Goal: Information Seeking & Learning: Check status

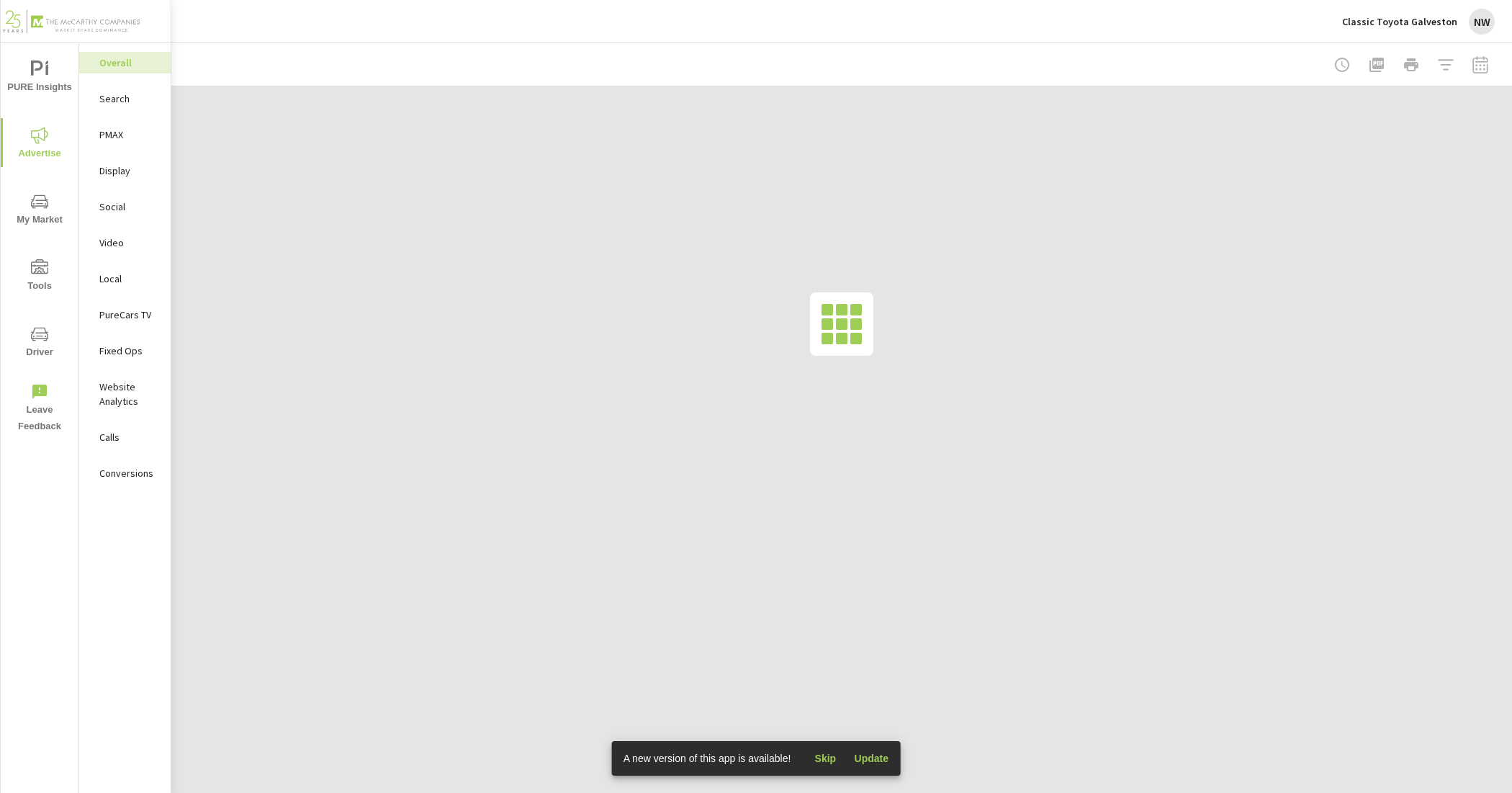
click at [1431, 23] on p "Classic Toyota Galveston" at bounding box center [1400, 22] width 115 height 13
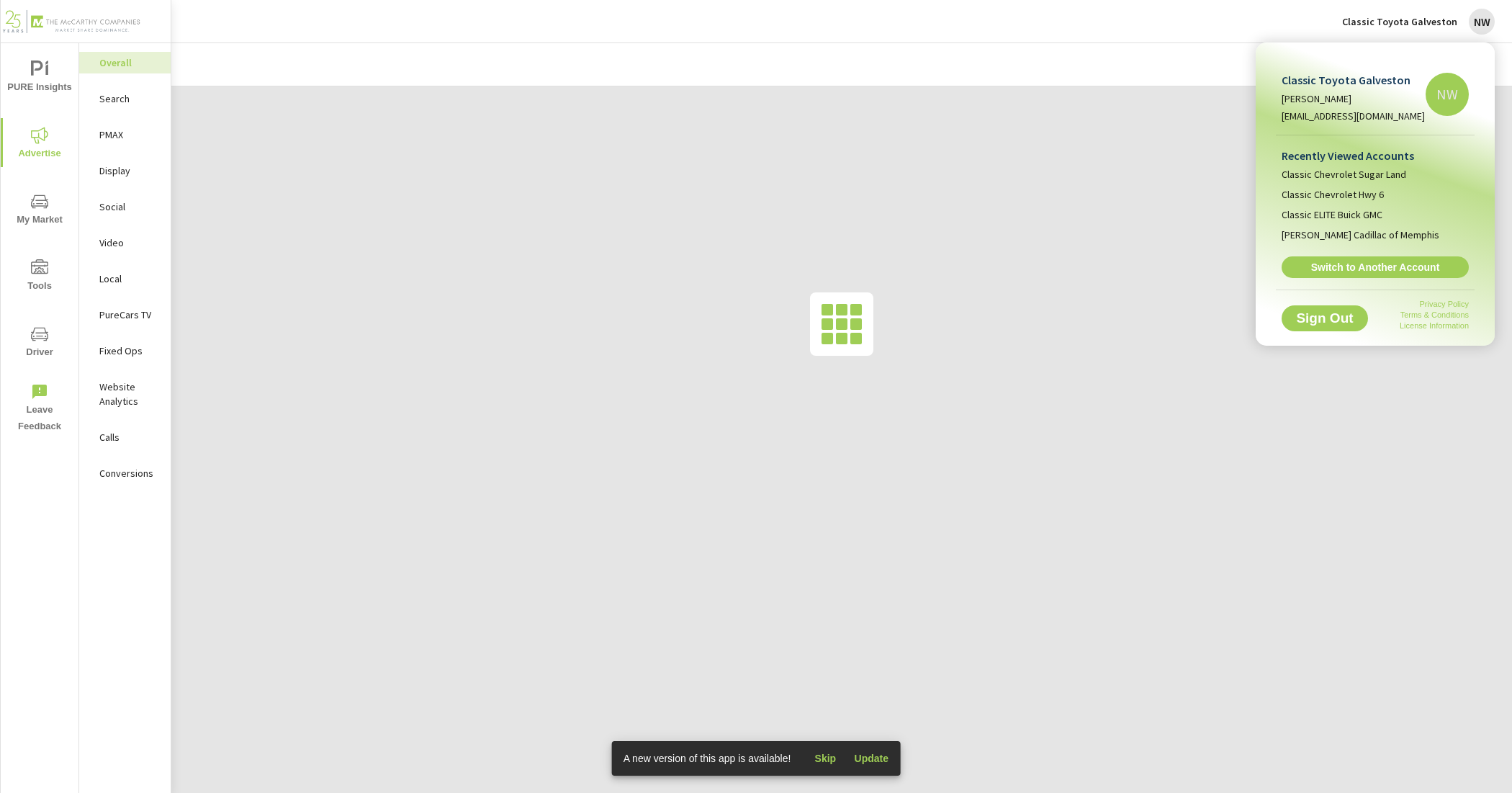
drag, startPoint x: 1408, startPoint y: 262, endPoint x: 1378, endPoint y: 263, distance: 30.0
click at [1408, 262] on span "Switch to Another Account" at bounding box center [1376, 267] width 172 height 13
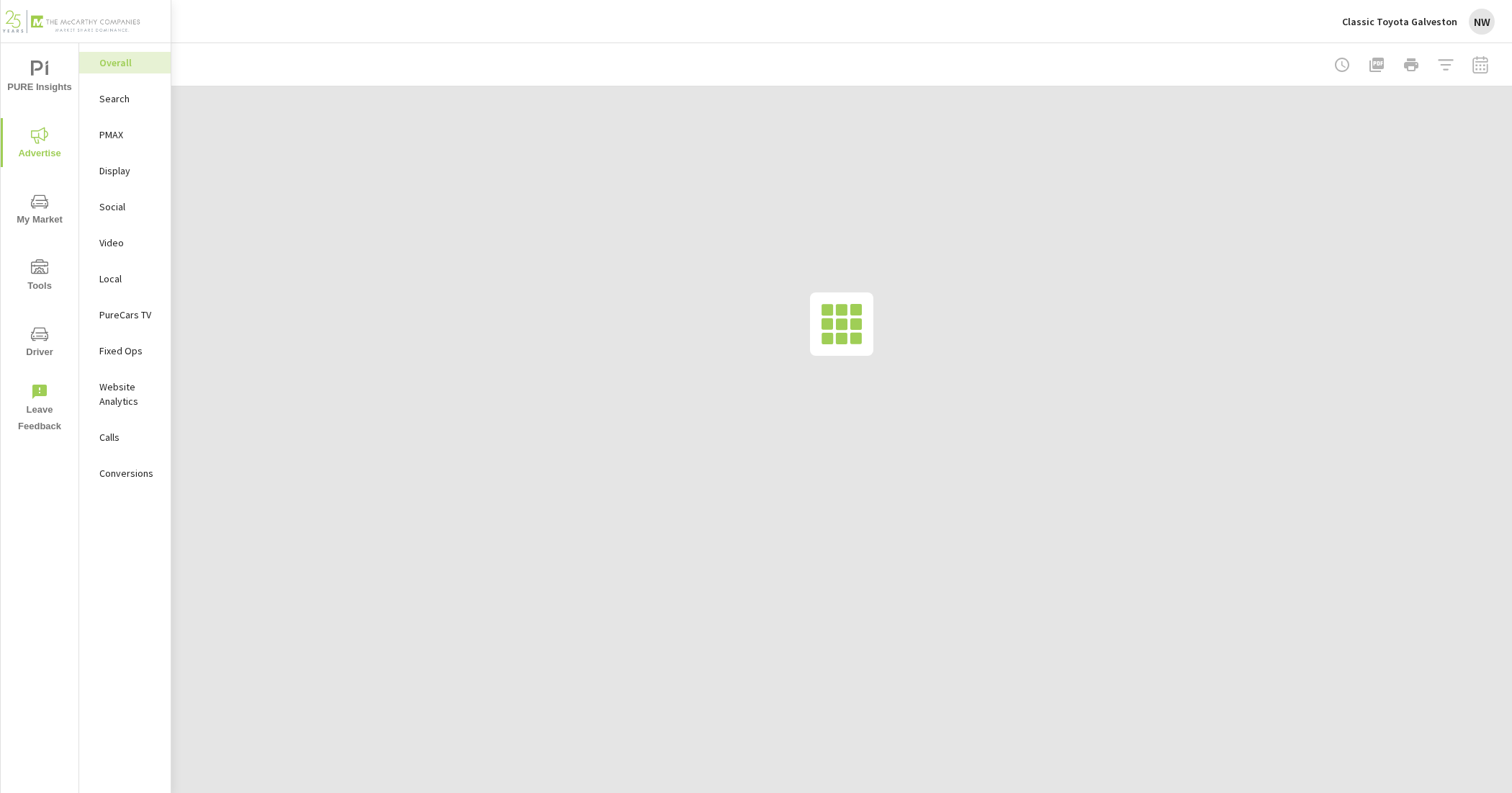
click at [1453, 13] on div "Classic Toyota Galveston NW" at bounding box center [1419, 22] width 153 height 26
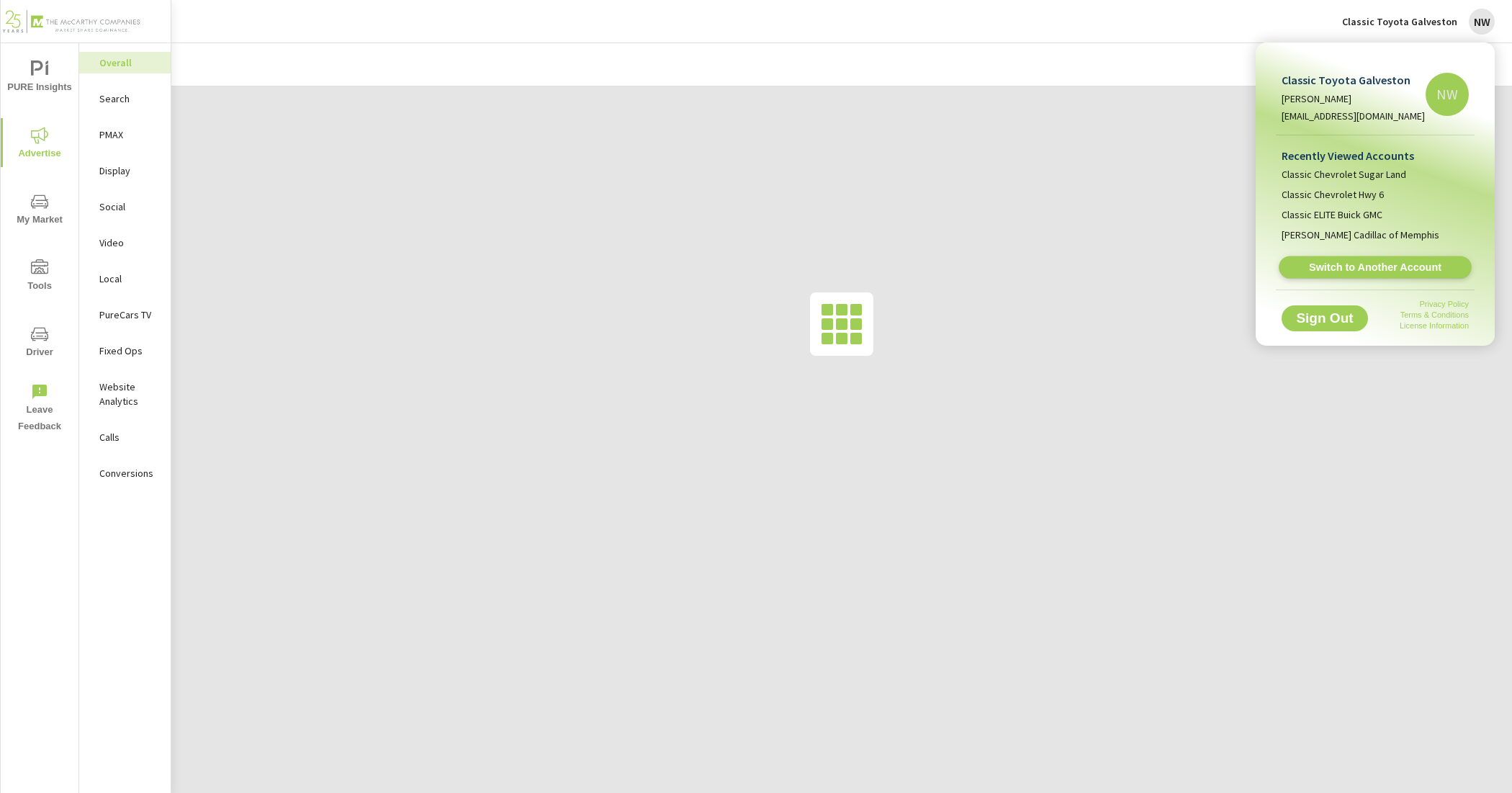
click at [1333, 263] on span "Switch to Another Account" at bounding box center [1375, 267] width 177 height 14
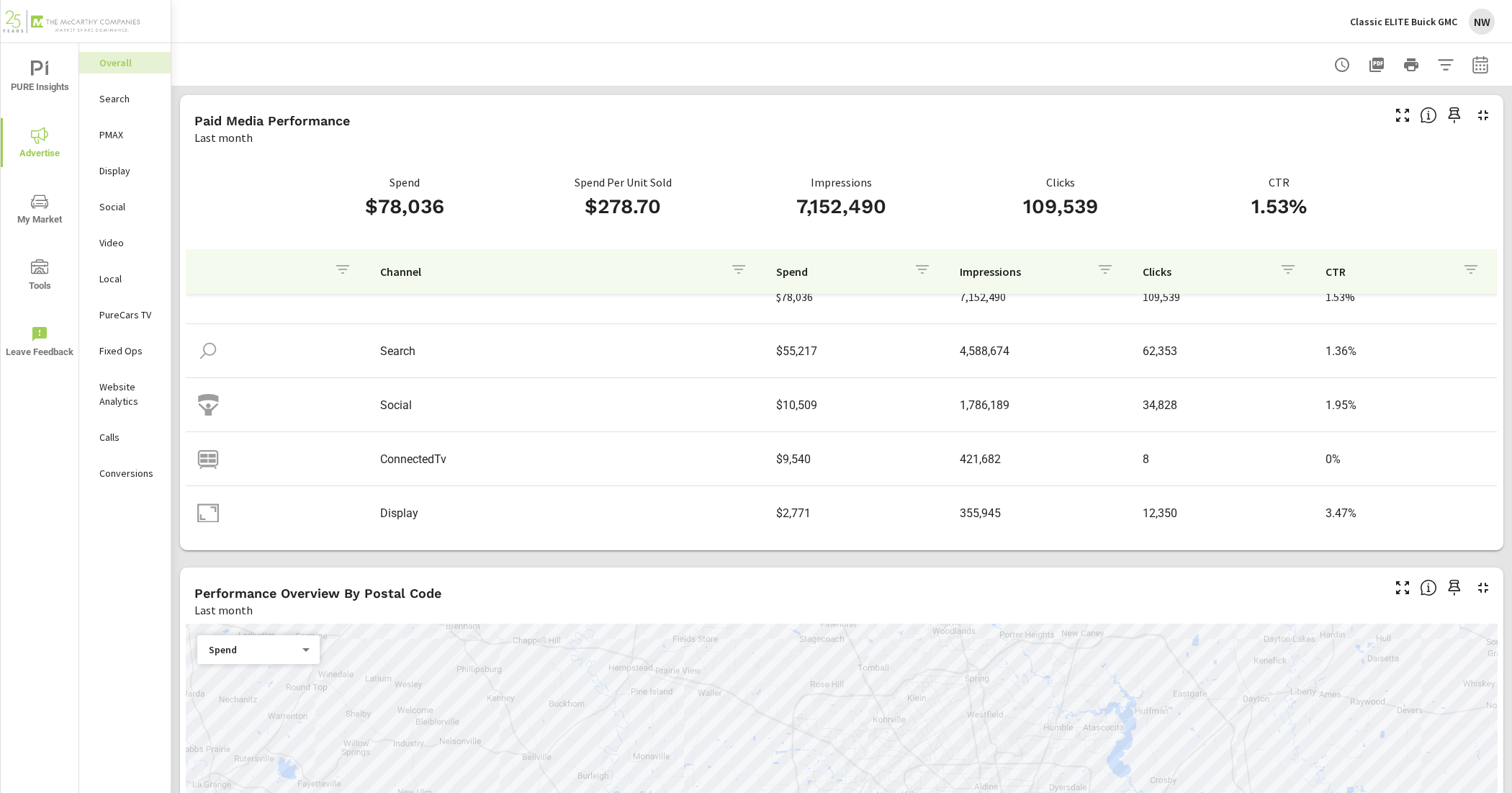
scroll to position [44, 0]
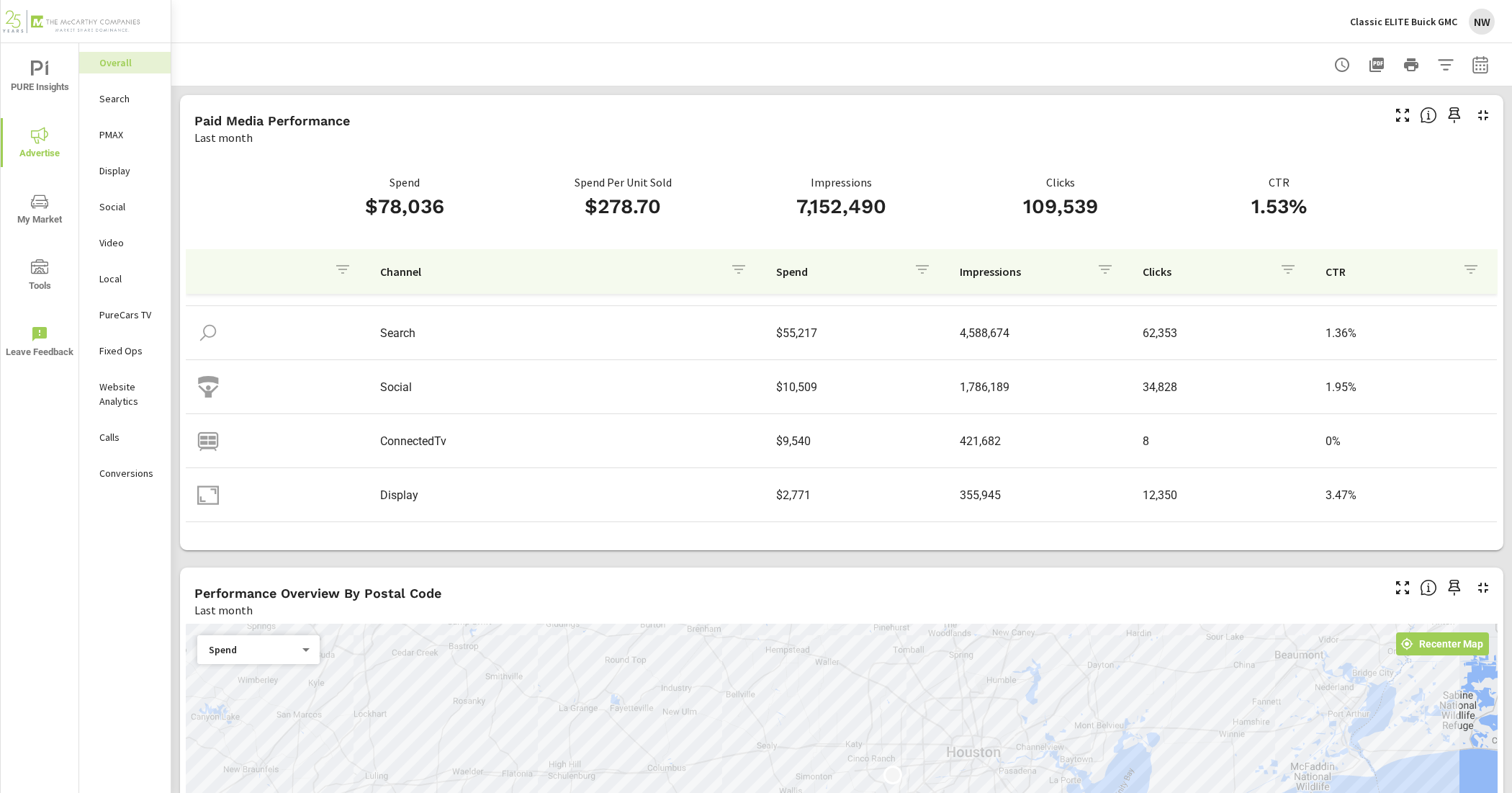
scroll to position [90, 0]
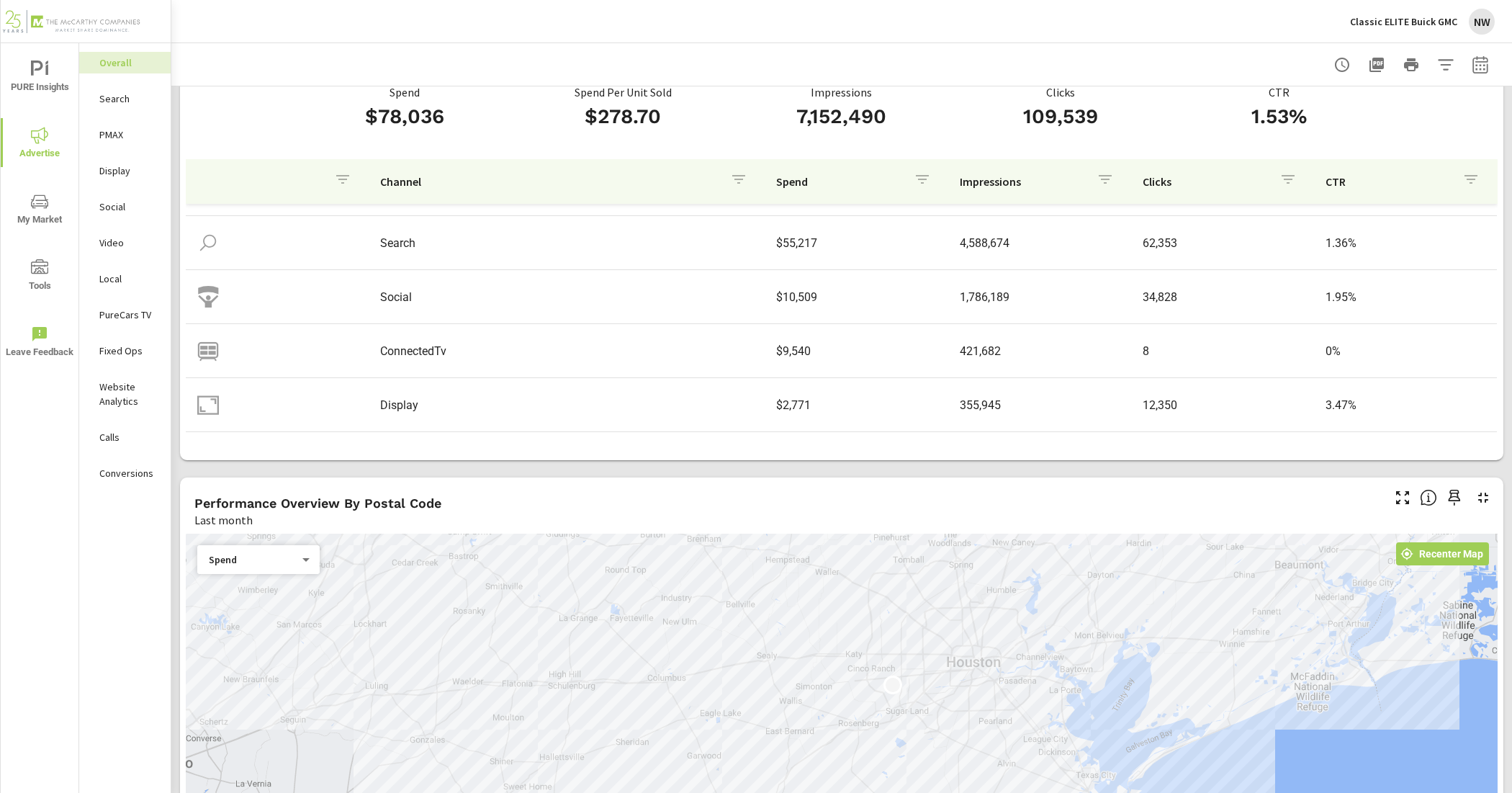
click at [1473, 61] on icon "button" at bounding box center [1480, 64] width 15 height 17
select select "Last month"
click at [1338, 197] on span "Apply" at bounding box center [1320, 203] width 59 height 14
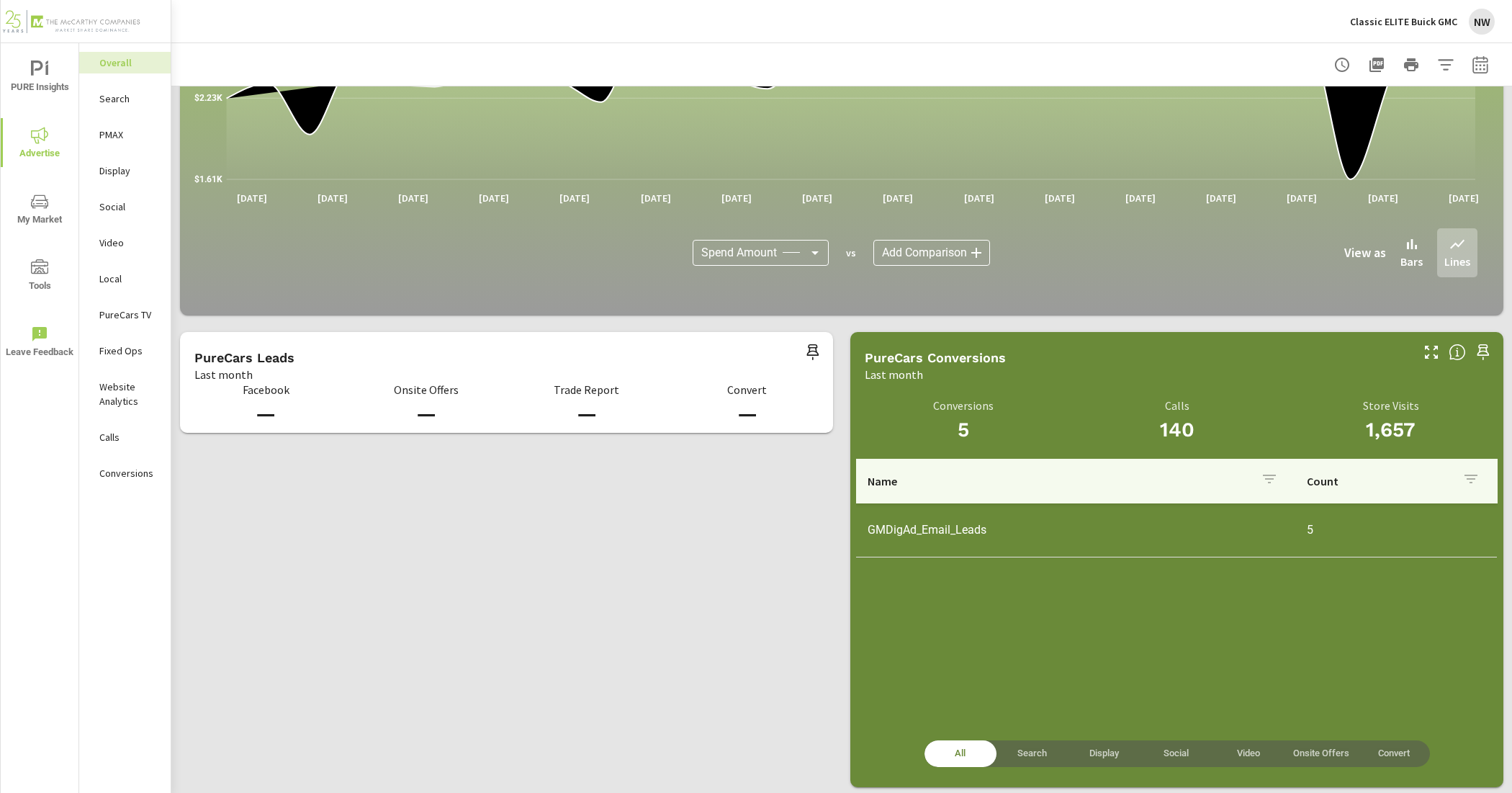
scroll to position [1301, 0]
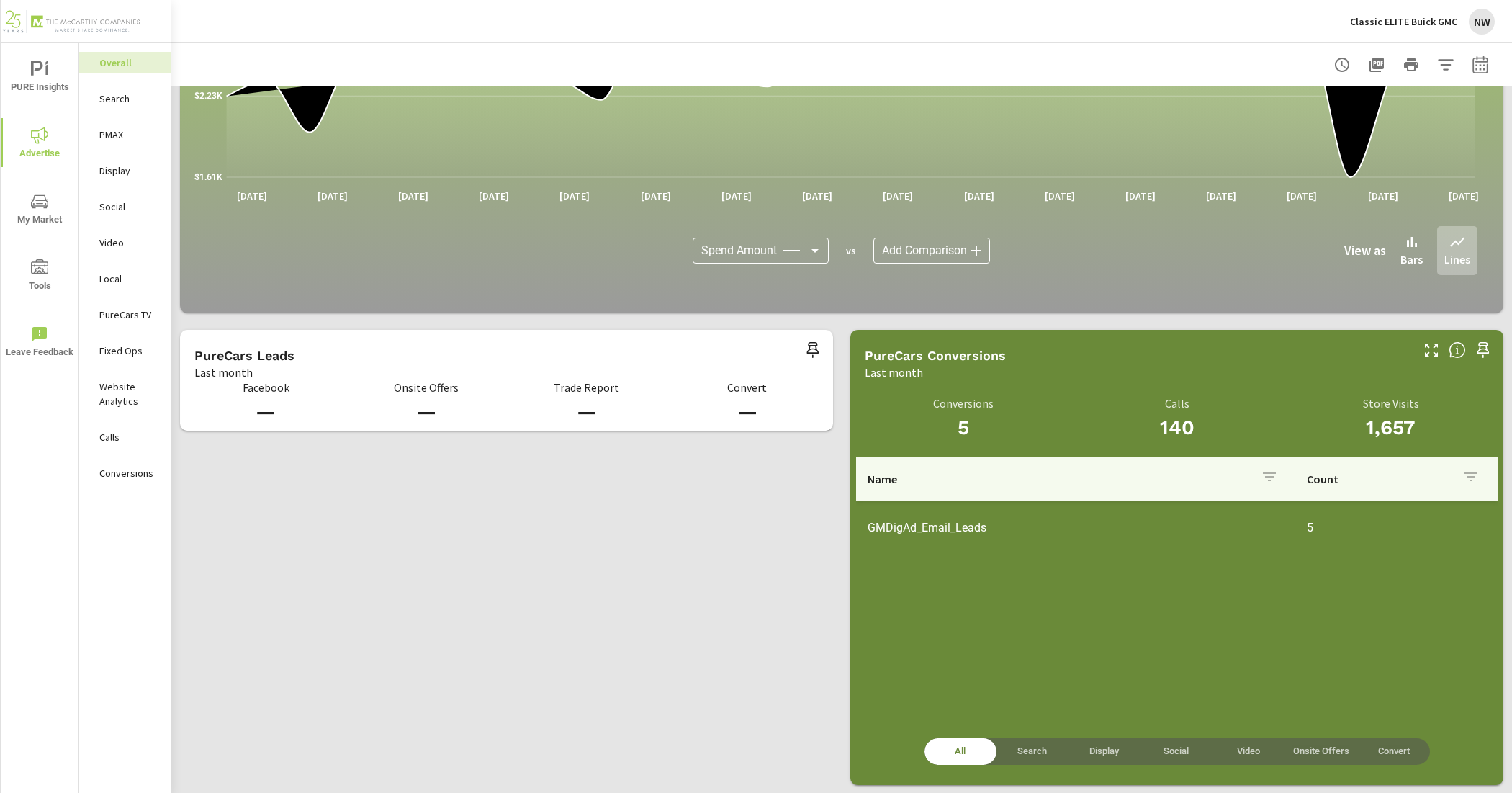
click at [142, 92] on p "Search" at bounding box center [129, 99] width 60 height 14
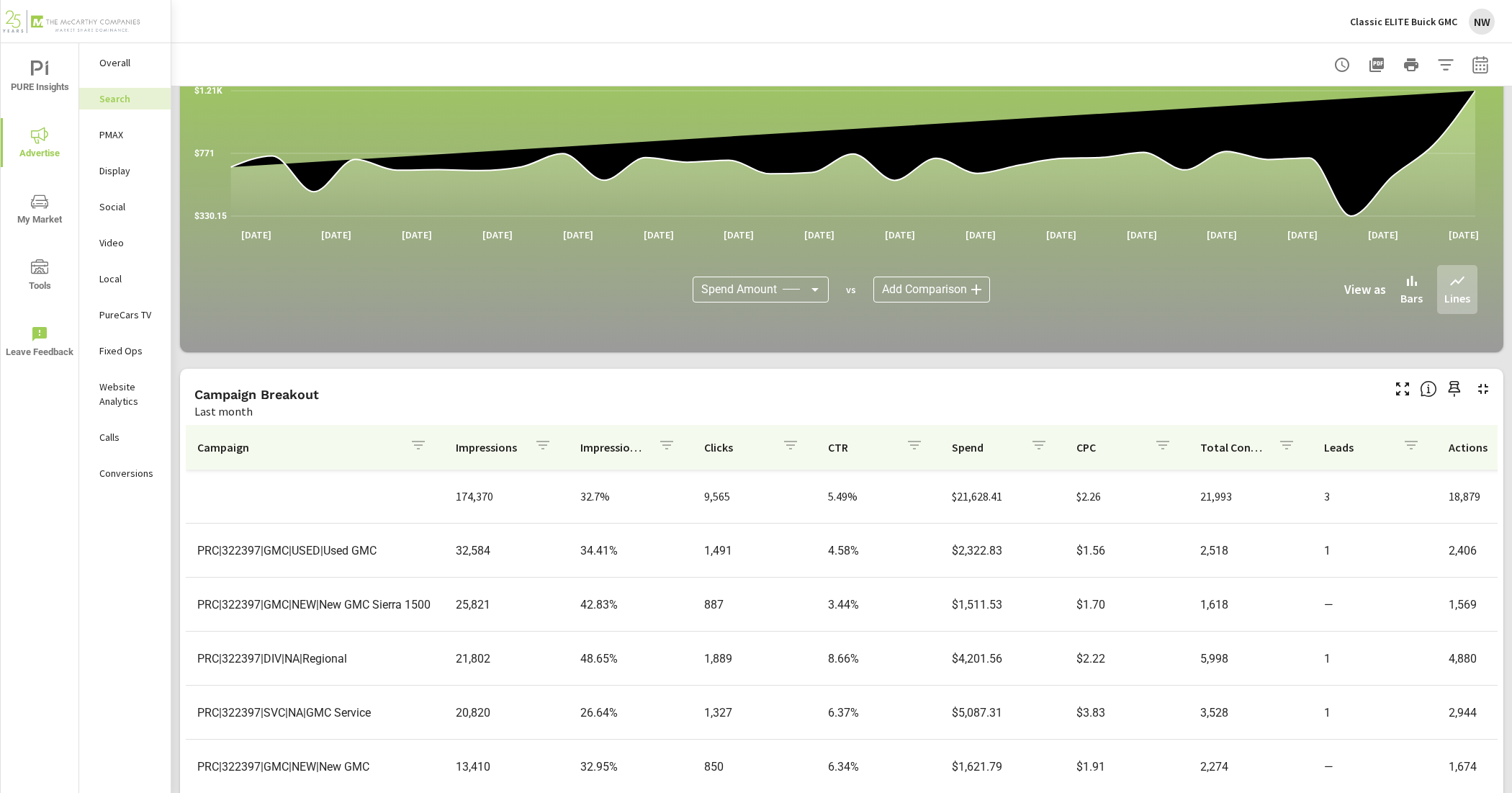
scroll to position [828, 0]
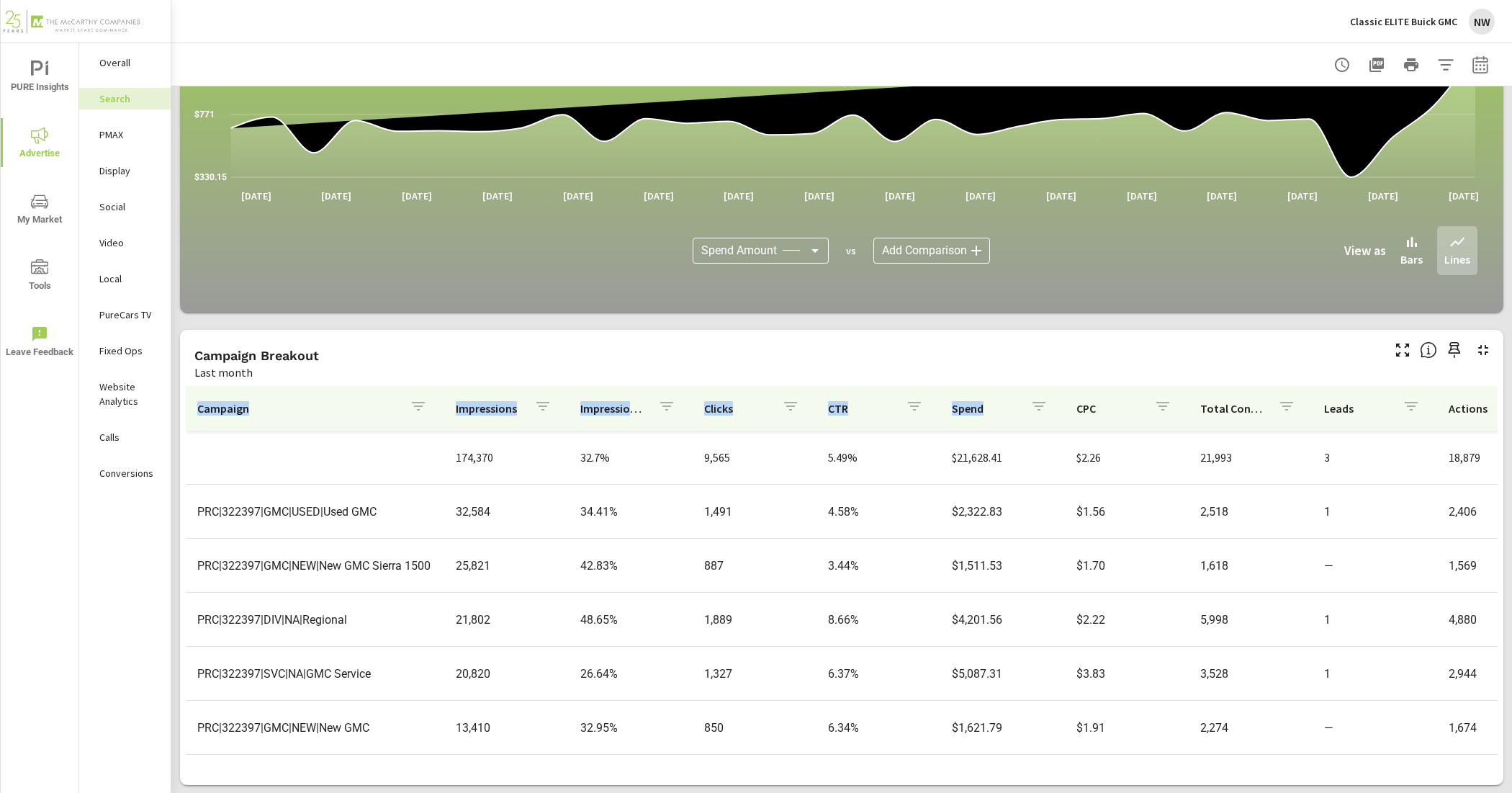
drag, startPoint x: 971, startPoint y: 408, endPoint x: 544, endPoint y: 388, distance: 427.5
click at [520, 386] on tr "Campaign Impressions Impression Share Clicks CTR Spend CPC Total Conversions Le…" at bounding box center [1121, 409] width 1872 height 45
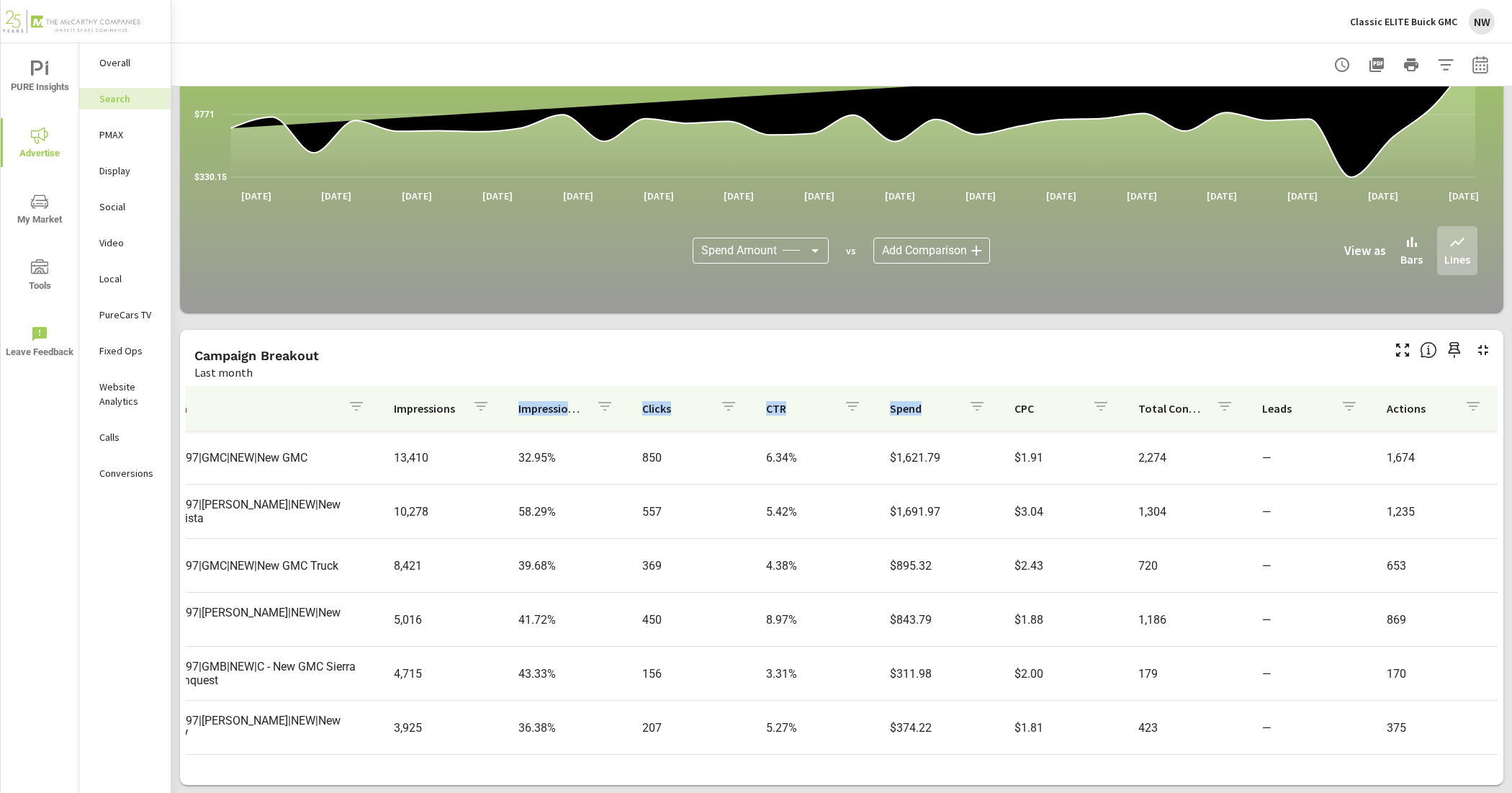
scroll to position [270, 0]
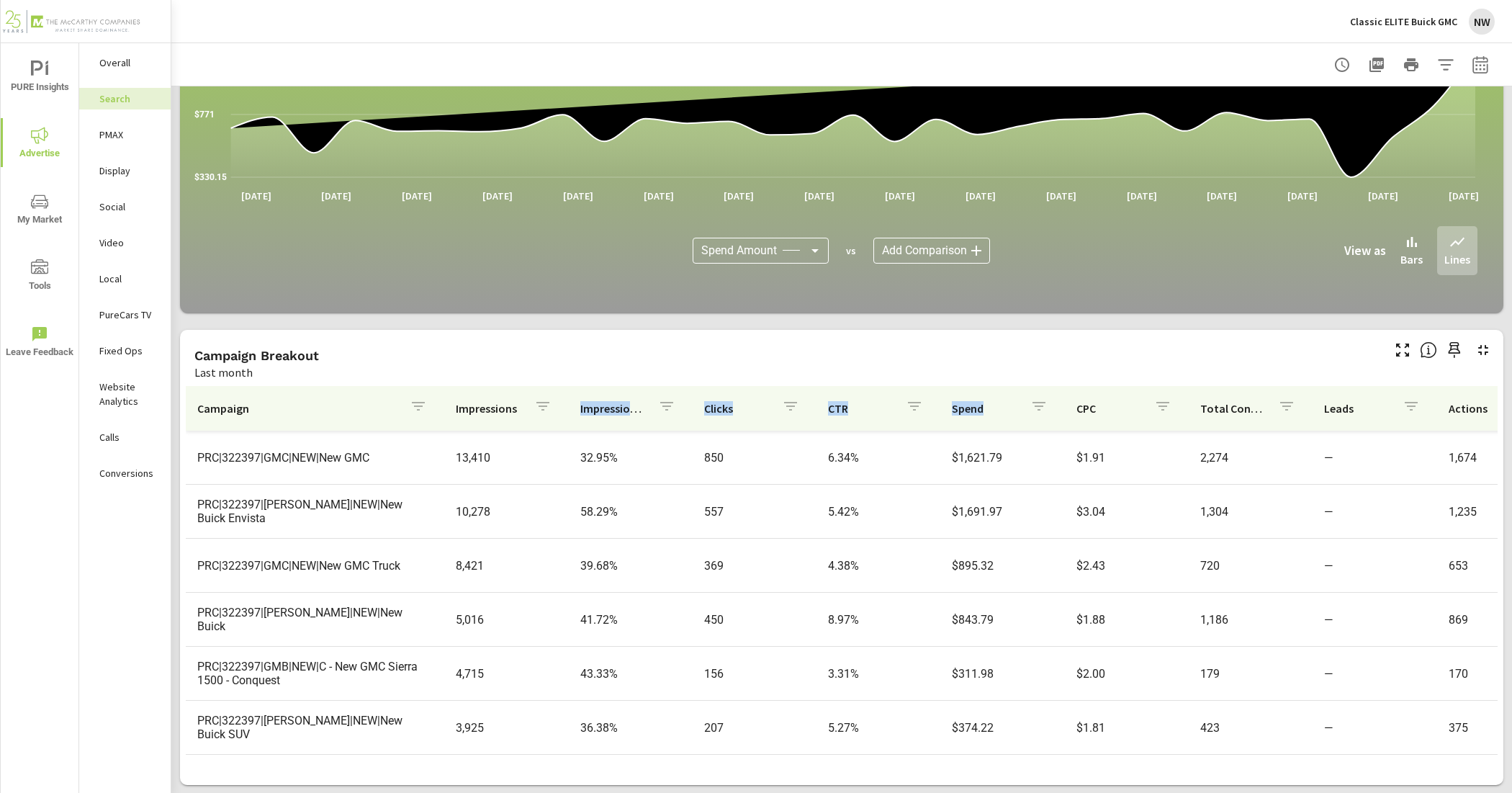
click at [1031, 407] on icon "button" at bounding box center [1039, 407] width 17 height 17
click at [953, 364] on div at bounding box center [756, 396] width 1512 height 793
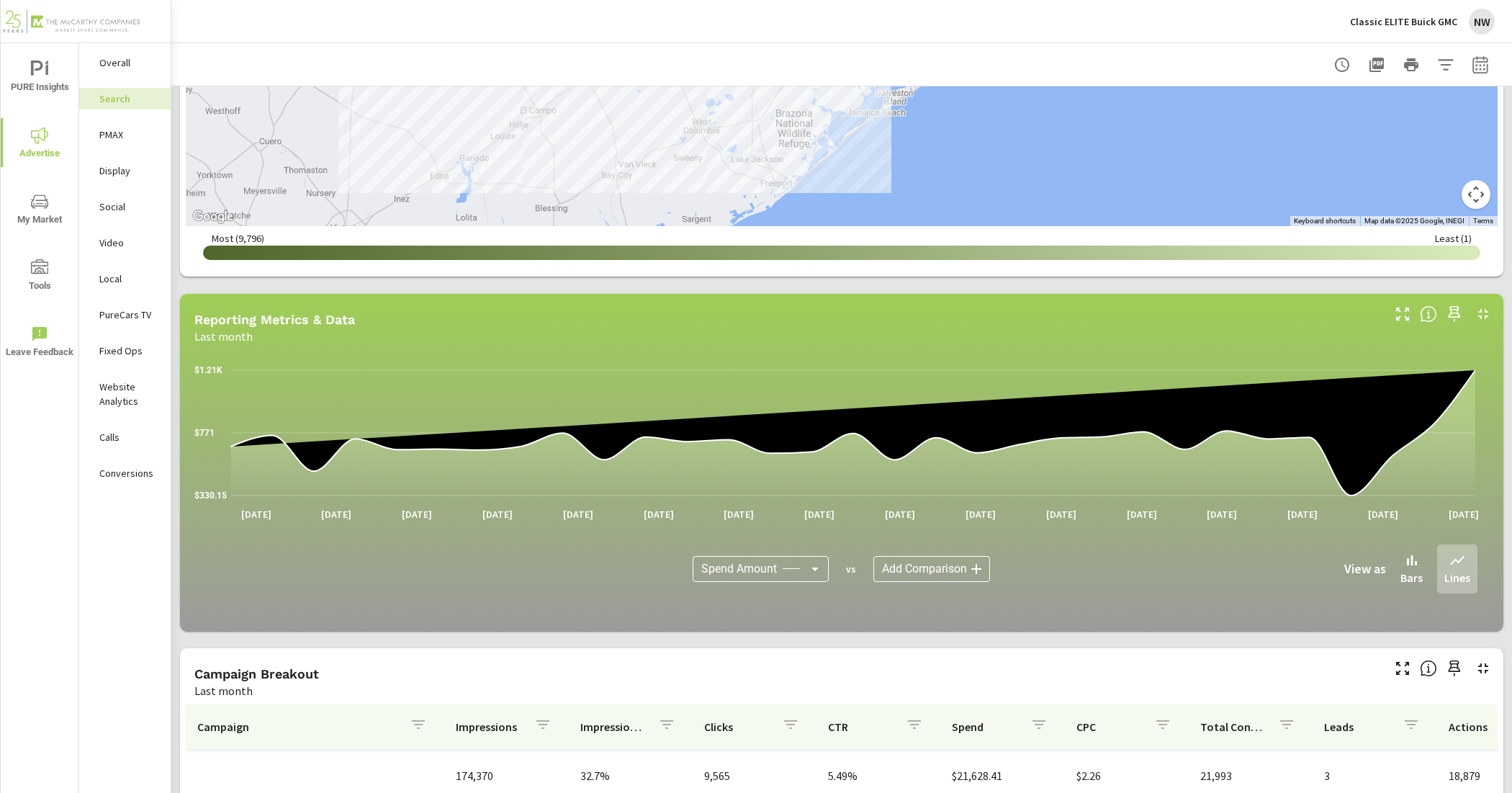
scroll to position [828, 0]
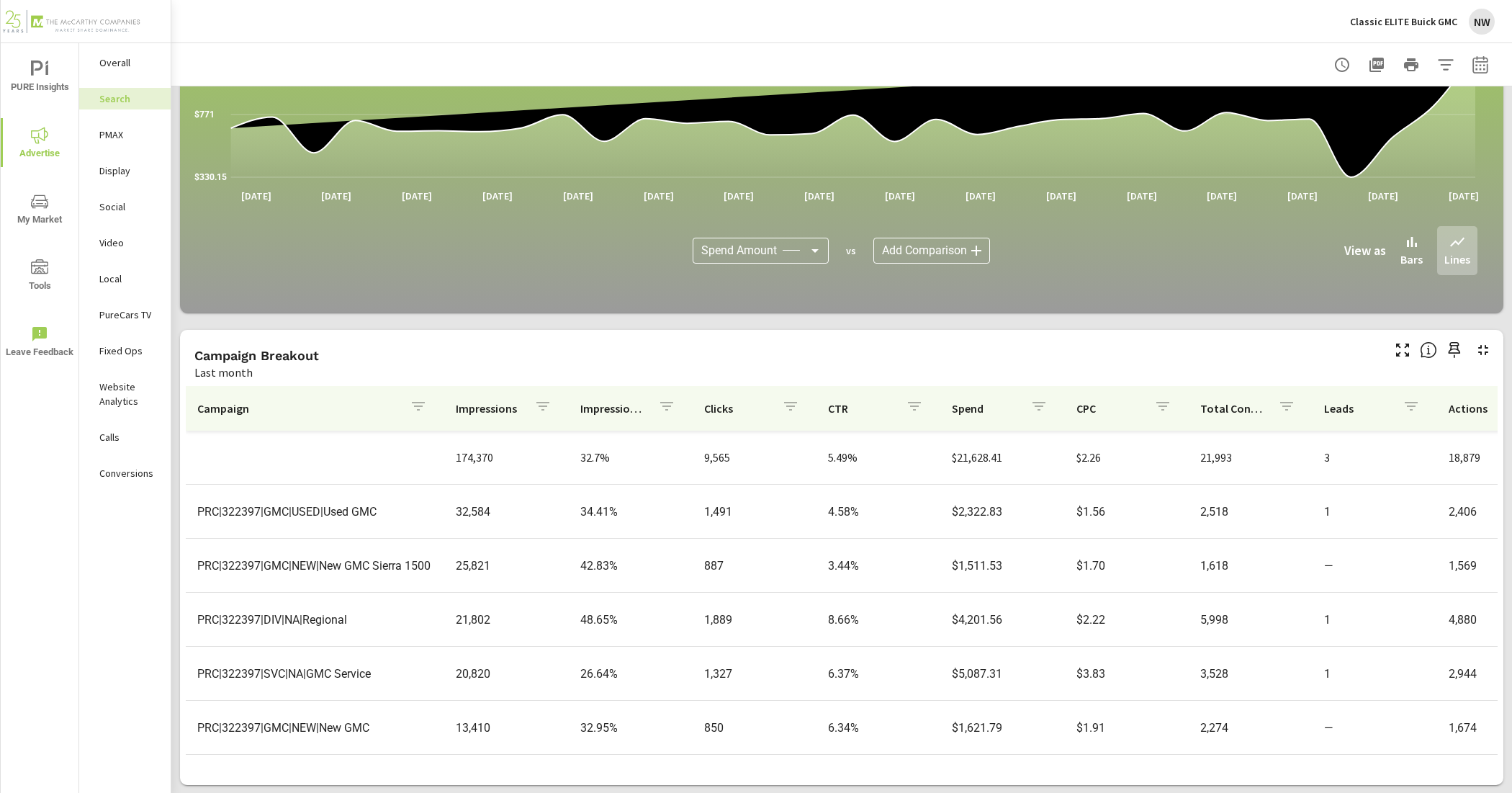
scroll to position [90, 0]
drag, startPoint x: 966, startPoint y: 407, endPoint x: 1121, endPoint y: 366, distance: 160.3
click at [1052, 366] on div "Campaign Breakout Last month Campaign Impressions Impression Share Clicks CTR S…" at bounding box center [842, 558] width 1324 height 456
click at [1168, 368] on div "Last month" at bounding box center [787, 373] width 1186 height 17
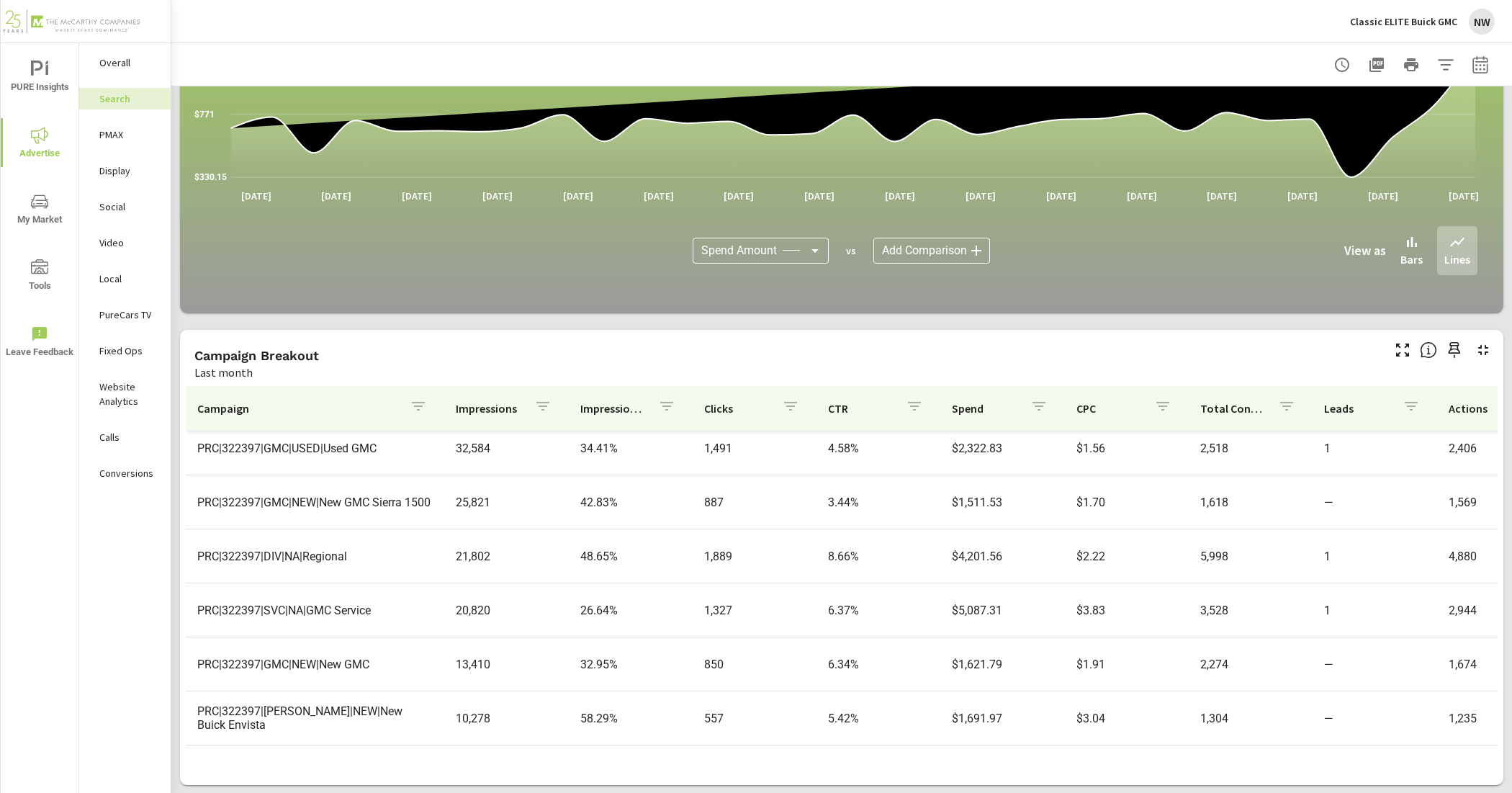
scroll to position [90, 0]
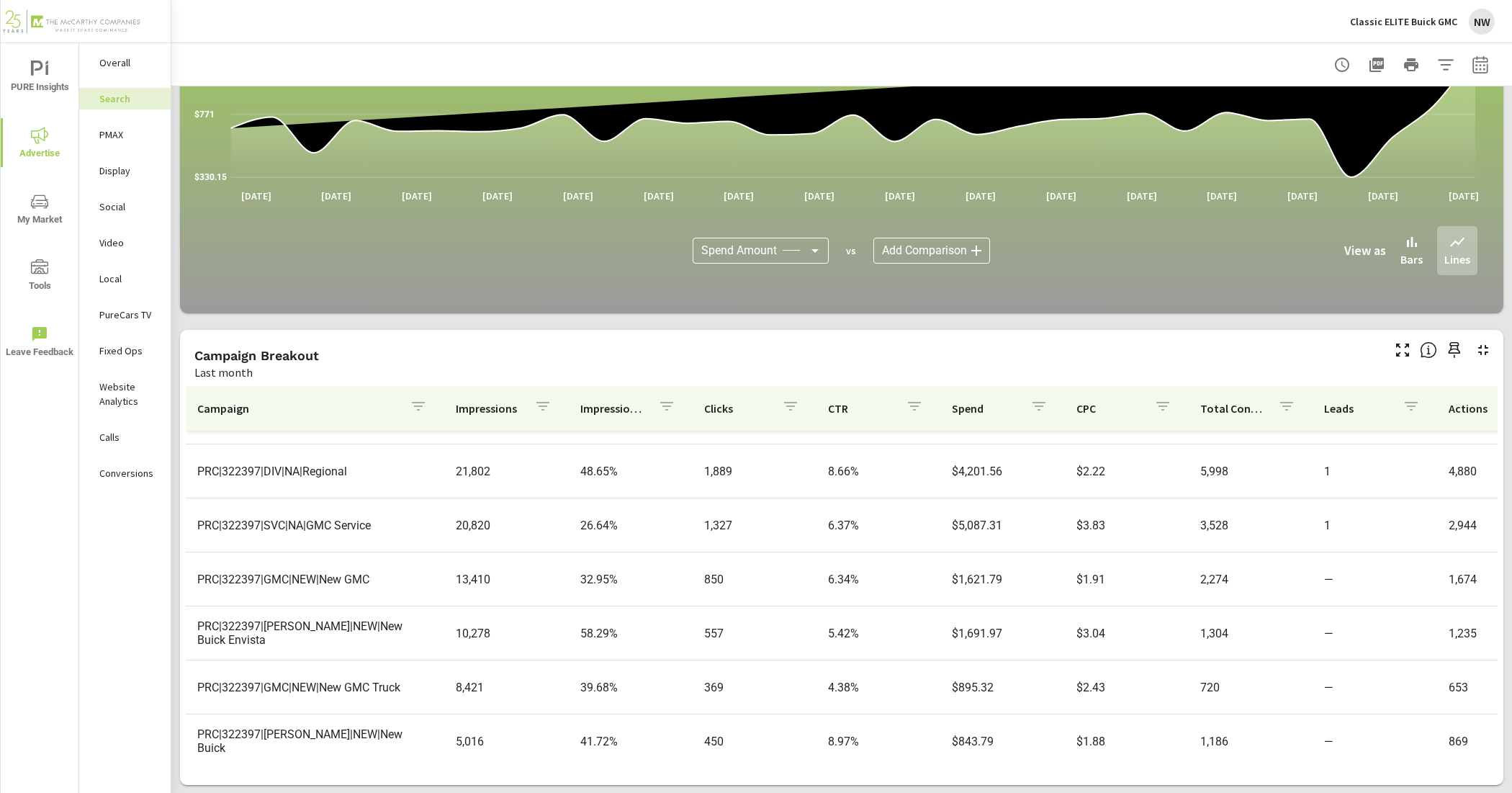
scroll to position [180, 0]
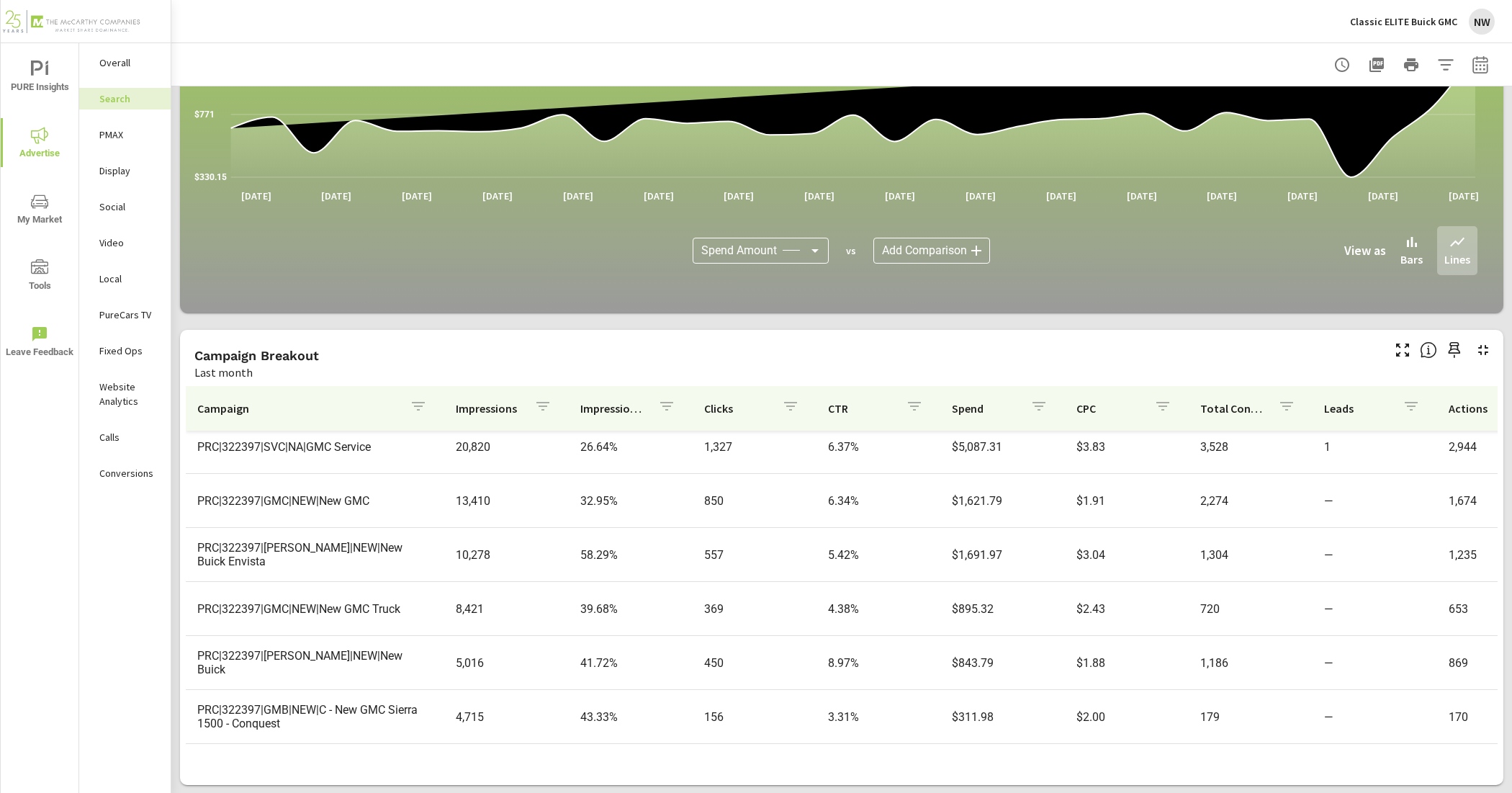
scroll to position [270, 0]
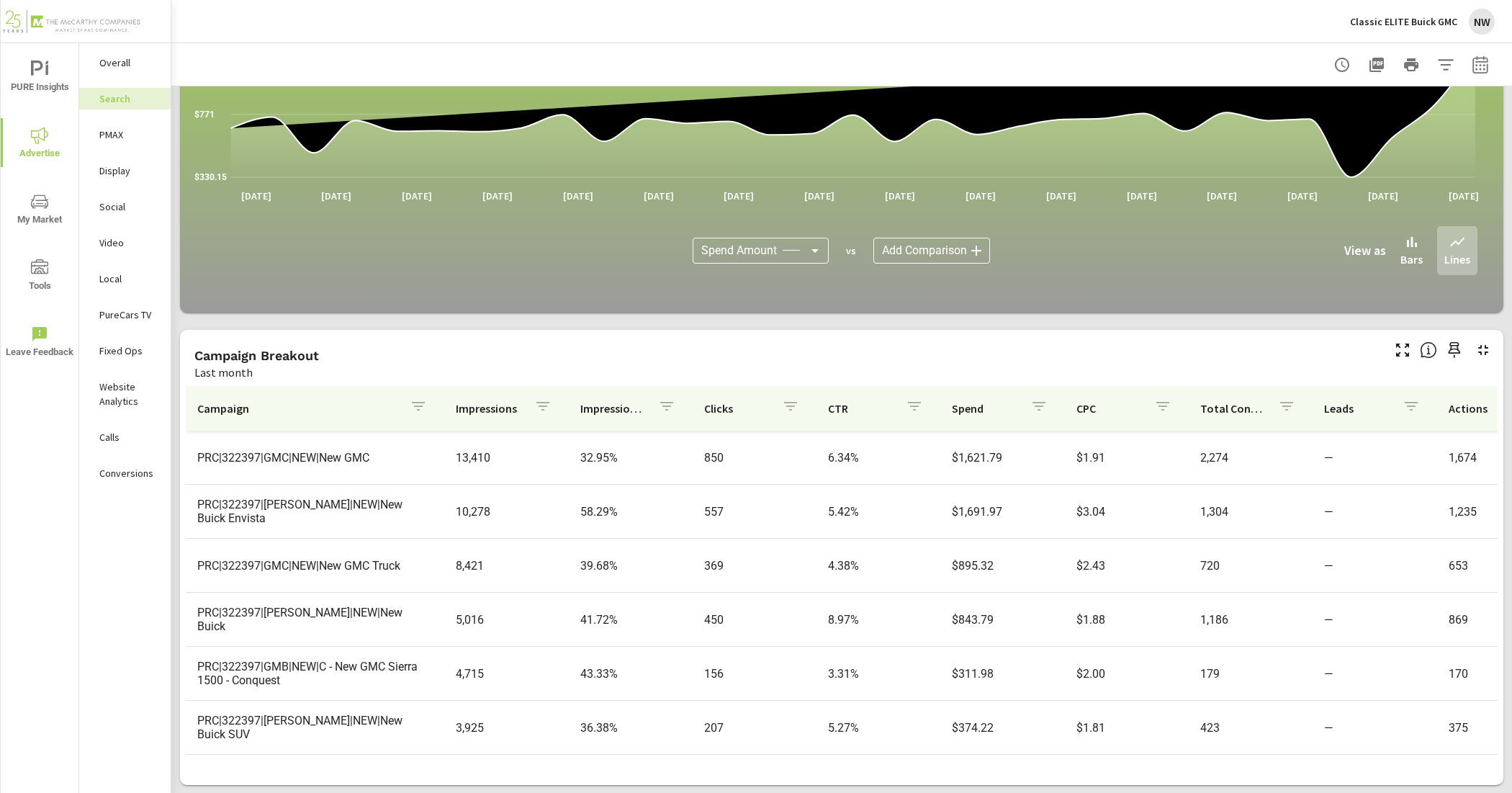
scroll to position [360, 0]
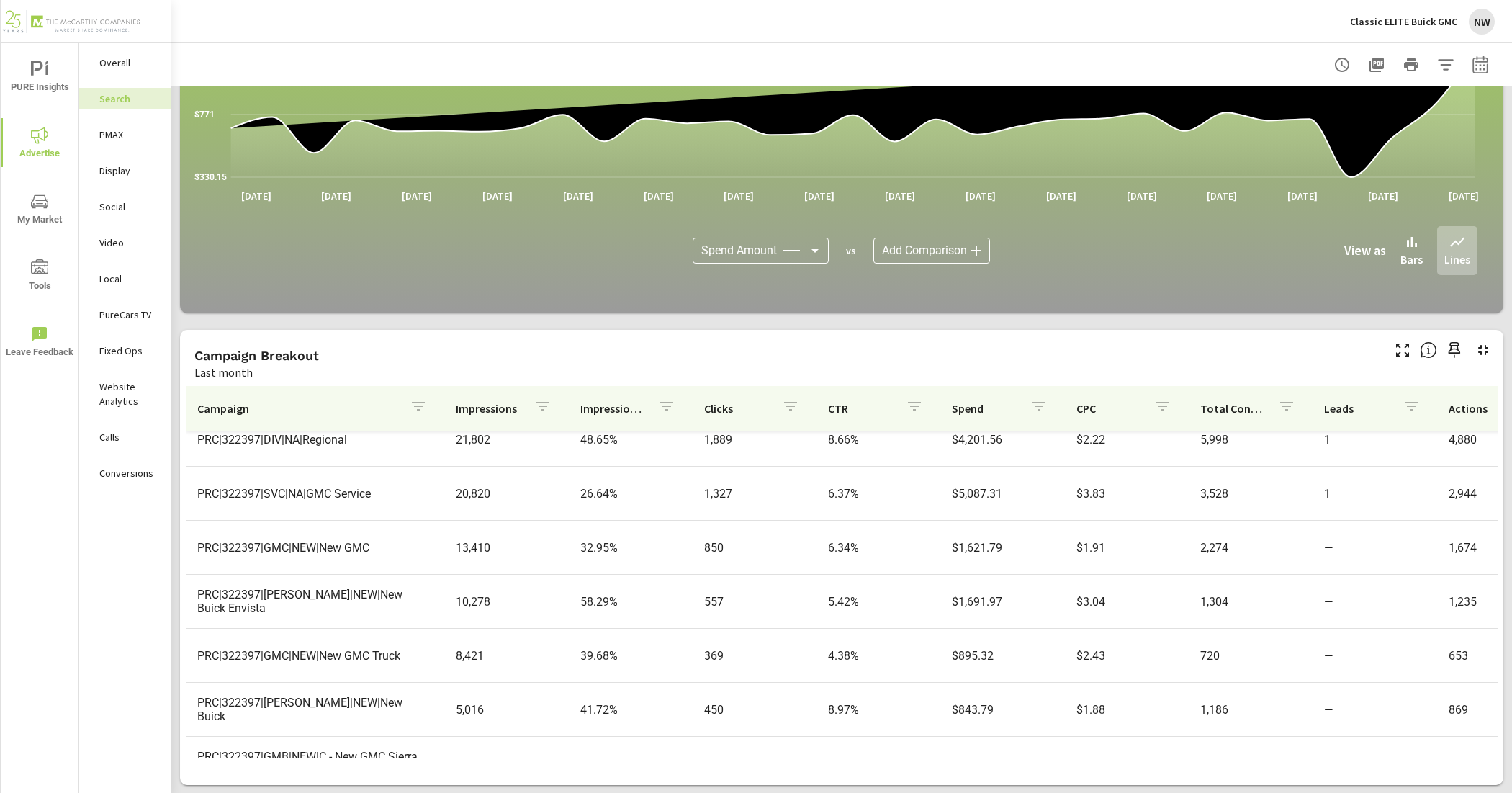
scroll to position [4, 0]
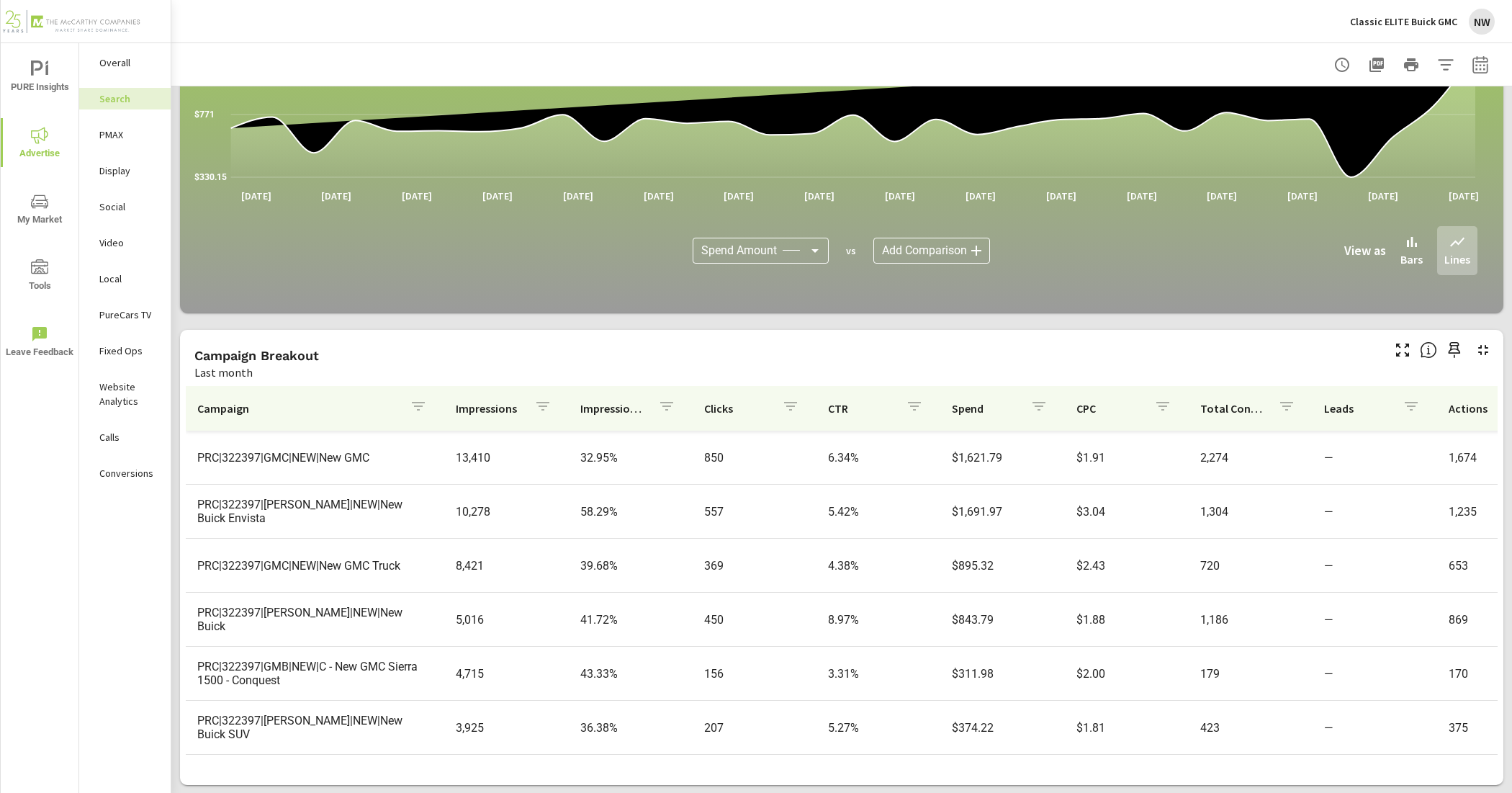
scroll to position [360, 0]
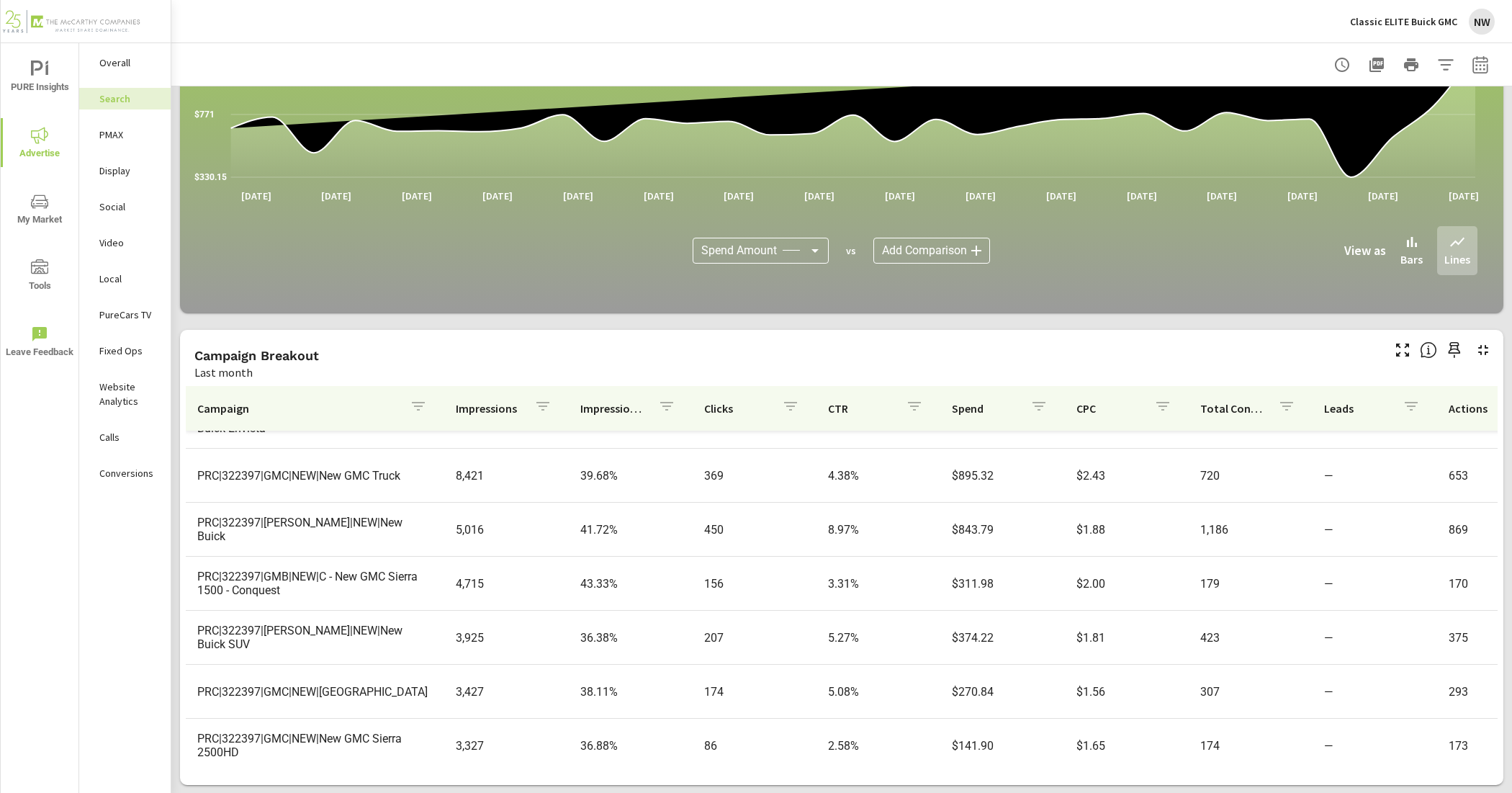
scroll to position [451, 0]
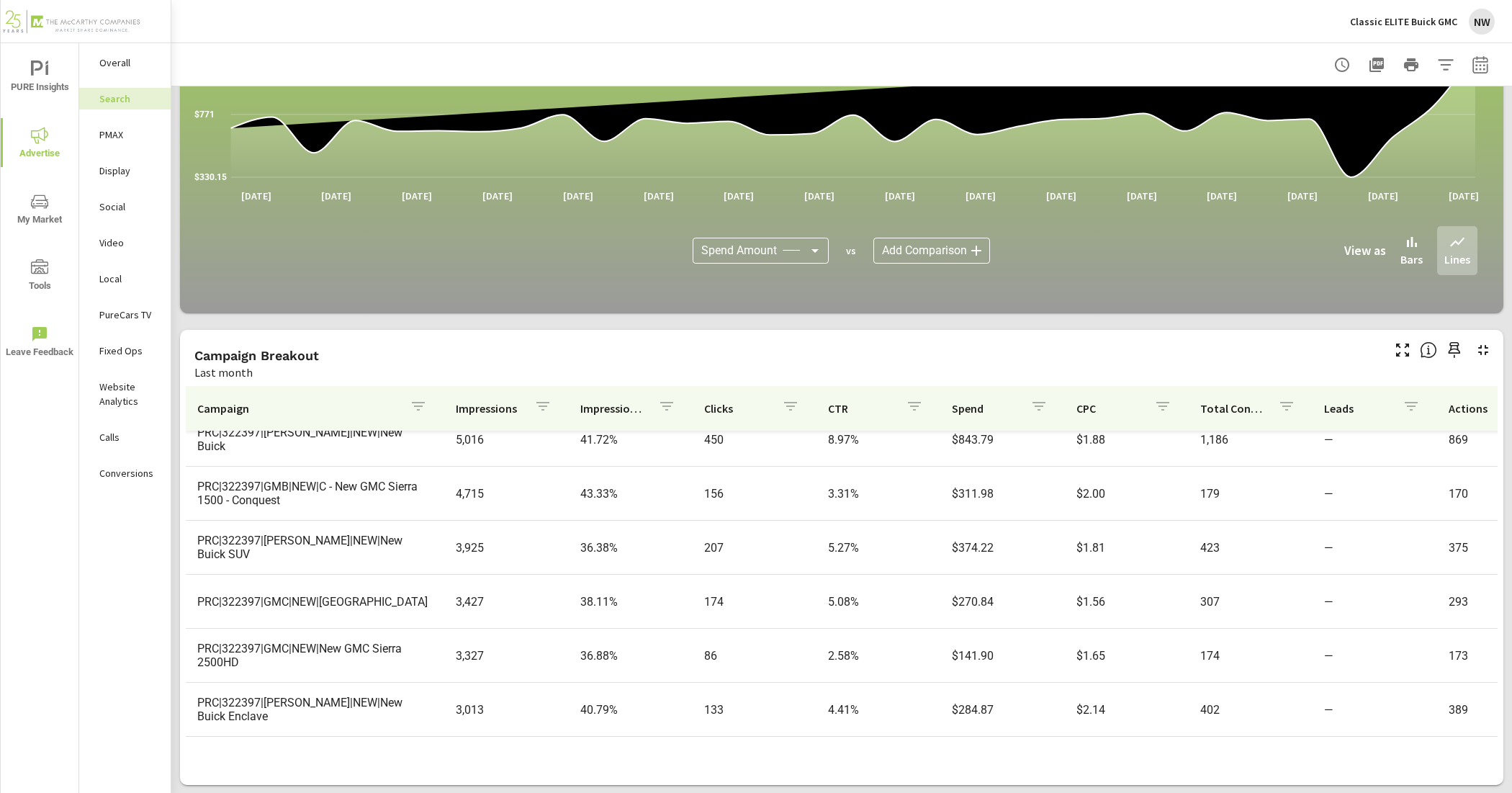
scroll to position [540, 0]
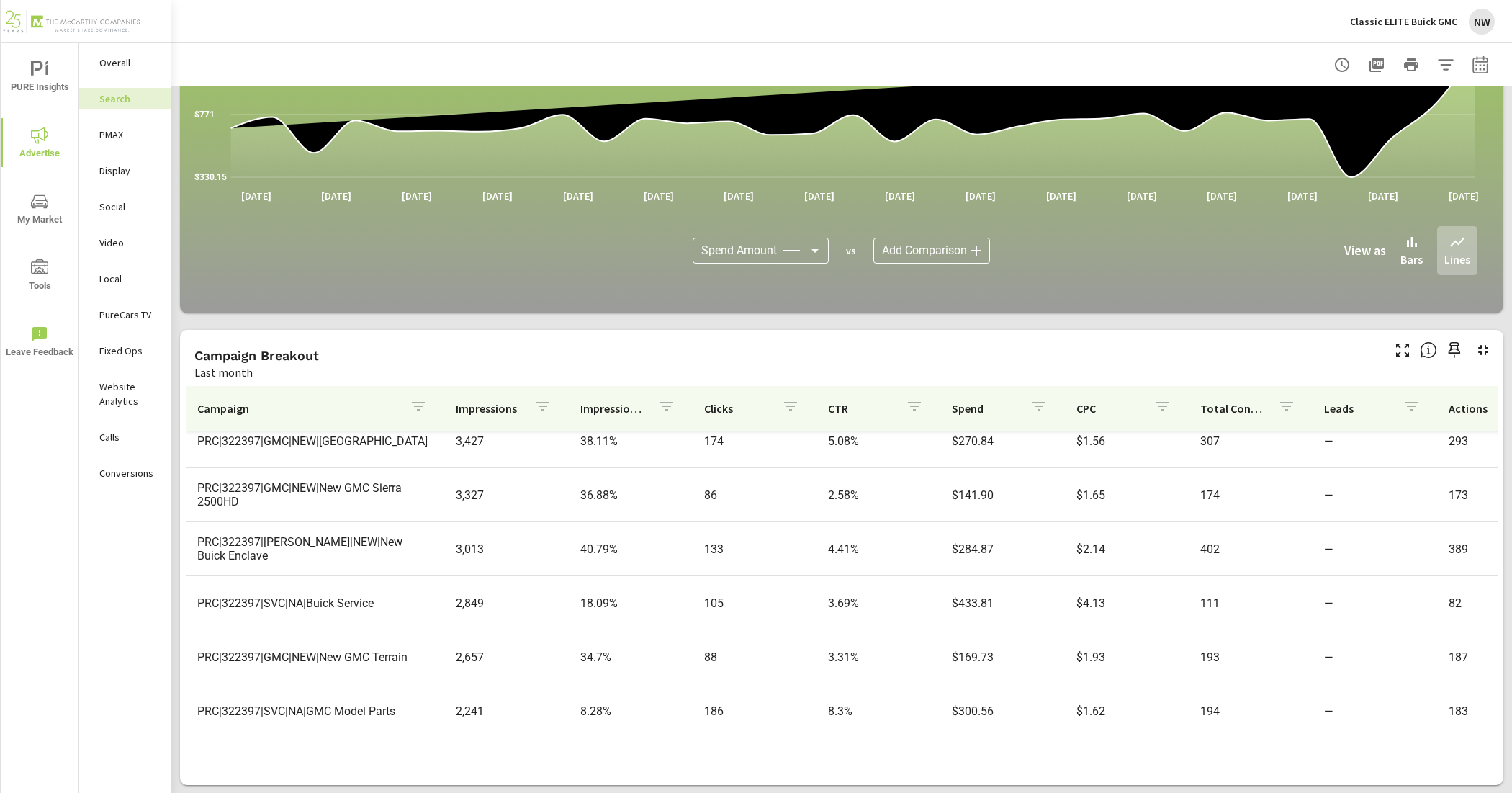
scroll to position [630, 0]
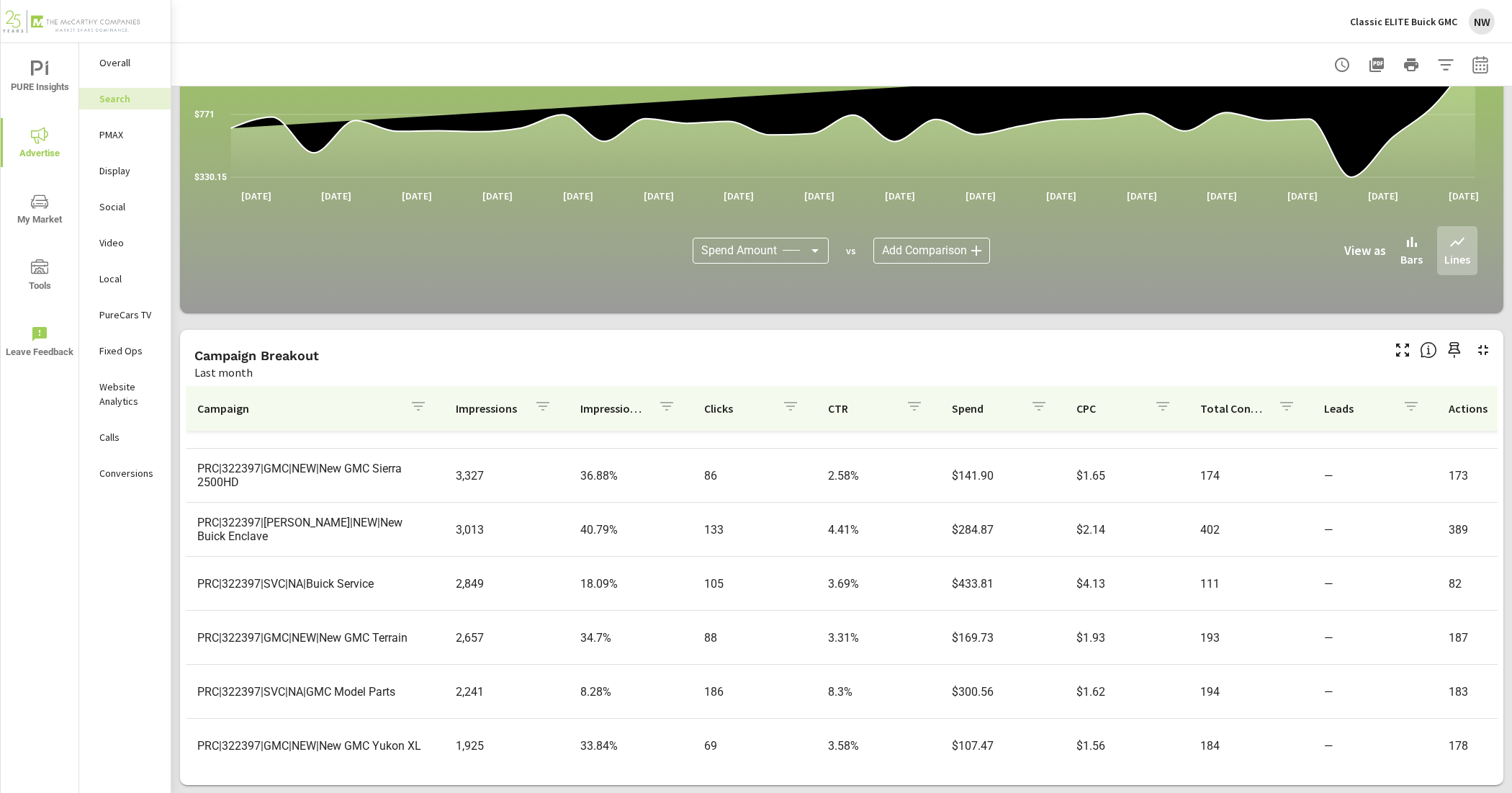
scroll to position [720, 0]
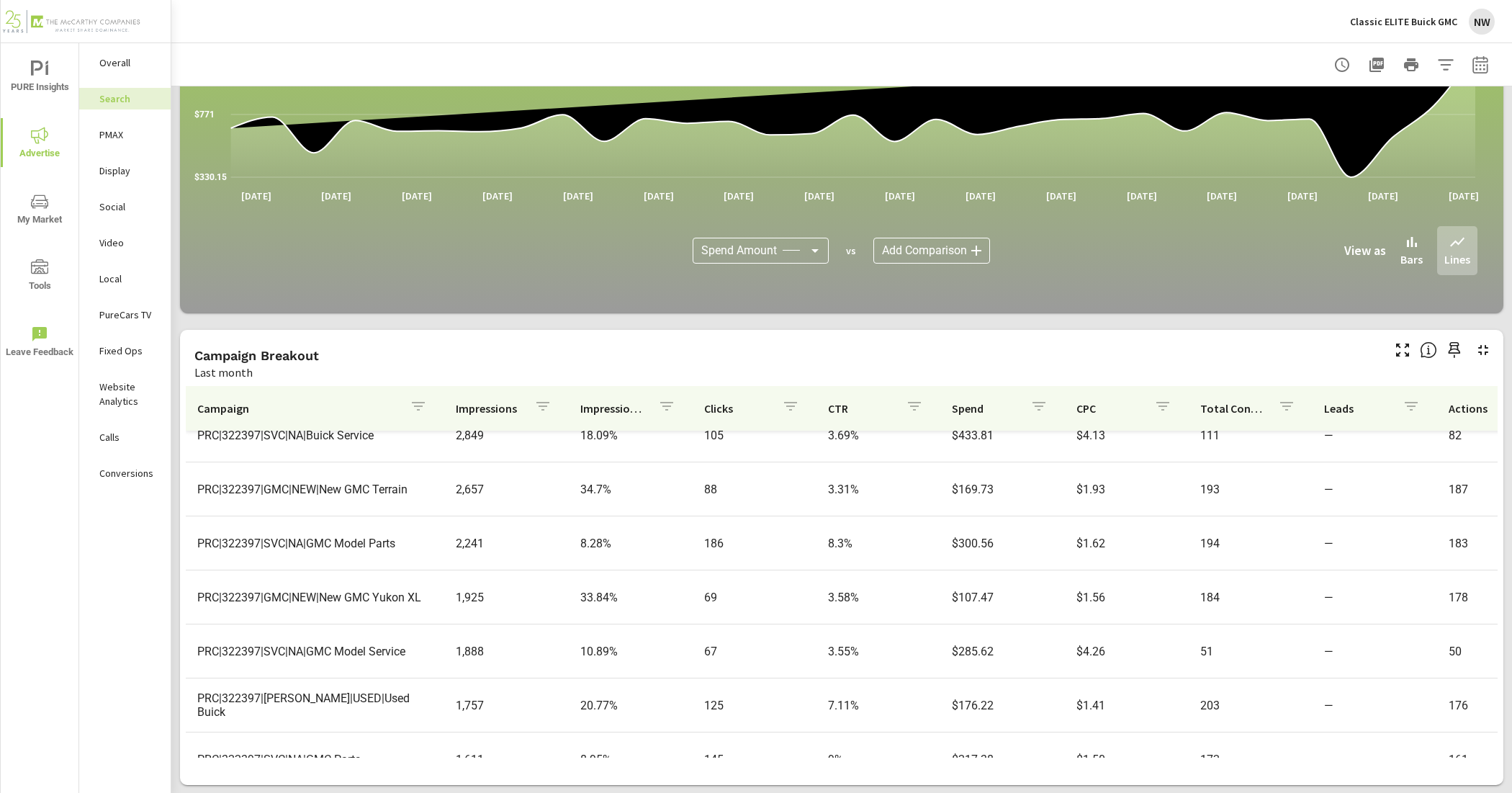
scroll to position [810, 0]
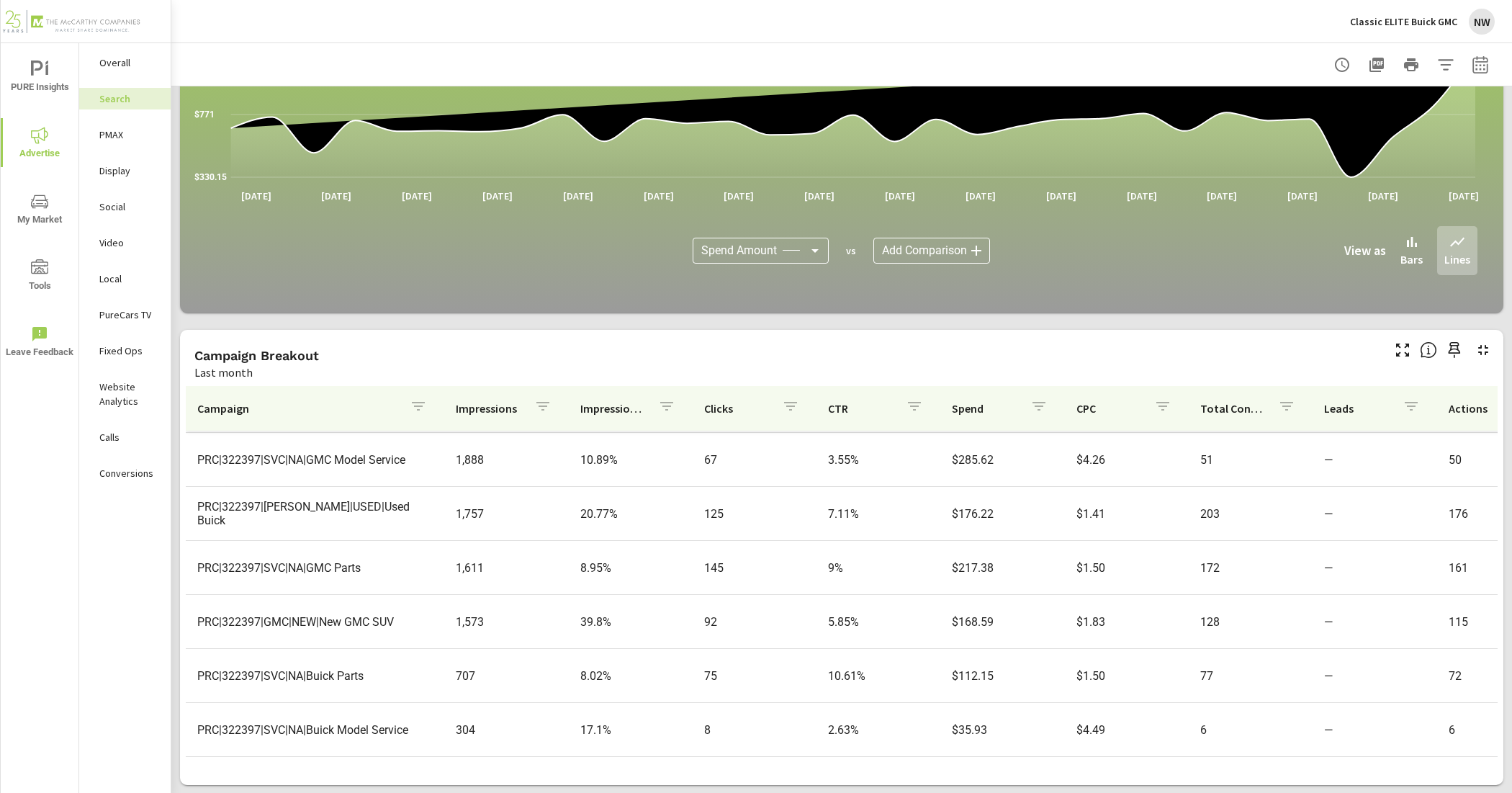
scroll to position [991, 0]
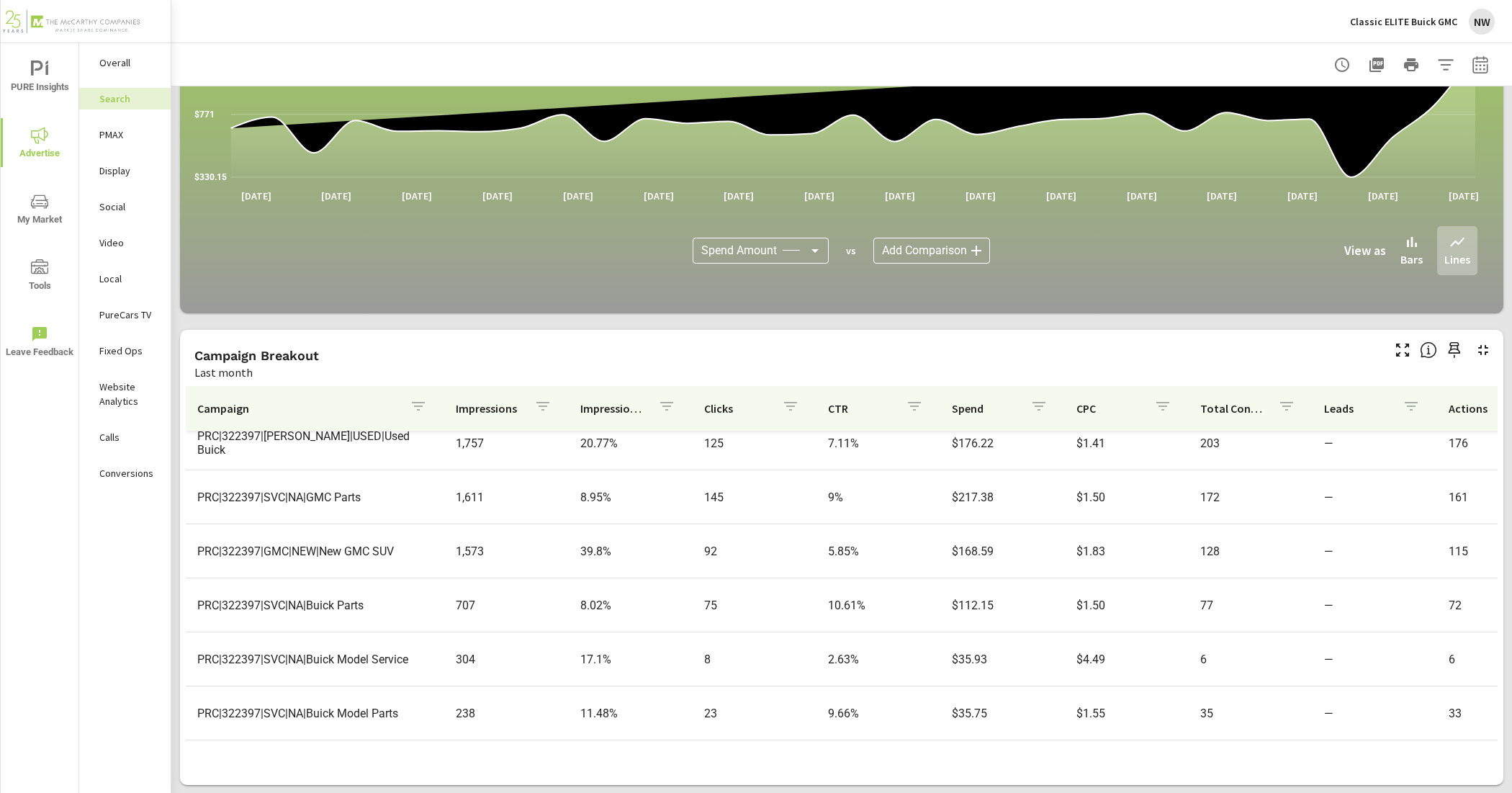
scroll to position [1093, 0]
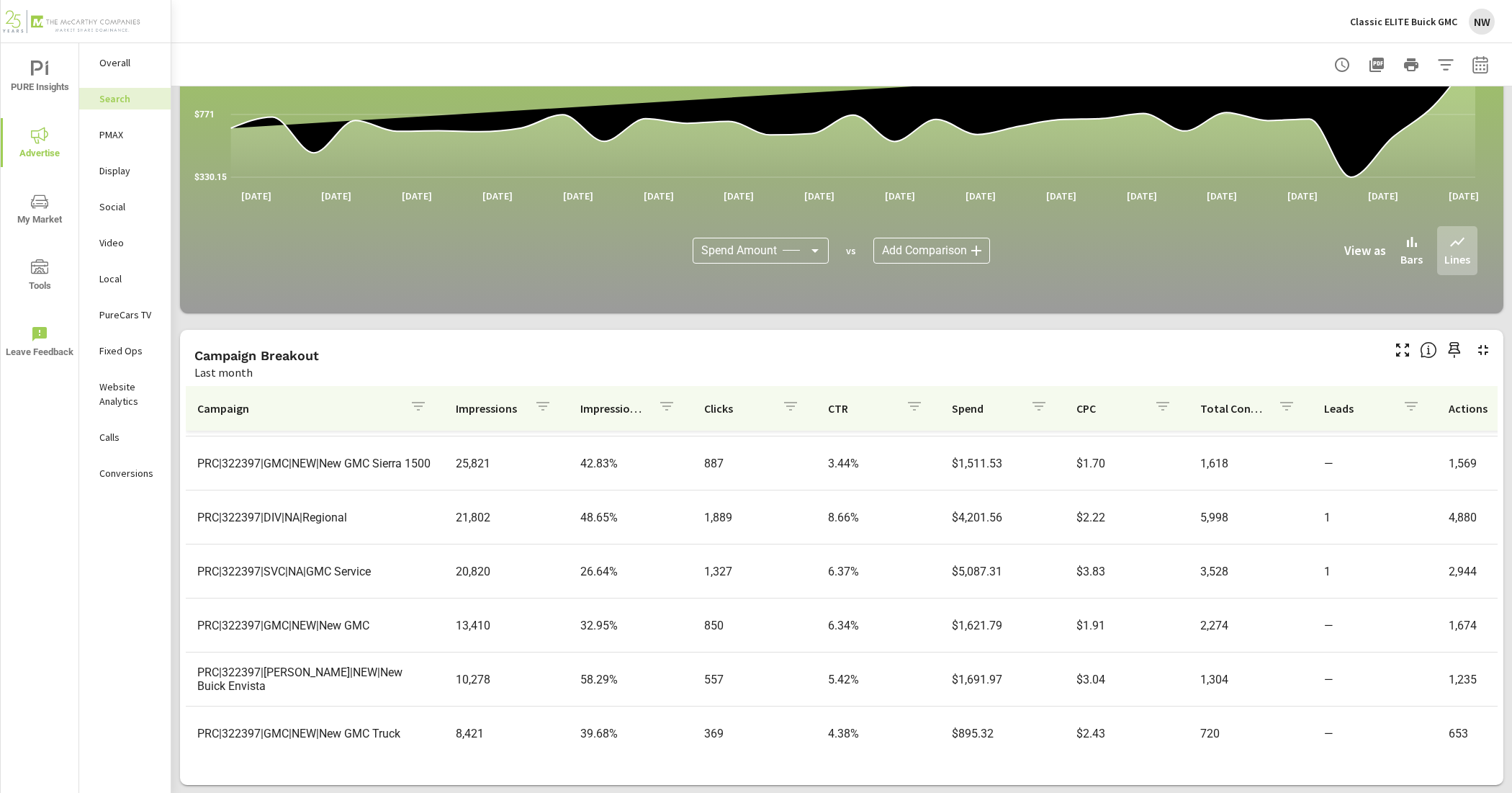
scroll to position [25, 0]
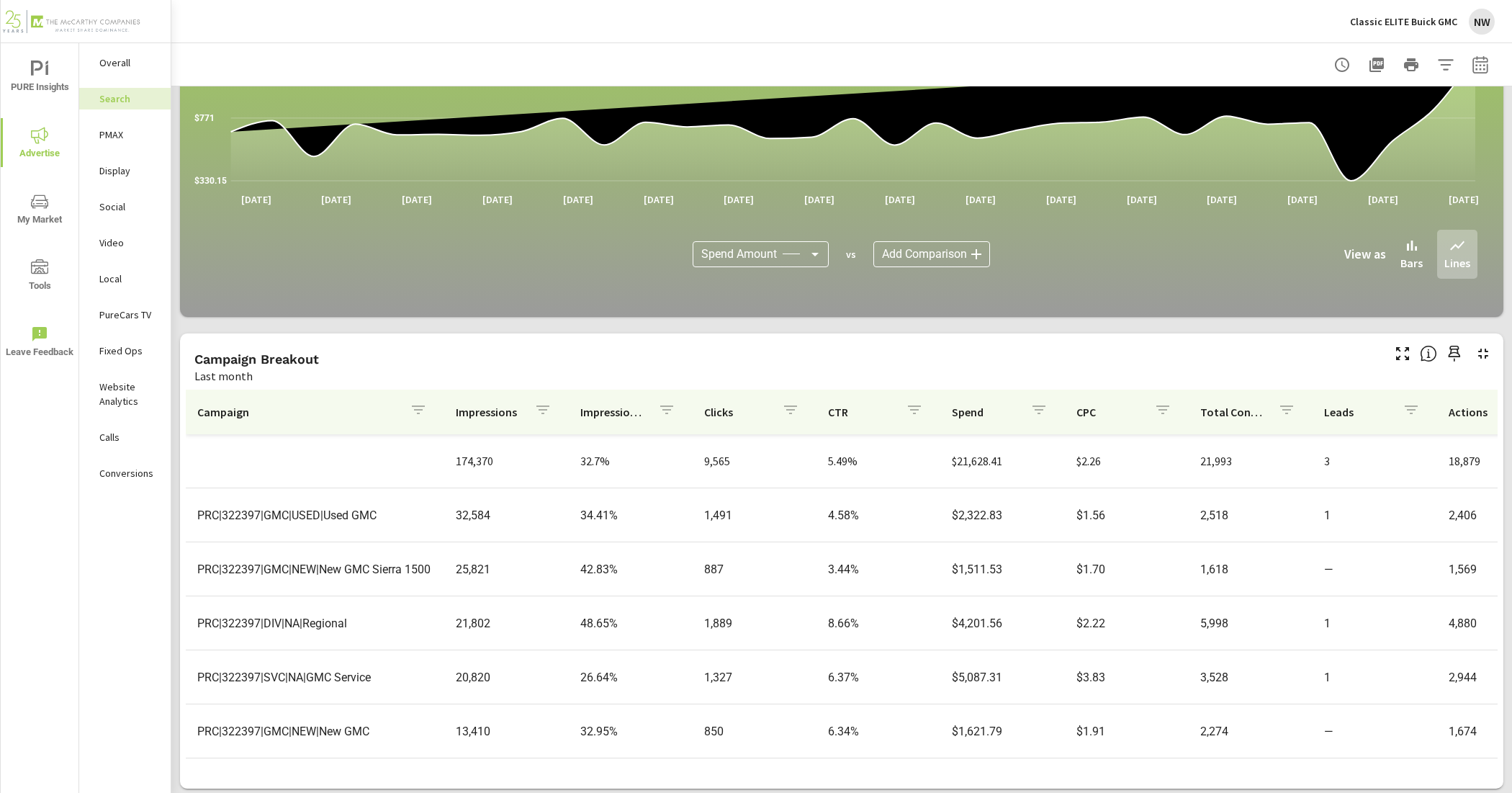
scroll to position [828, 0]
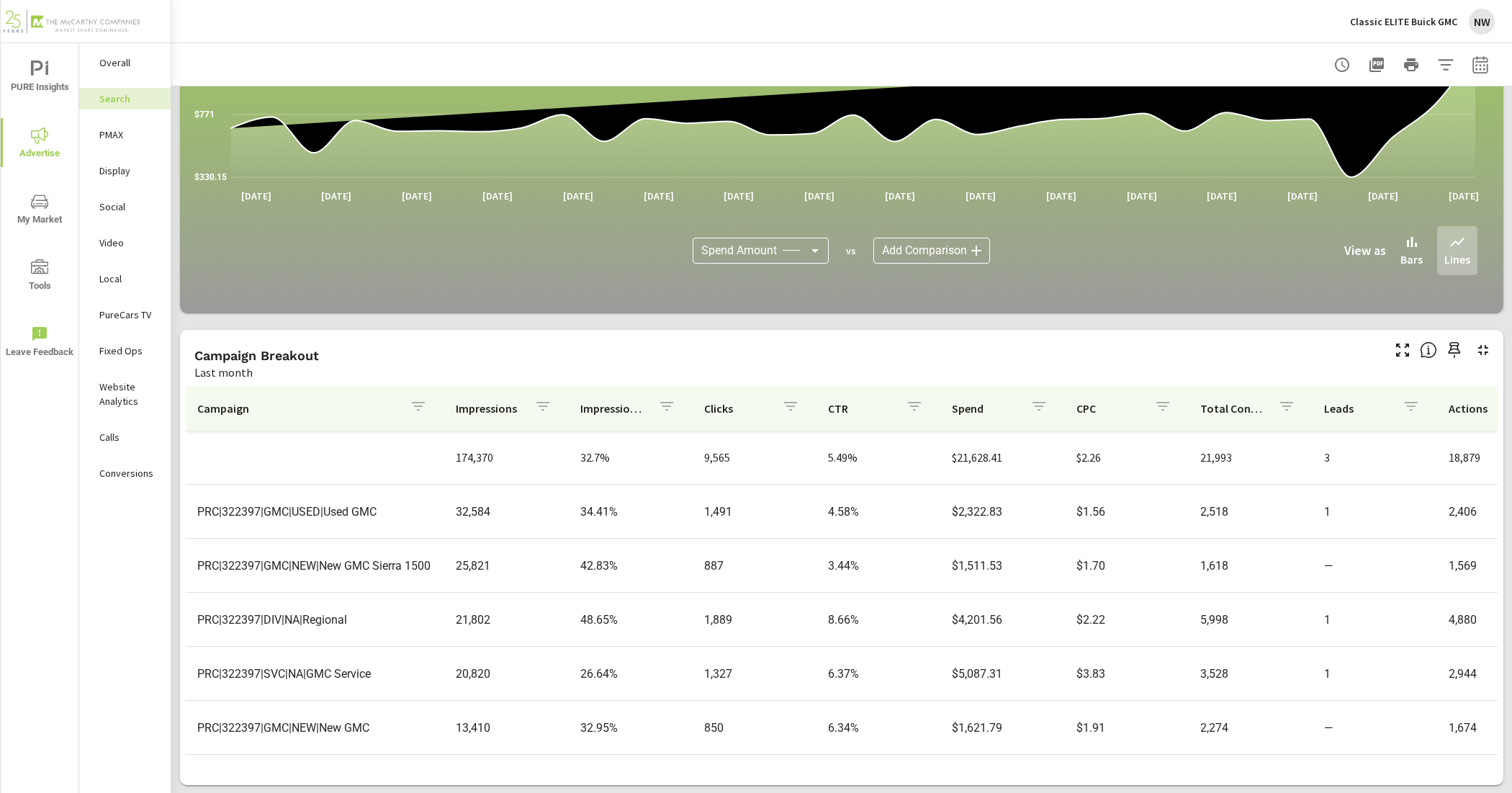
scroll to position [90, 0]
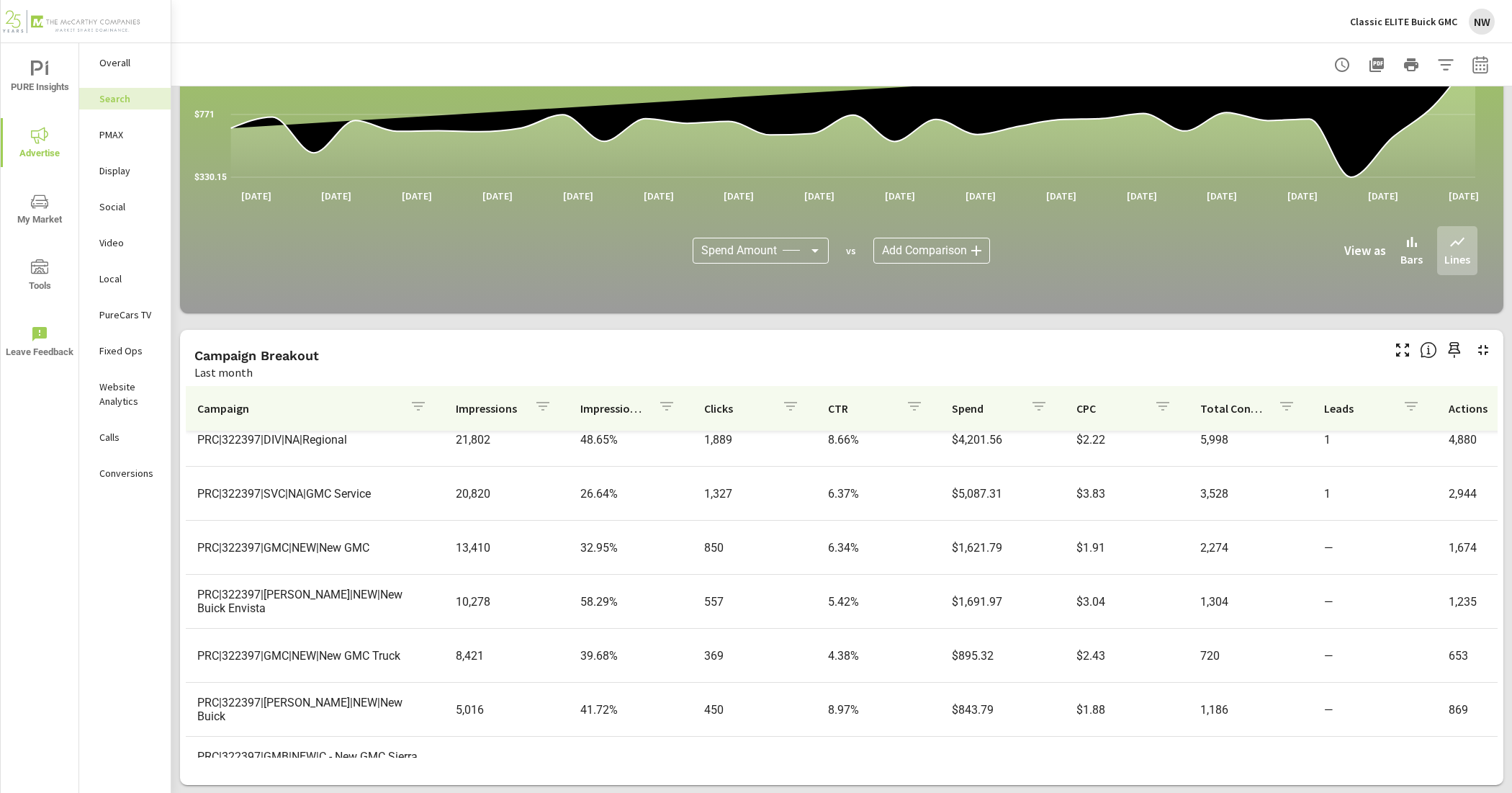
scroll to position [270, 0]
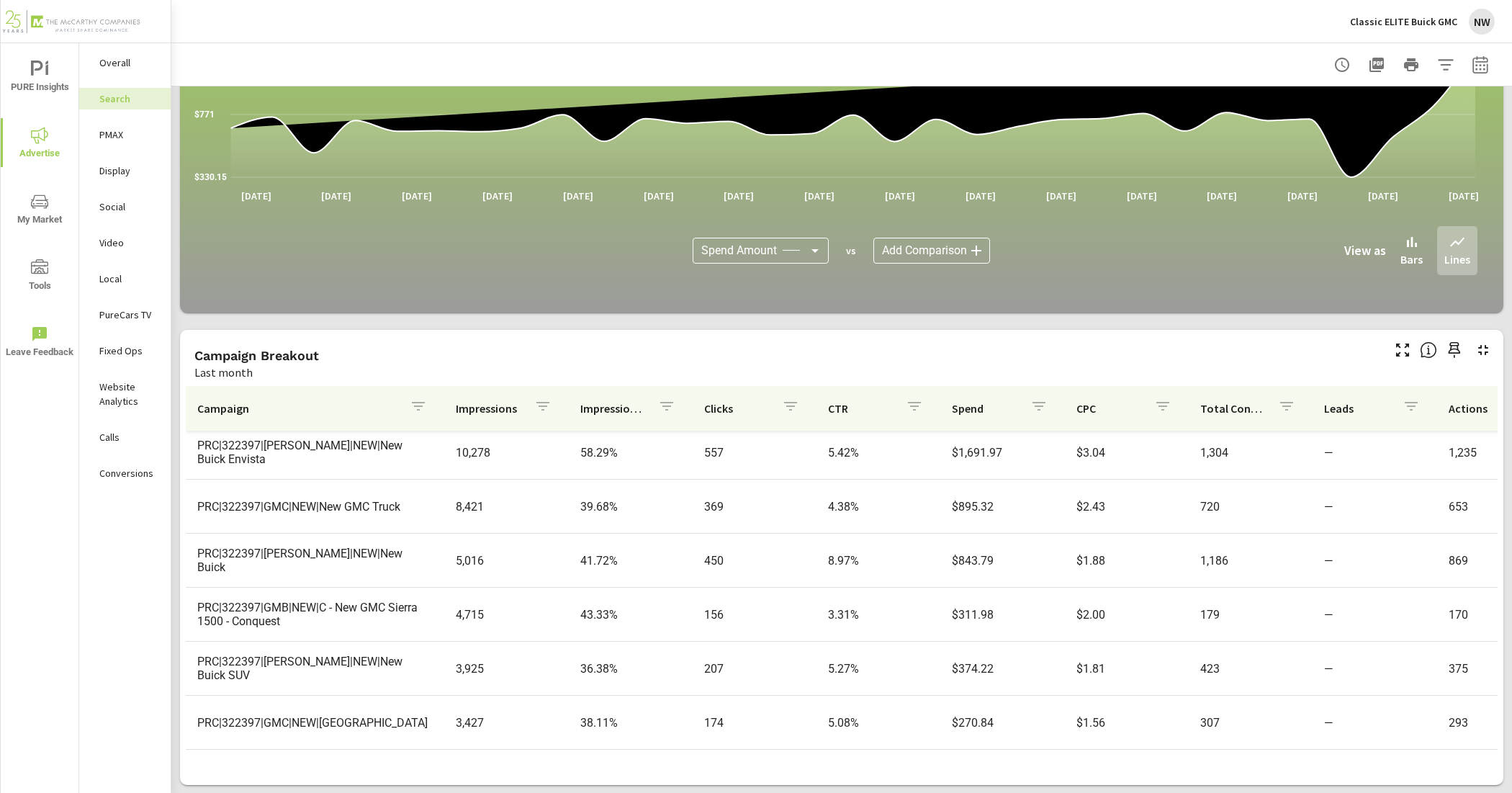
scroll to position [360, 0]
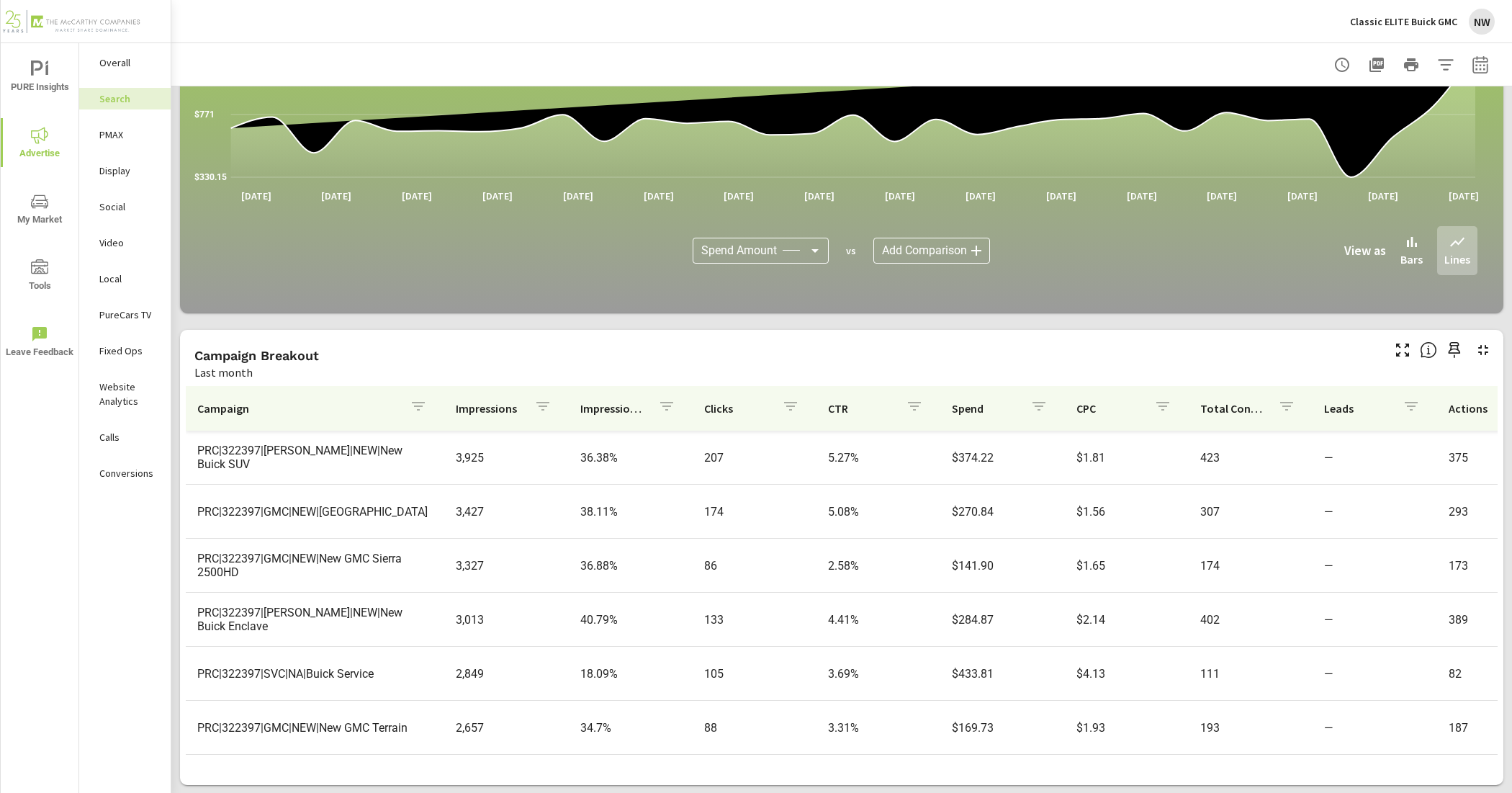
scroll to position [630, 0]
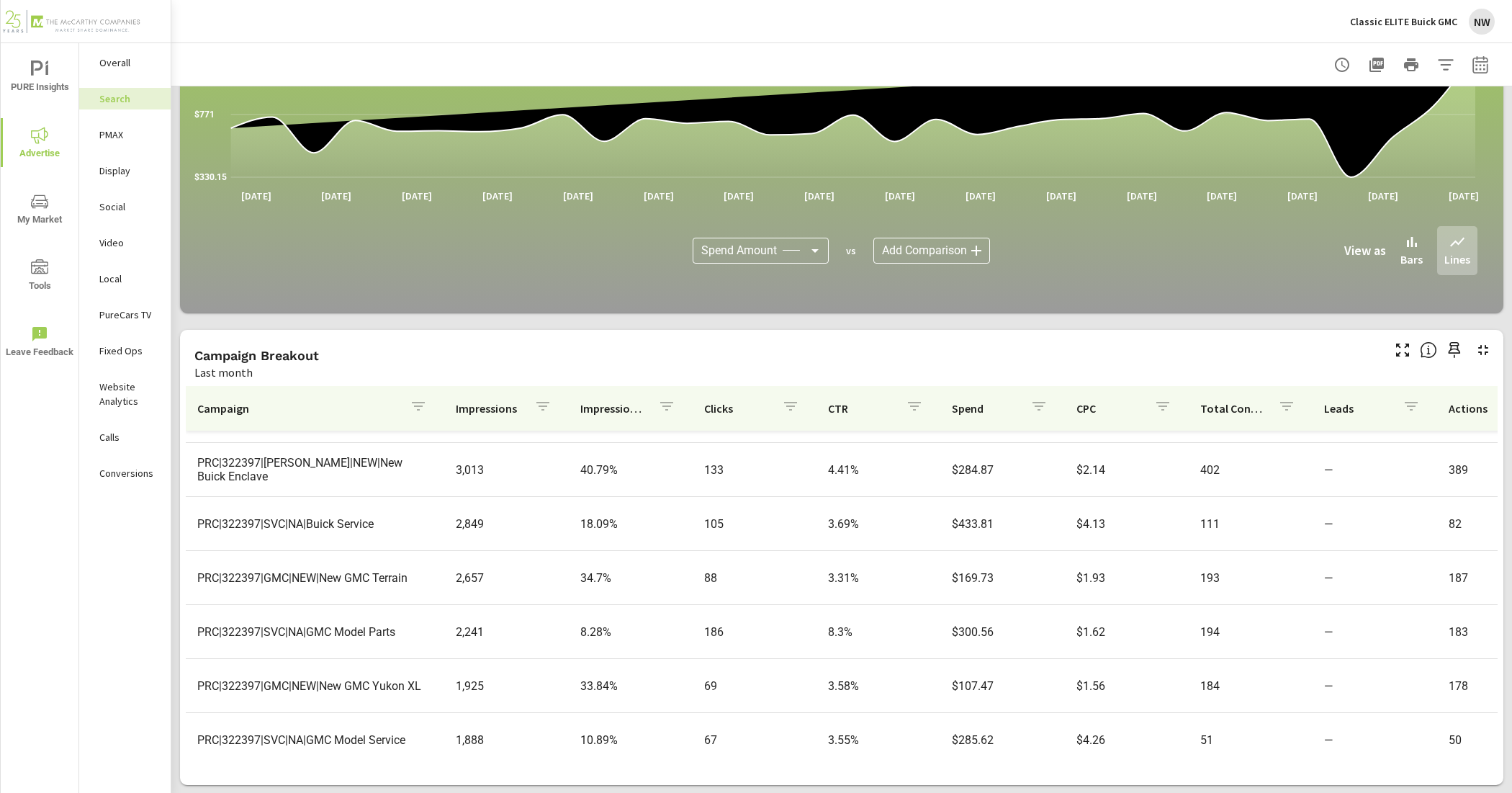
scroll to position [720, 0]
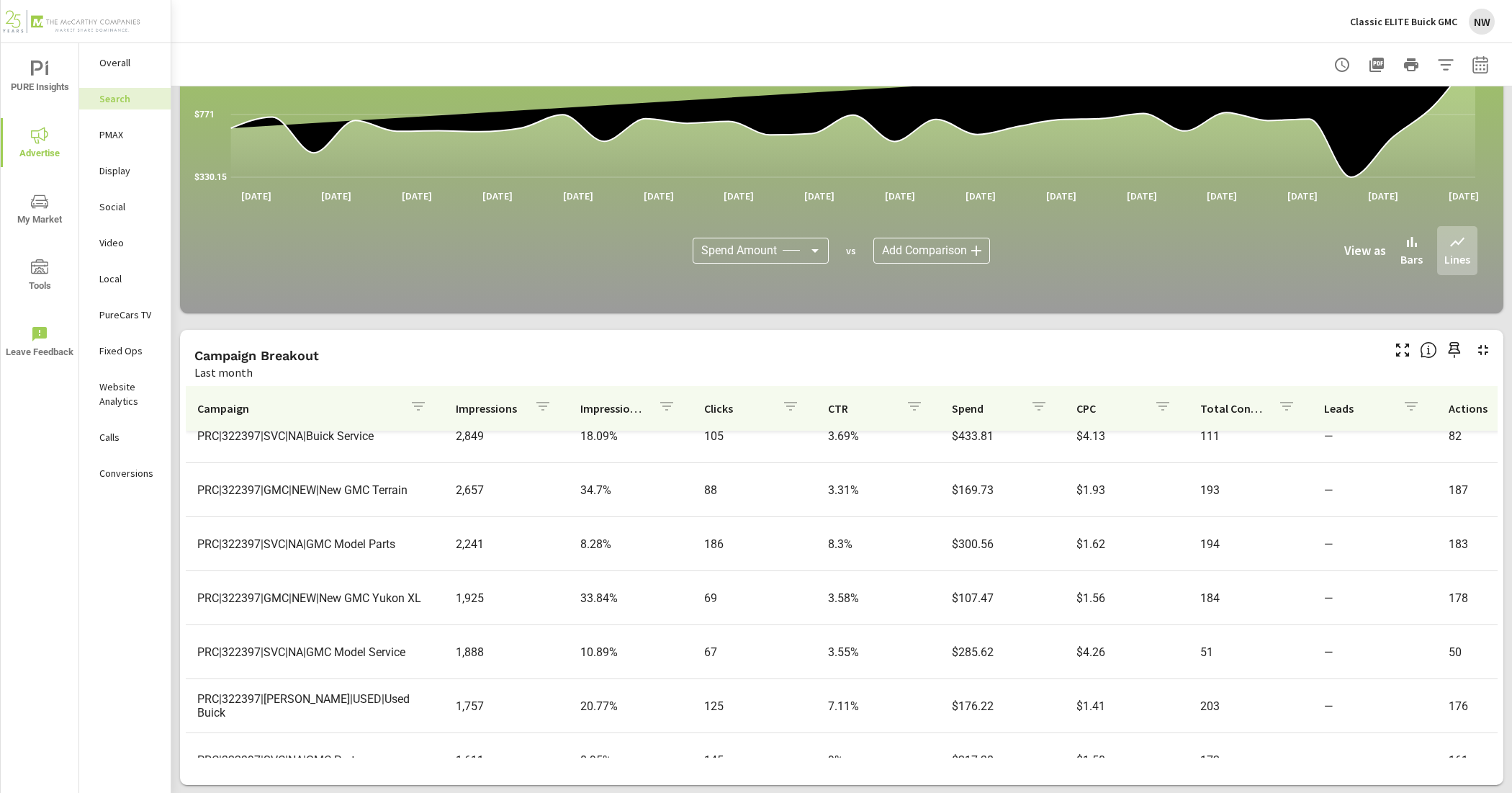
scroll to position [810, 0]
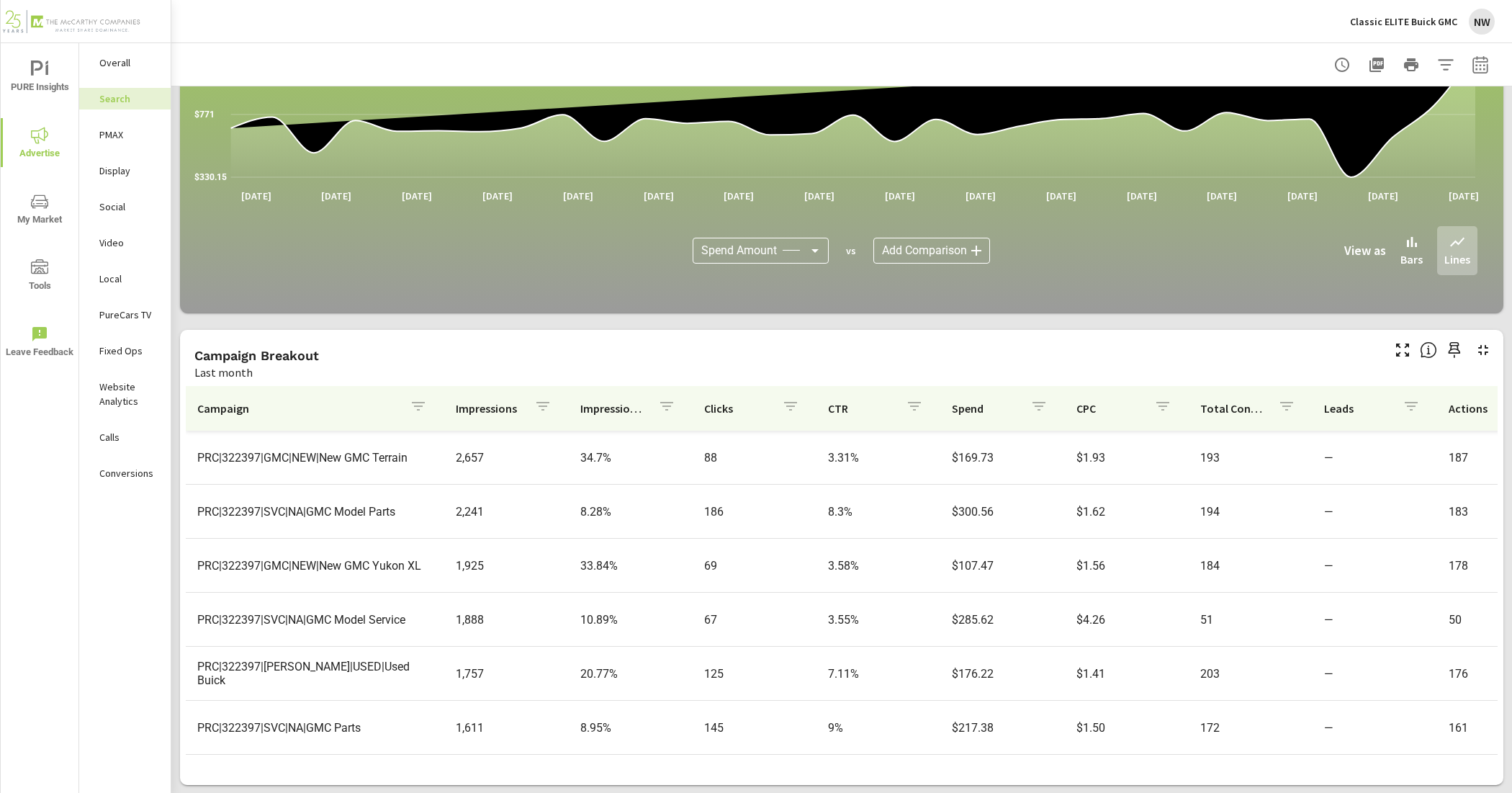
scroll to position [900, 0]
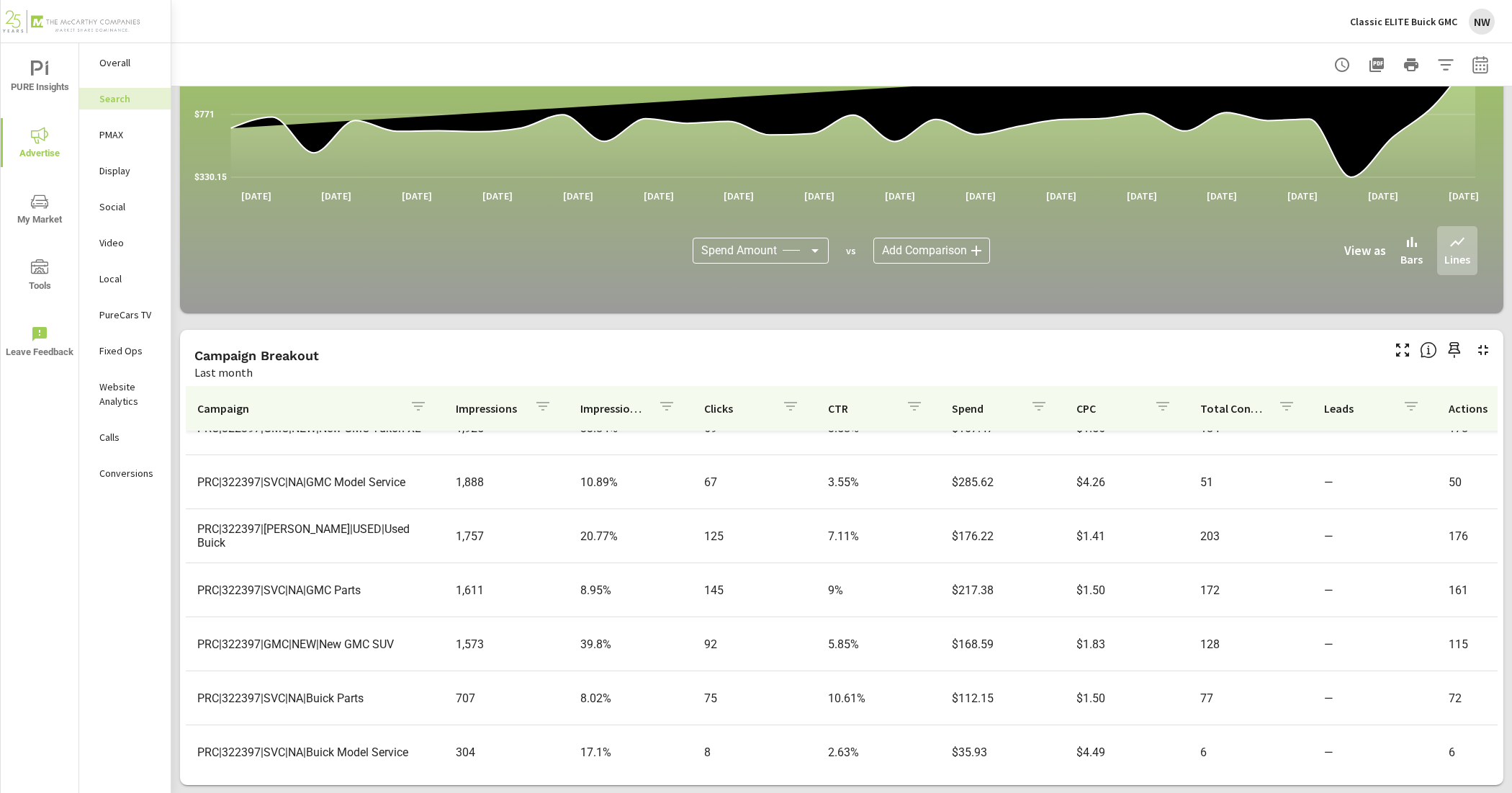
scroll to position [991, 0]
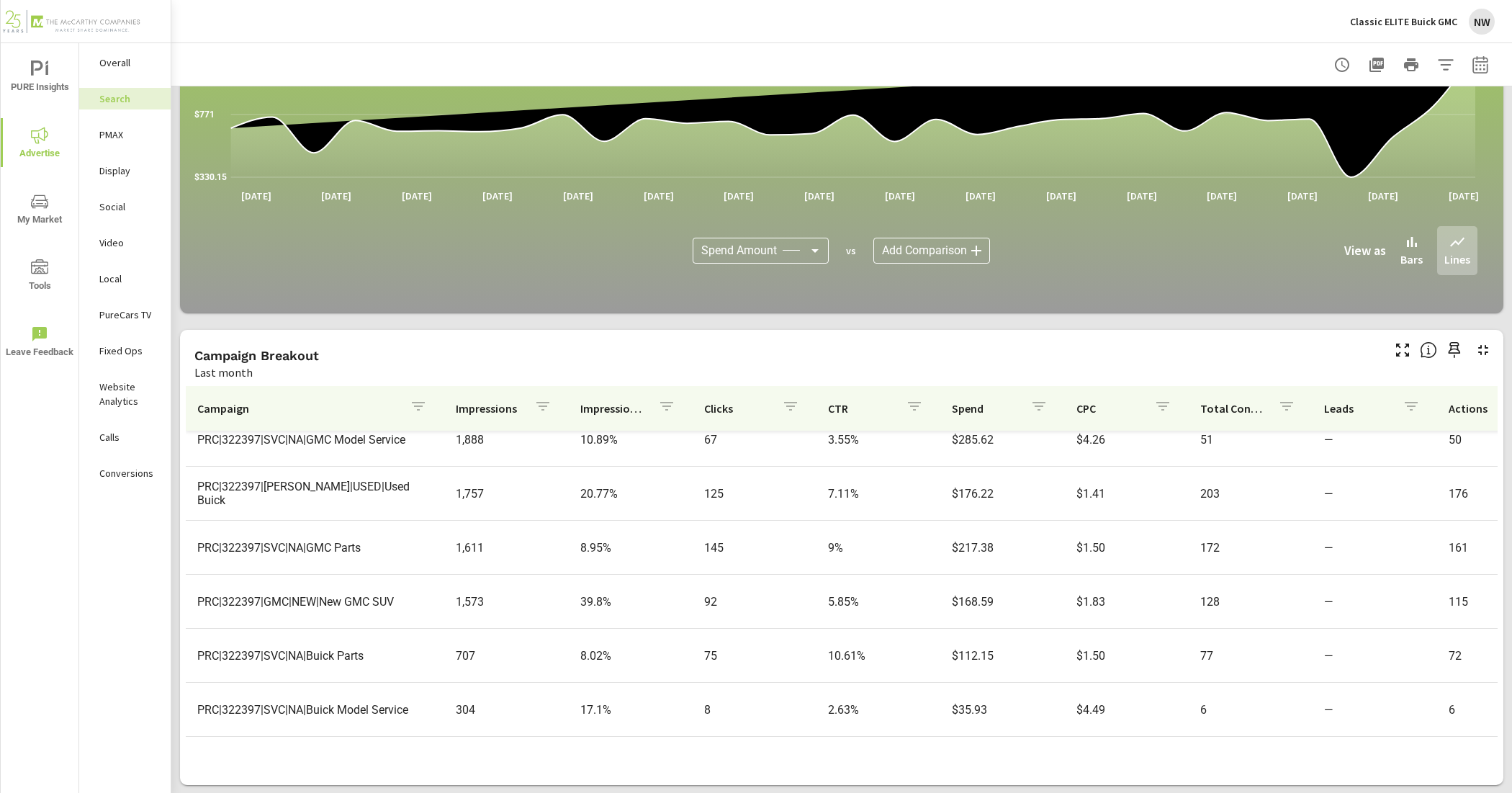
scroll to position [1081, 0]
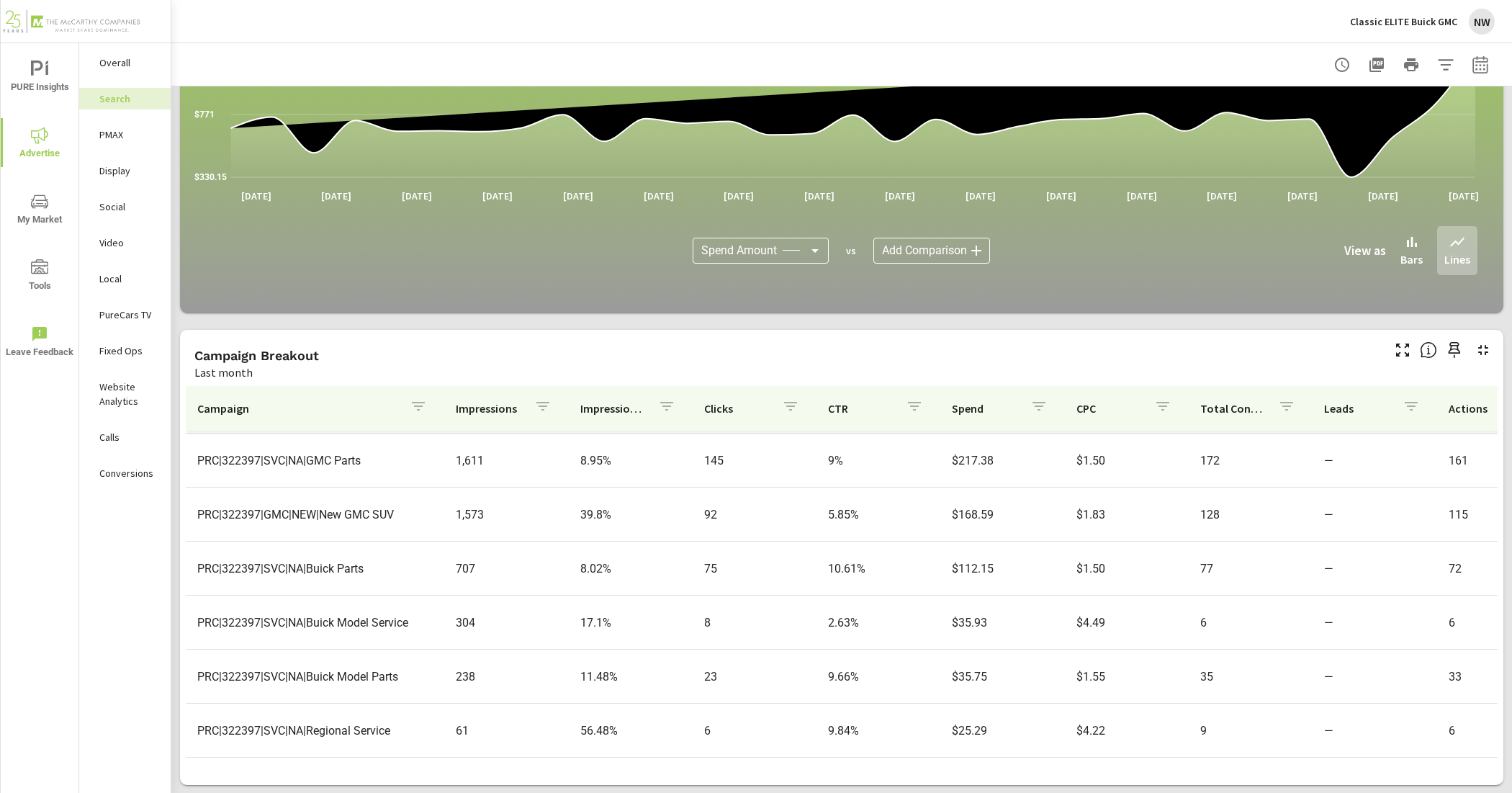
scroll to position [1093, 0]
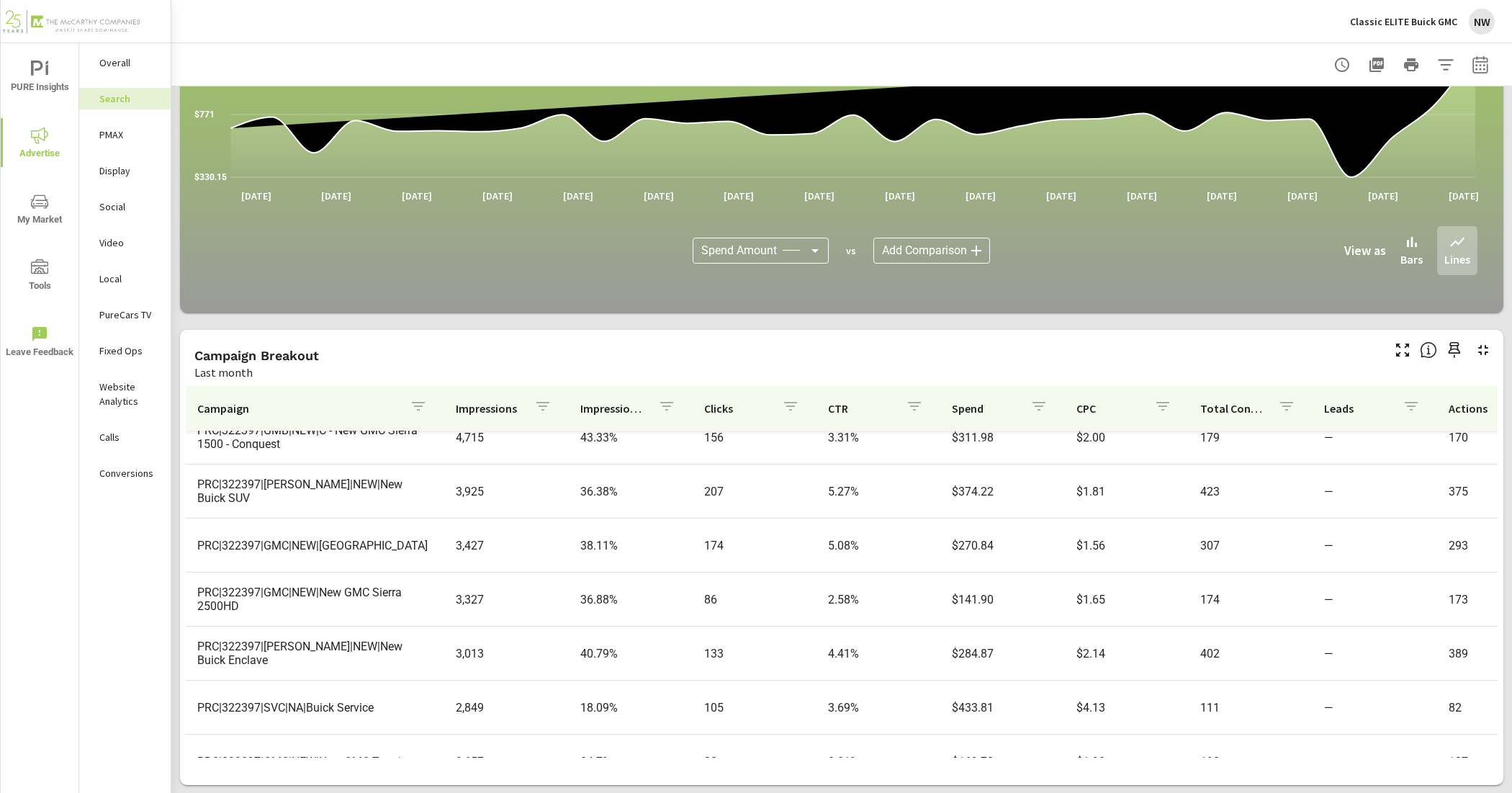
scroll to position [373, 0]
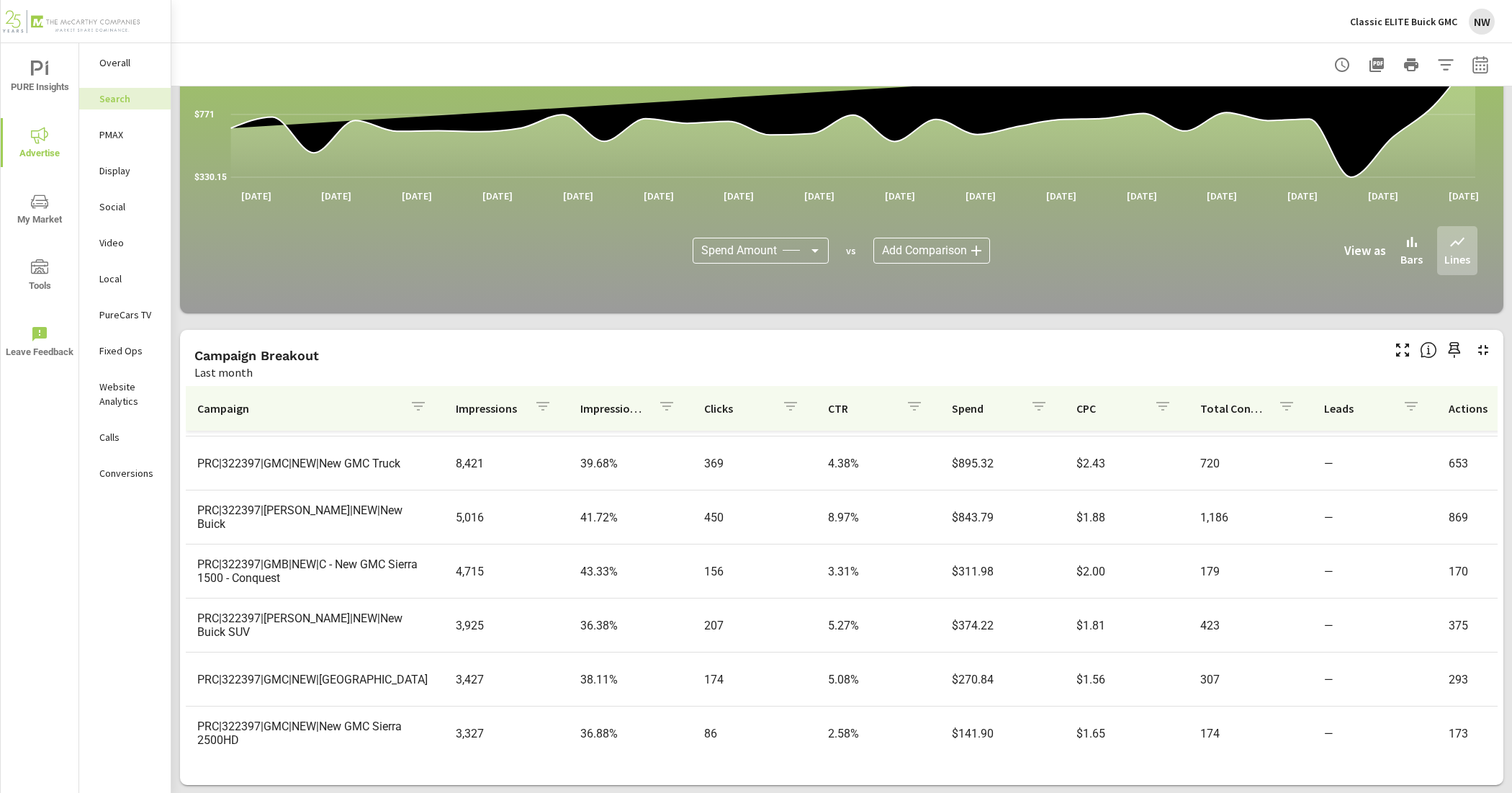
scroll to position [22, 0]
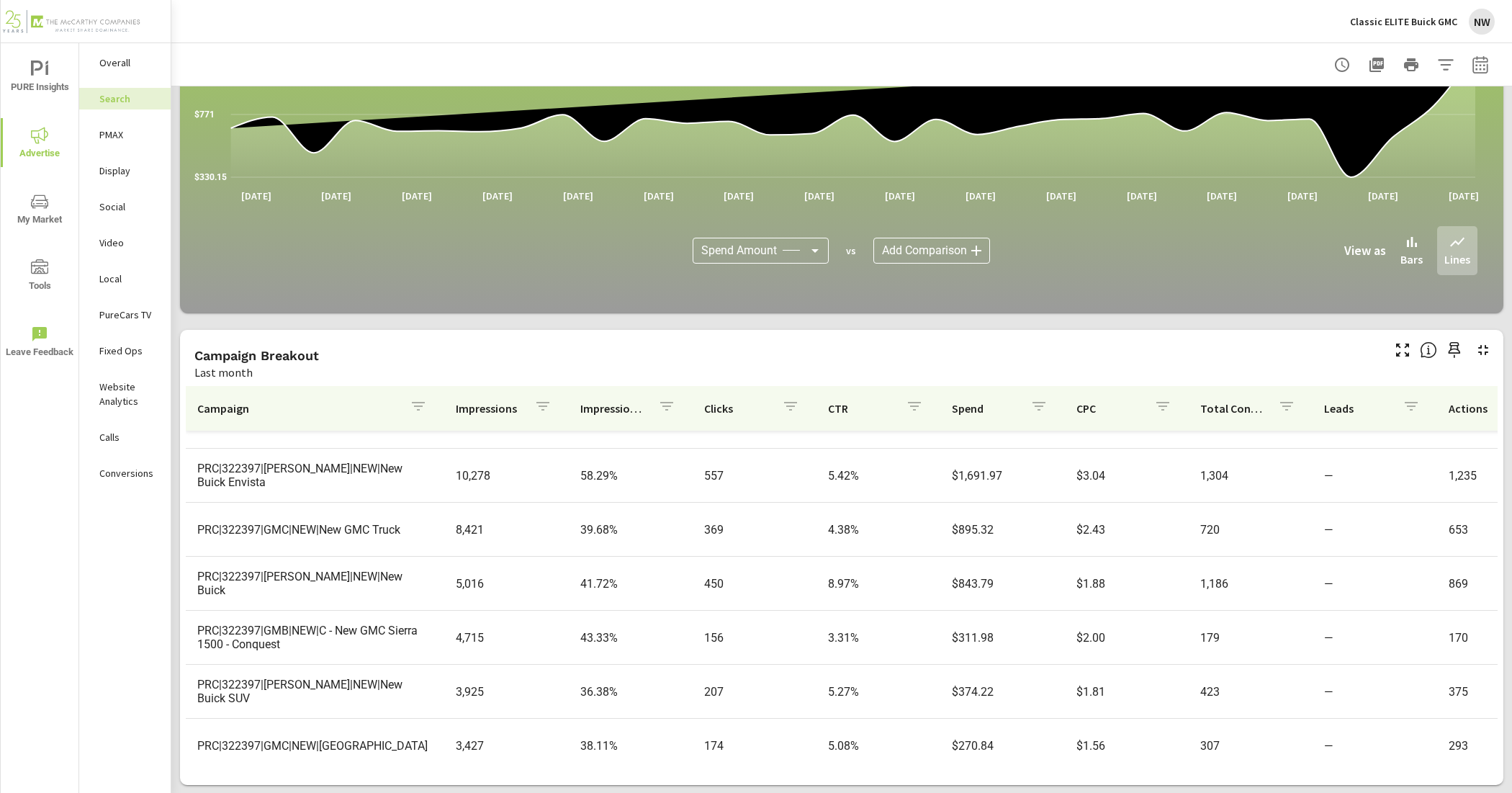
scroll to position [360, 0]
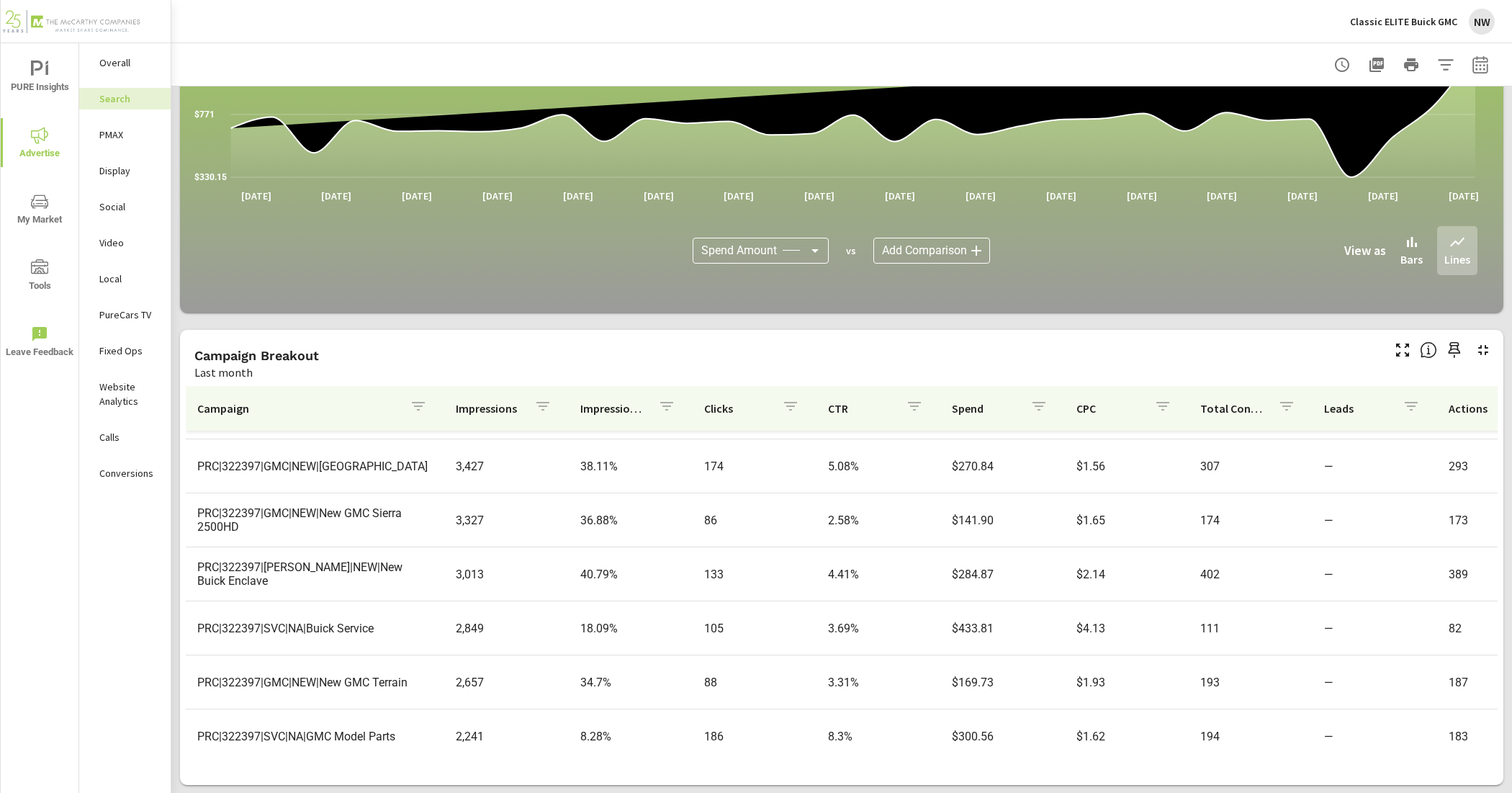
scroll to position [630, 0]
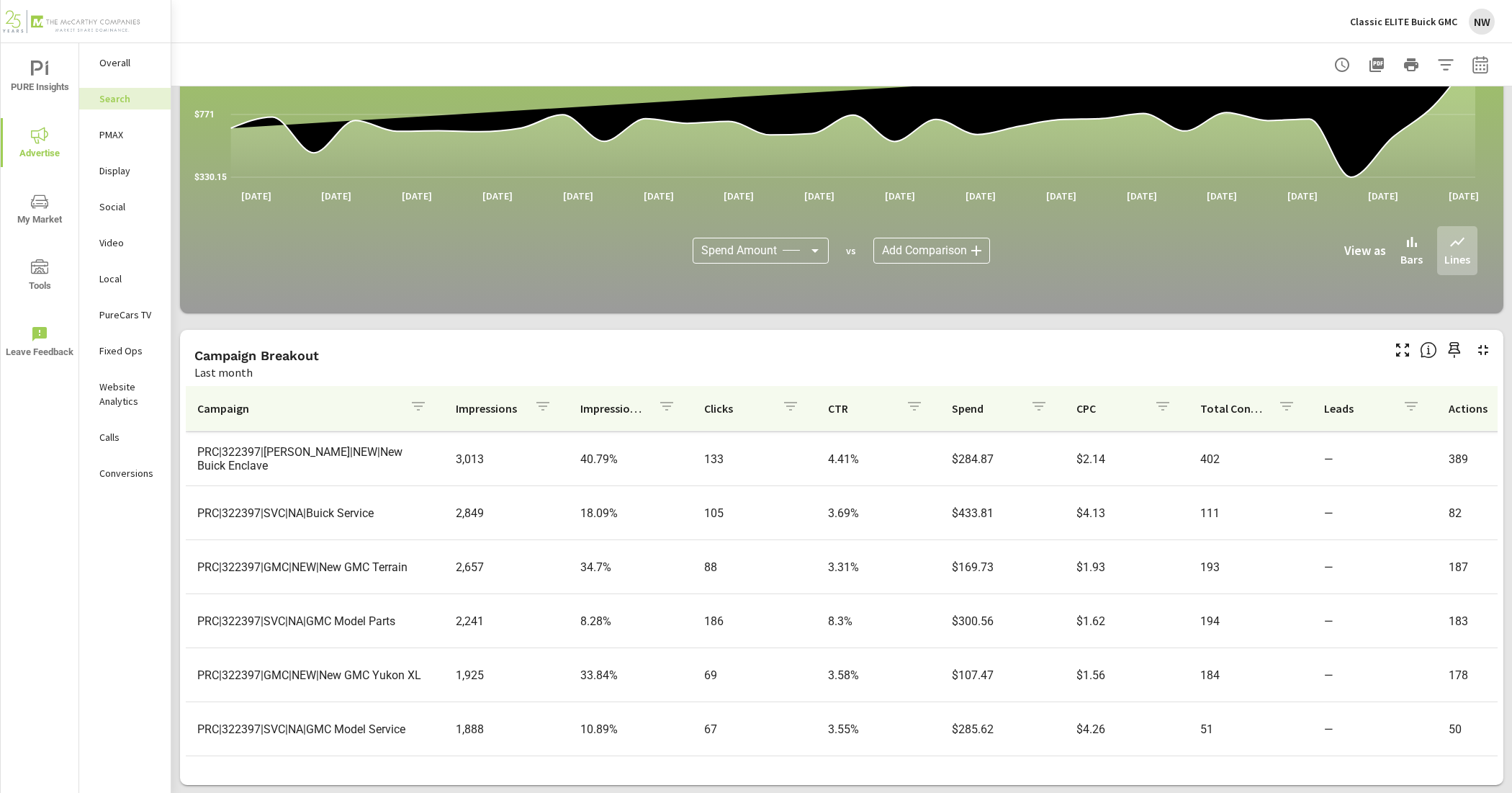
scroll to position [720, 0]
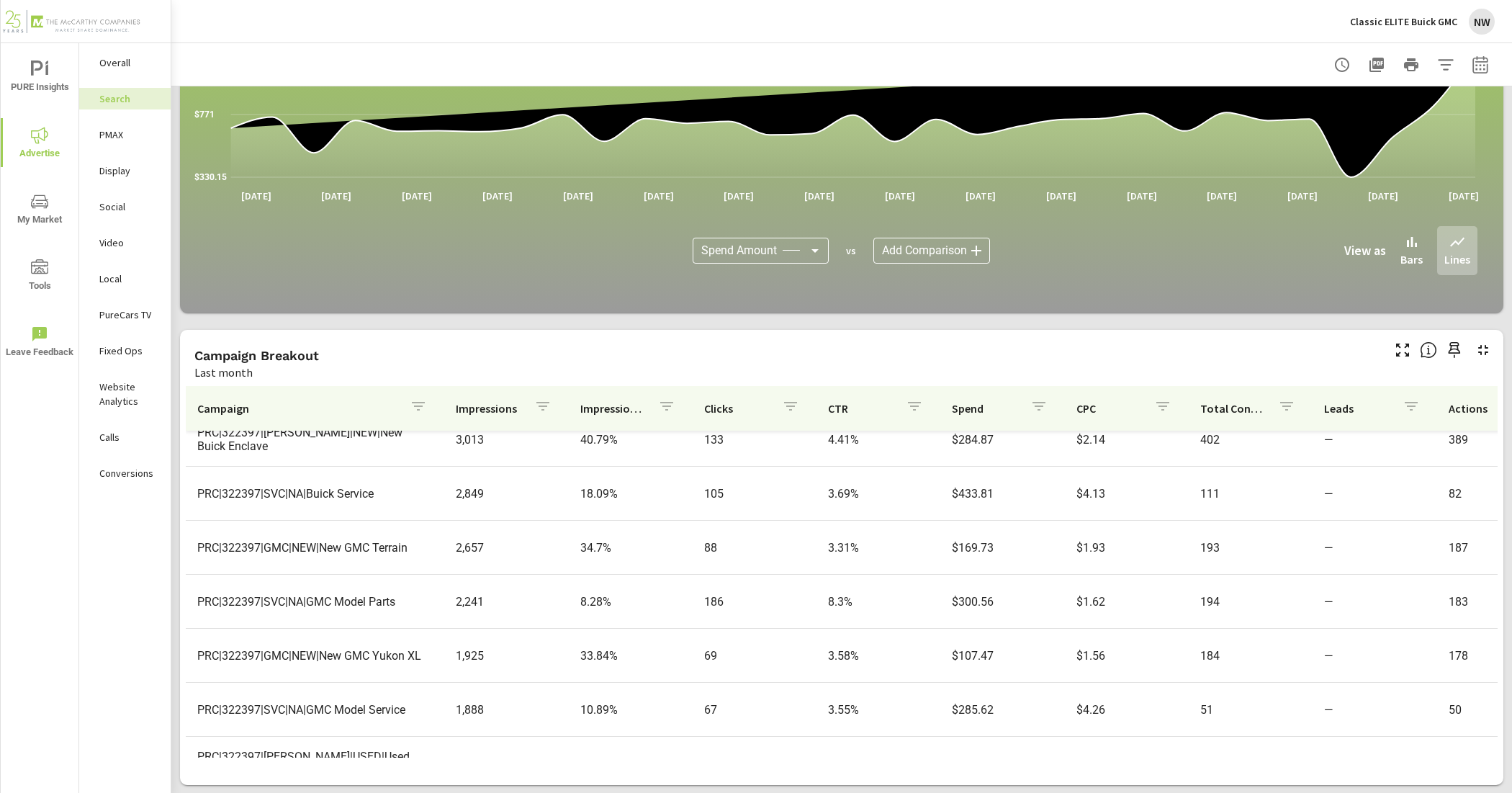
scroll to position [810, 0]
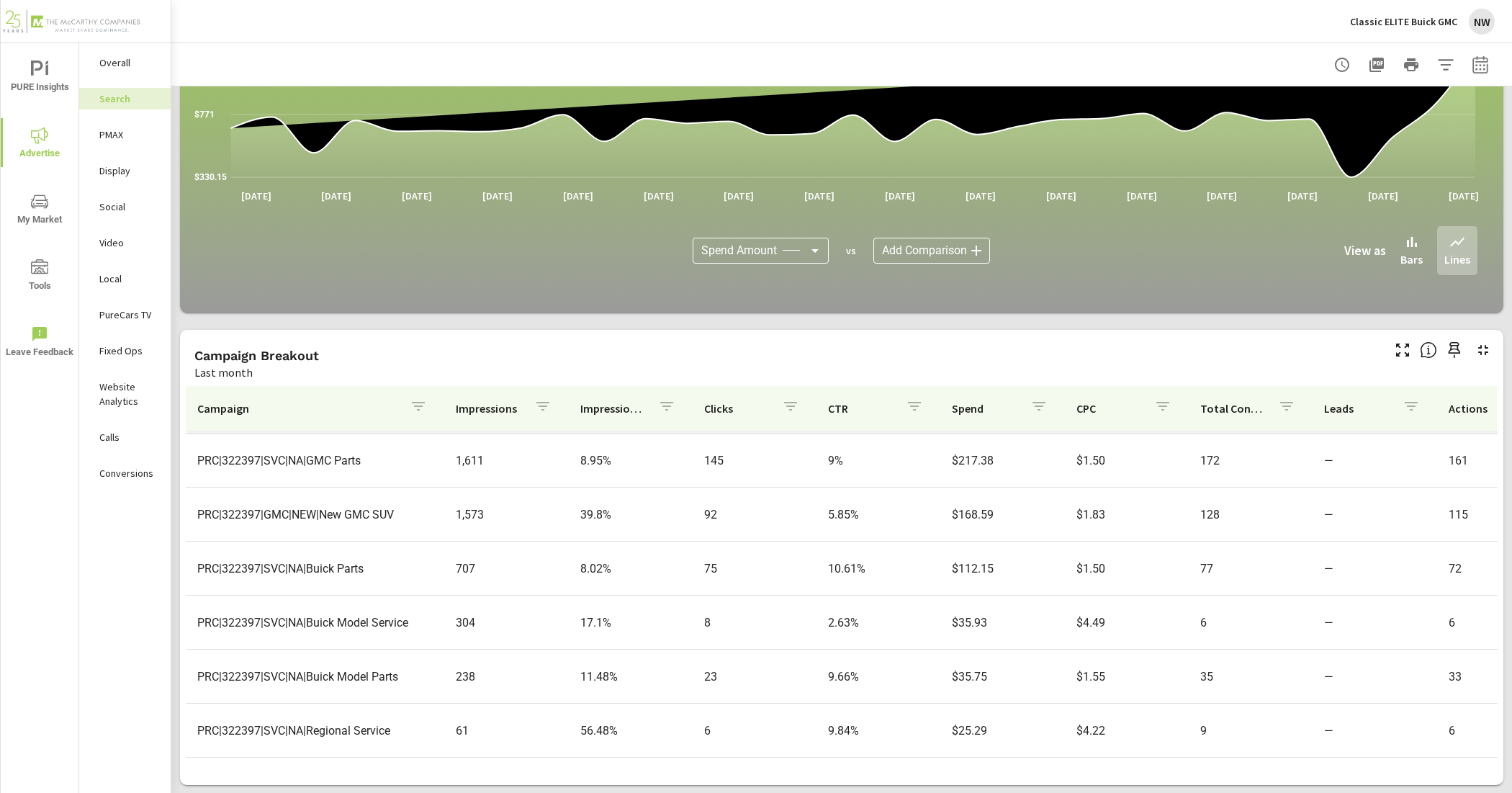
scroll to position [1093, 0]
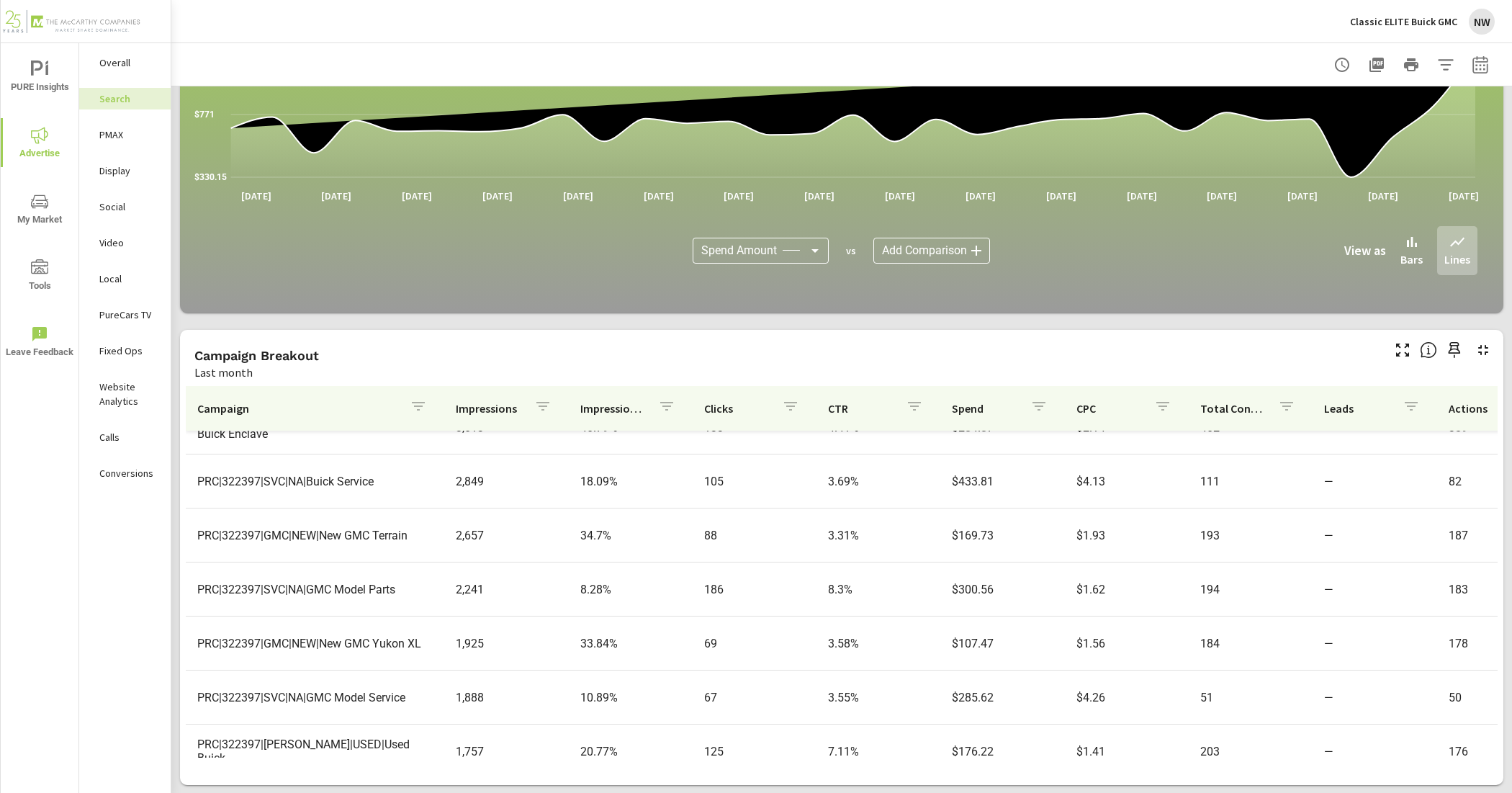
scroll to position [463, 0]
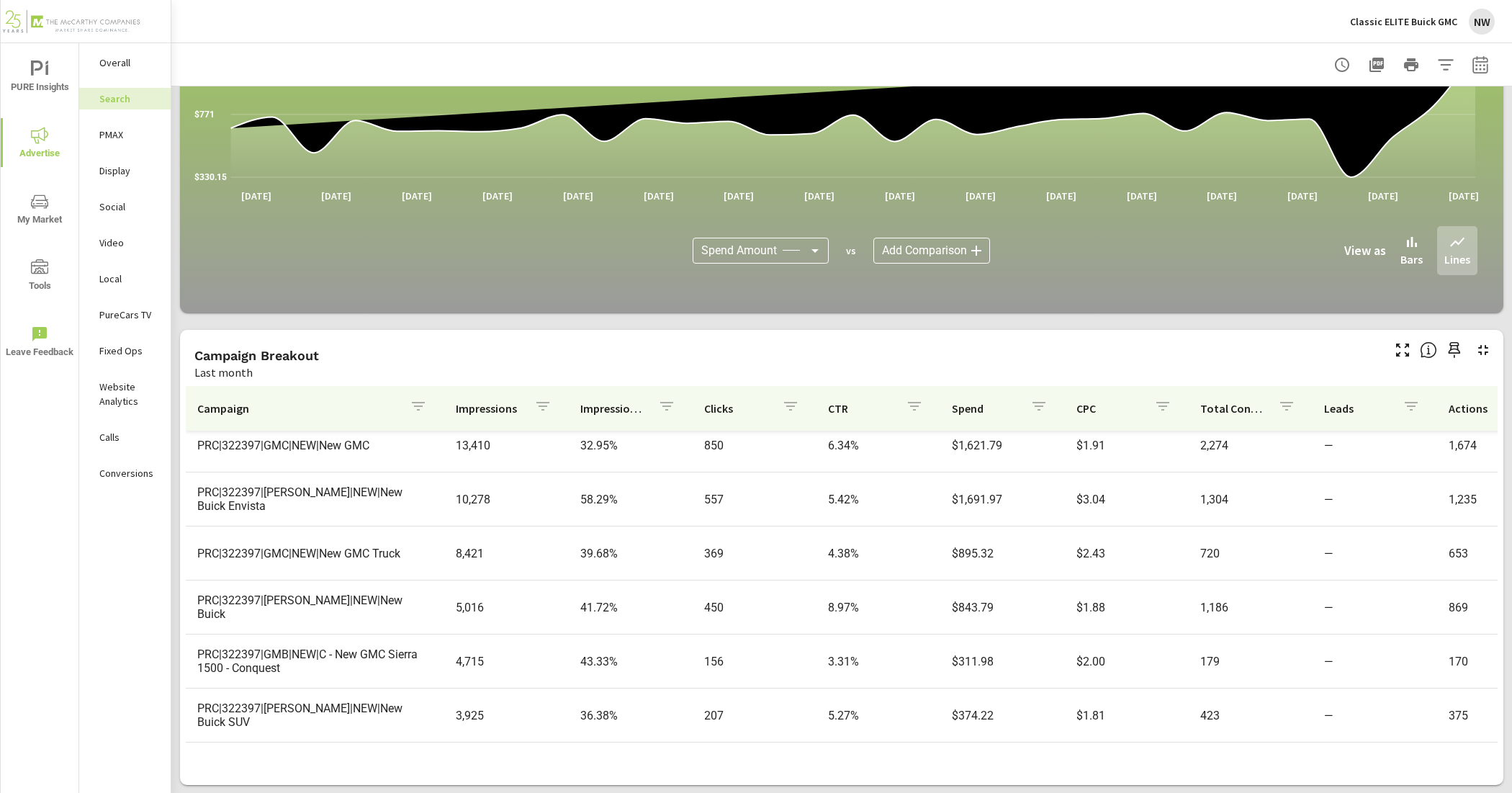
scroll to position [12, 0]
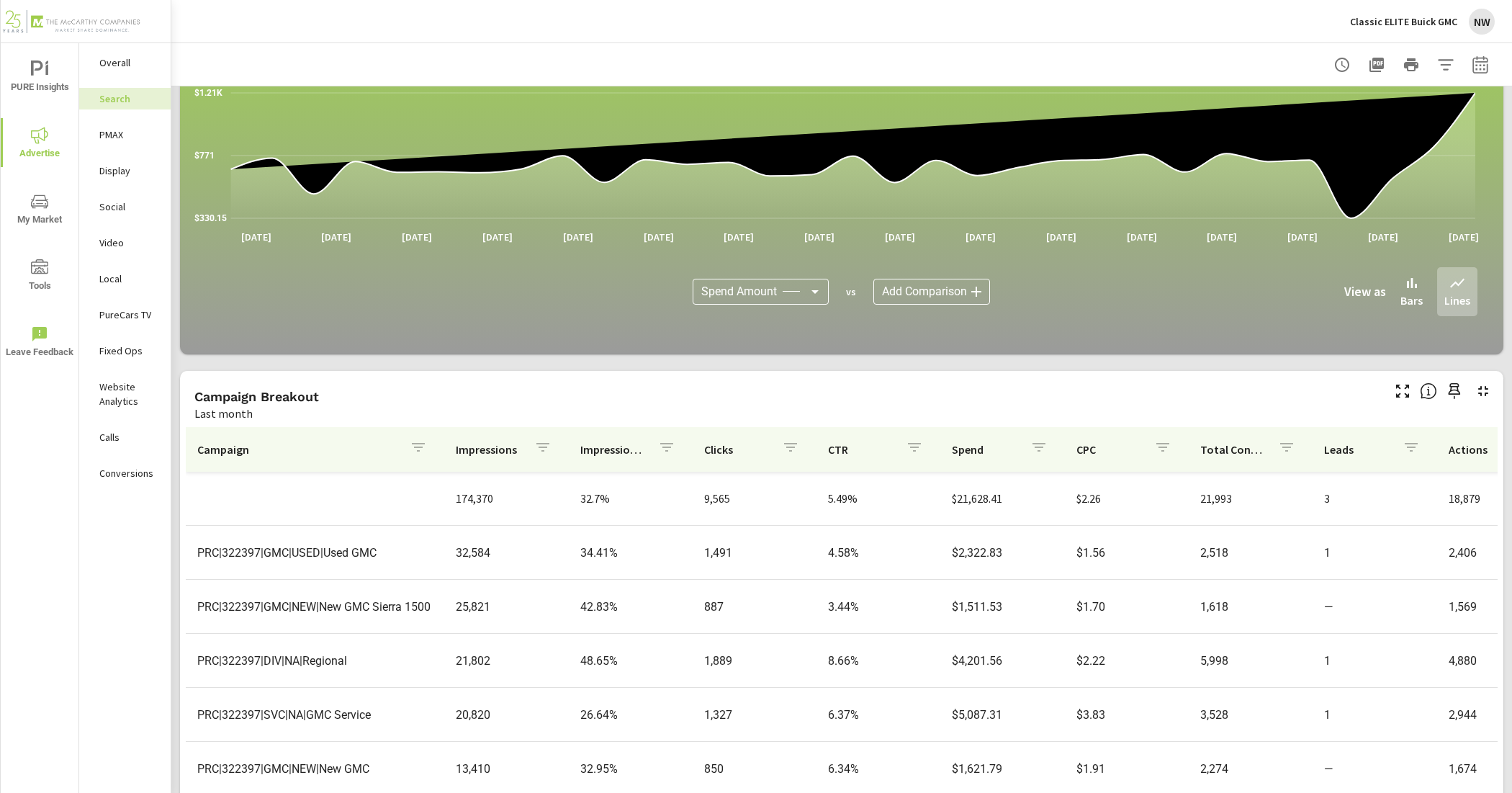
scroll to position [828, 0]
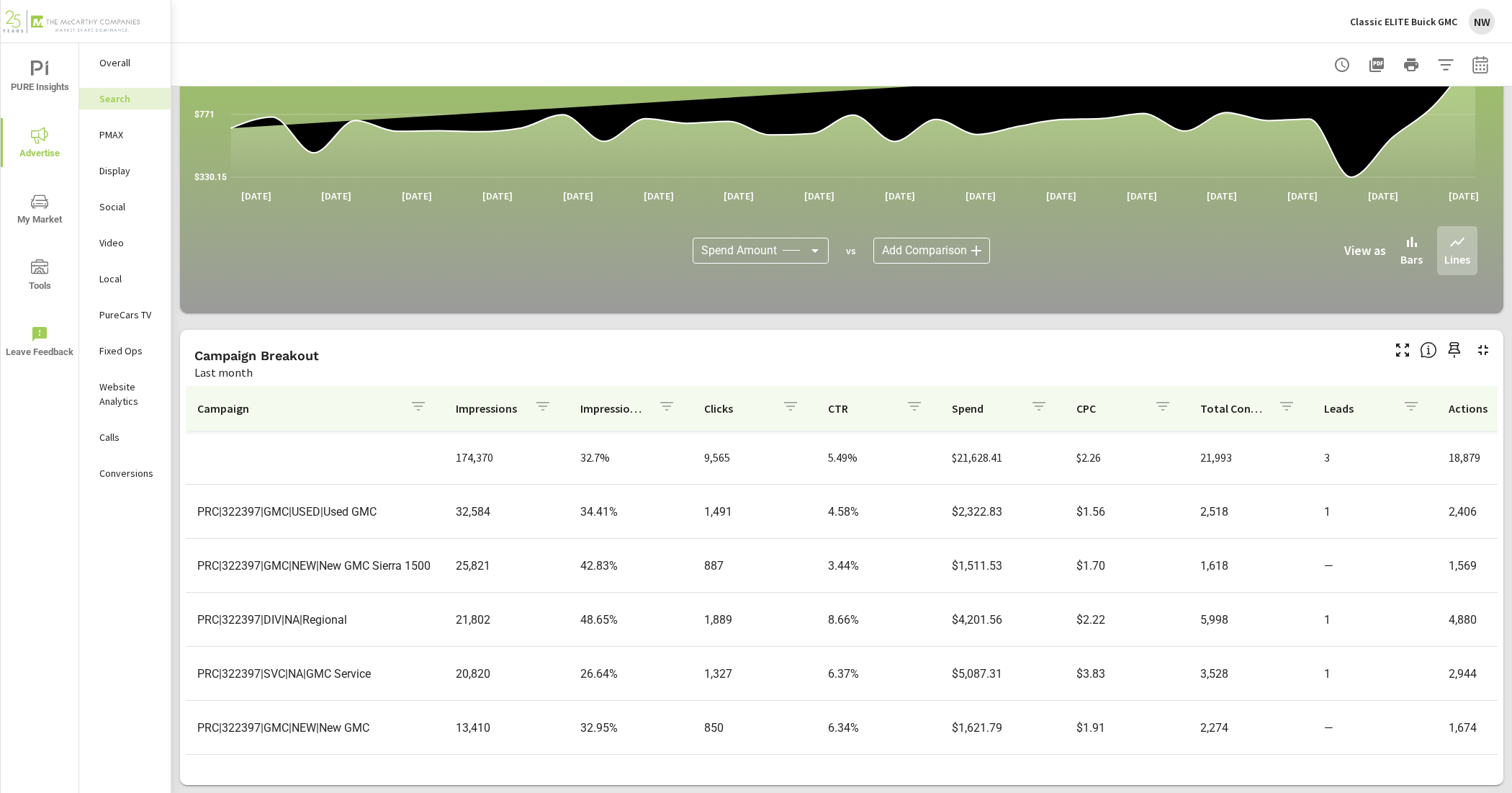
scroll to position [90, 0]
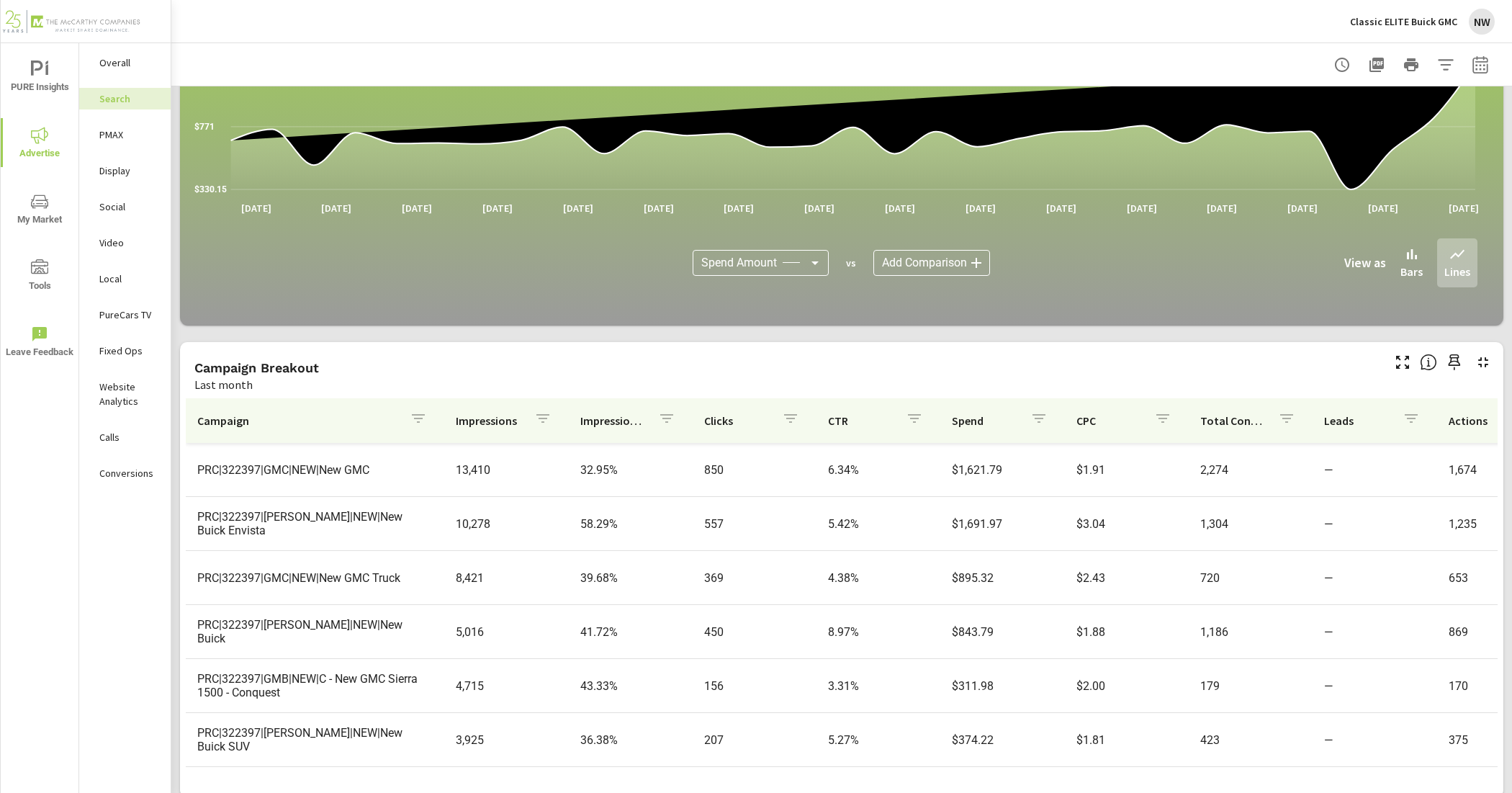
scroll to position [828, 0]
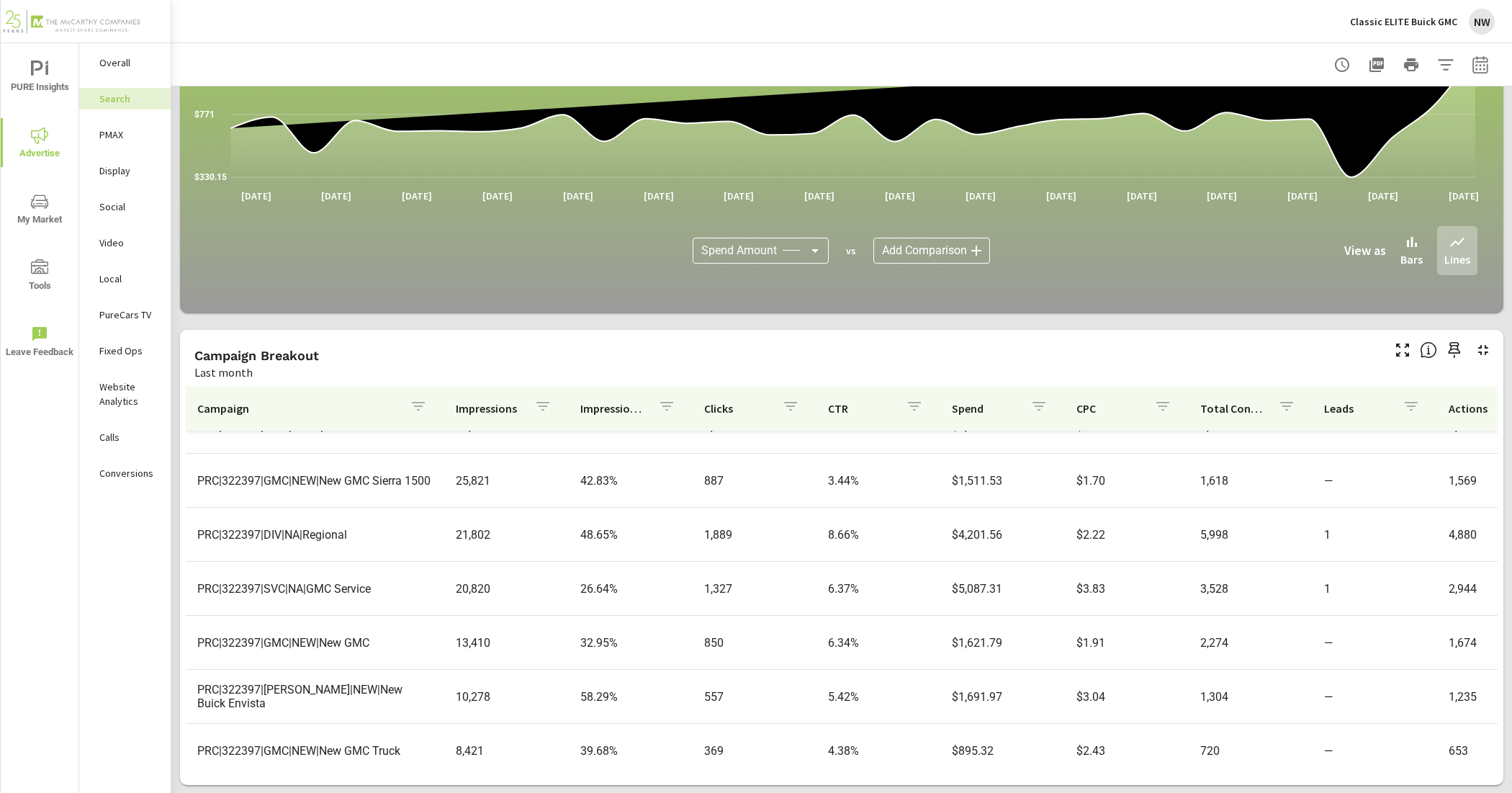
scroll to position [61, 0]
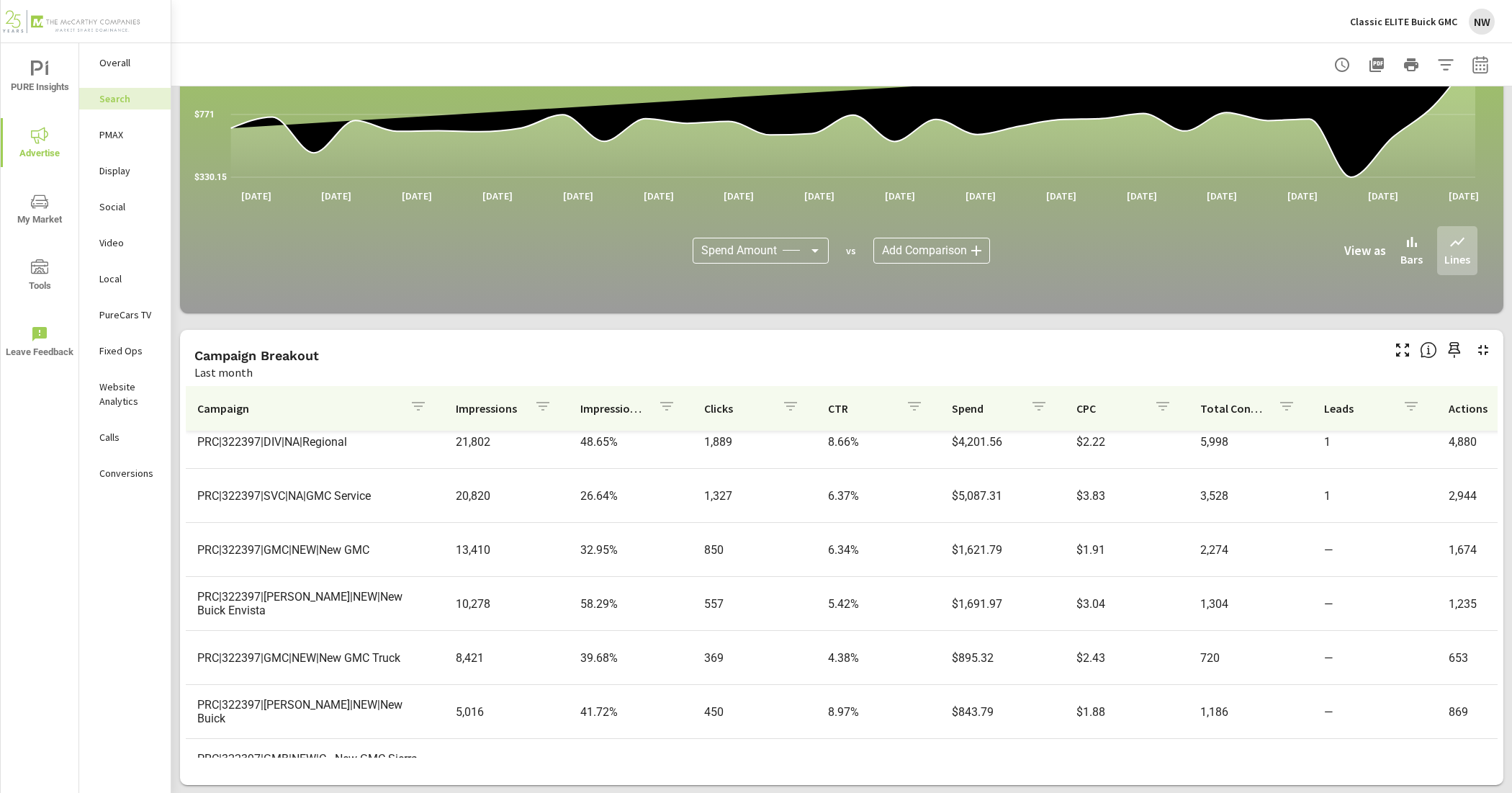
scroll to position [180, 0]
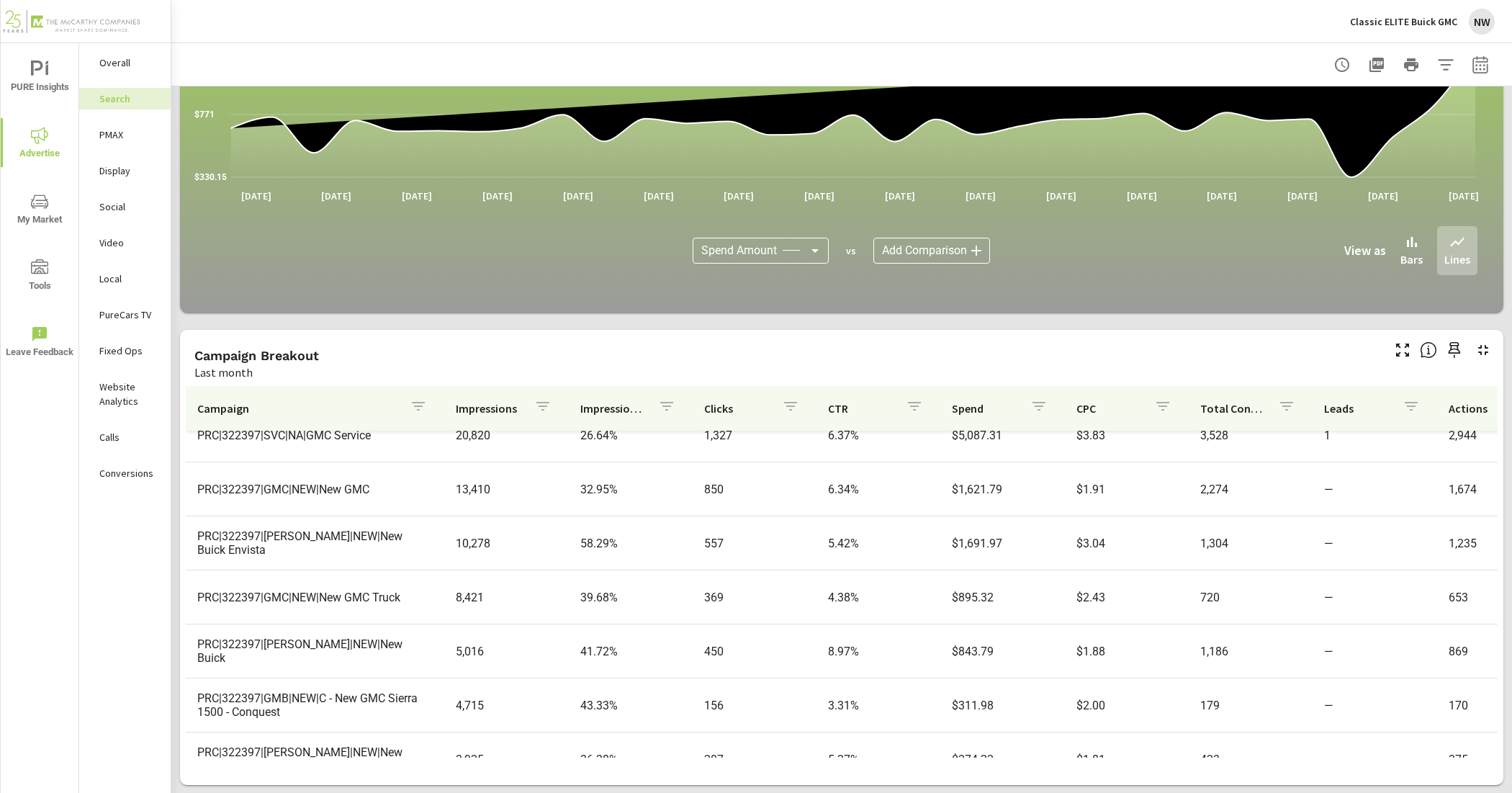
scroll to position [270, 0]
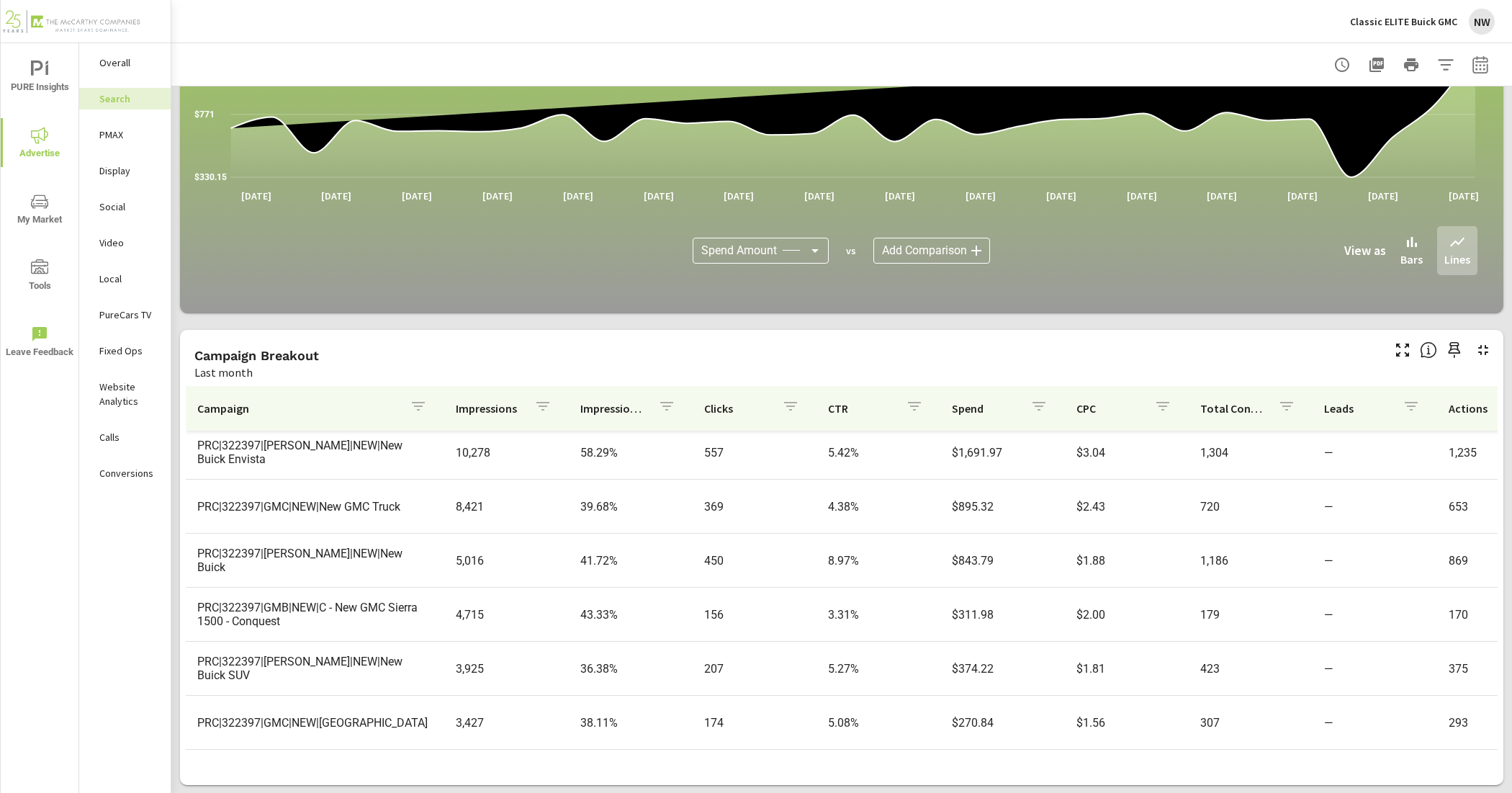
scroll to position [360, 0]
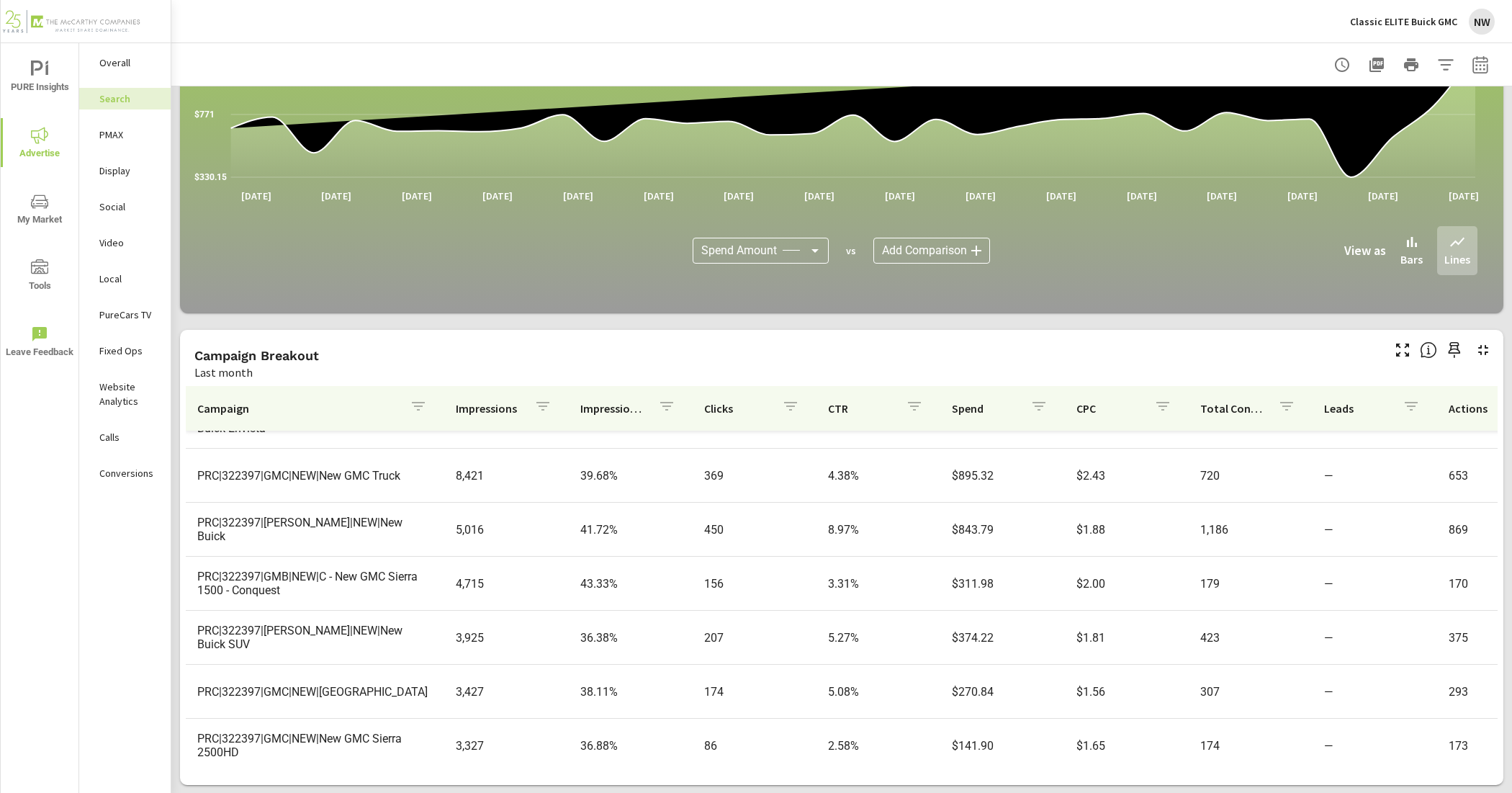
scroll to position [451, 0]
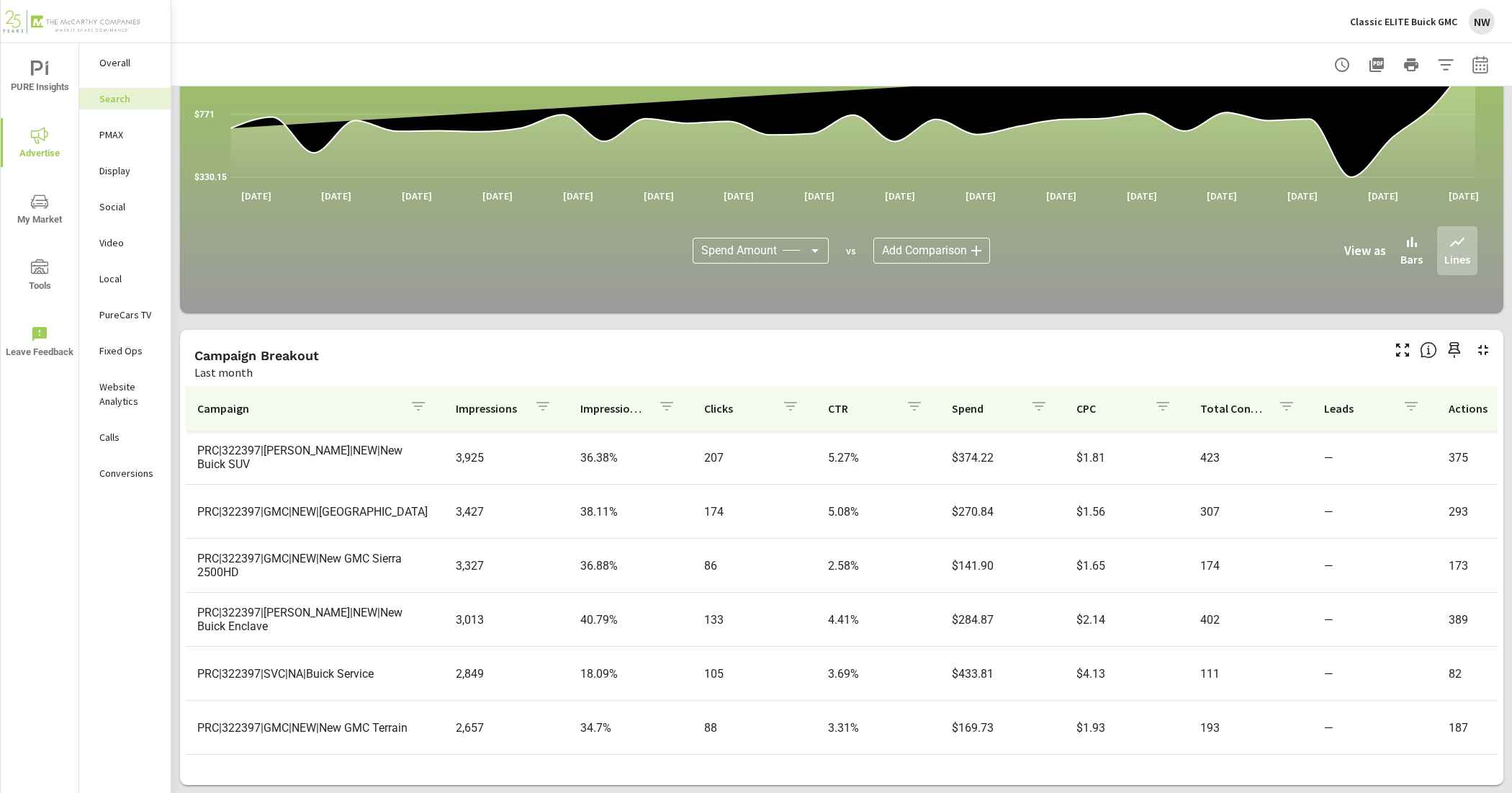
scroll to position [630, 0]
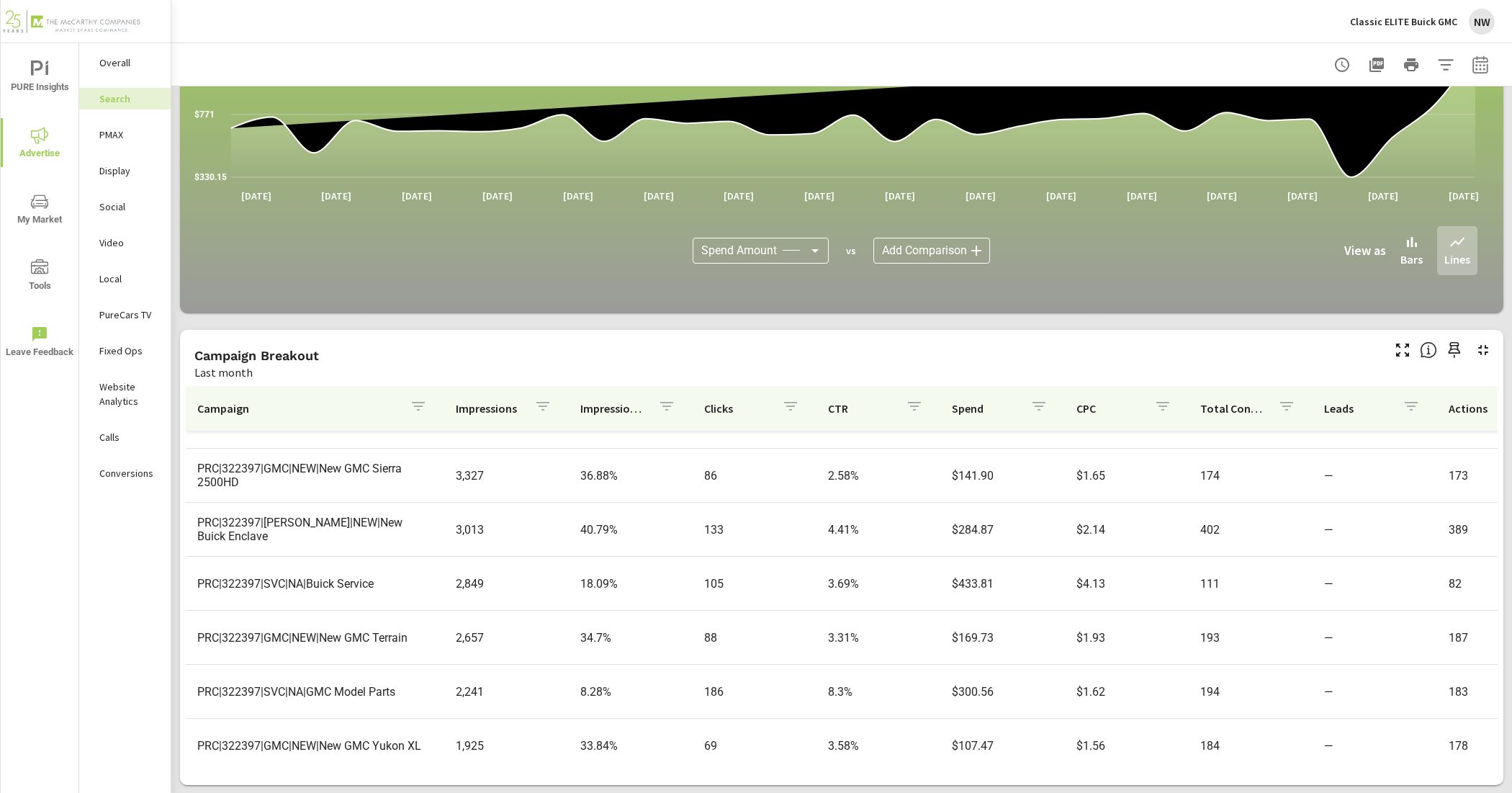
scroll to position [720, 0]
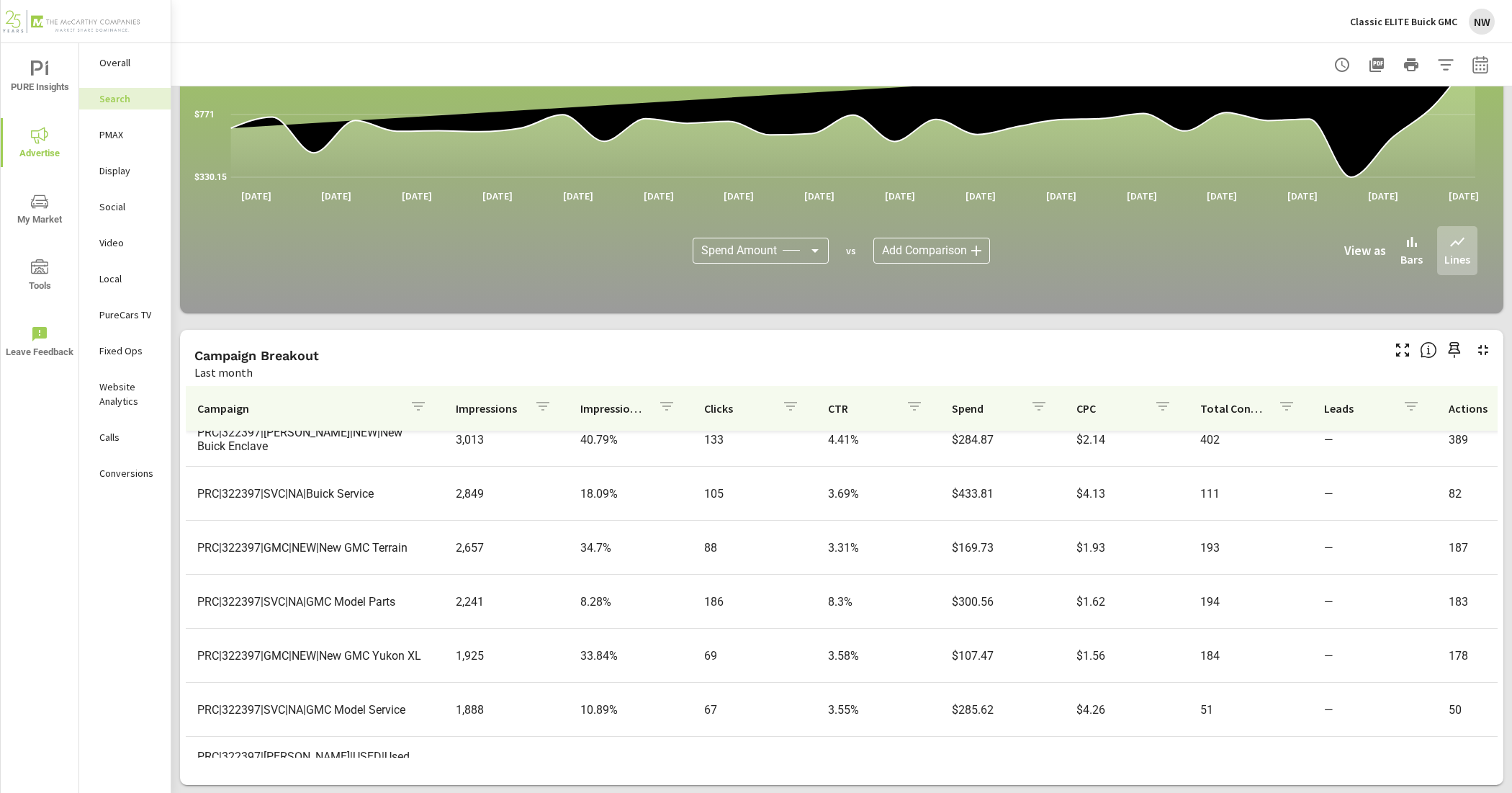
scroll to position [810, 0]
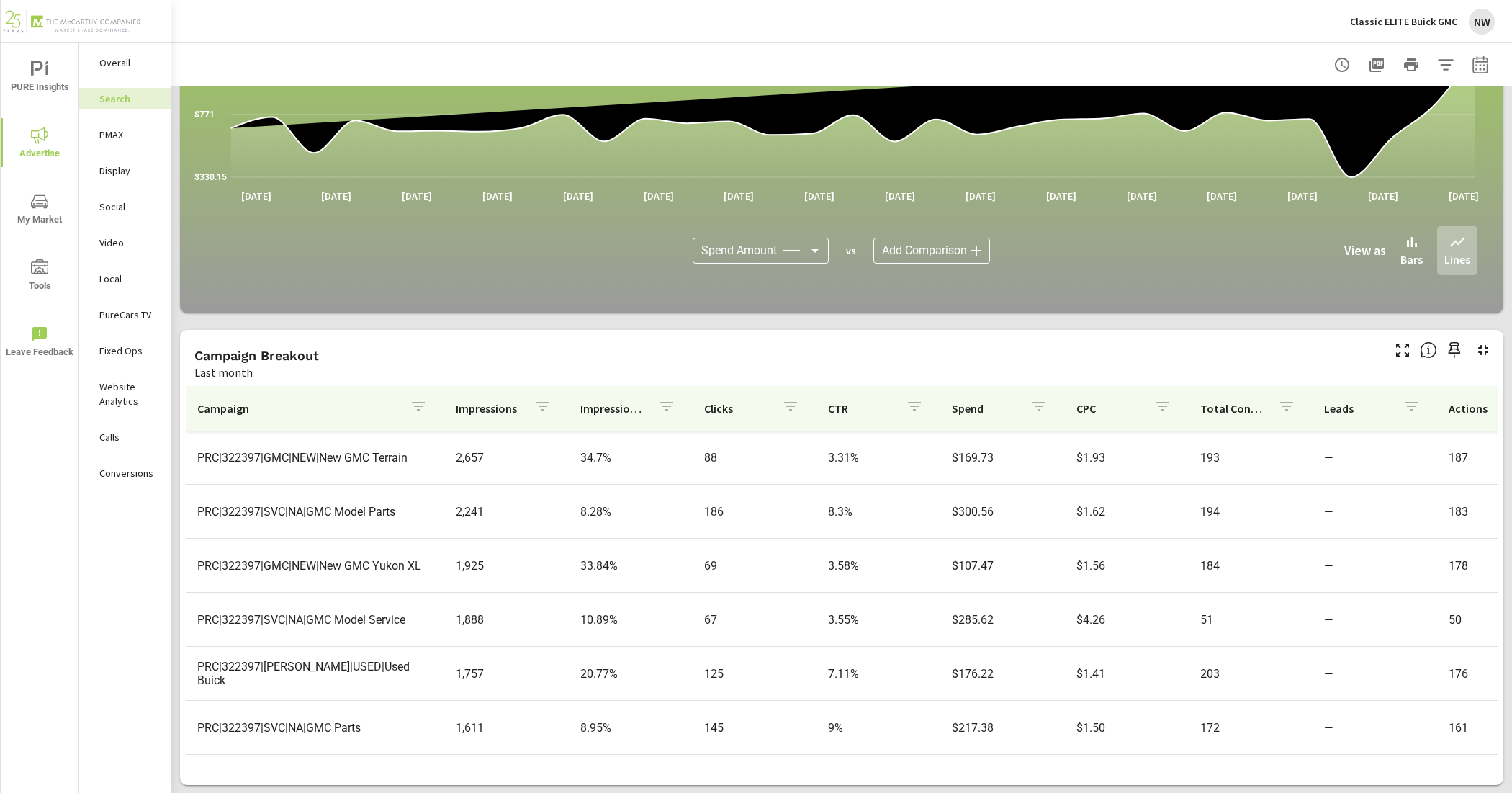
scroll to position [900, 0]
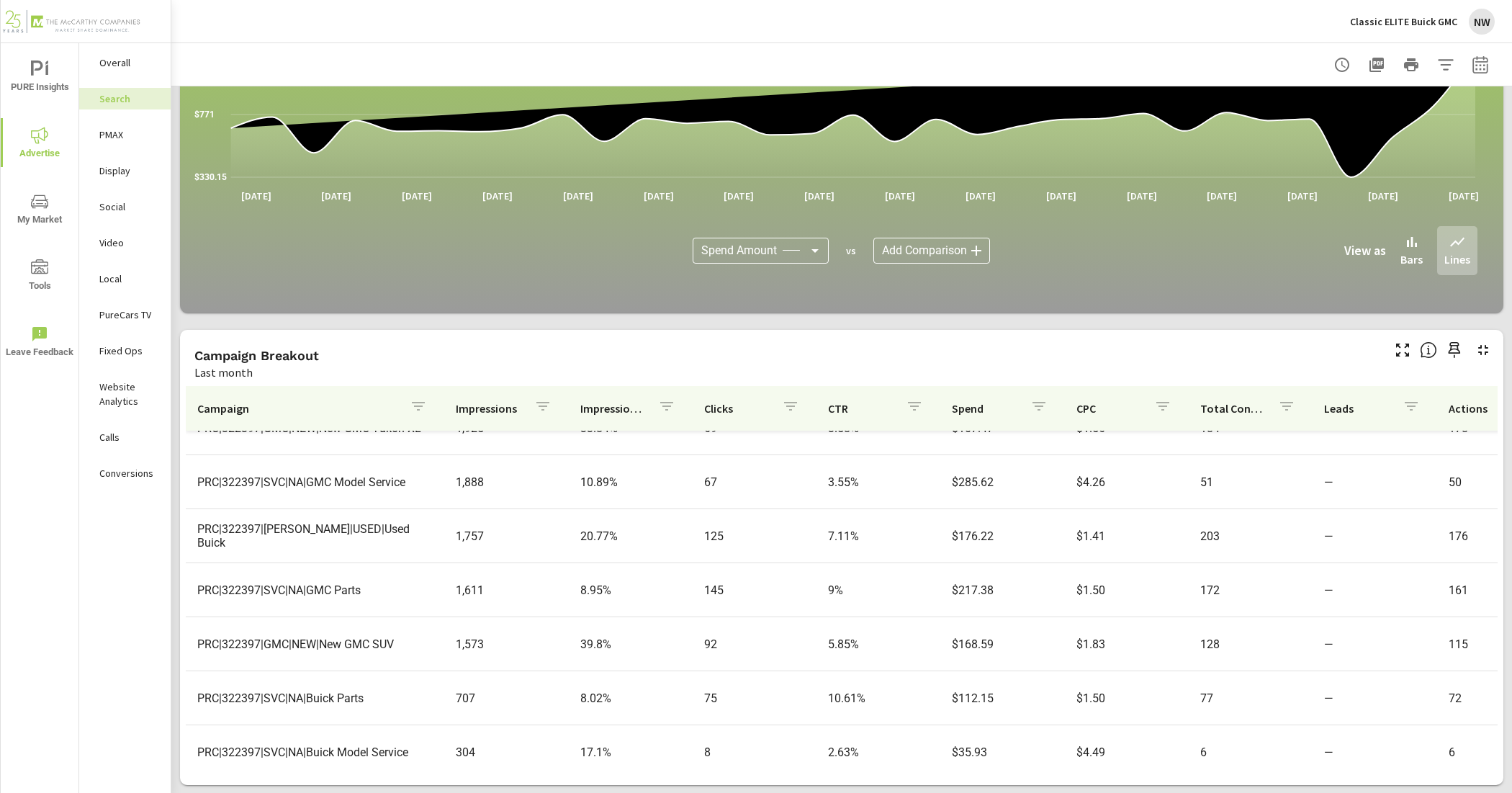
scroll to position [991, 0]
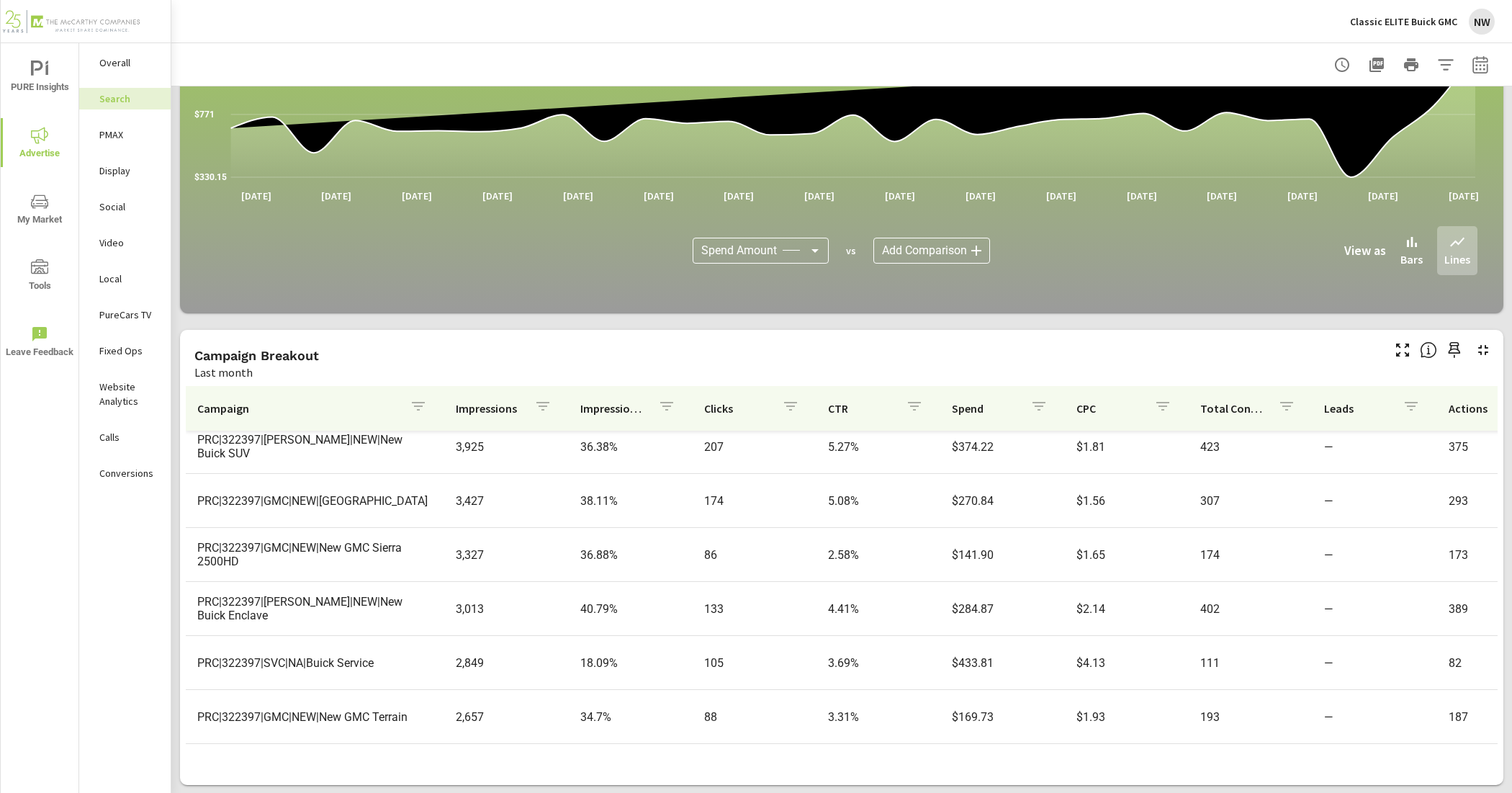
scroll to position [540, 0]
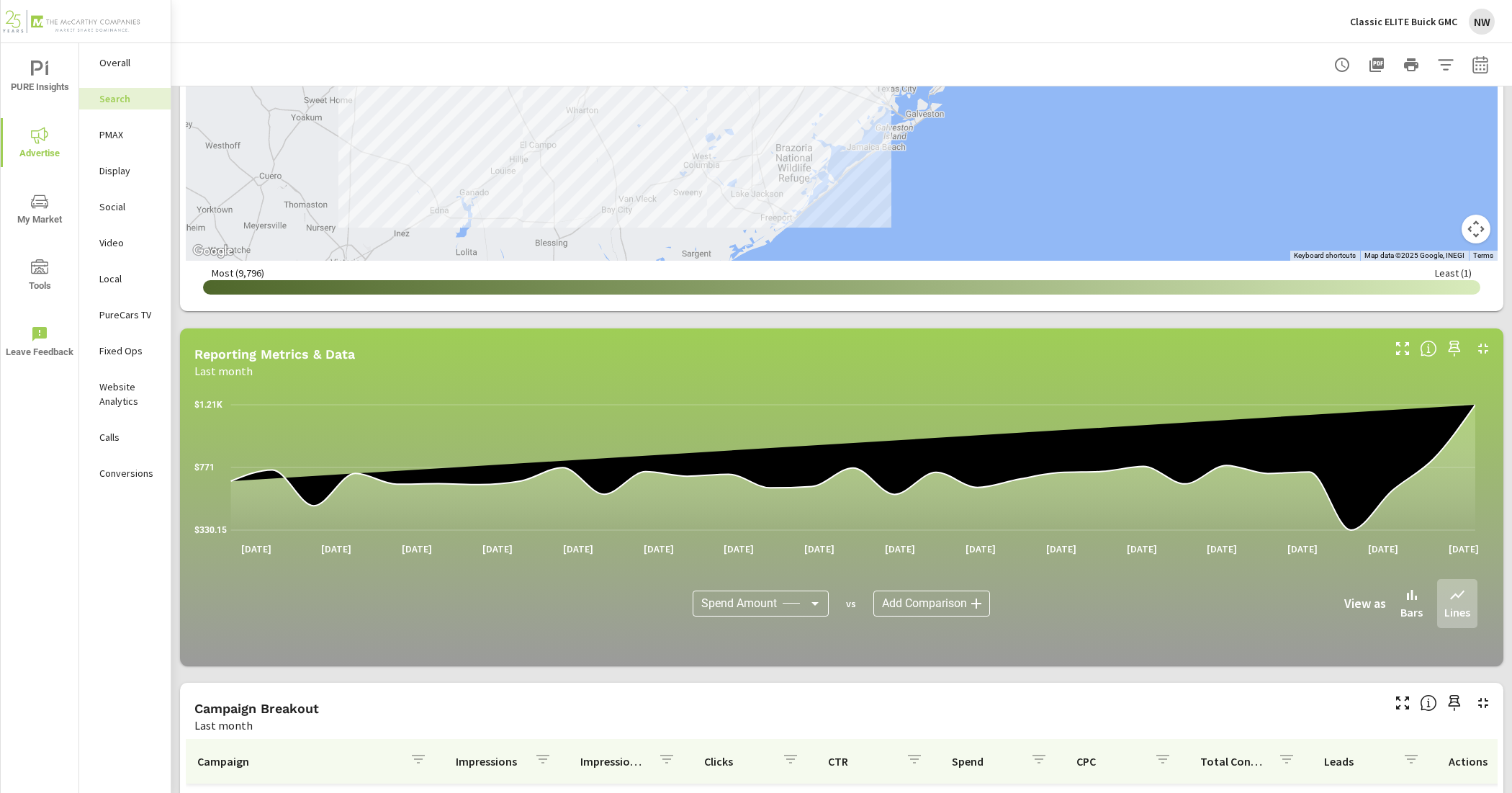
scroll to position [648, 0]
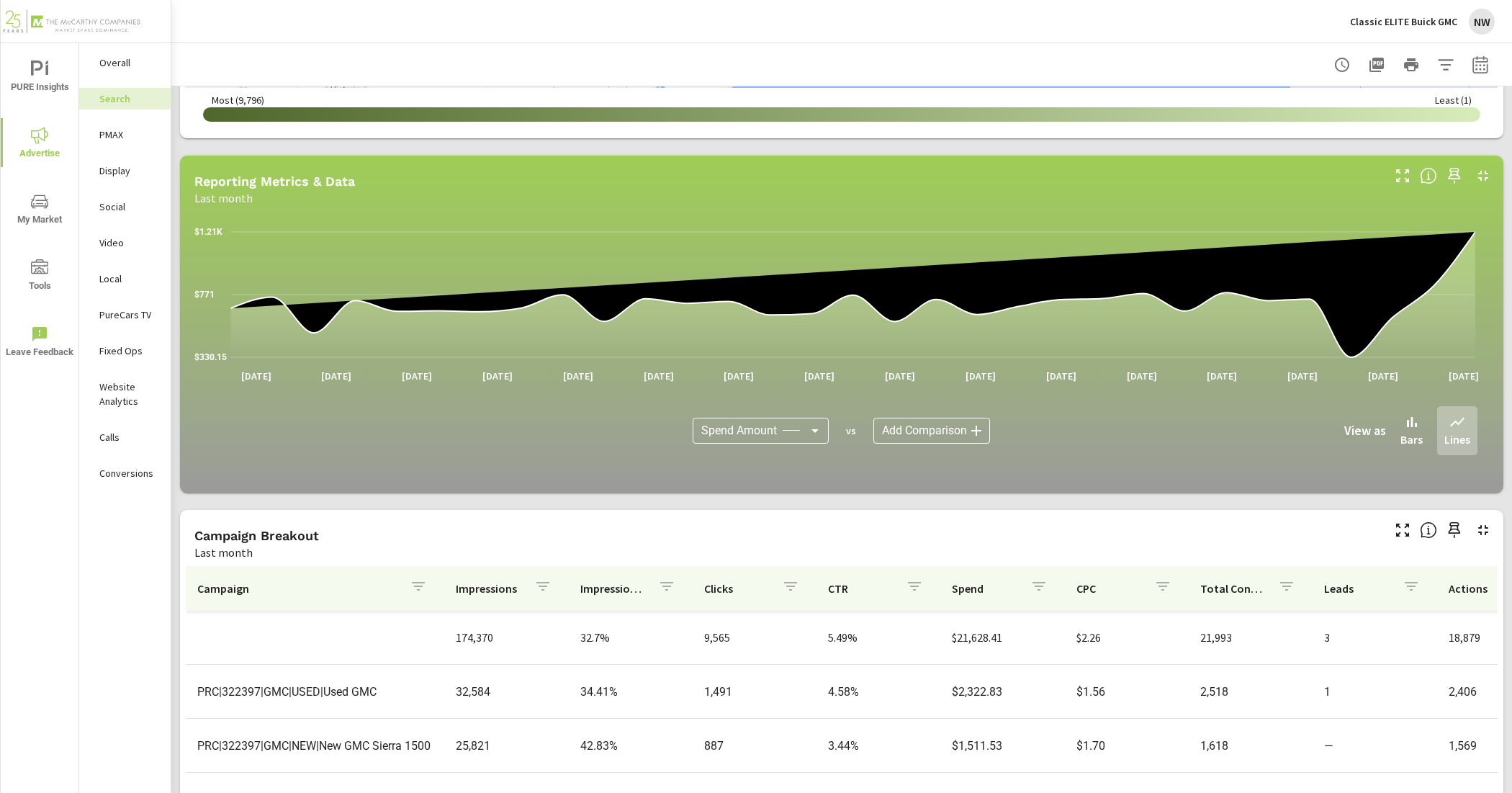
drag, startPoint x: 130, startPoint y: 135, endPoint x: 99, endPoint y: 136, distance: 31.0
click at [130, 135] on p "PMAX" at bounding box center [129, 135] width 60 height 14
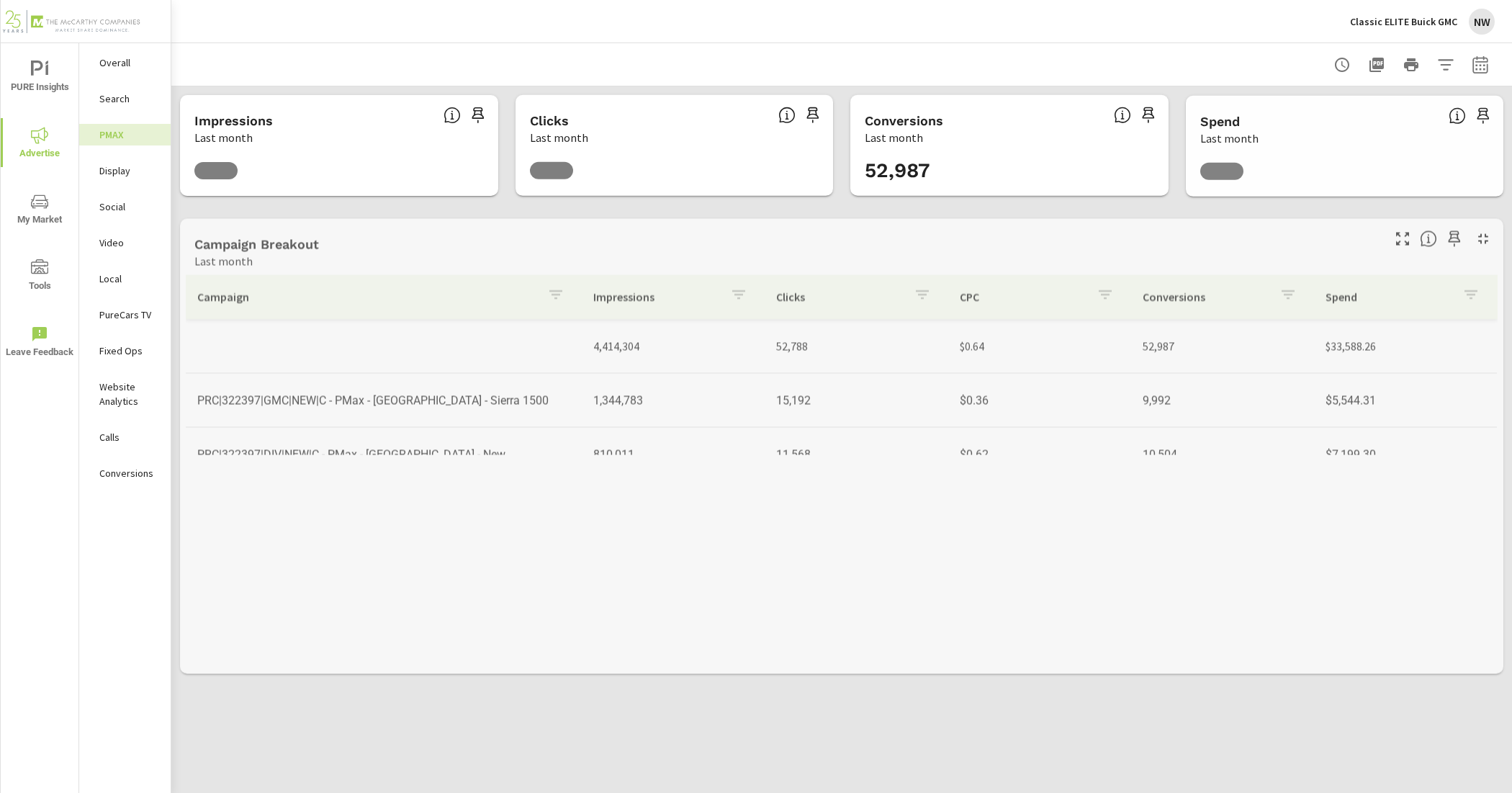
scroll to position [108, 0]
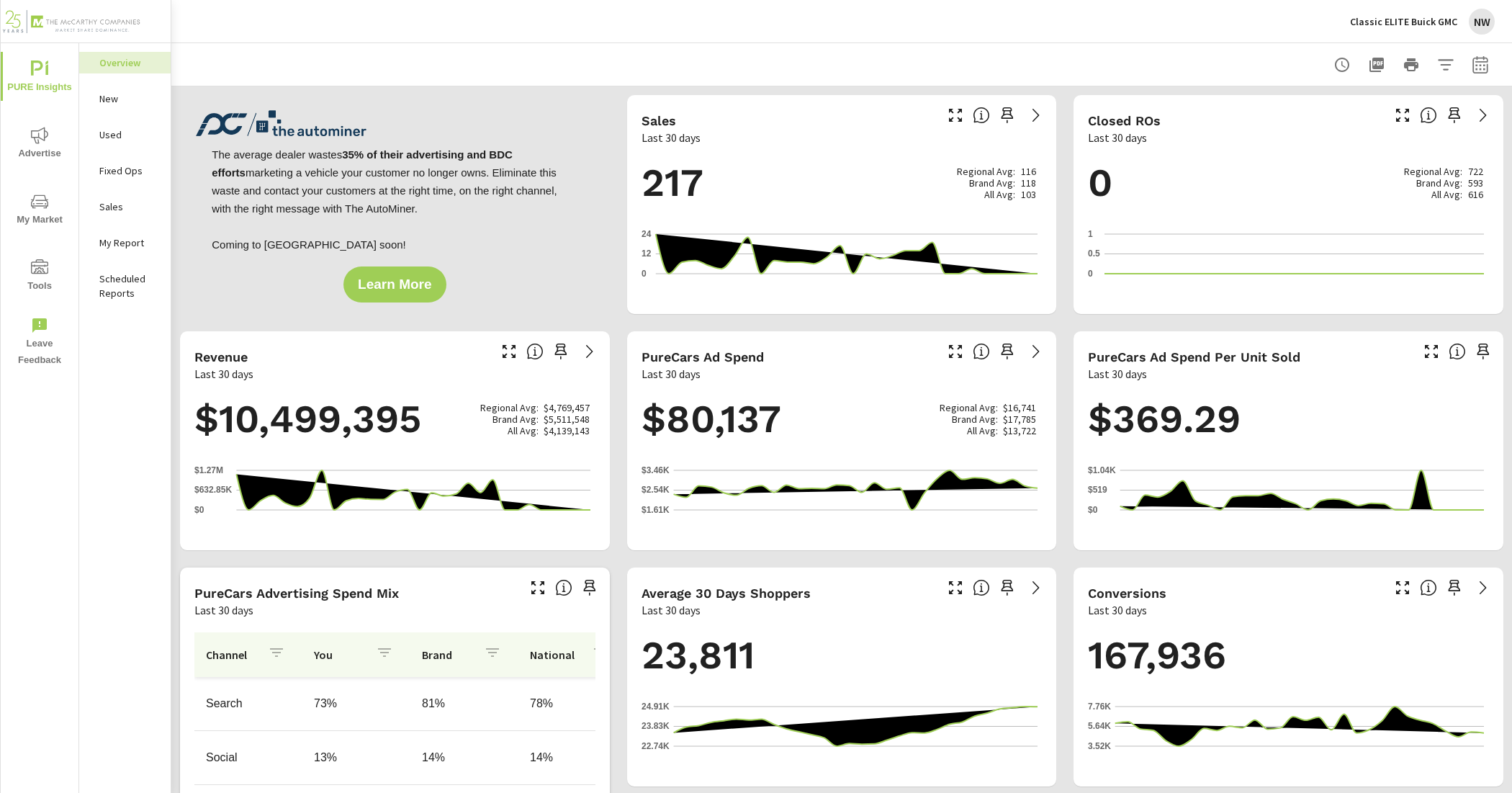
click at [48, 145] on span "Advertise" at bounding box center [40, 144] width 69 height 35
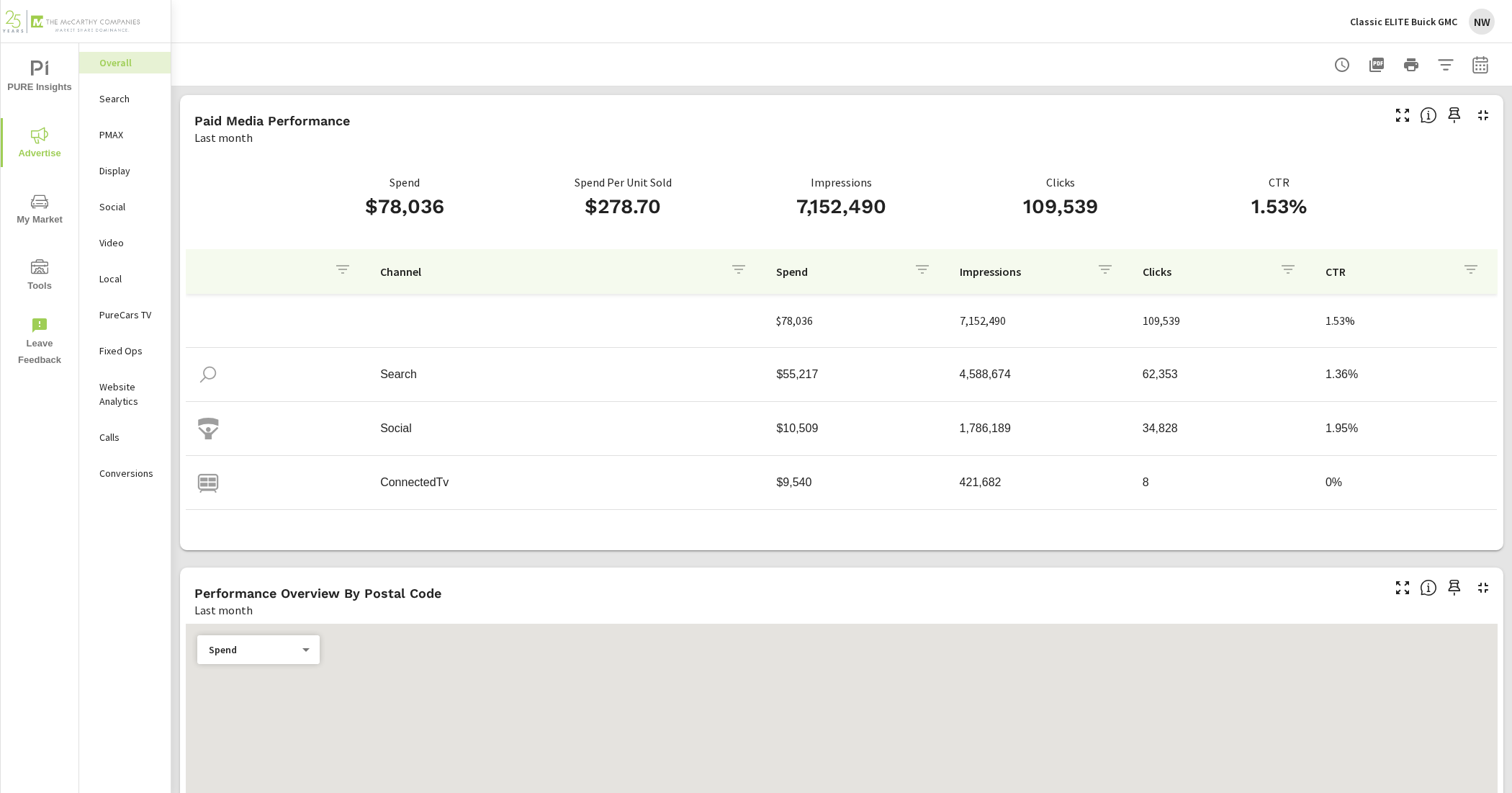
click at [117, 130] on p "PMAX" at bounding box center [129, 135] width 60 height 14
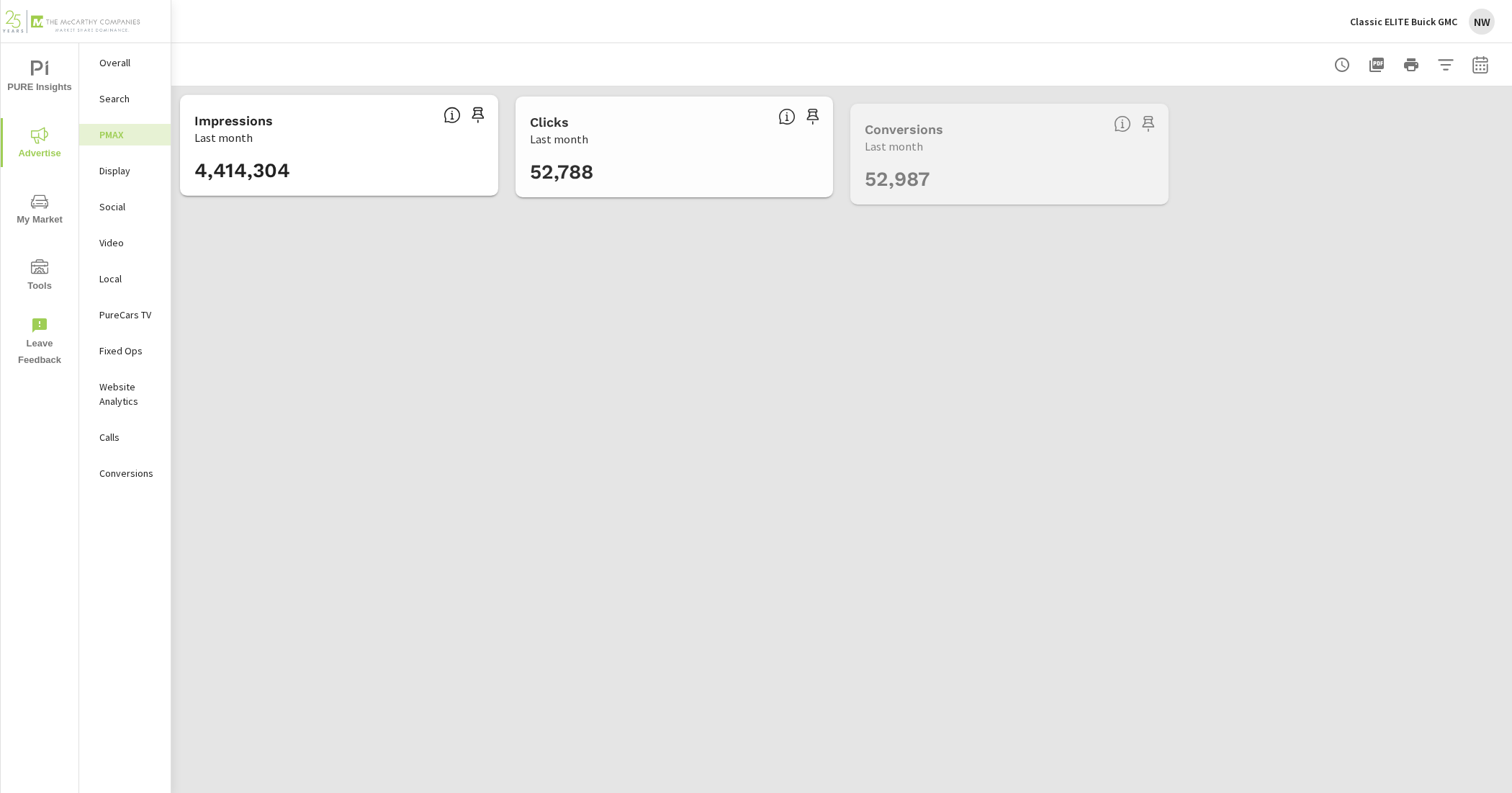
scroll to position [108, 0]
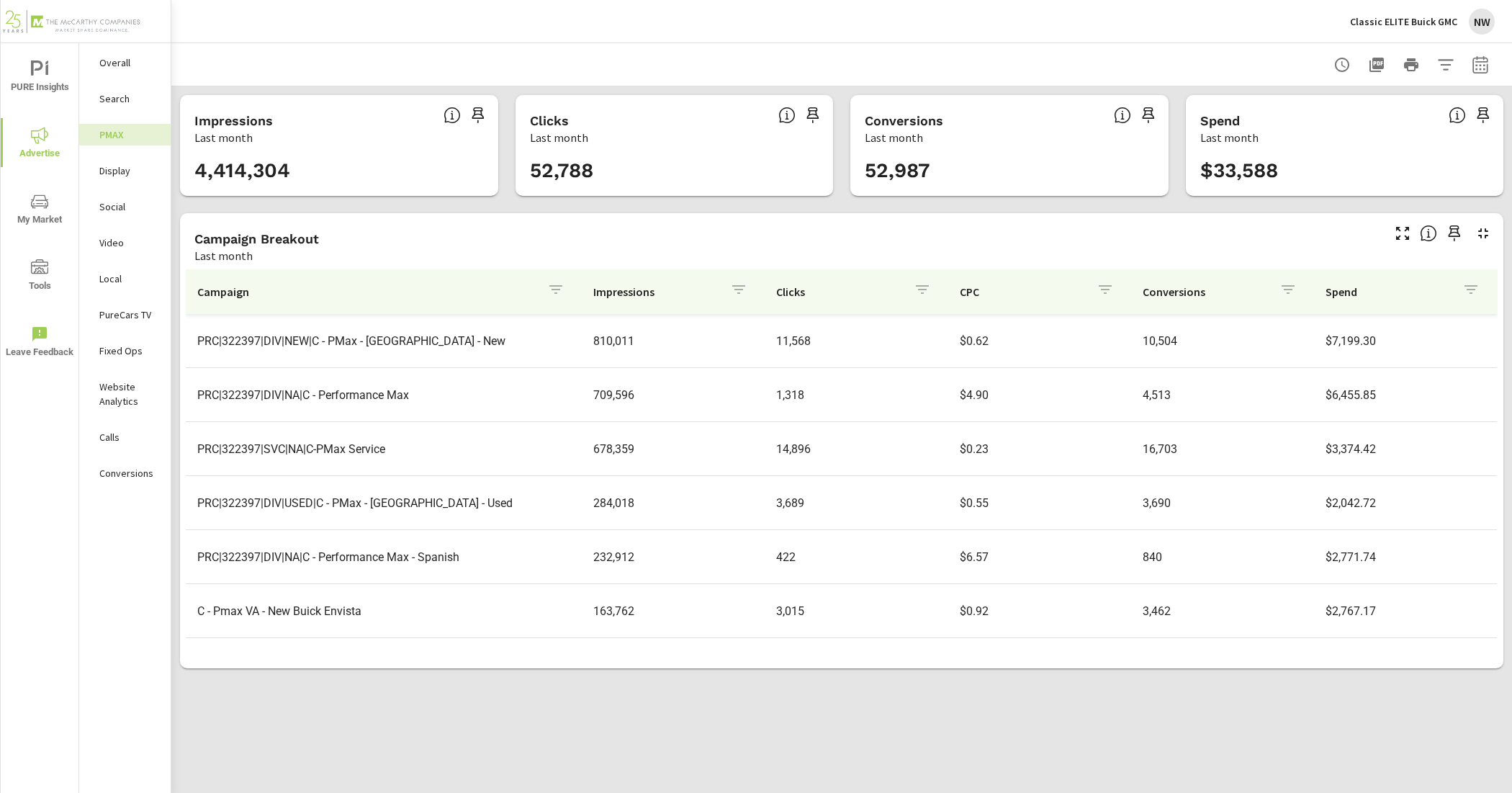
click at [1482, 63] on icon "button" at bounding box center [1481, 65] width 17 height 17
select select "Last month"
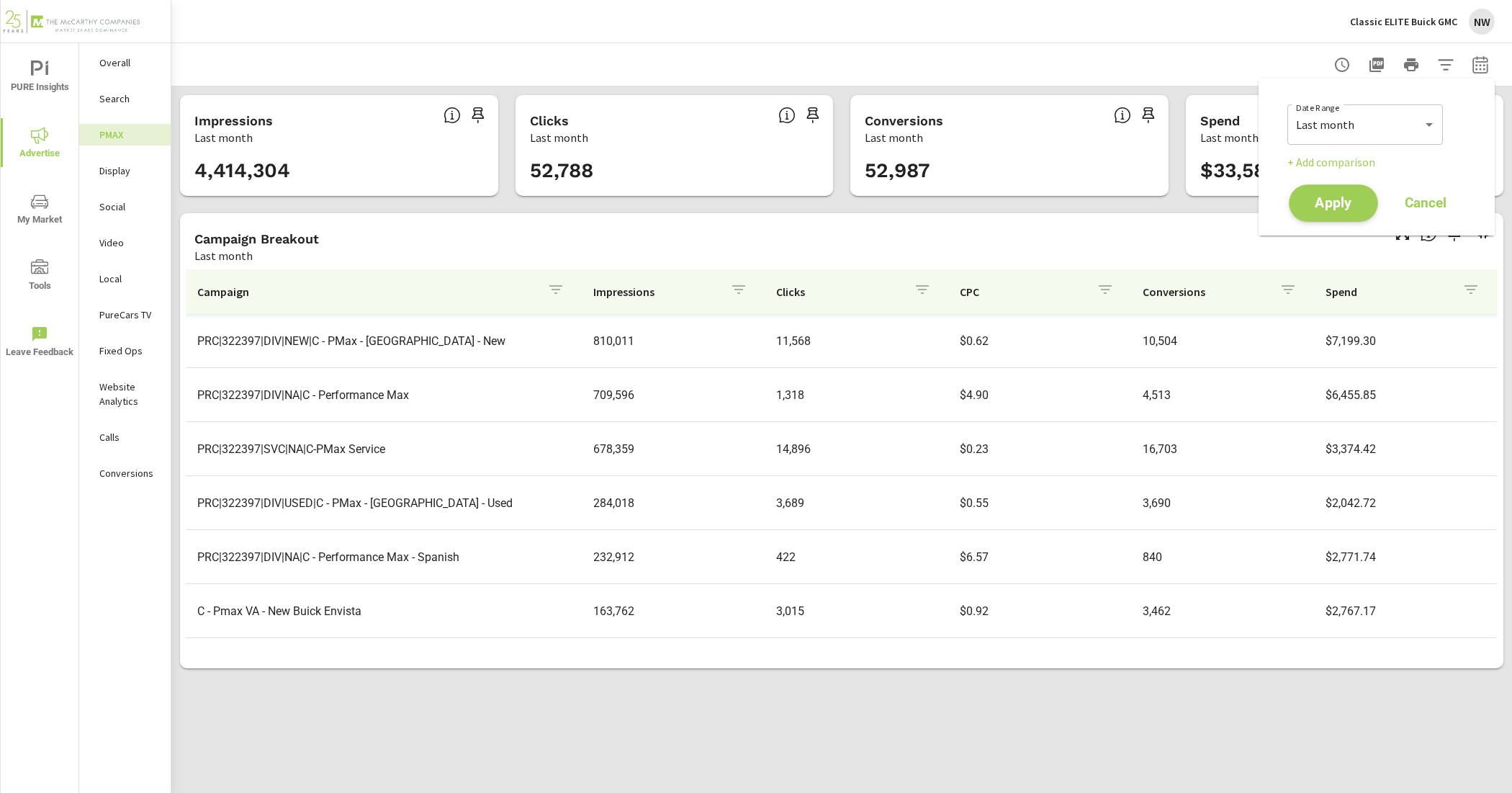
click at [1331, 205] on span "Apply" at bounding box center [1334, 203] width 59 height 14
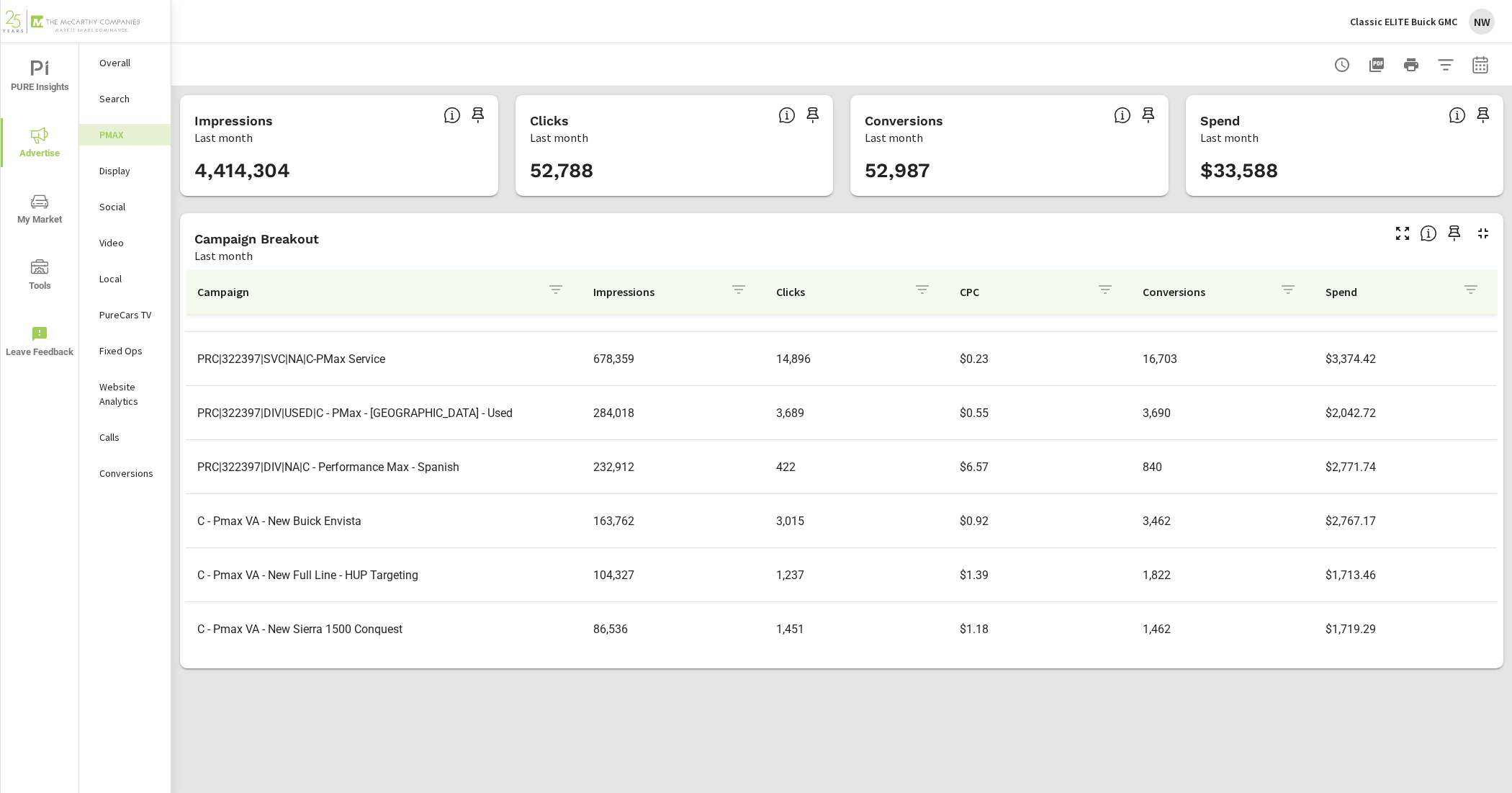
scroll to position [215, 0]
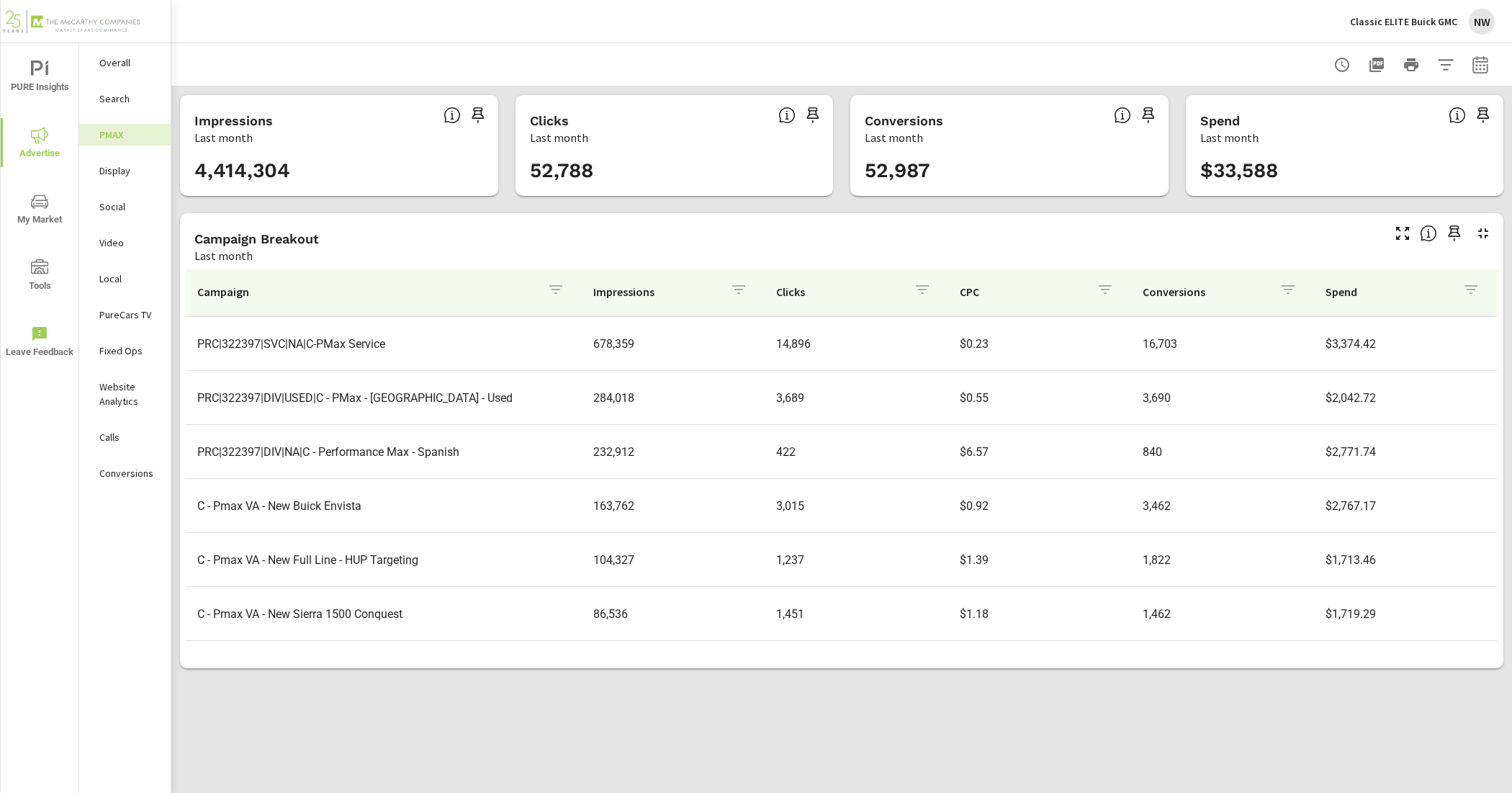
scroll to position [125, 0]
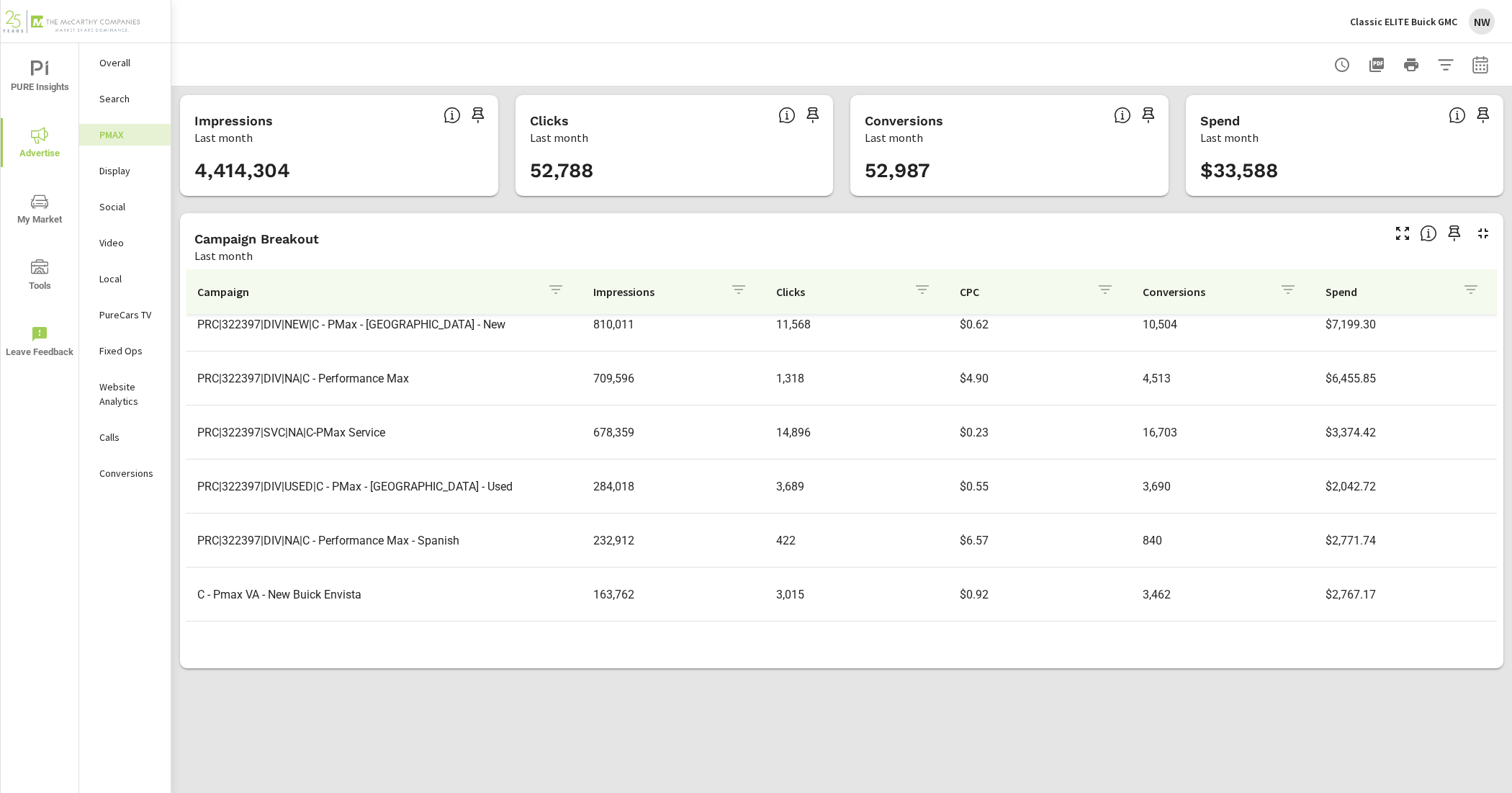
click at [117, 202] on p "Social" at bounding box center [129, 207] width 60 height 14
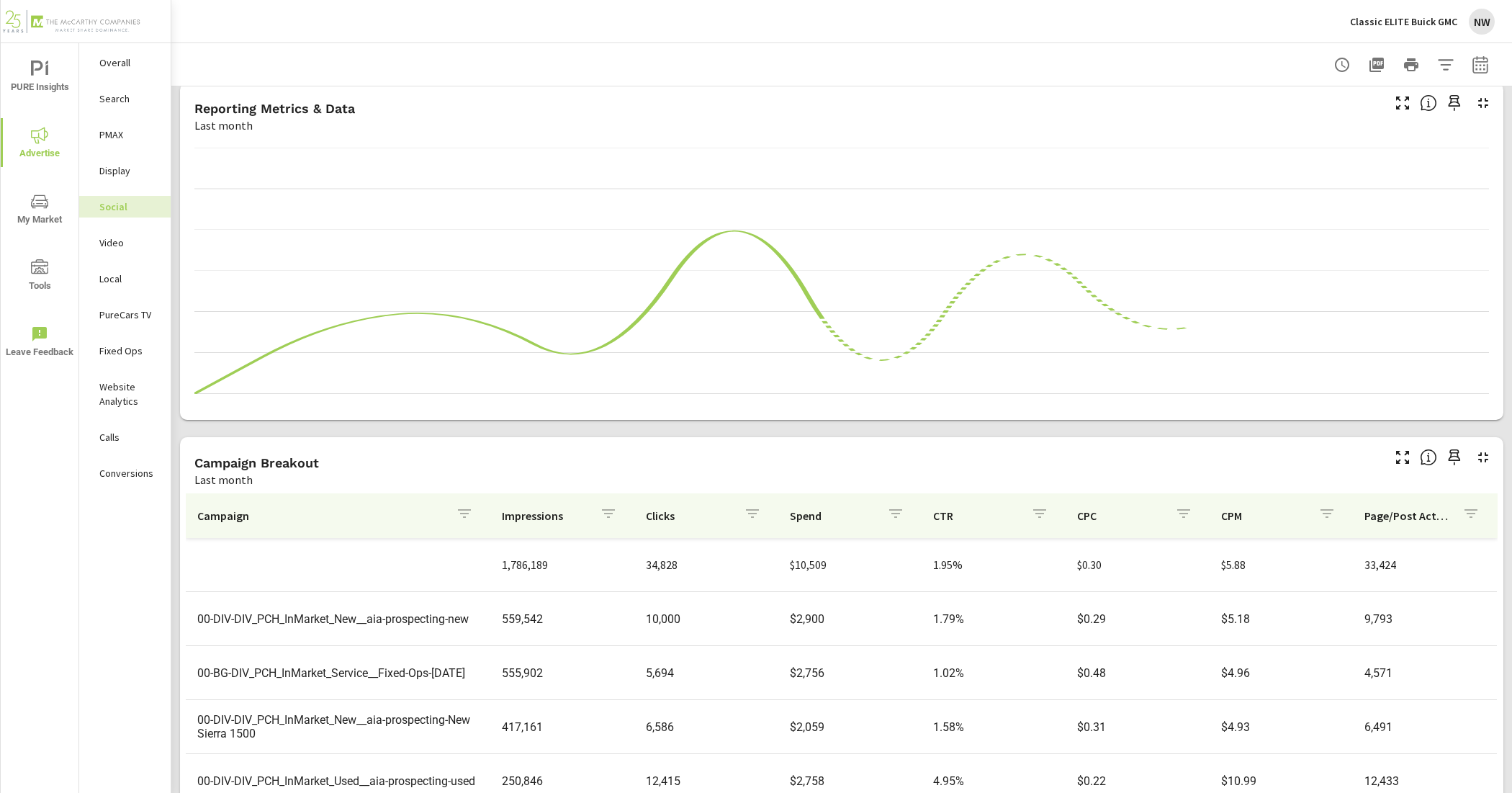
scroll to position [239, 0]
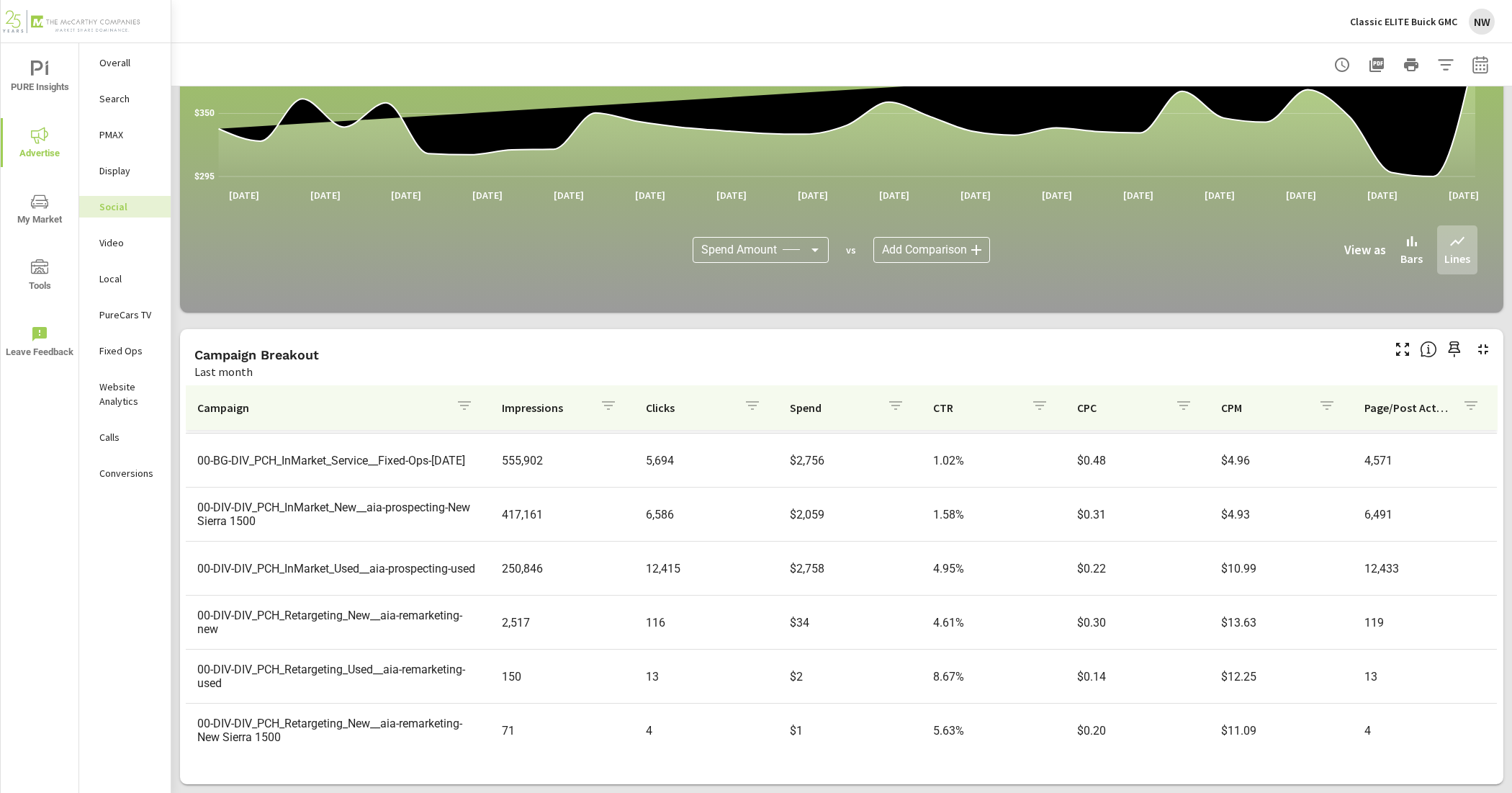
scroll to position [106, 0]
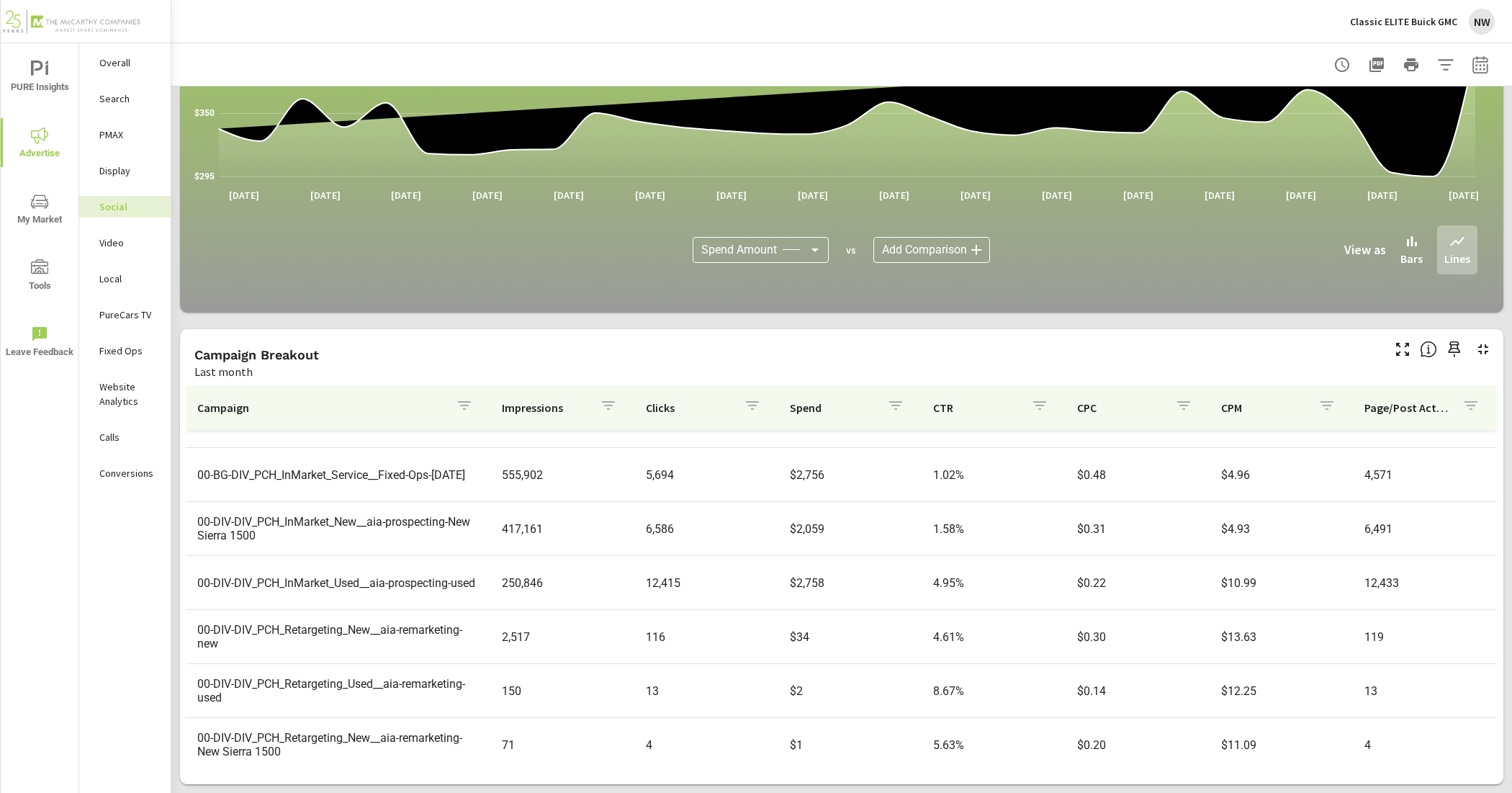
scroll to position [106, 0]
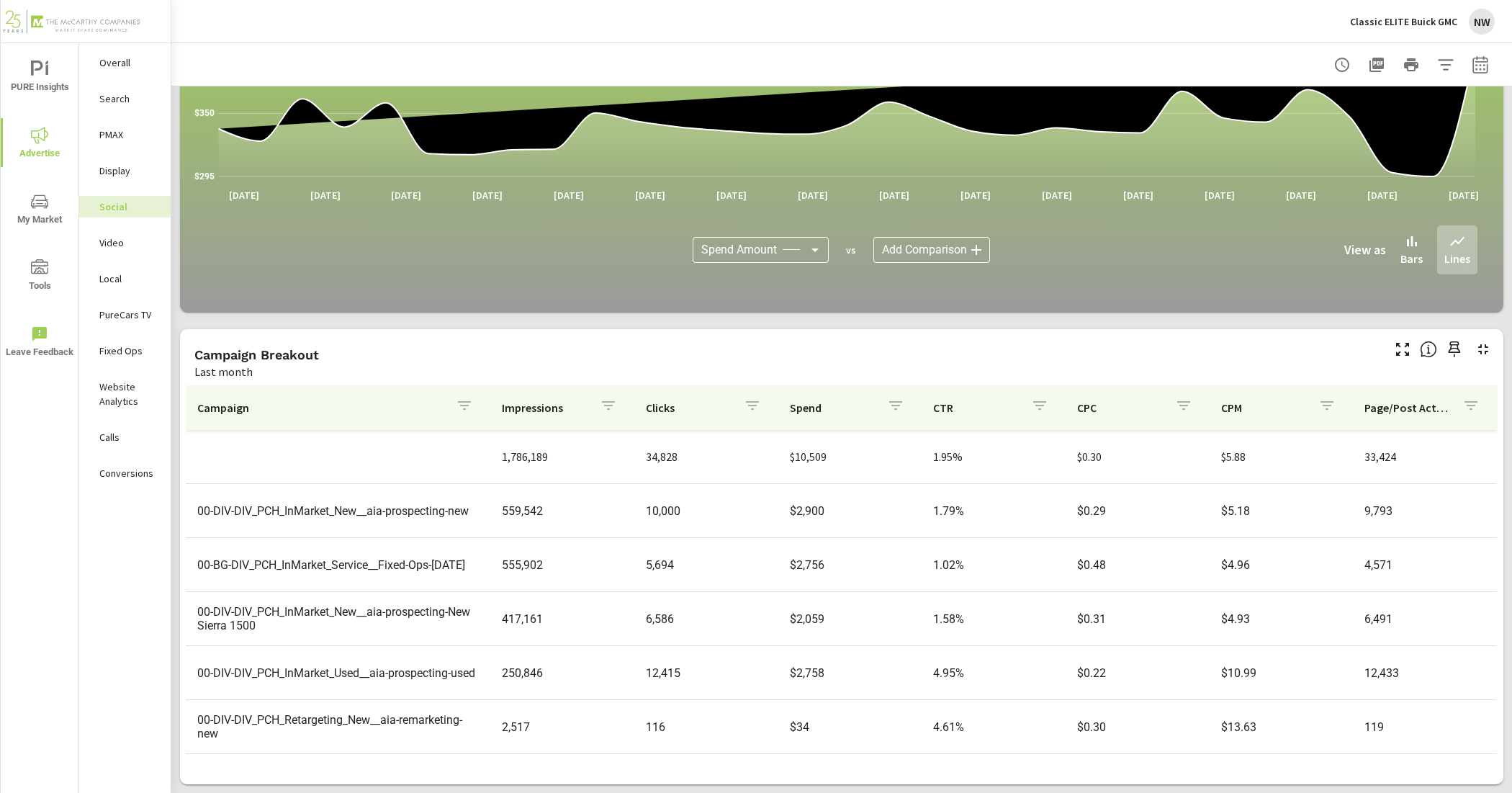
scroll to position [90, 0]
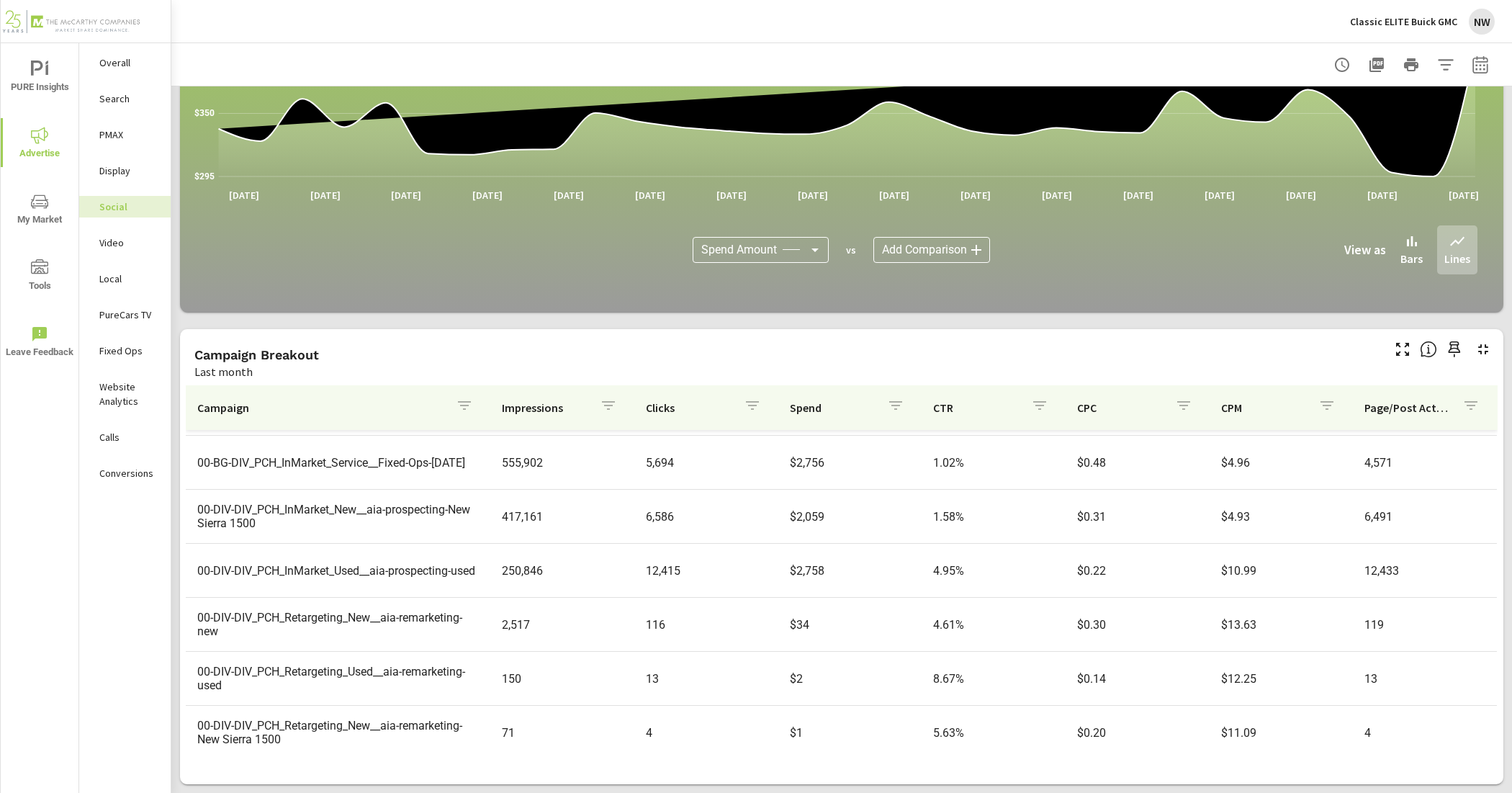
scroll to position [106, 0]
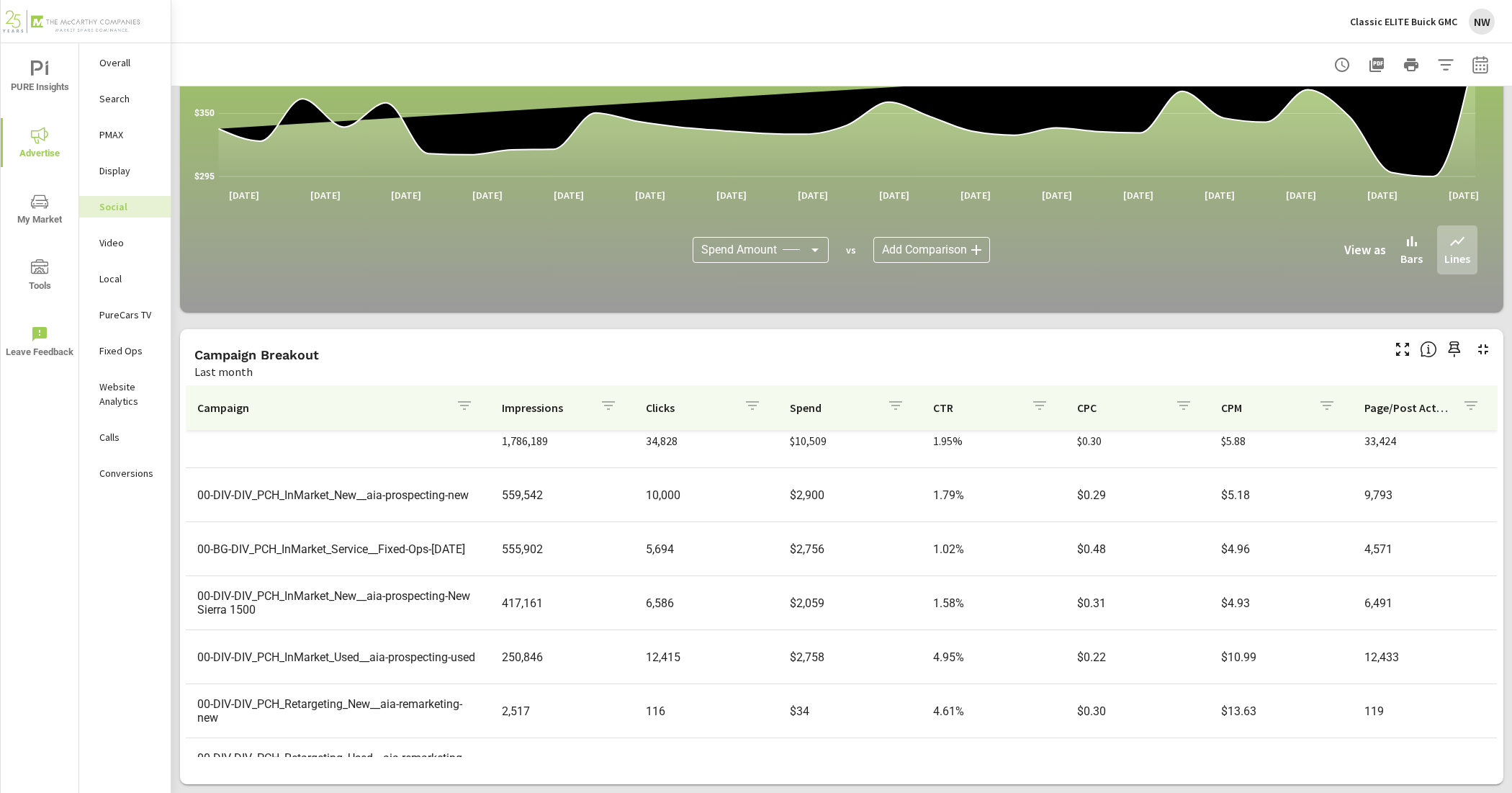
scroll to position [106, 0]
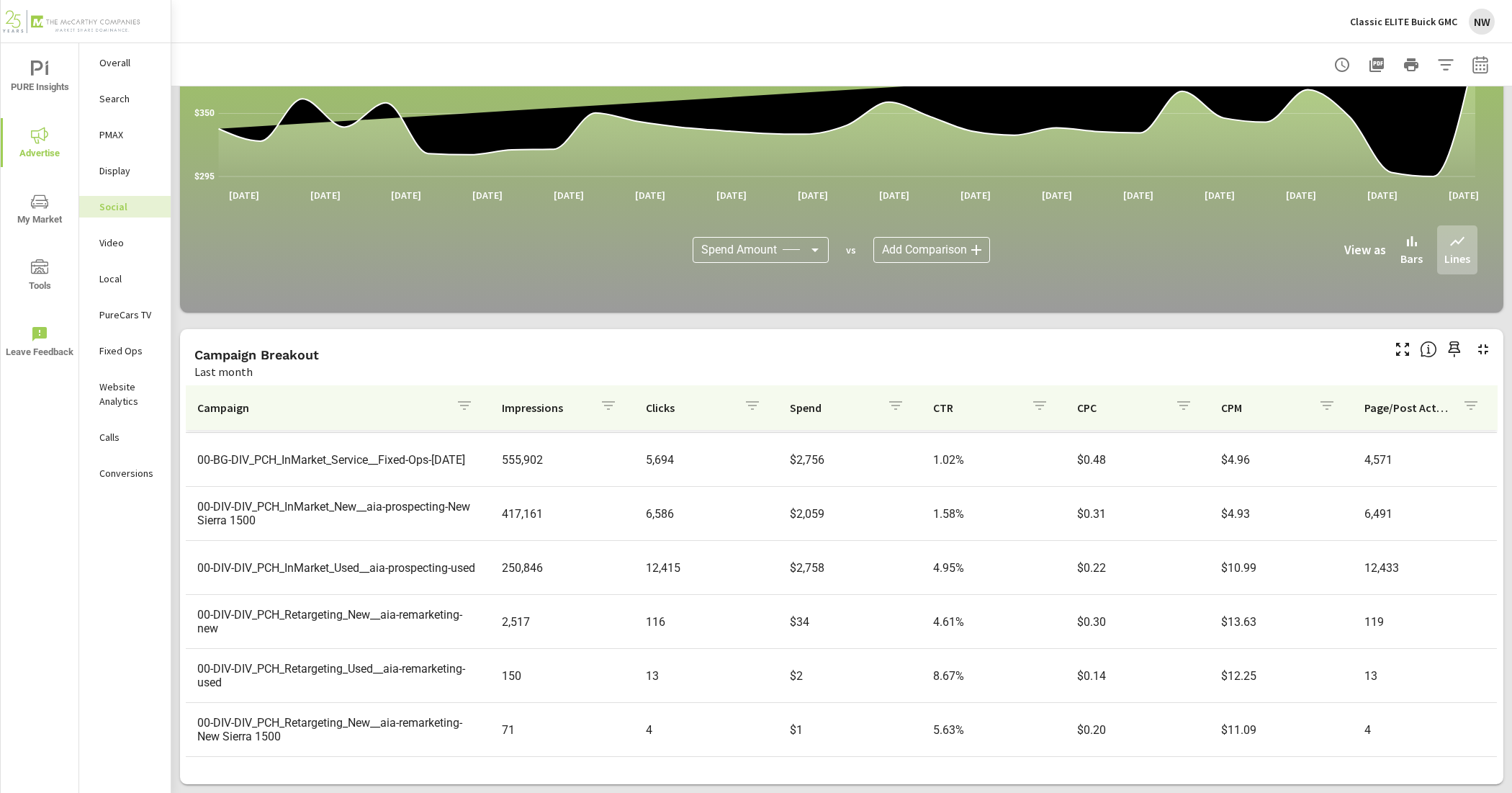
drag, startPoint x: 337, startPoint y: 588, endPoint x: 260, endPoint y: 577, distance: 77.8
click at [260, 577] on td "00-DIV-DIV_PCH_InMarket_Used__aia-prospecting-used" at bounding box center [338, 567] width 305 height 37
click at [144, 316] on p "PureCars TV" at bounding box center [129, 315] width 60 height 14
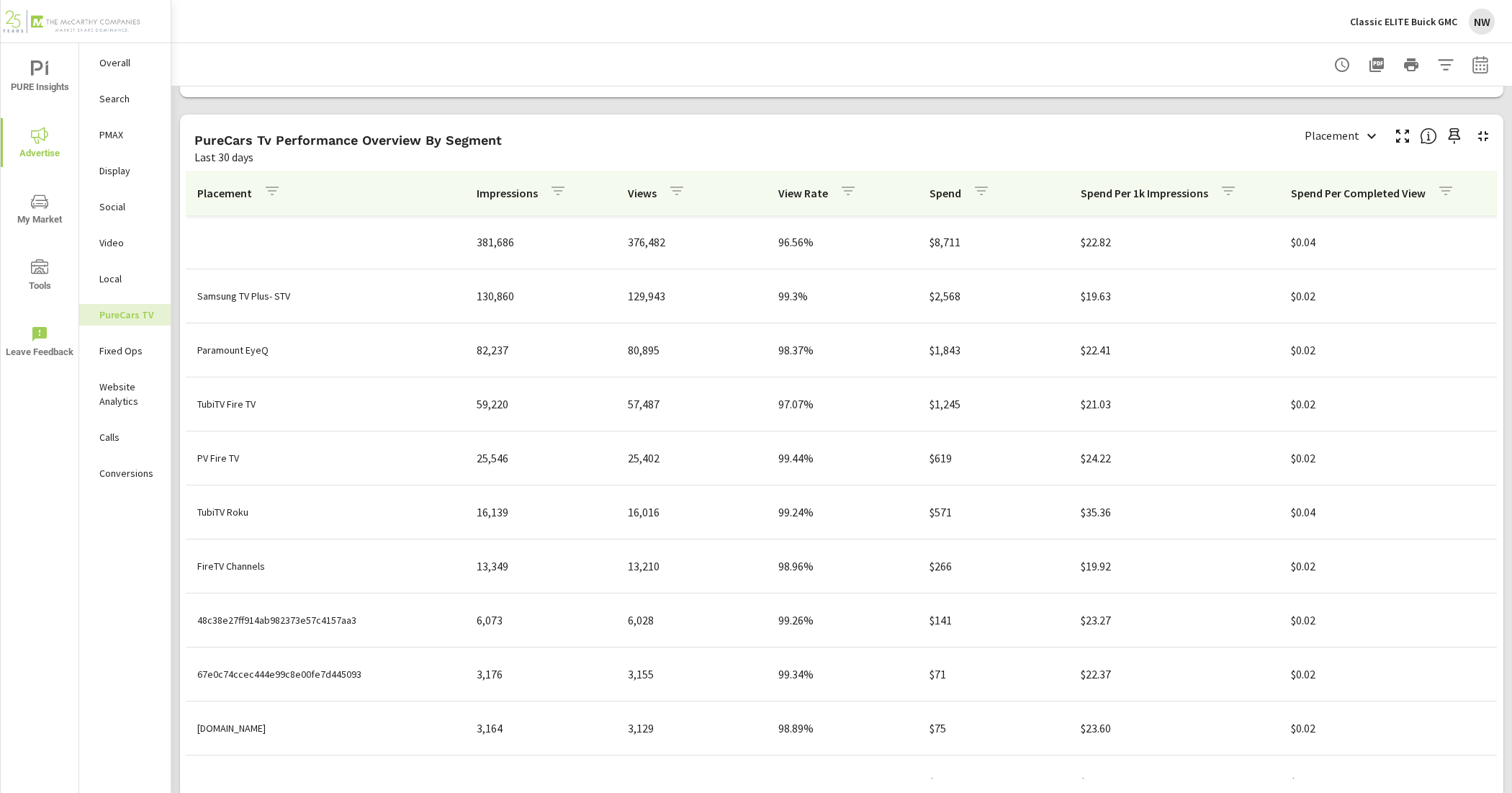
scroll to position [1773, 0]
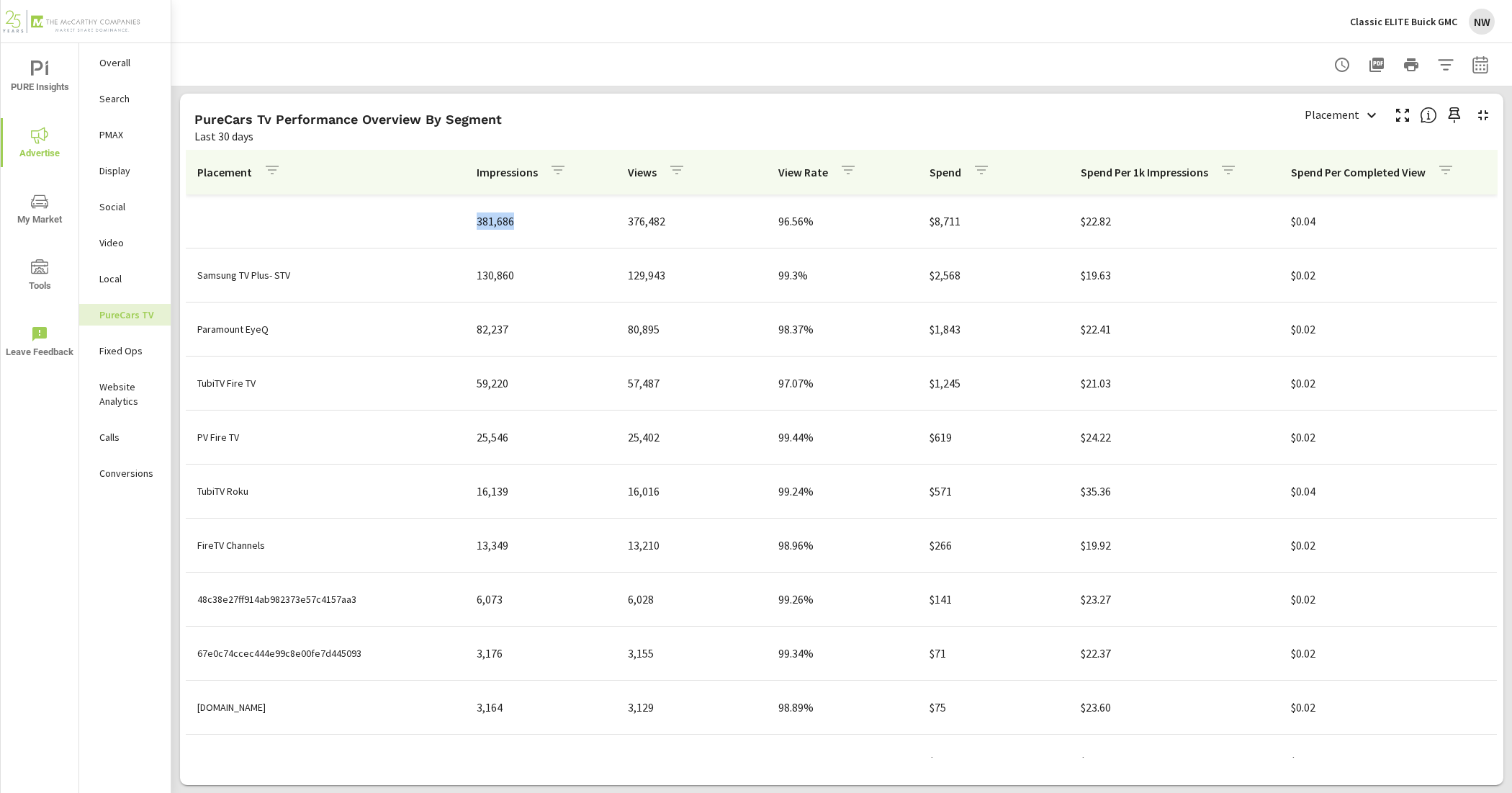
drag, startPoint x: 530, startPoint y: 229, endPoint x: 414, endPoint y: 221, distance: 116.3
click at [414, 221] on tr "381,686 376,482 96.56% $8,711 $22.82 $0.04" at bounding box center [842, 221] width 1312 height 54
click at [918, 232] on td "$8,711" at bounding box center [994, 221] width 151 height 40
drag, startPoint x: 991, startPoint y: 231, endPoint x: 758, endPoint y: 174, distance: 239.9
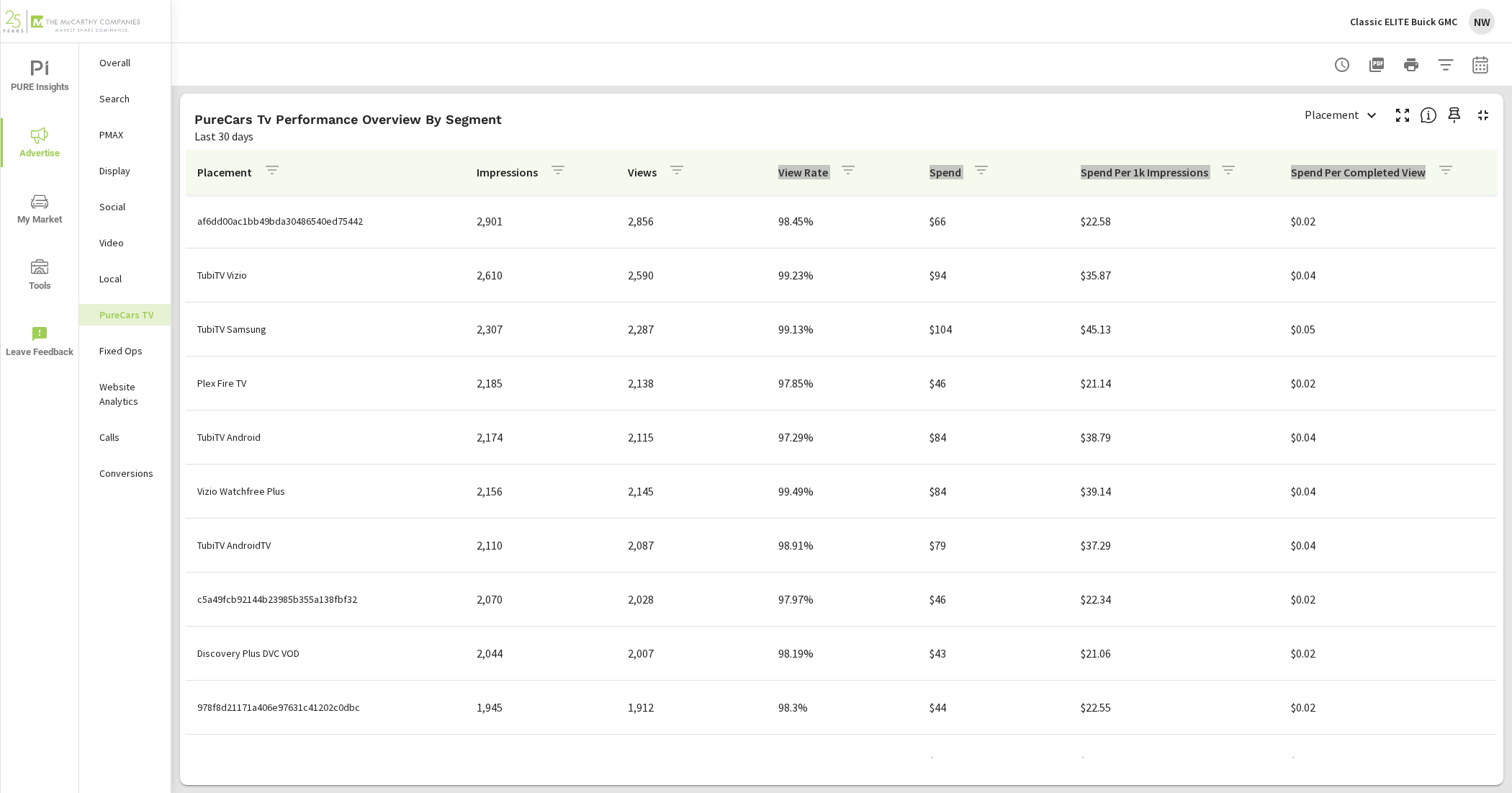
scroll to position [270, 0]
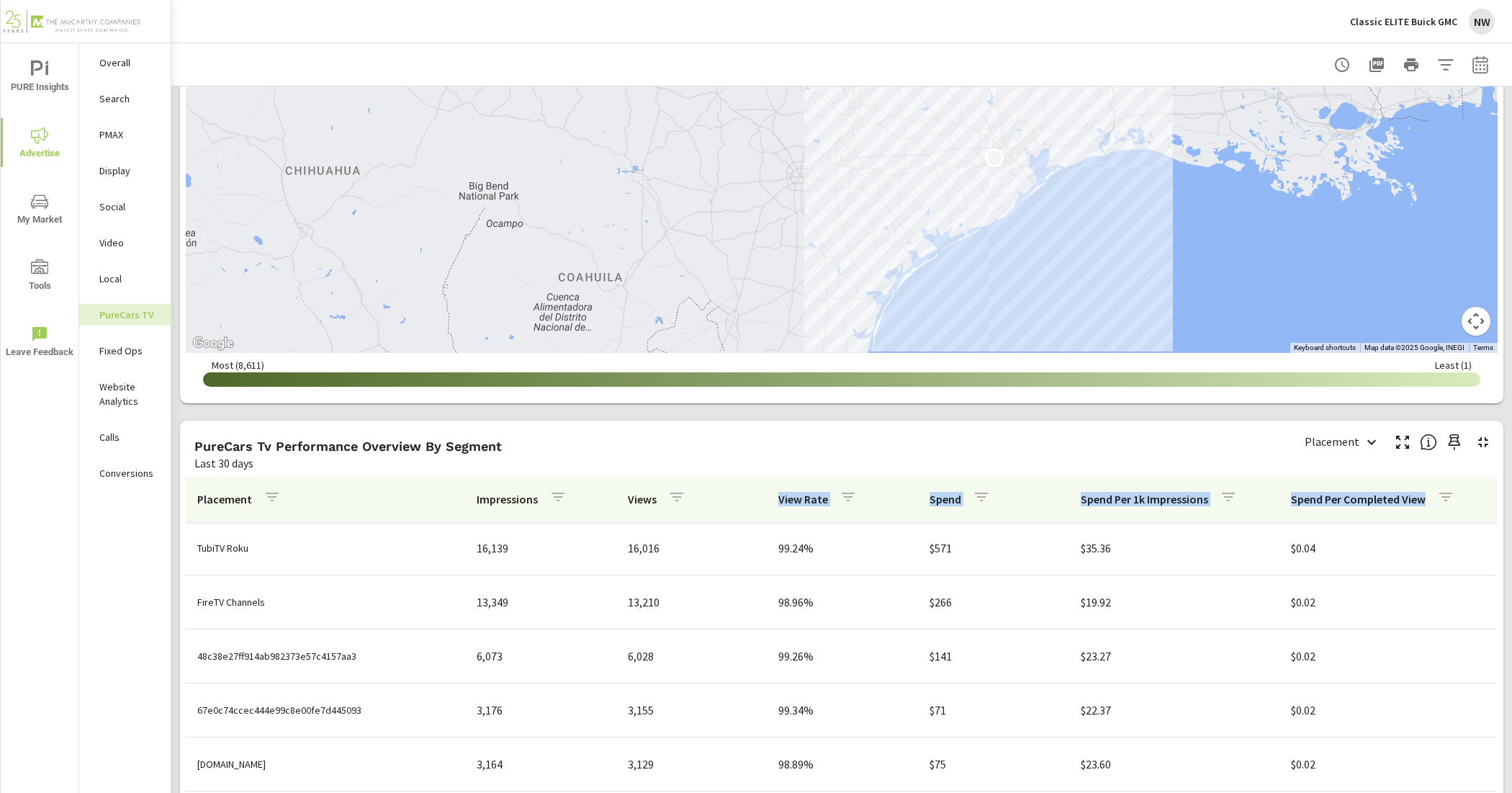
scroll to position [1233, 0]
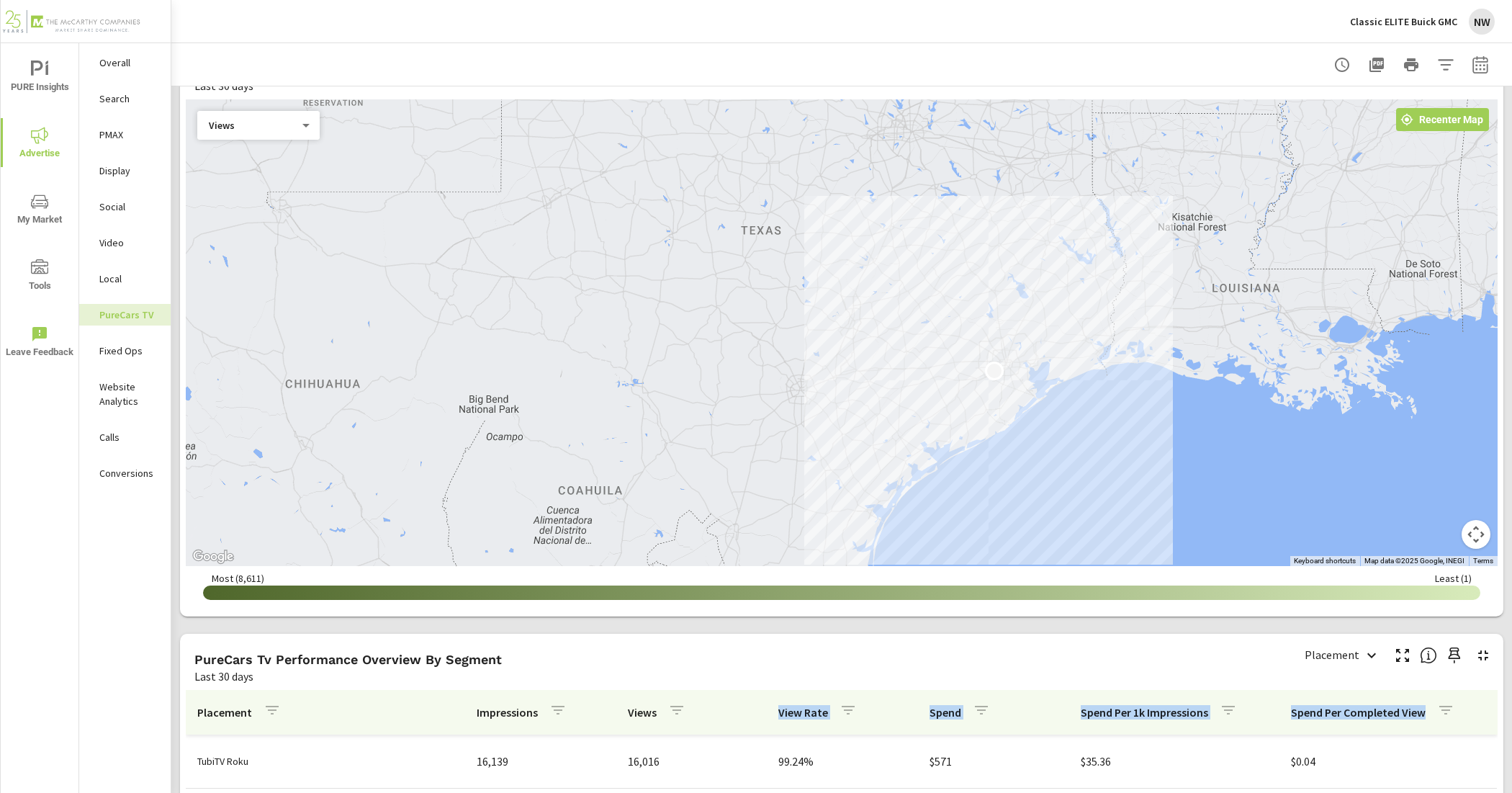
click at [1410, 33] on div "Classic ELITE Buick GMC NW" at bounding box center [1423, 22] width 145 height 26
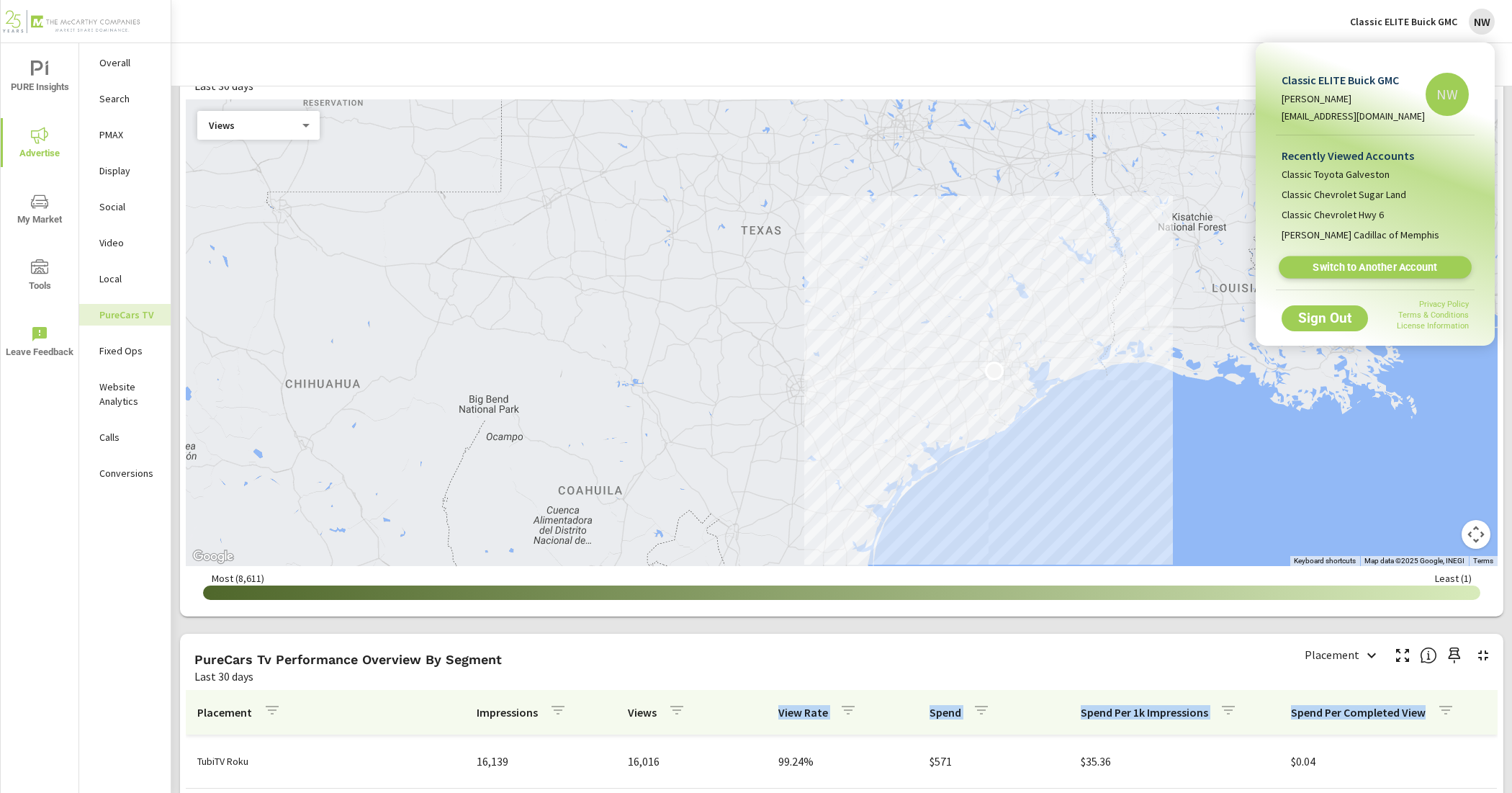
click at [1372, 268] on span "Switch to Another Account" at bounding box center [1375, 267] width 177 height 14
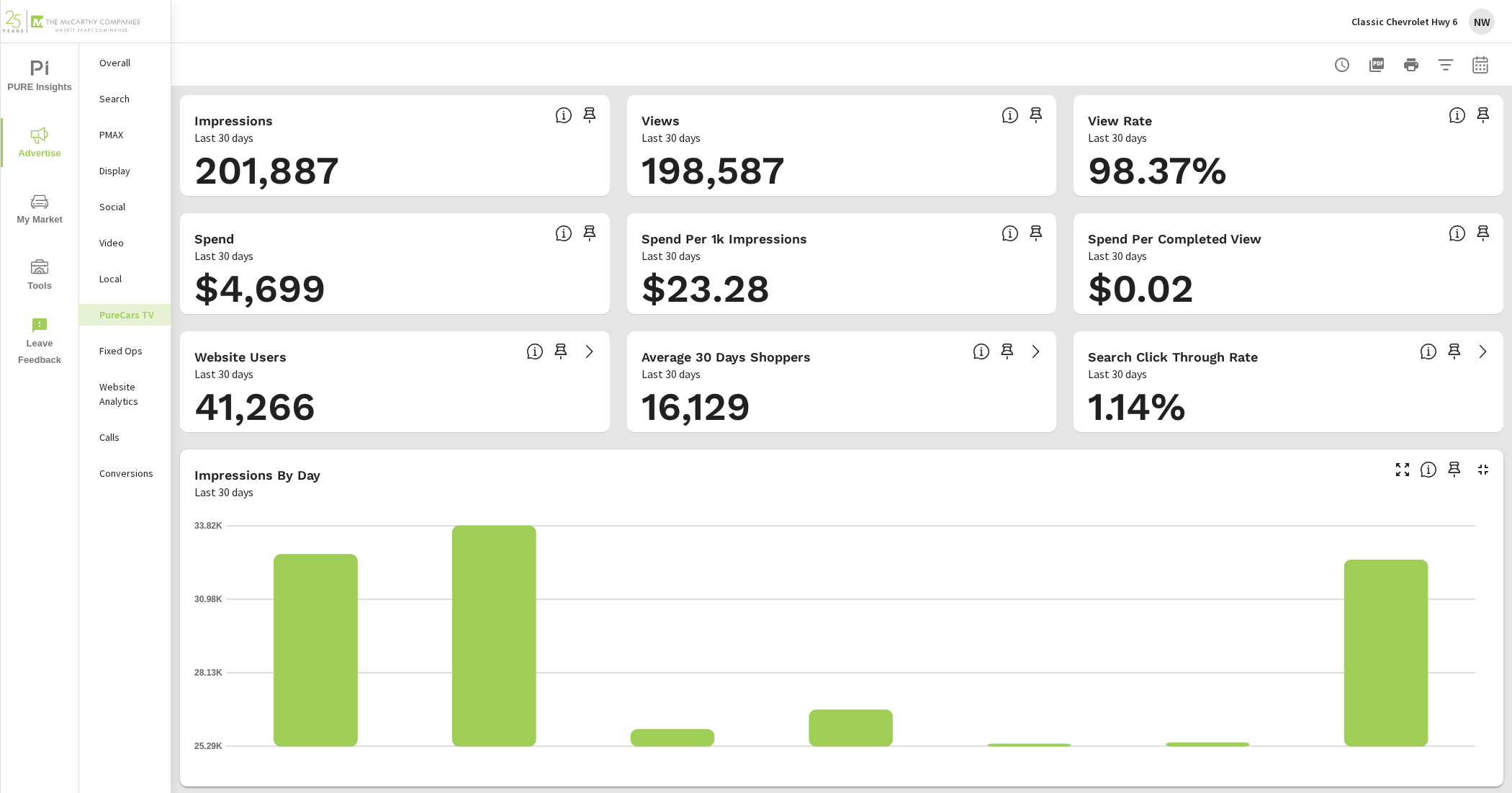
click at [142, 105] on p "Search" at bounding box center [129, 99] width 60 height 14
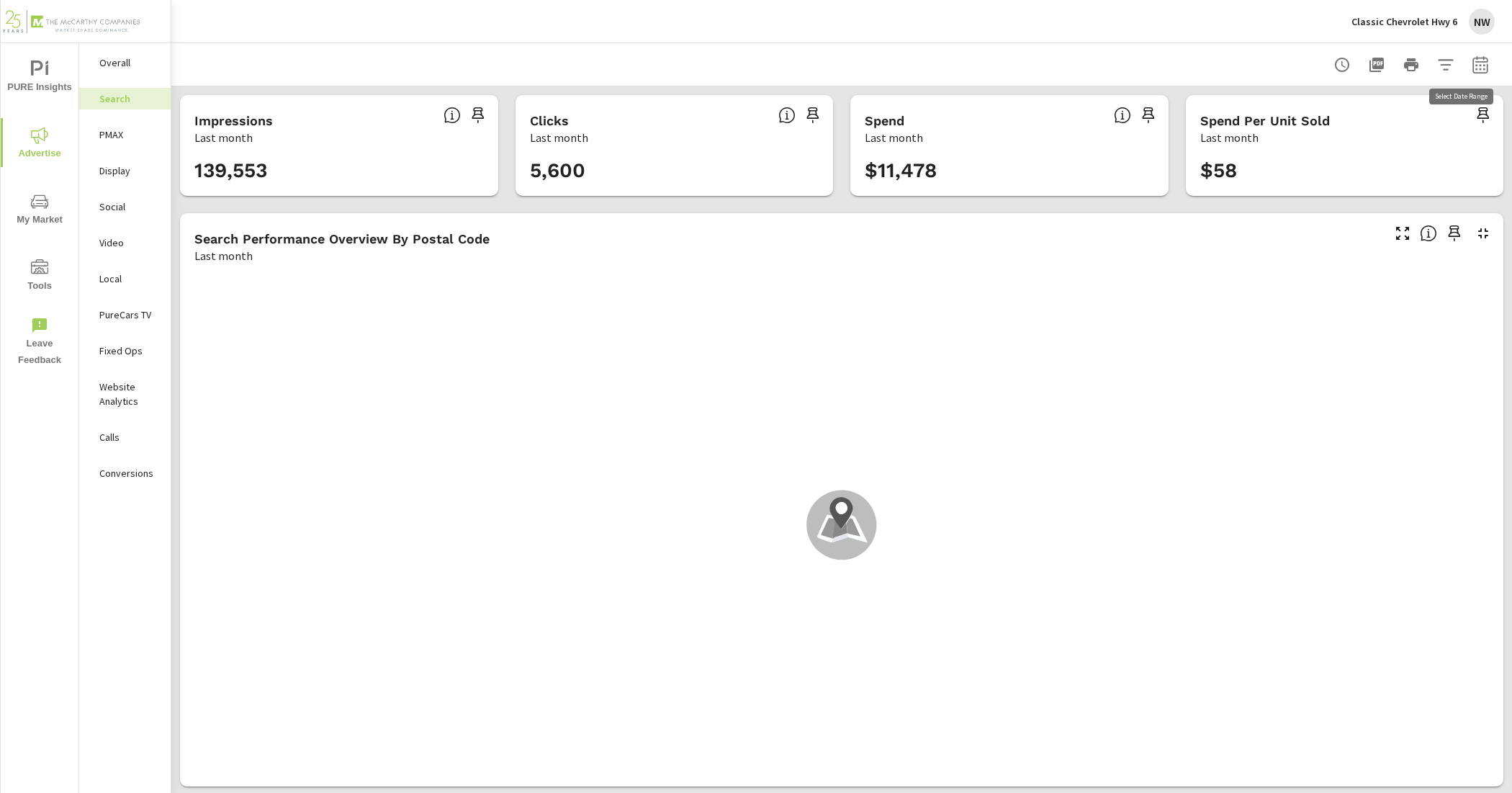
scroll to position [108, 0]
click at [1478, 63] on button "button" at bounding box center [1481, 65] width 29 height 29
select select "Last month"
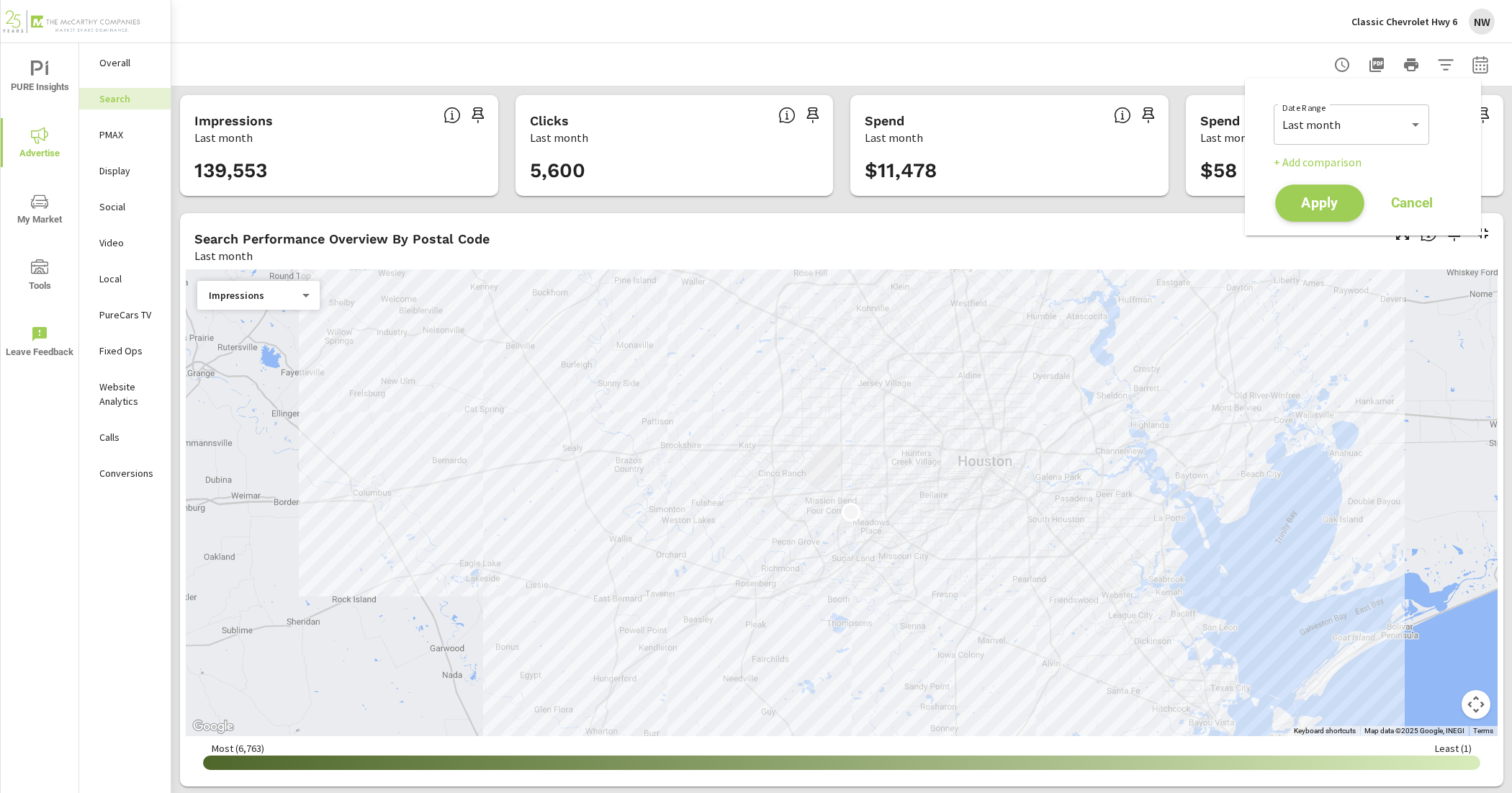
click at [1348, 200] on span "Apply" at bounding box center [1320, 203] width 59 height 14
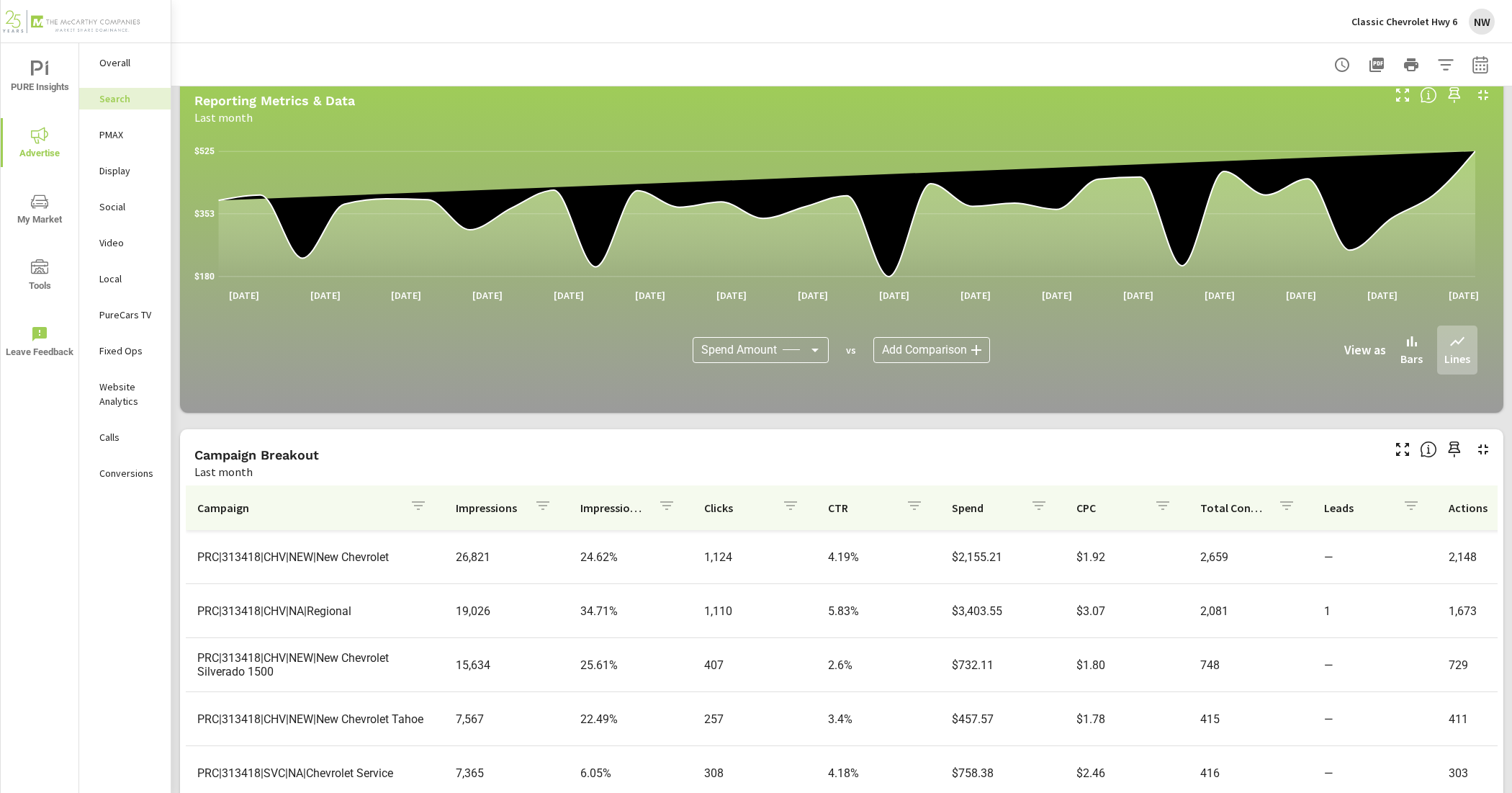
scroll to position [828, 0]
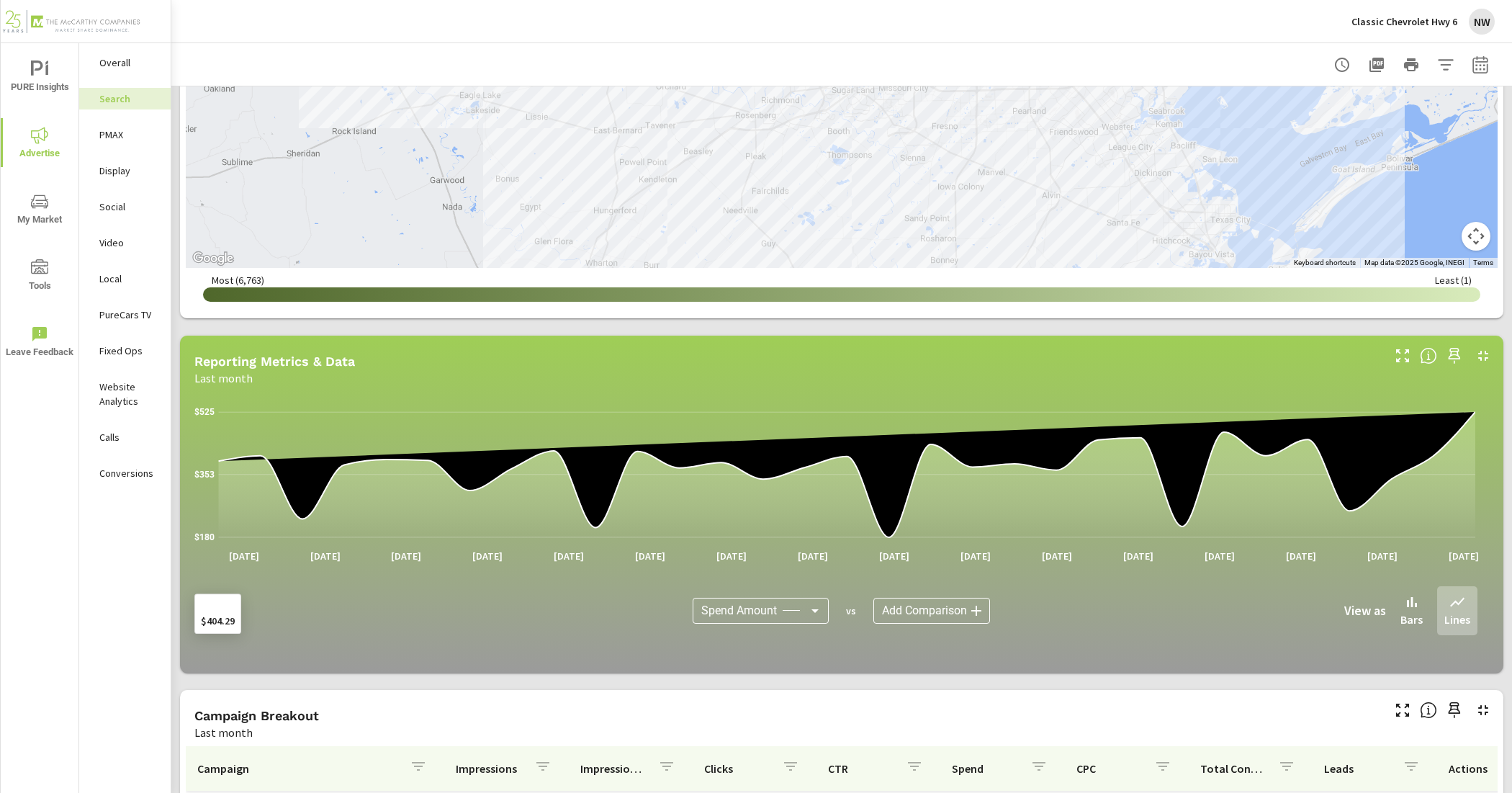
scroll to position [738, 0]
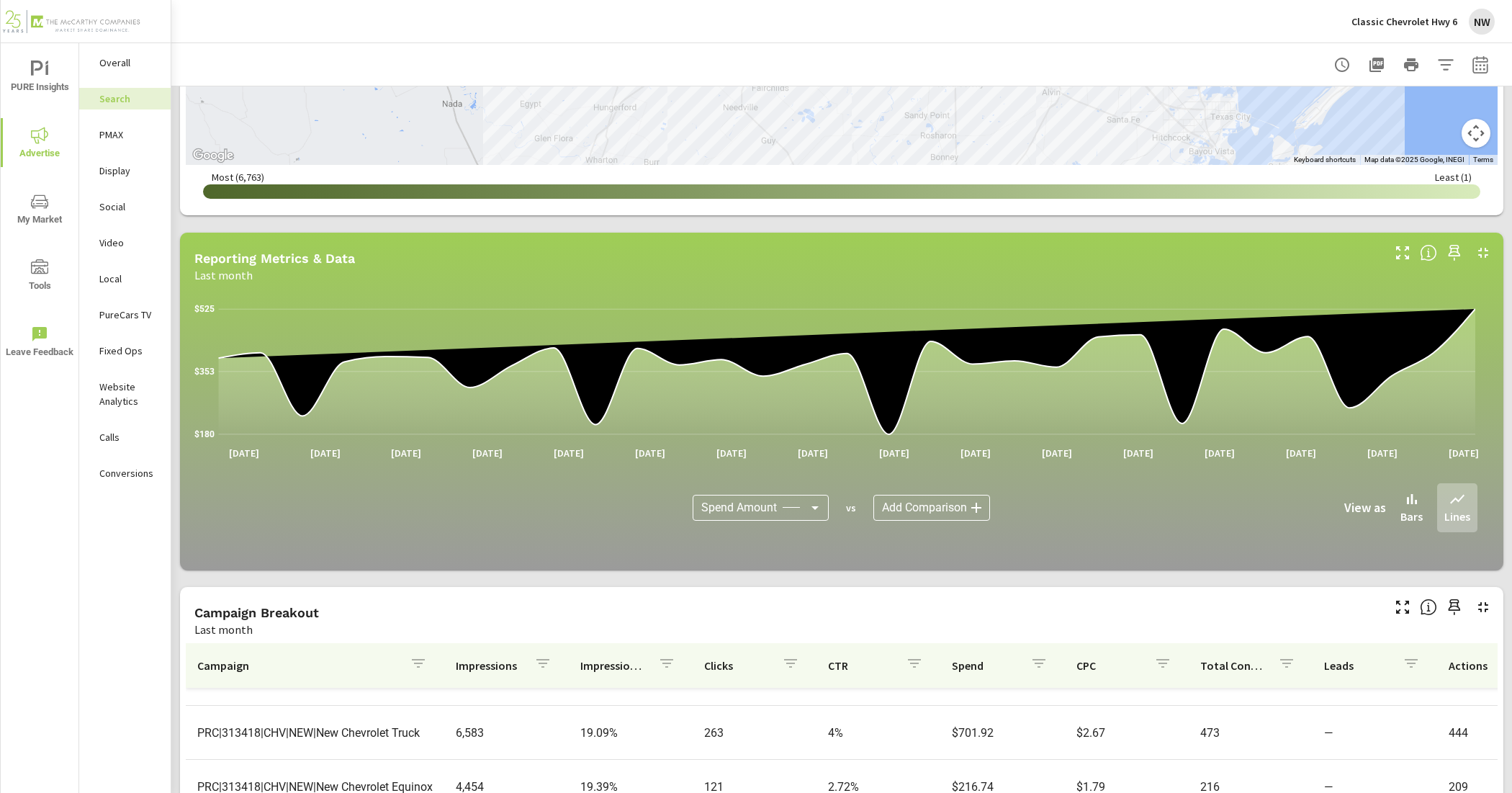
scroll to position [828, 0]
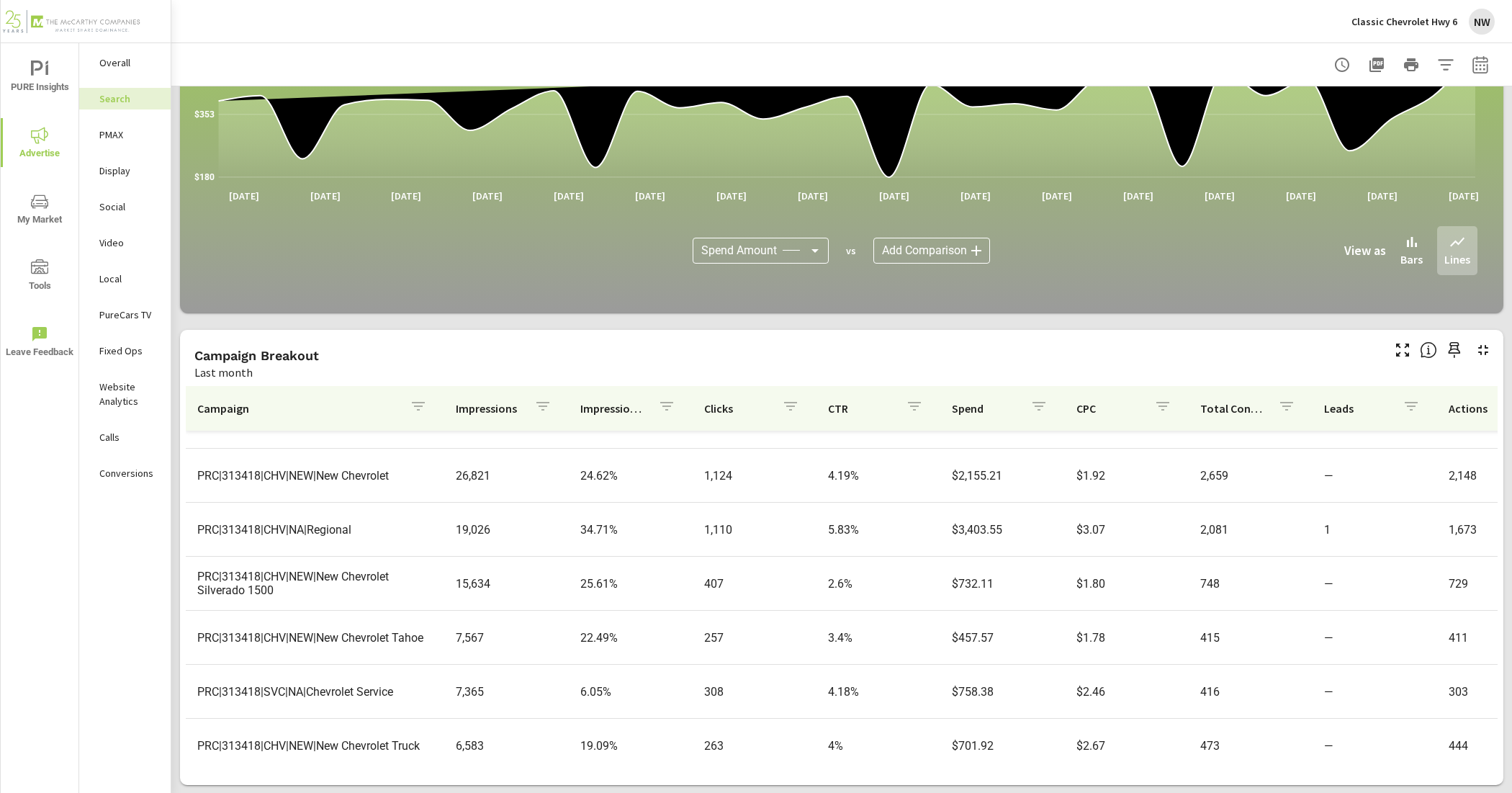
scroll to position [180, 0]
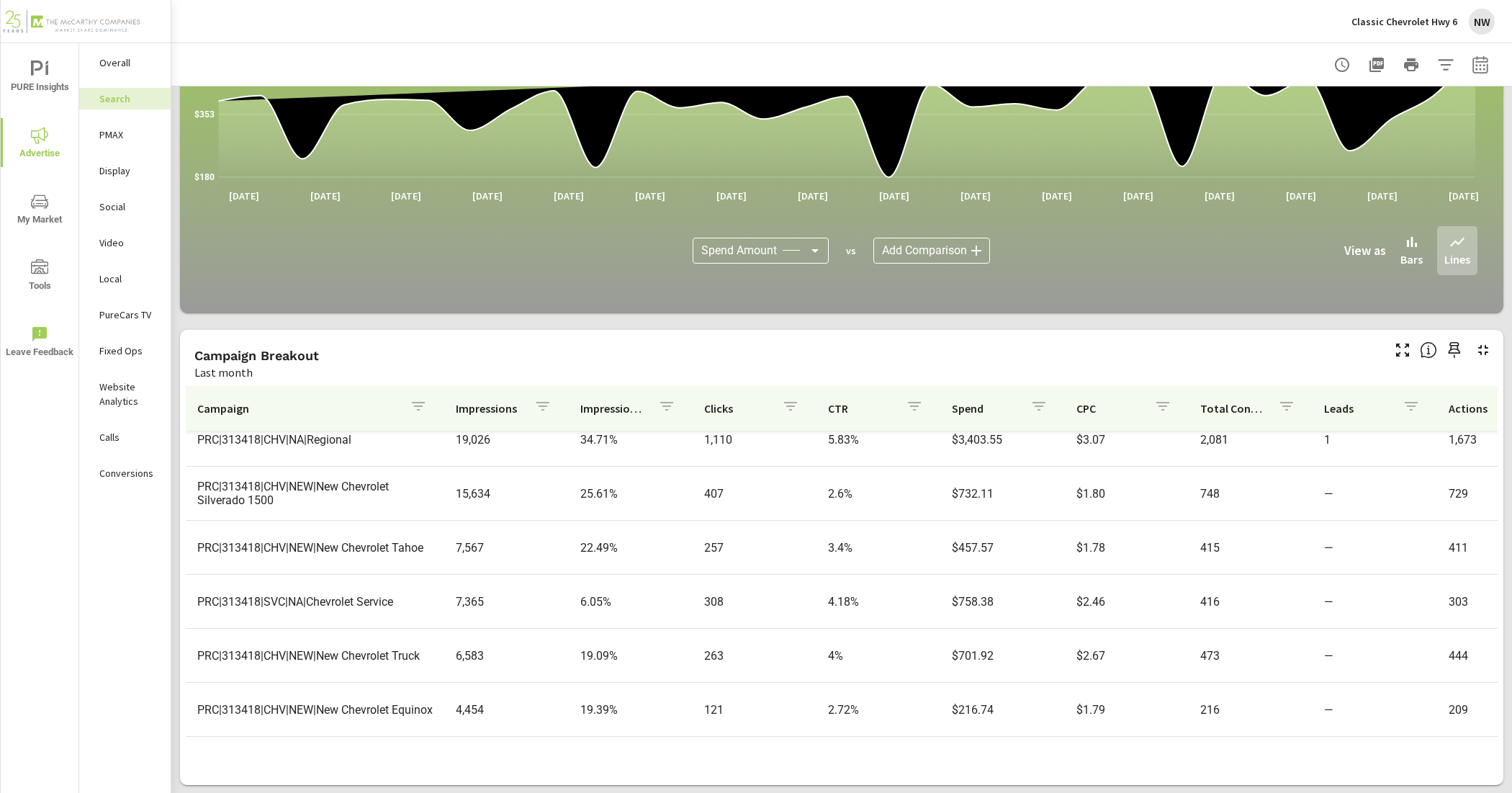
scroll to position [270, 0]
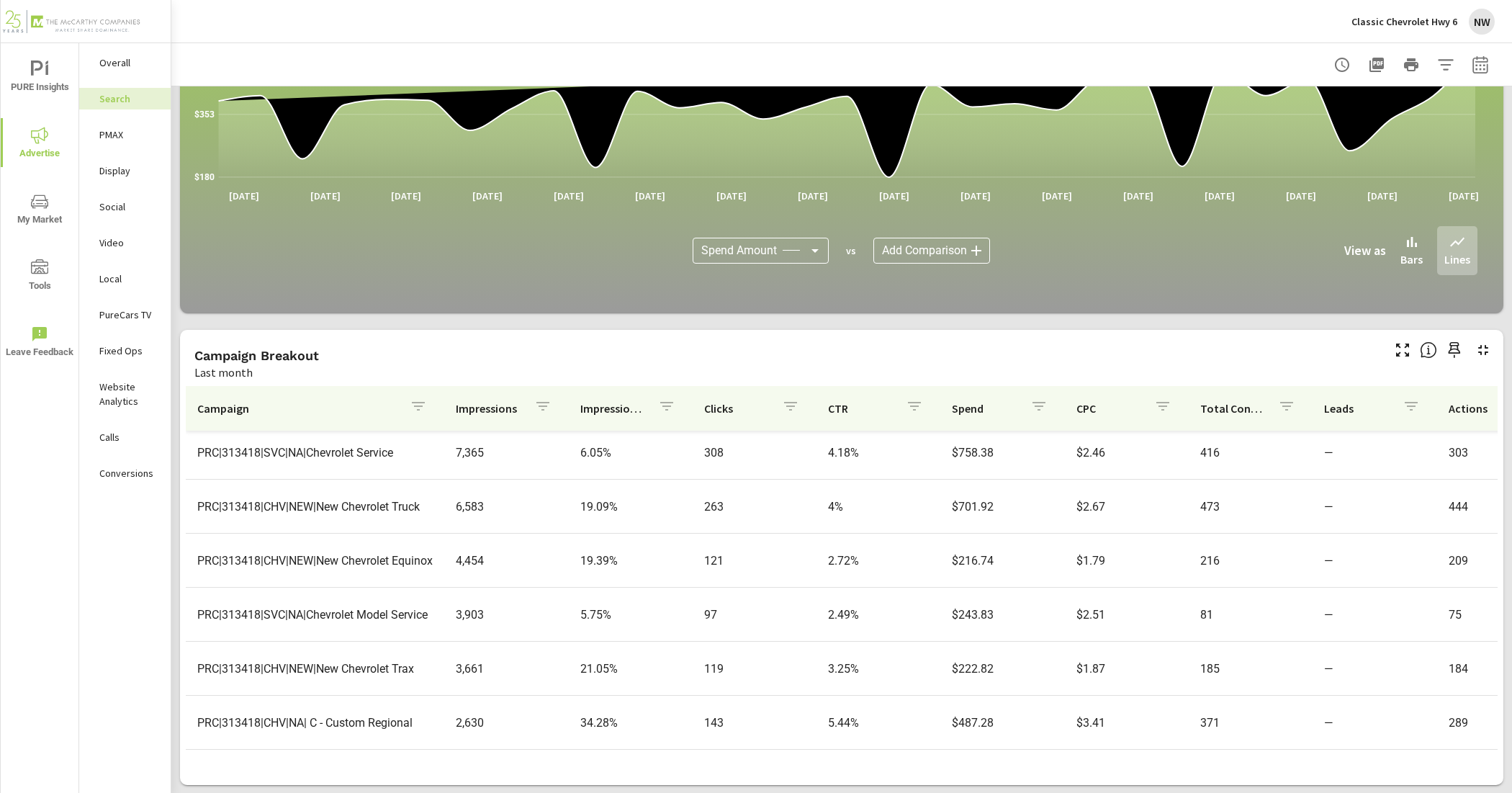
scroll to position [360, 0]
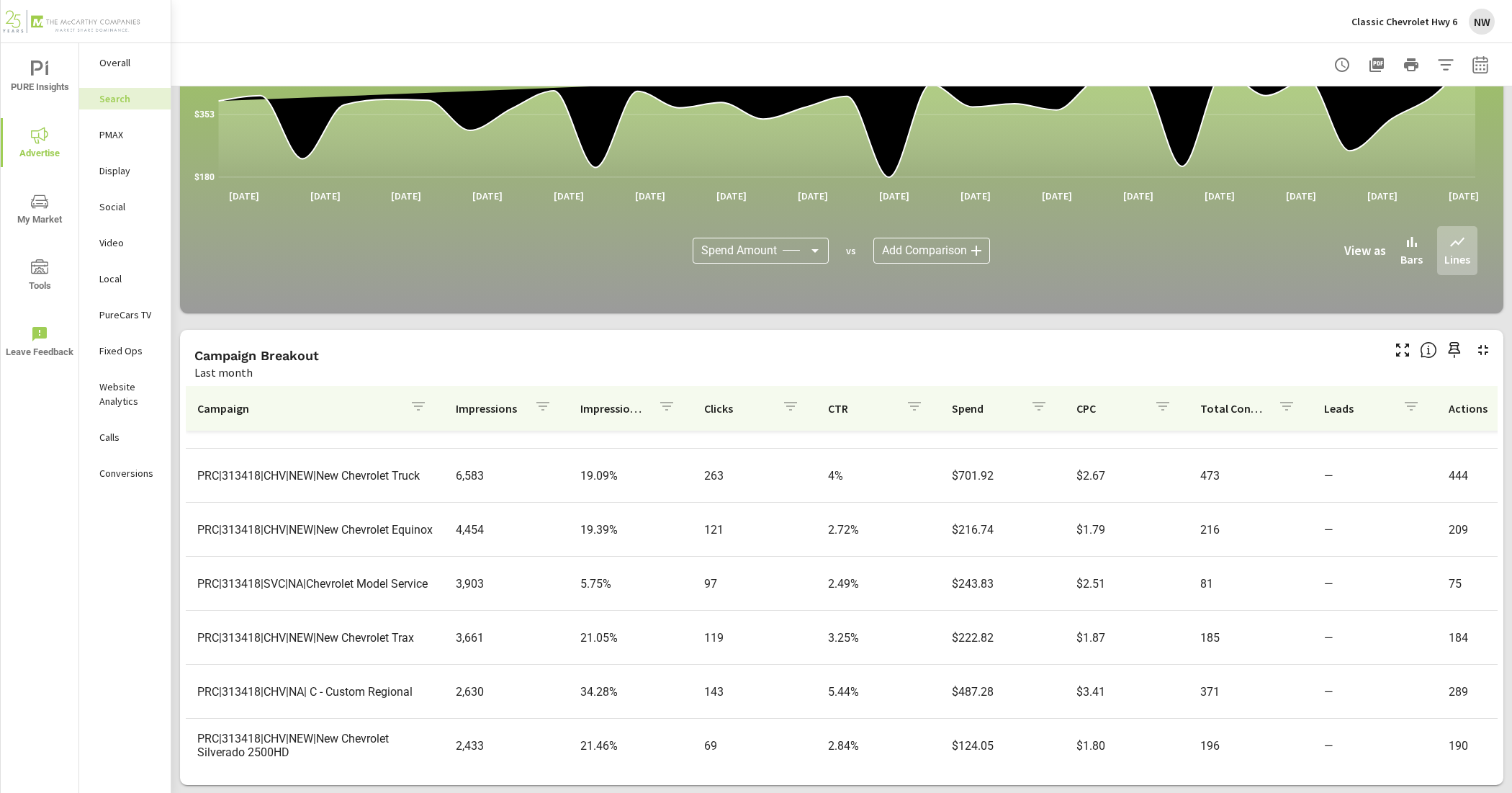
scroll to position [451, 0]
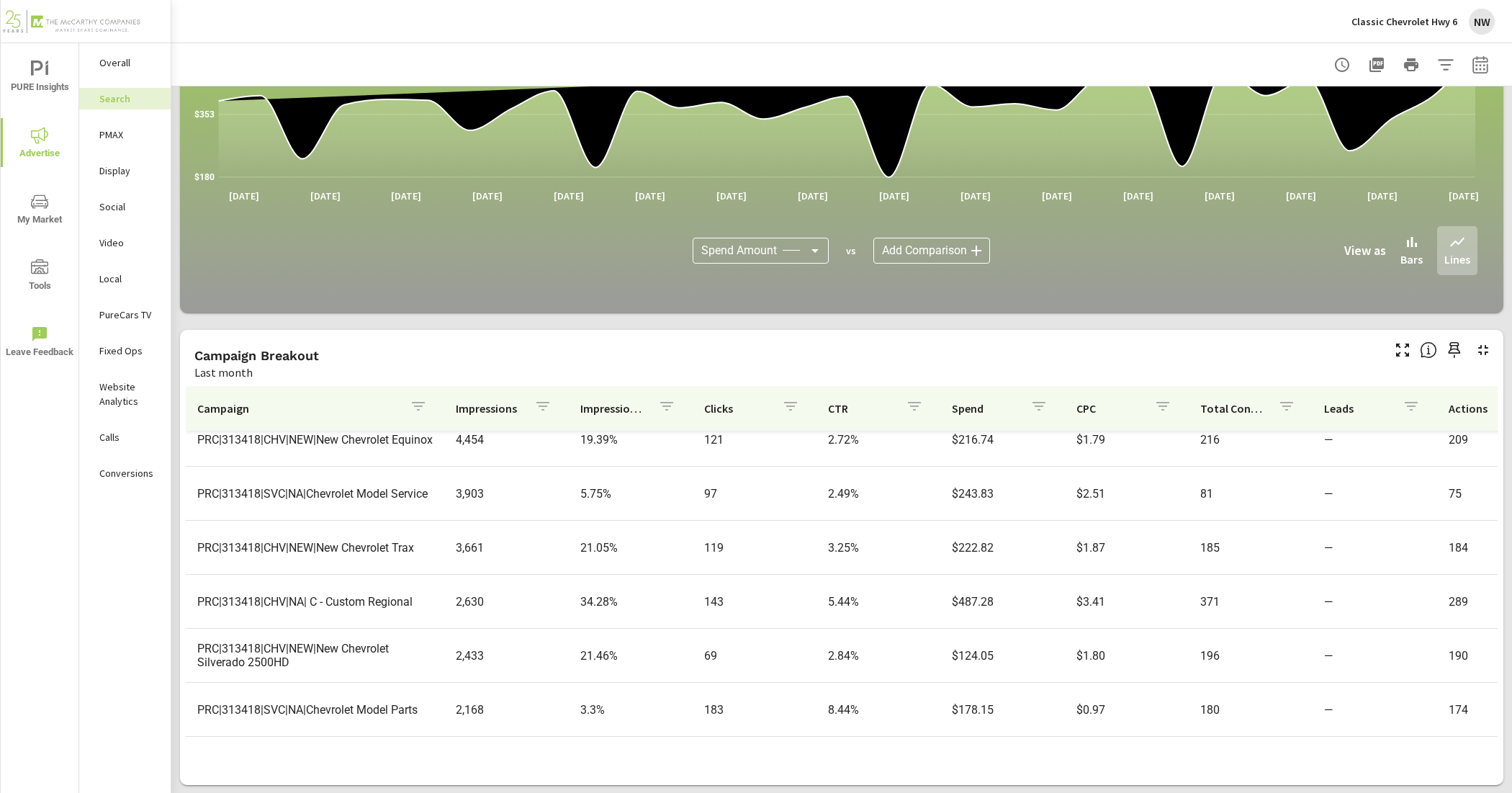
scroll to position [540, 0]
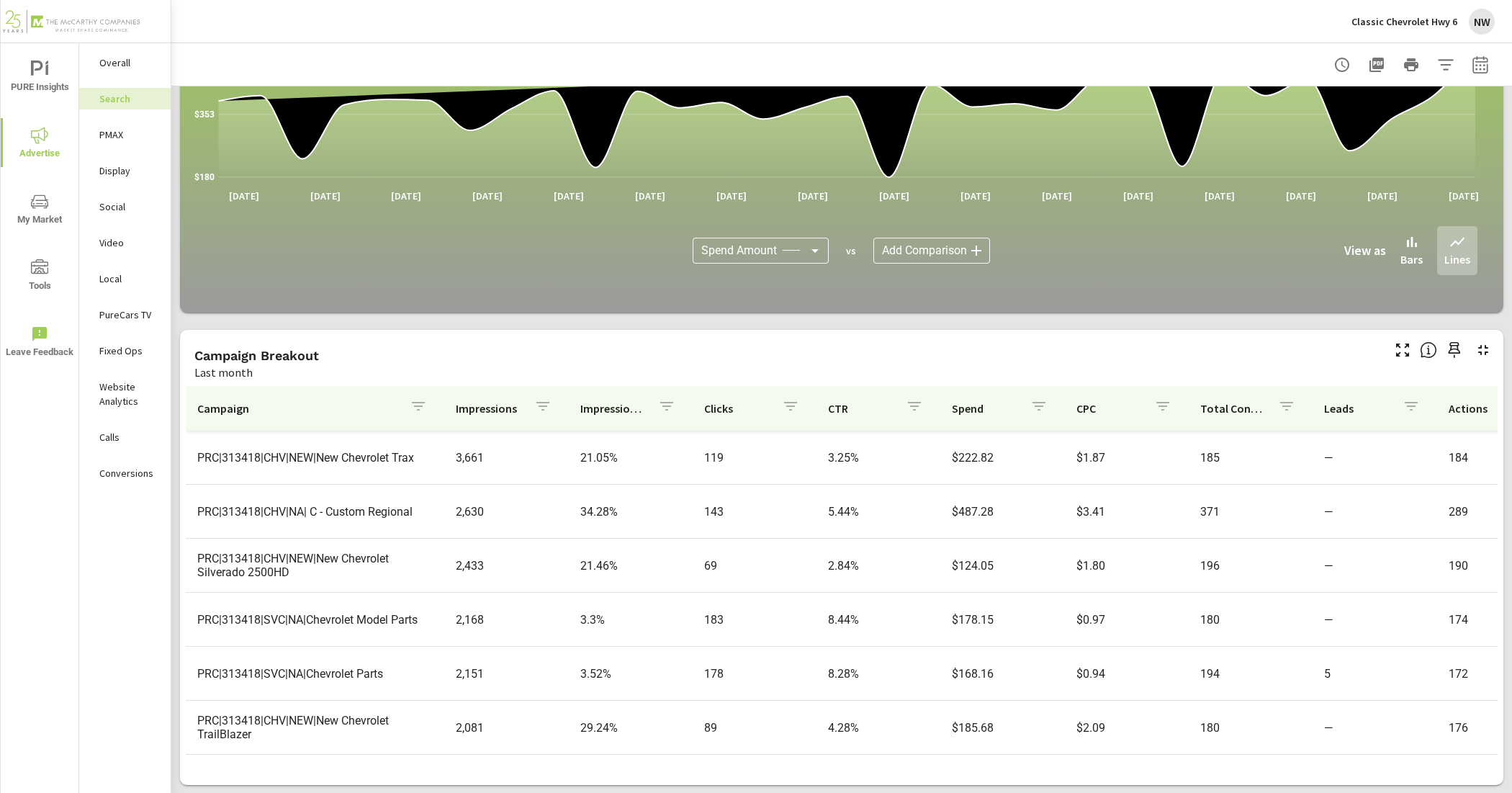
scroll to position [630, 0]
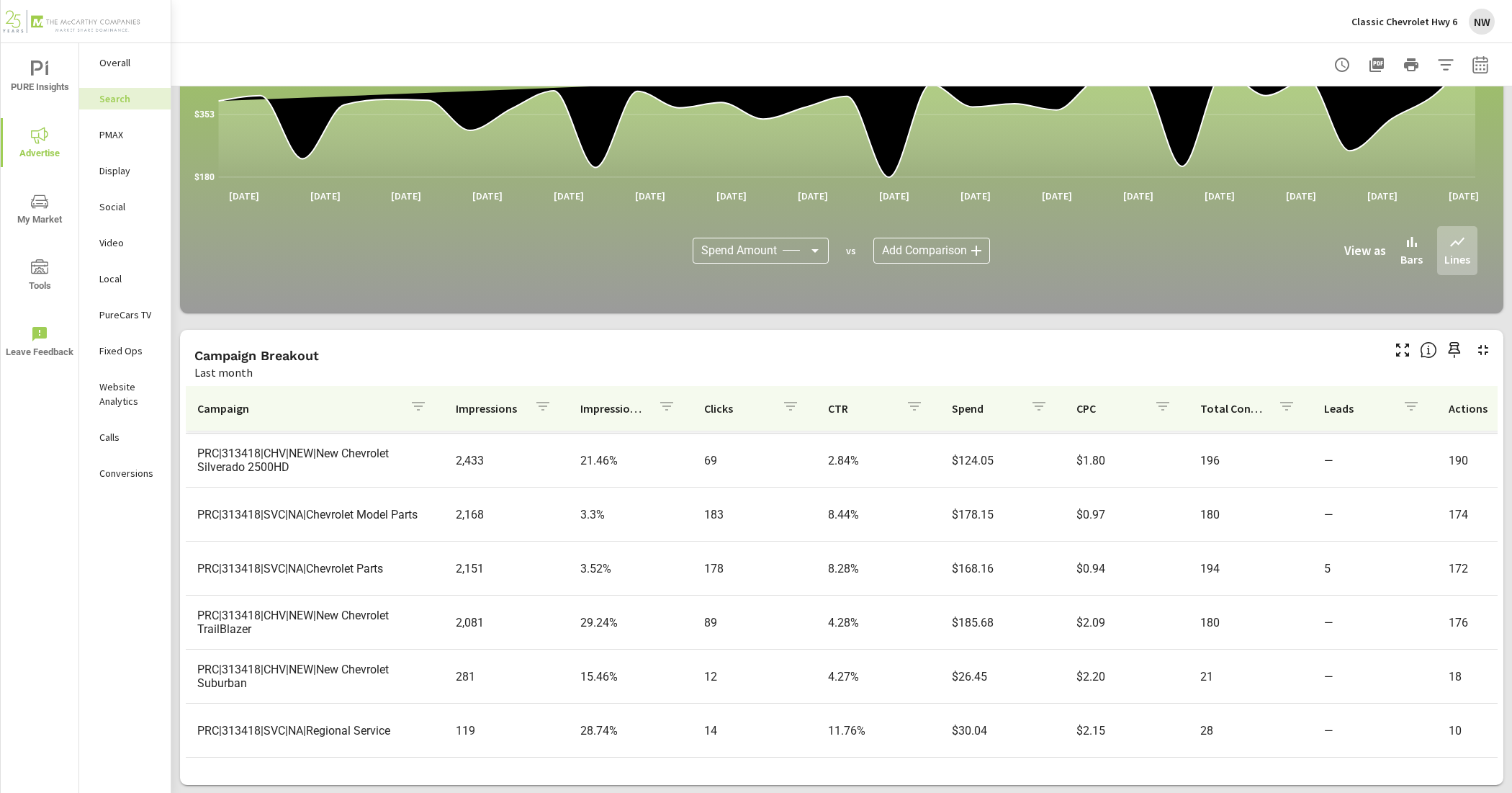
scroll to position [660, 0]
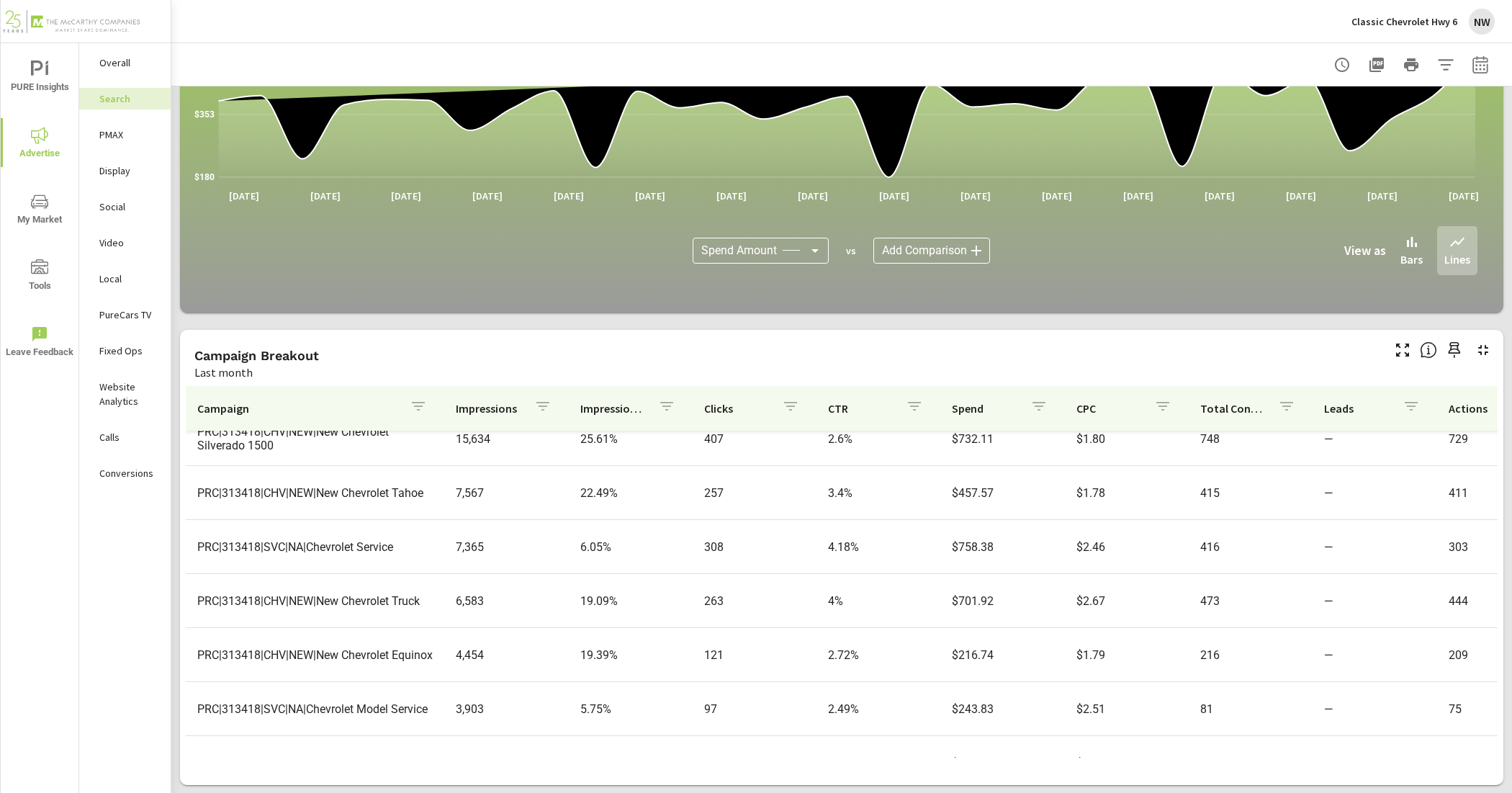
scroll to position [211, 0]
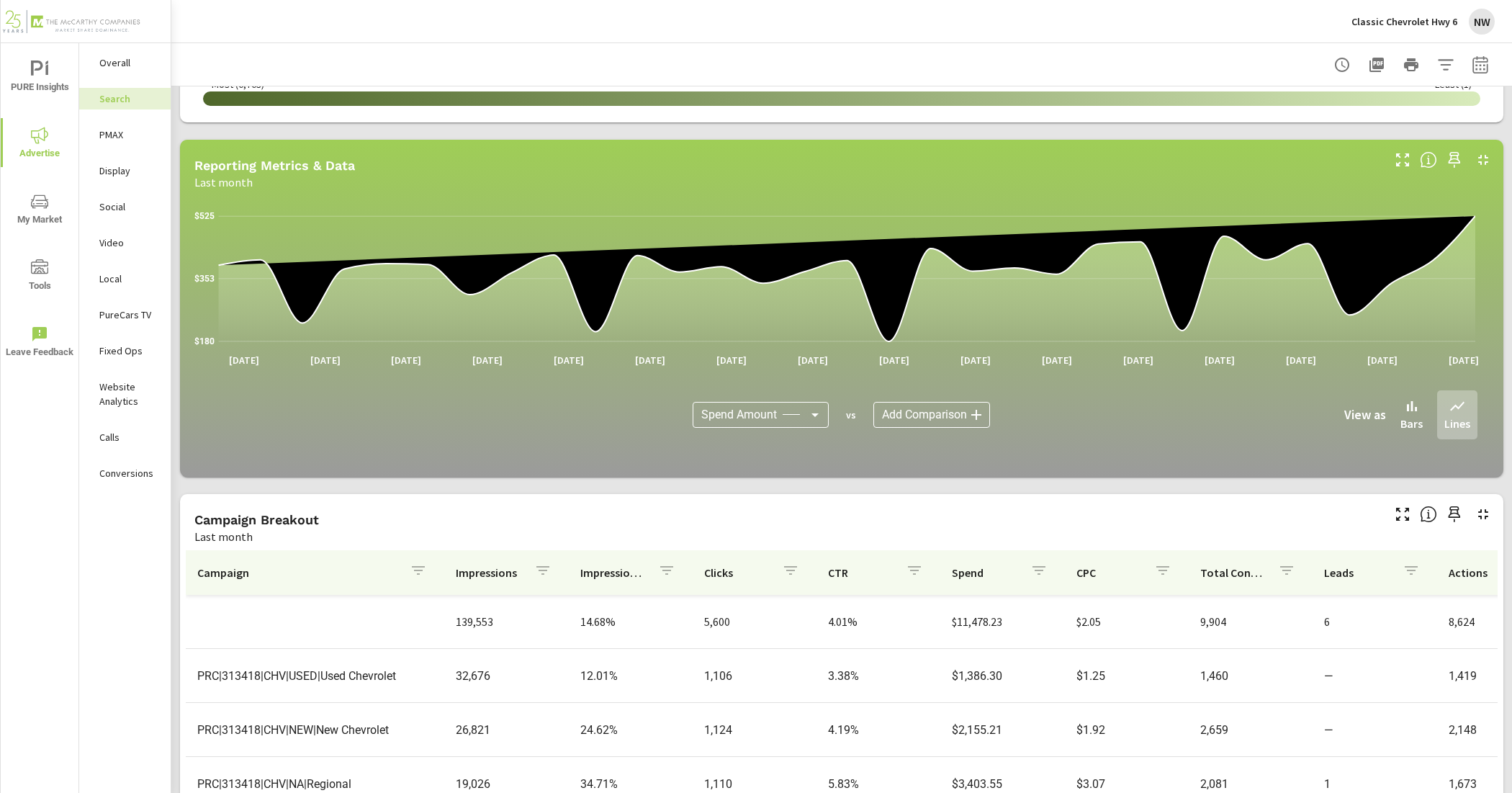
scroll to position [828, 0]
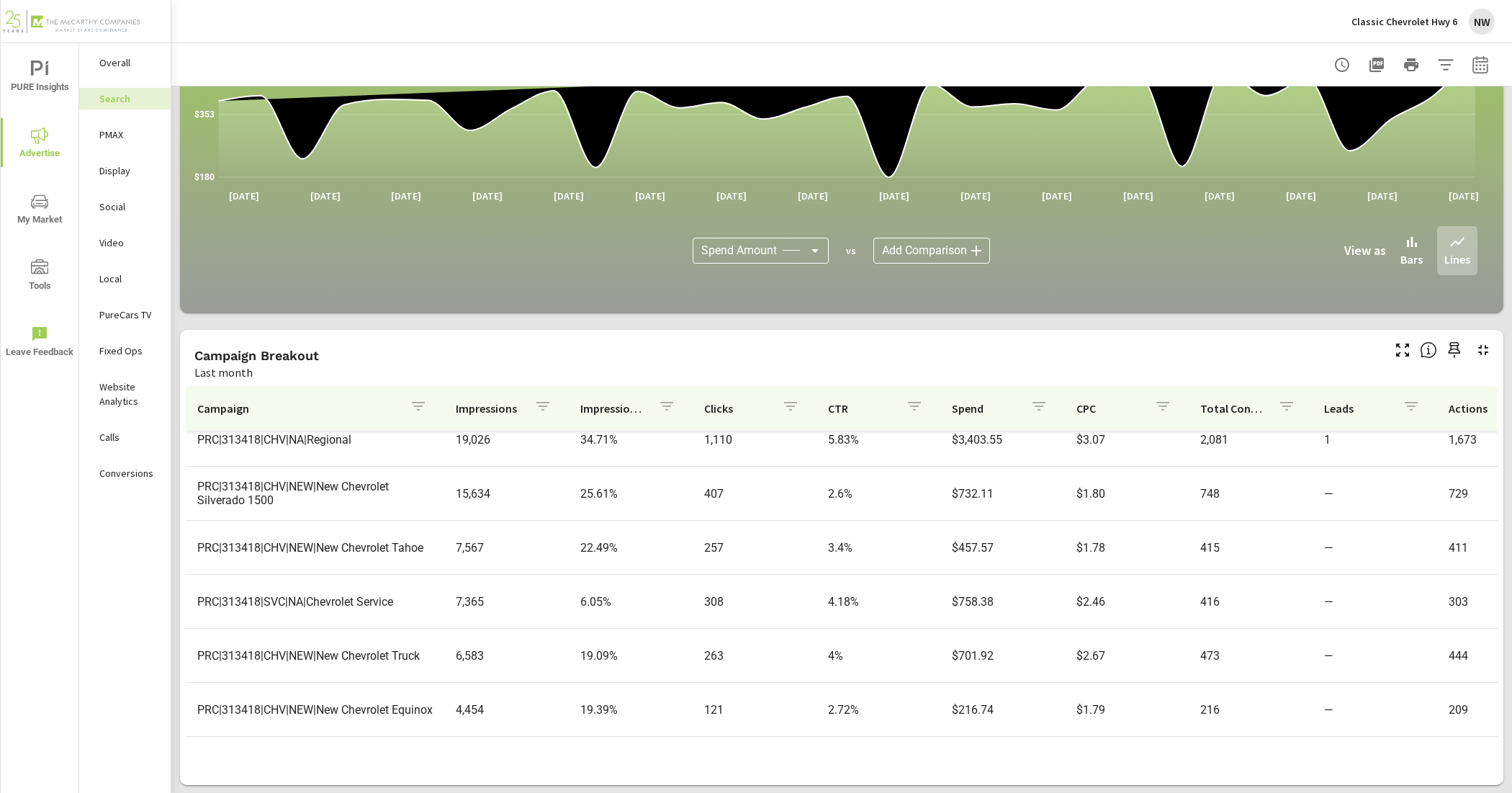
scroll to position [270, 0]
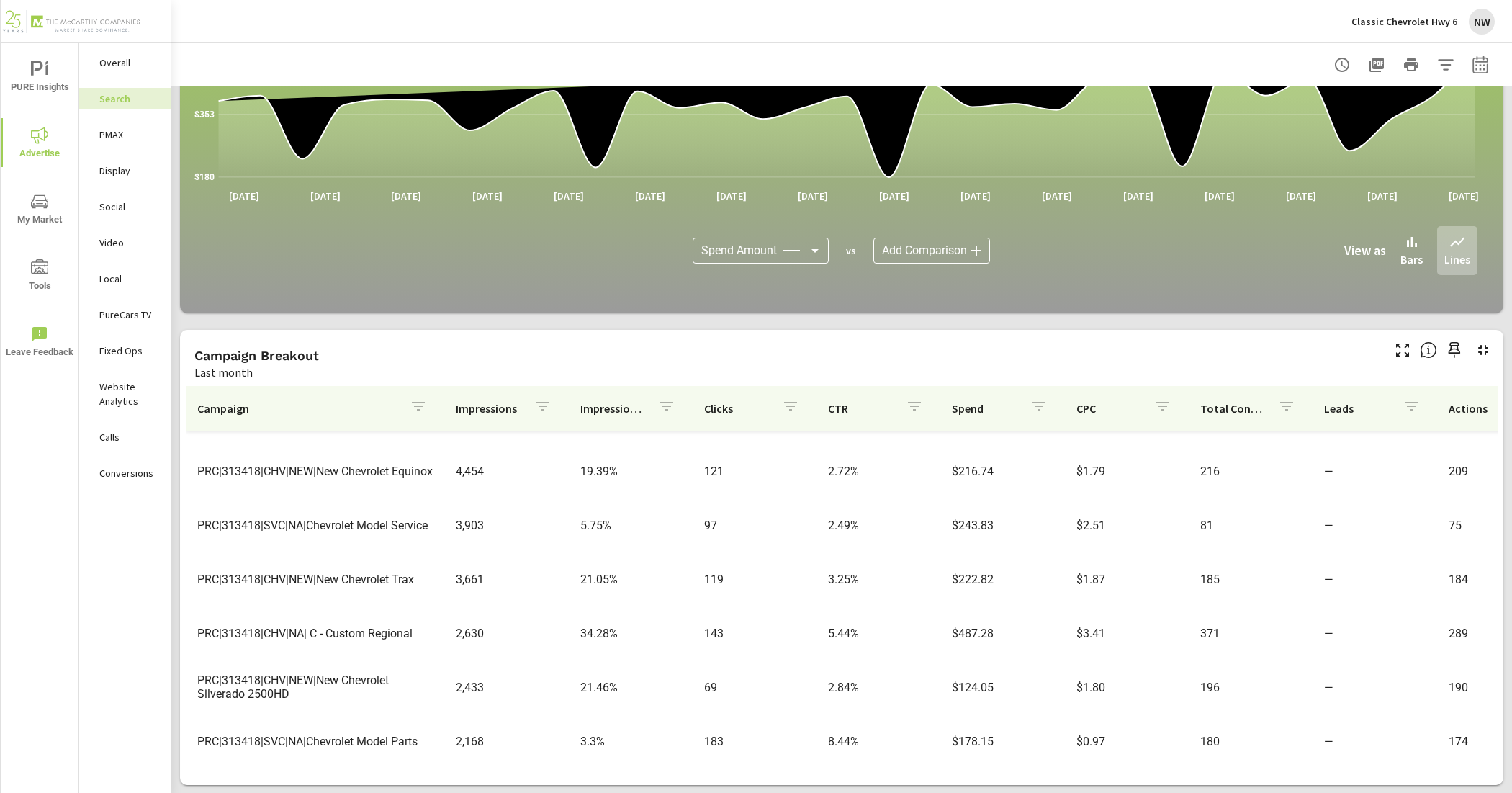
scroll to position [451, 0]
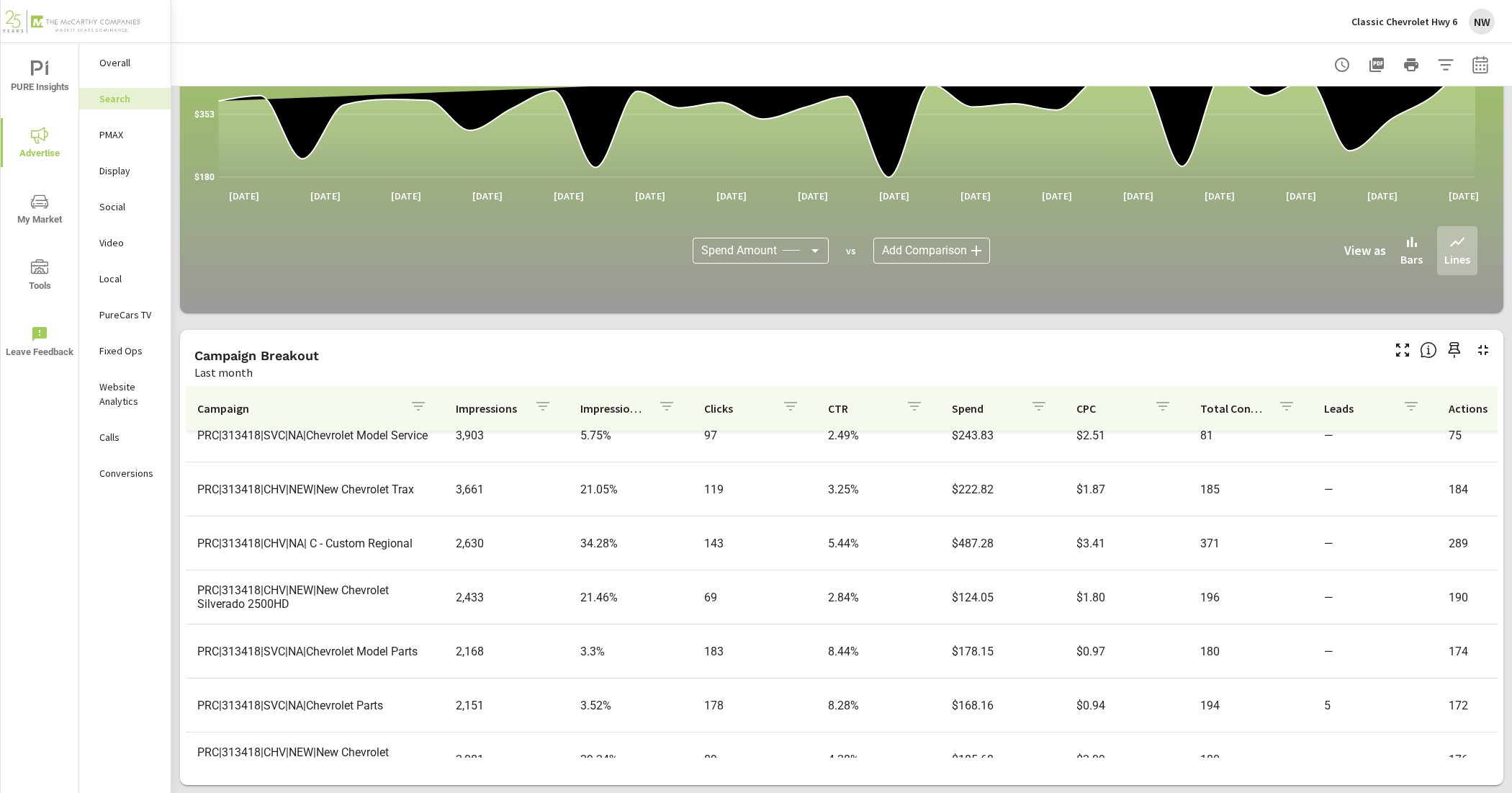
scroll to position [540, 0]
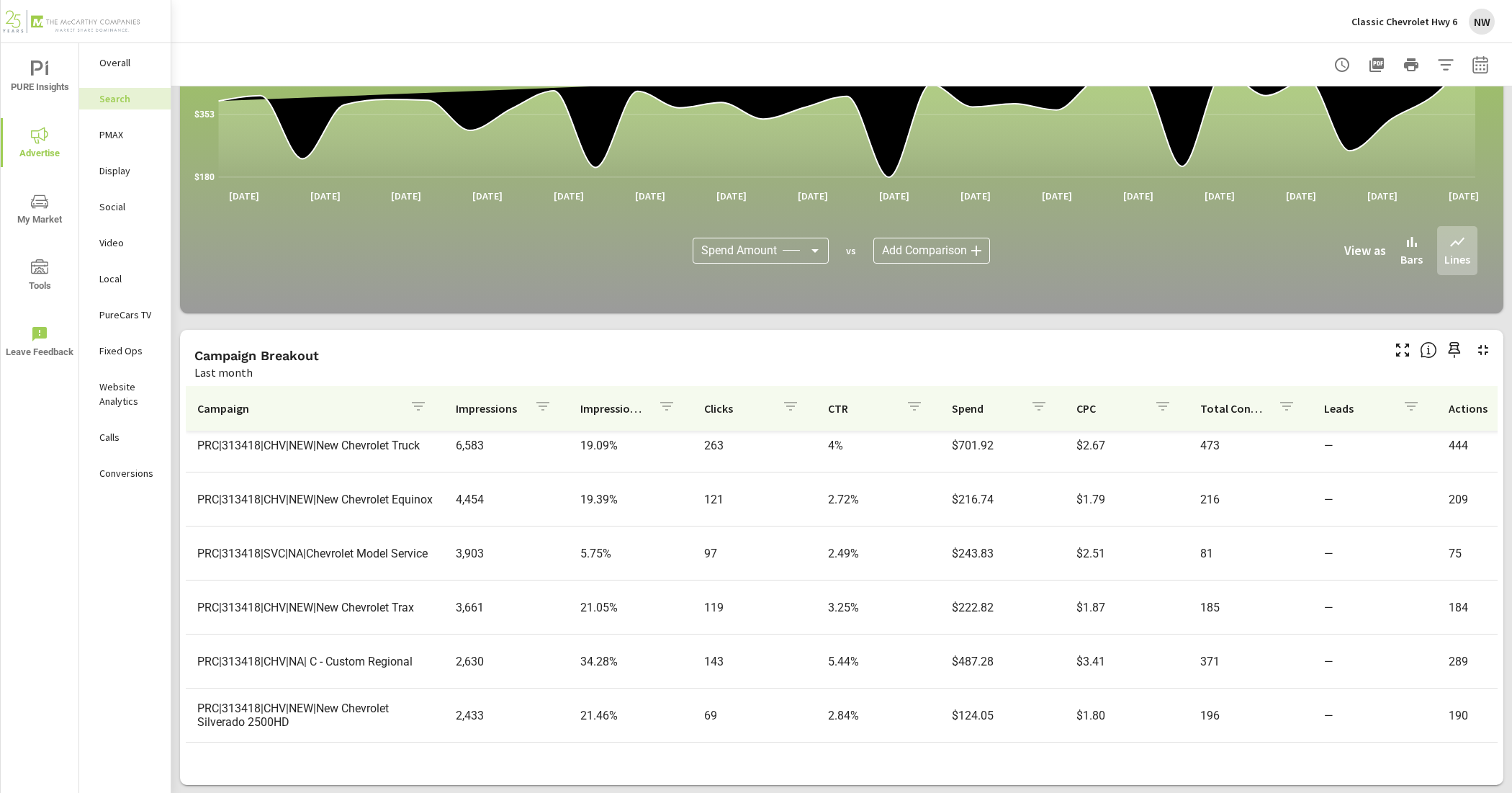
scroll to position [120, 0]
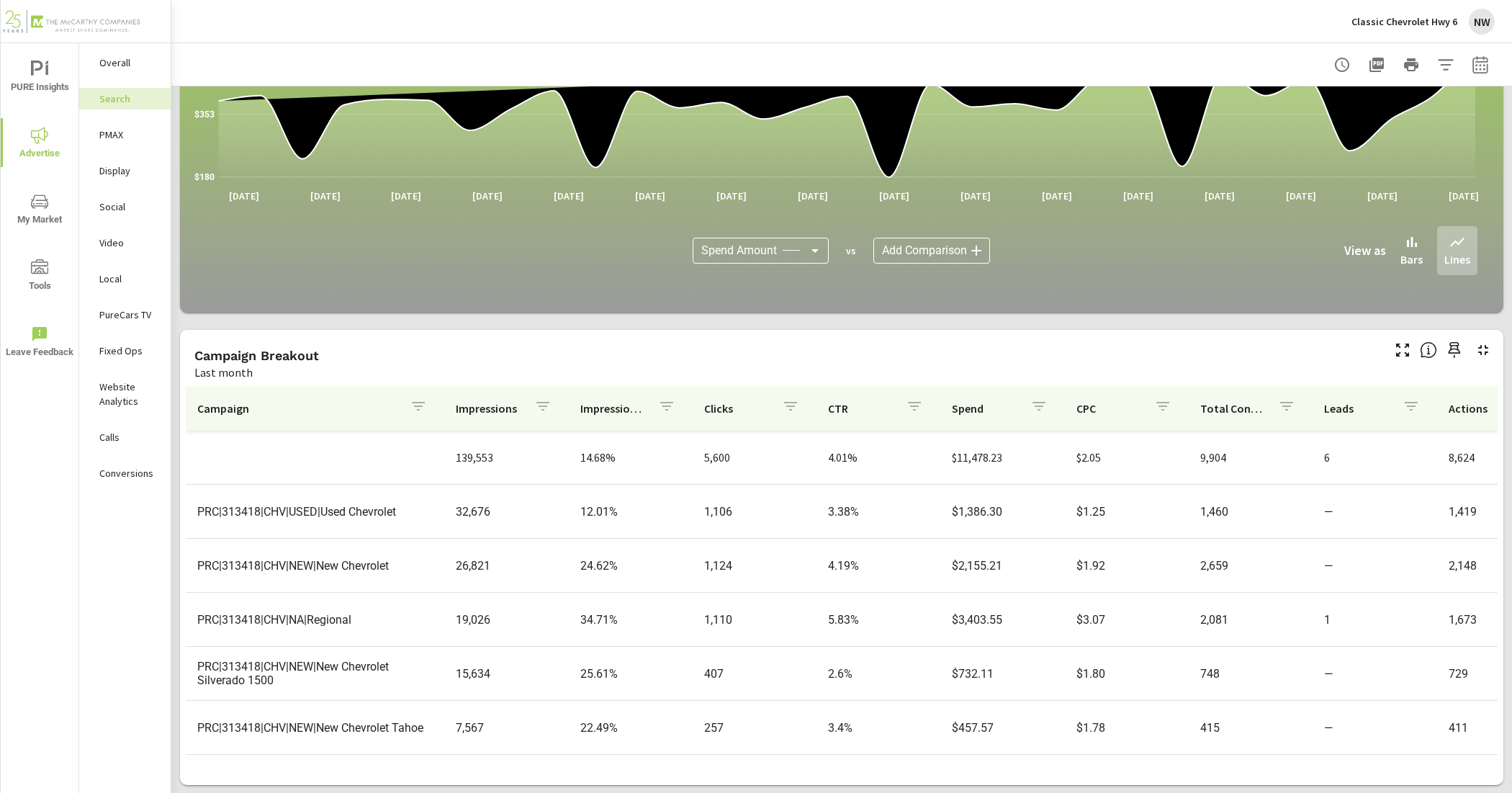
scroll to position [90, 0]
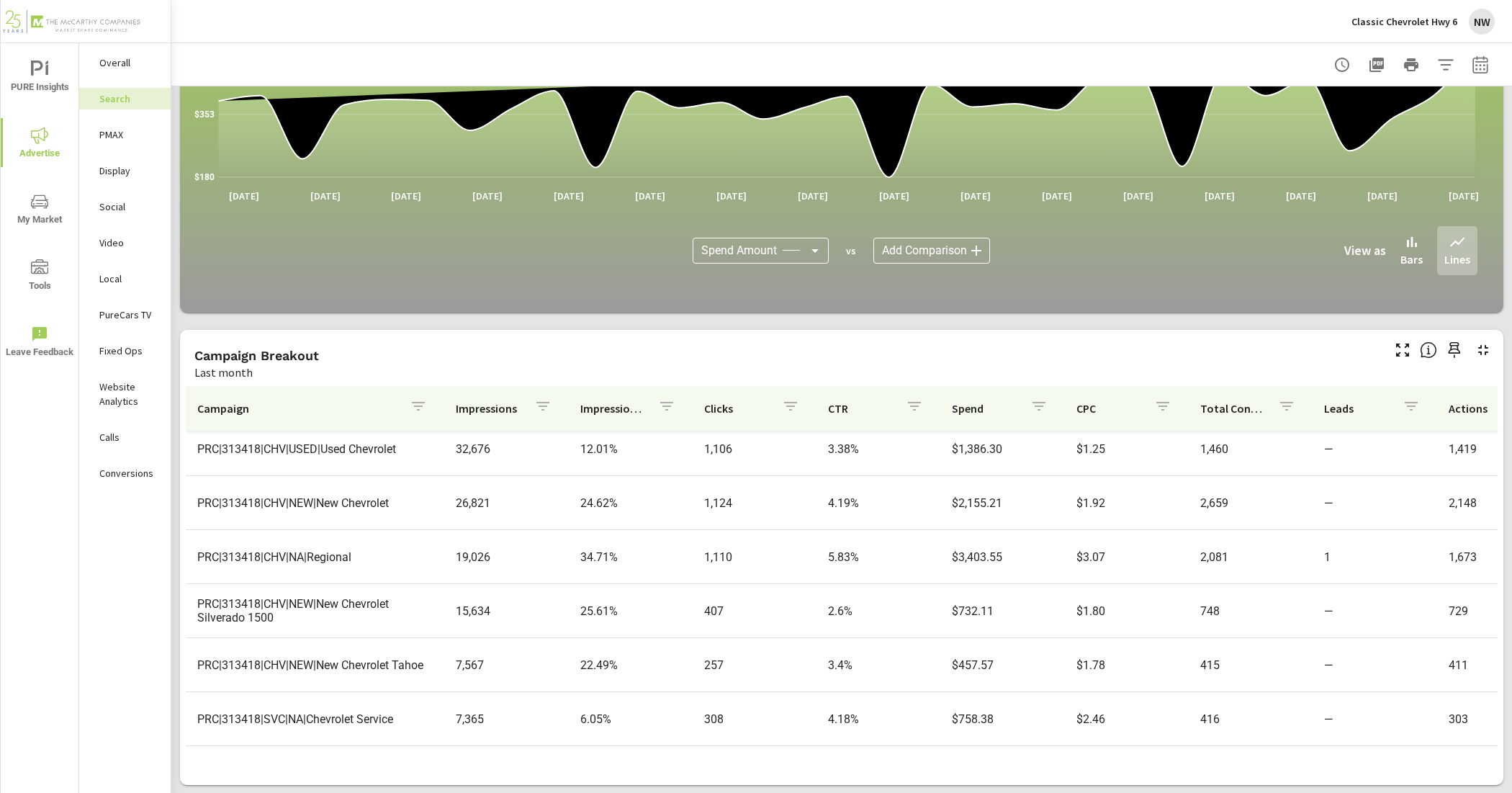
scroll to position [90, 0]
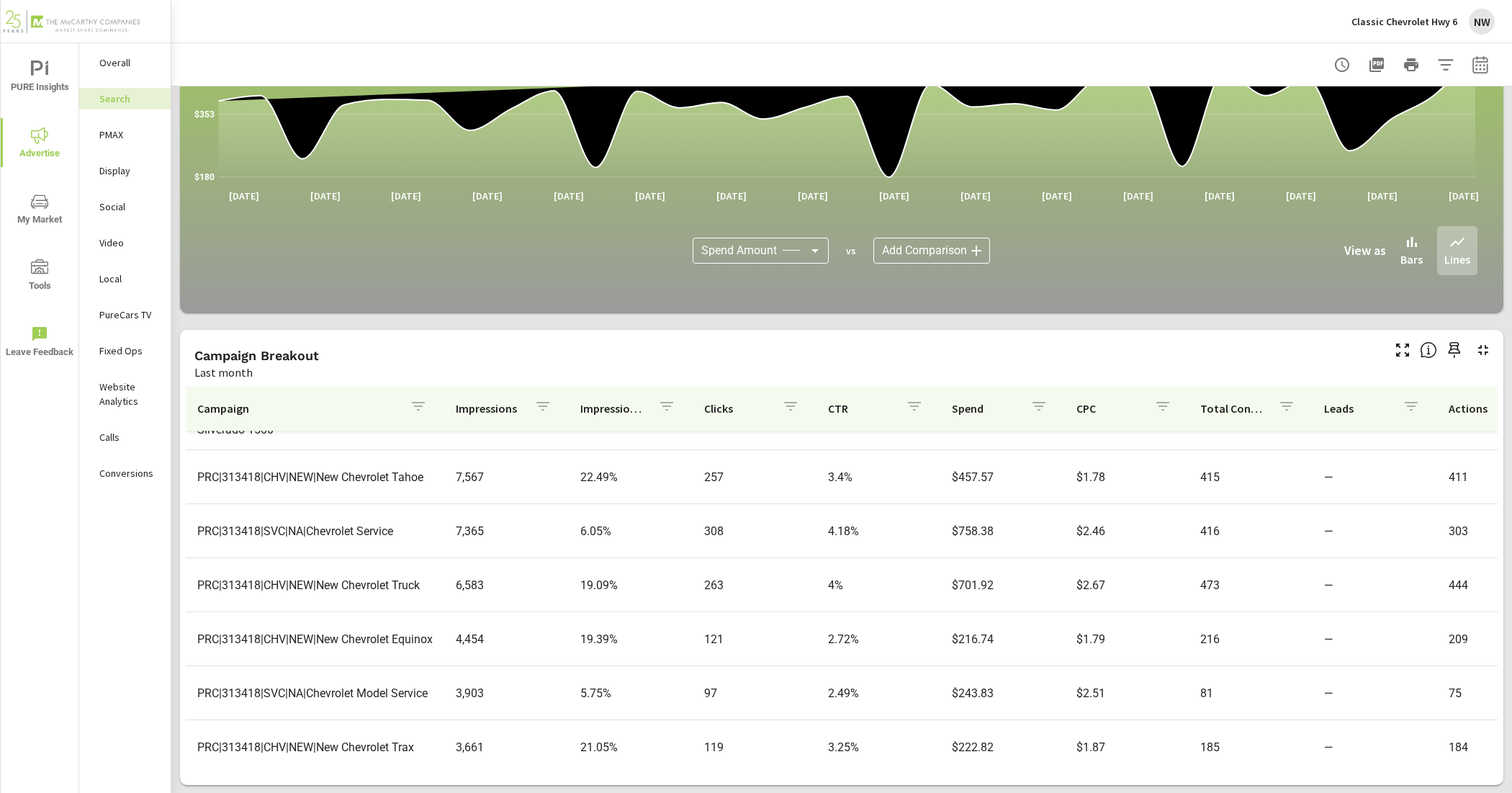
scroll to position [270, 0]
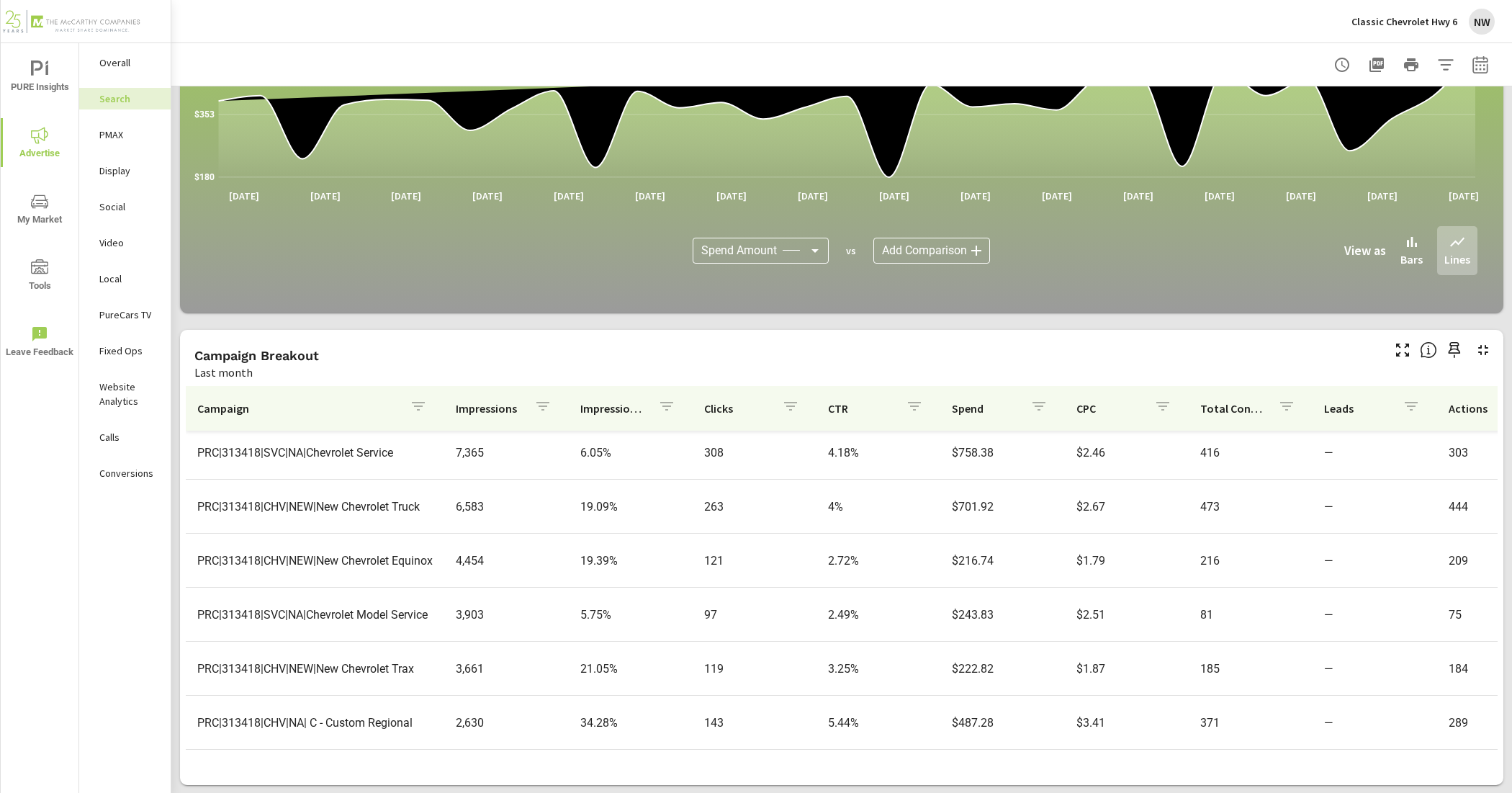
scroll to position [360, 0]
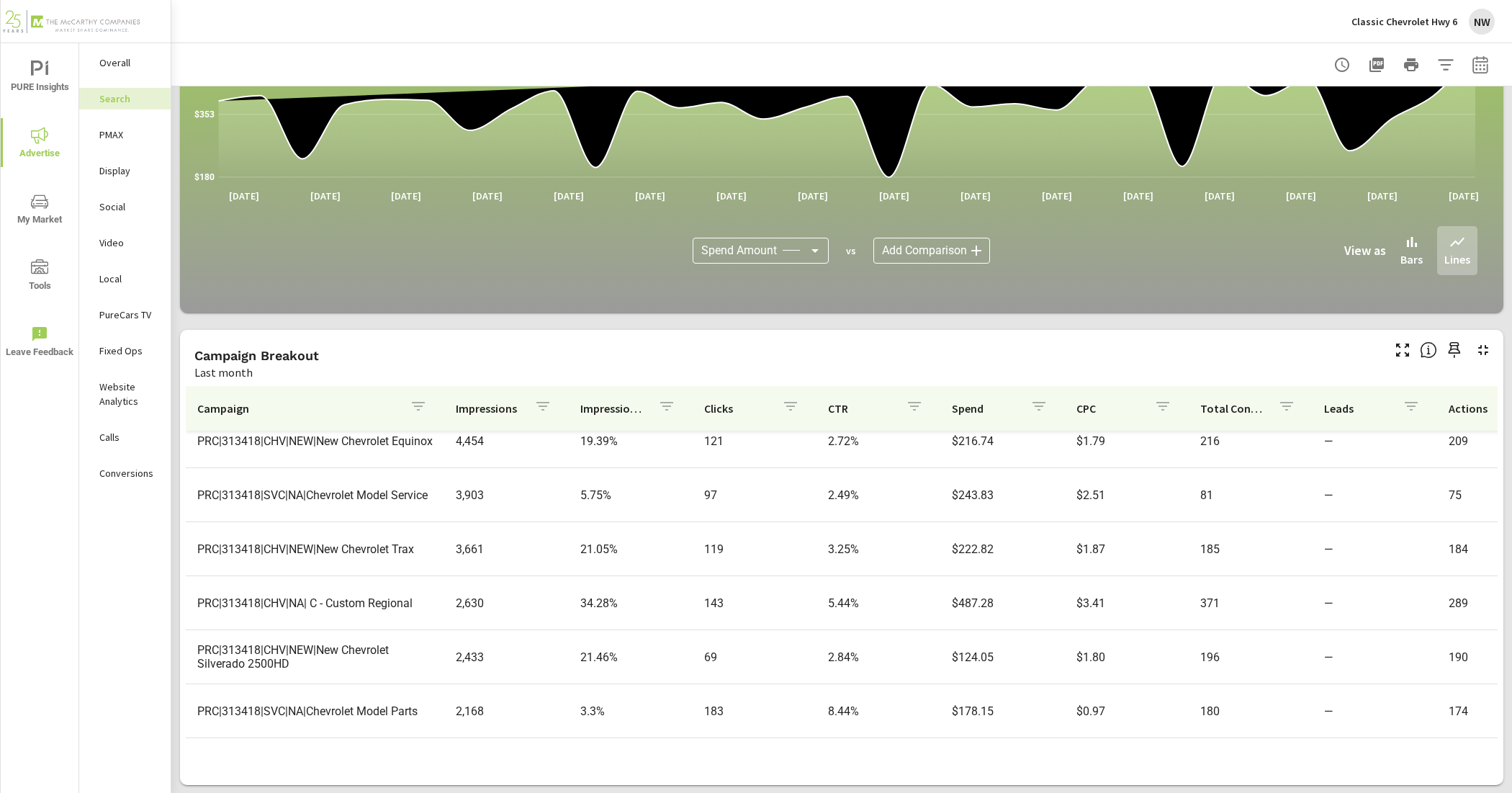
scroll to position [451, 0]
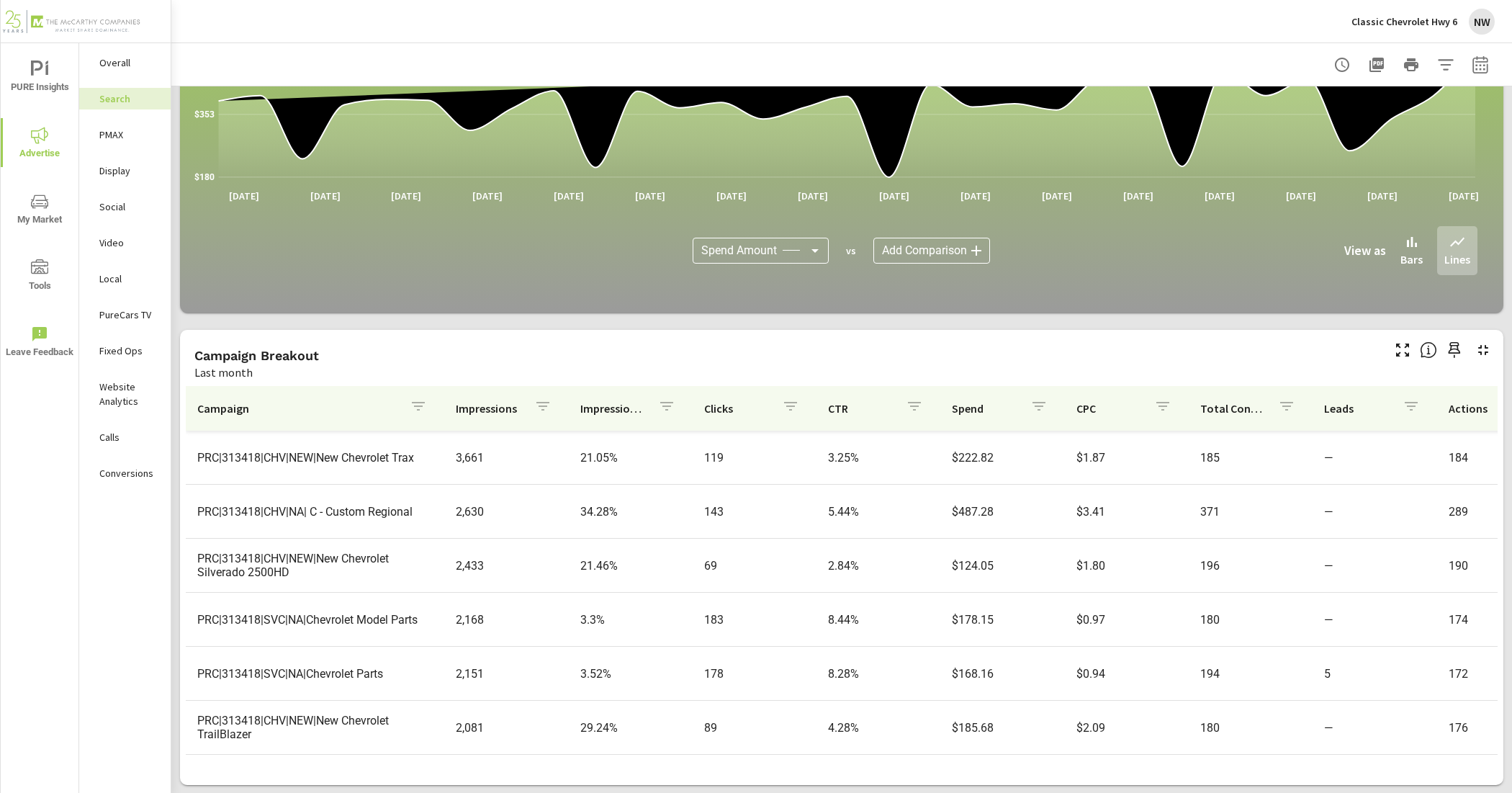
scroll to position [630, 0]
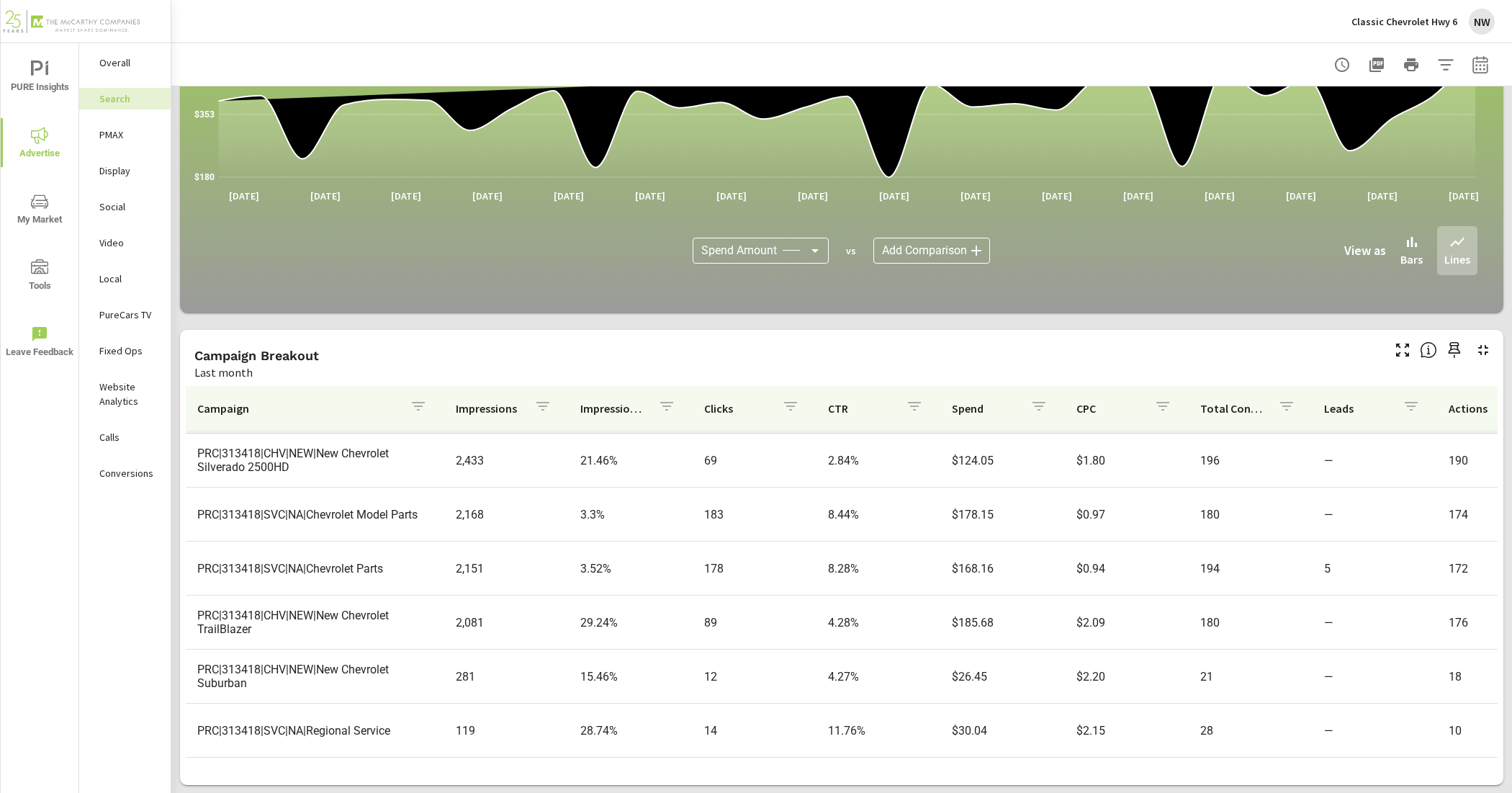
scroll to position [660, 0]
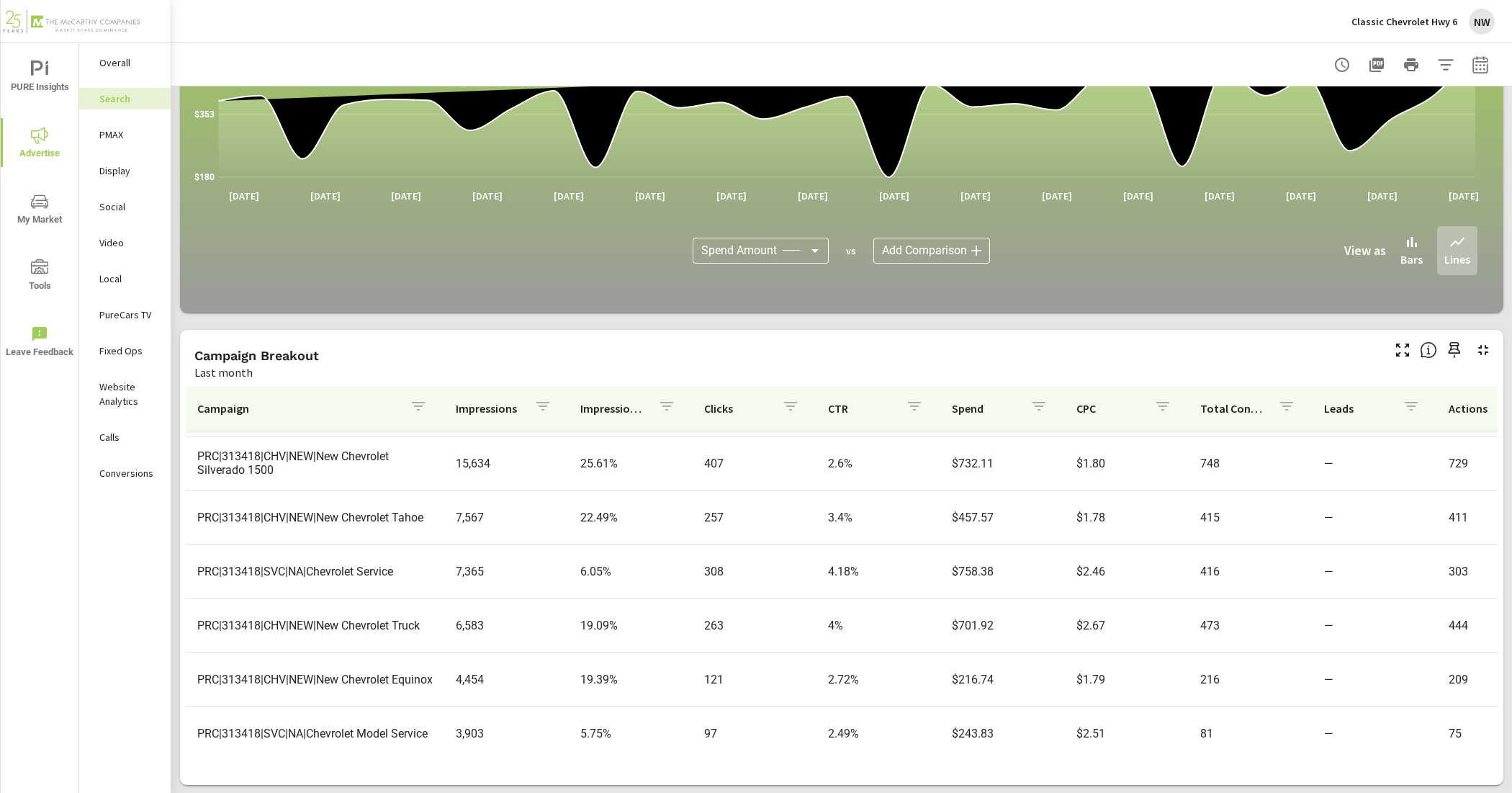
scroll to position [60, 0]
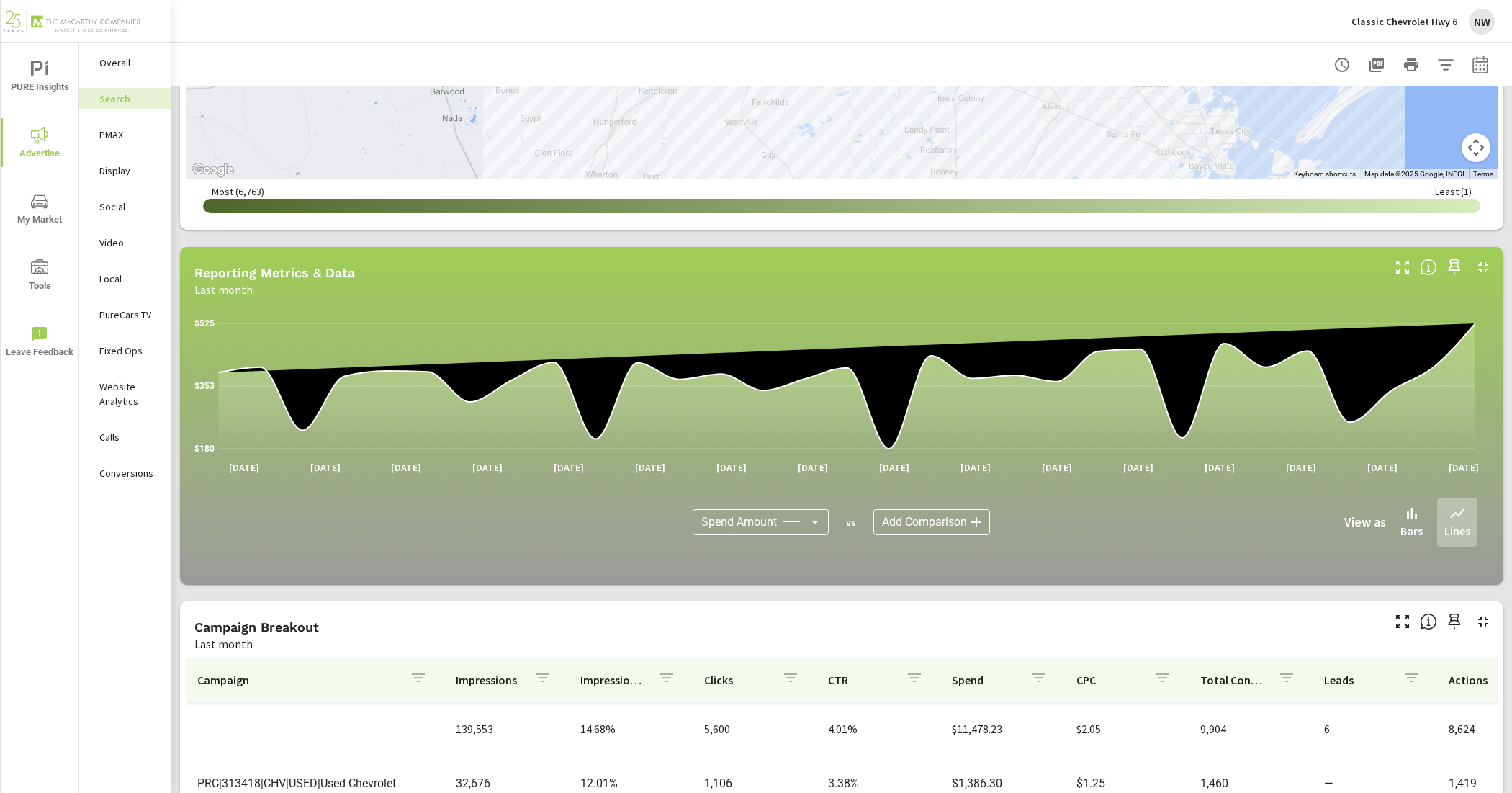
scroll to position [558, 0]
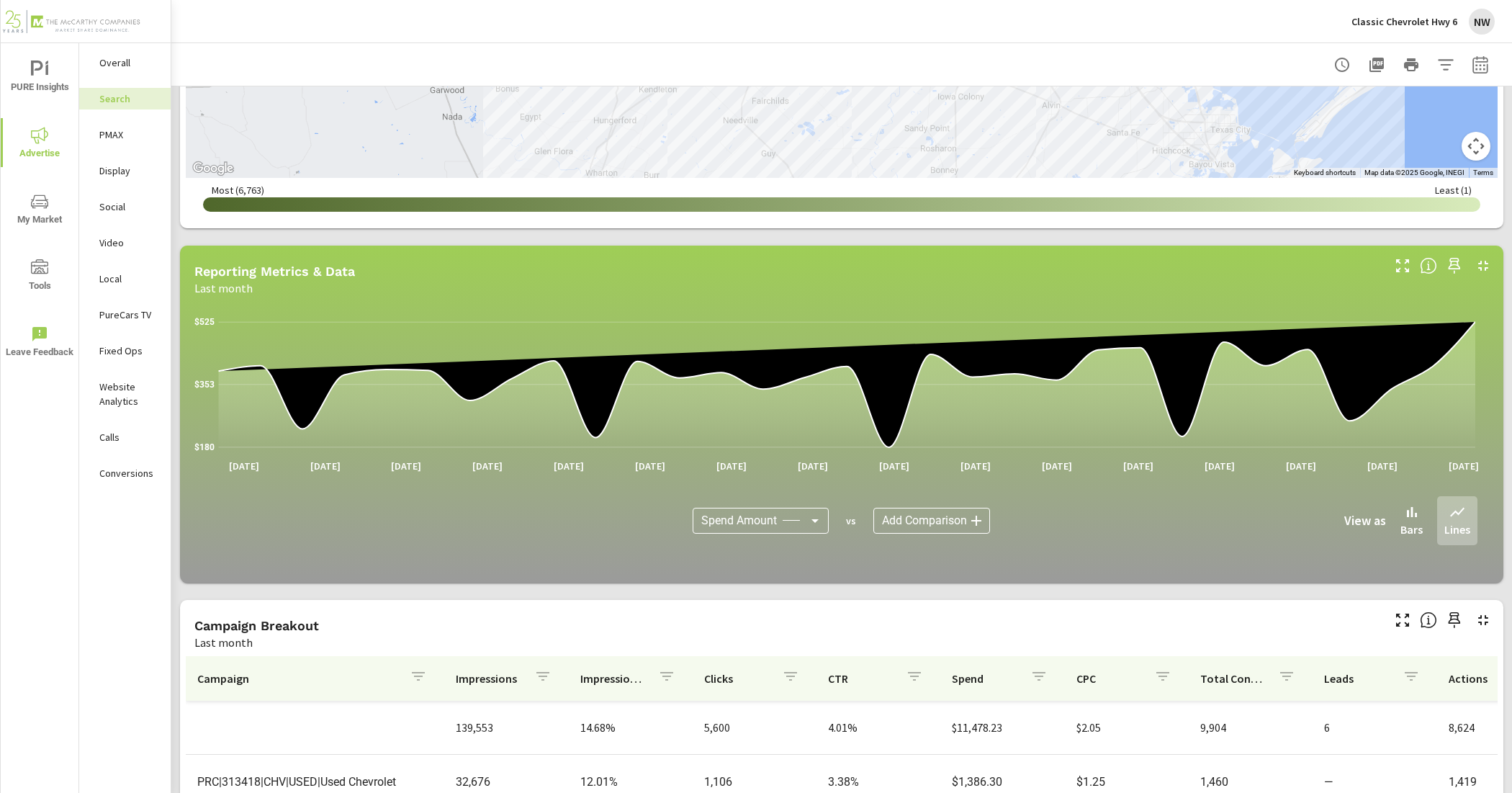
scroll to position [180, 0]
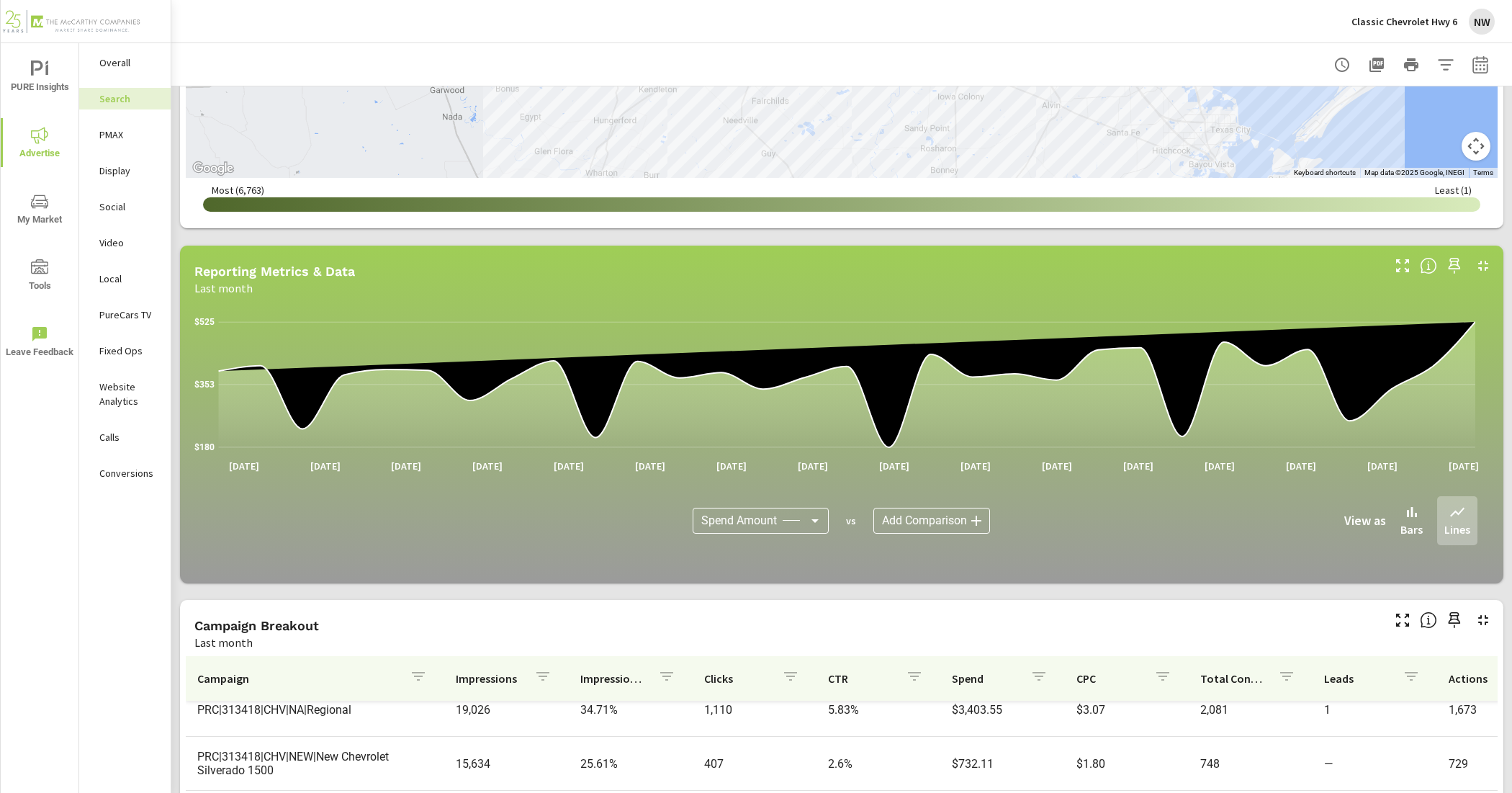
drag, startPoint x: 124, startPoint y: 130, endPoint x: 213, endPoint y: 171, distance: 98.0
click at [124, 130] on p "PMAX" at bounding box center [129, 135] width 60 height 14
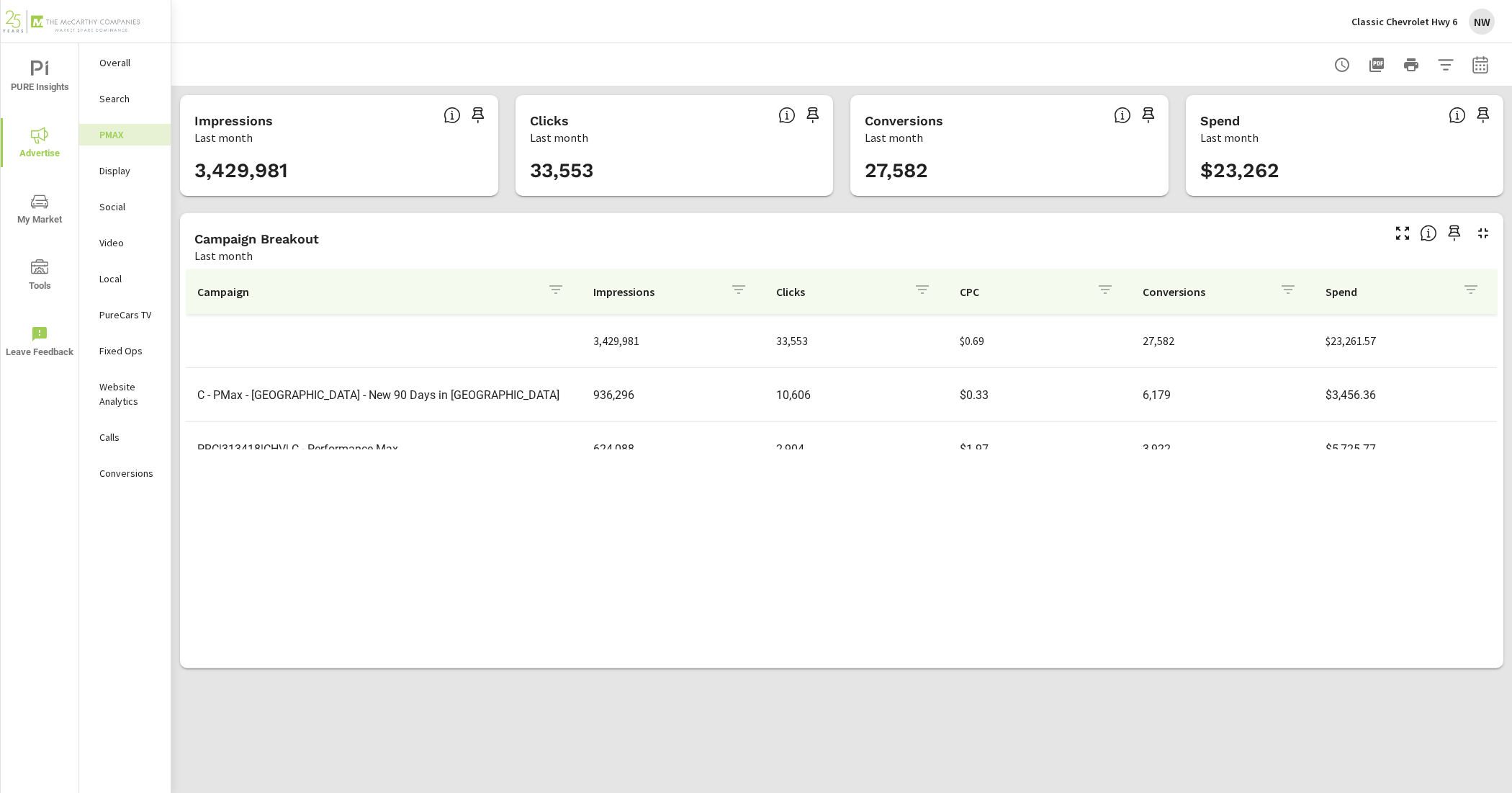
scroll to position [214, 0]
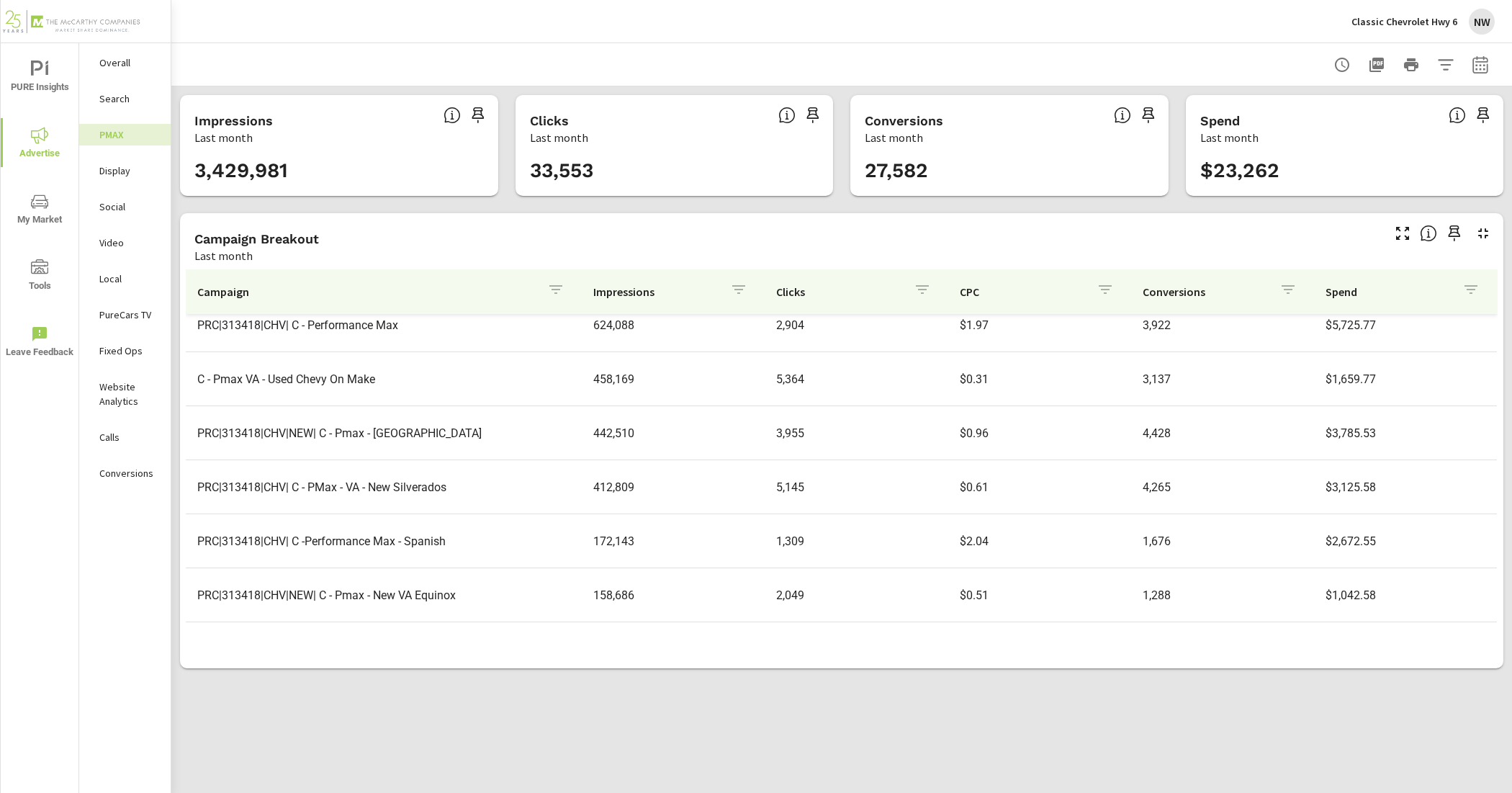
scroll to position [7, 0]
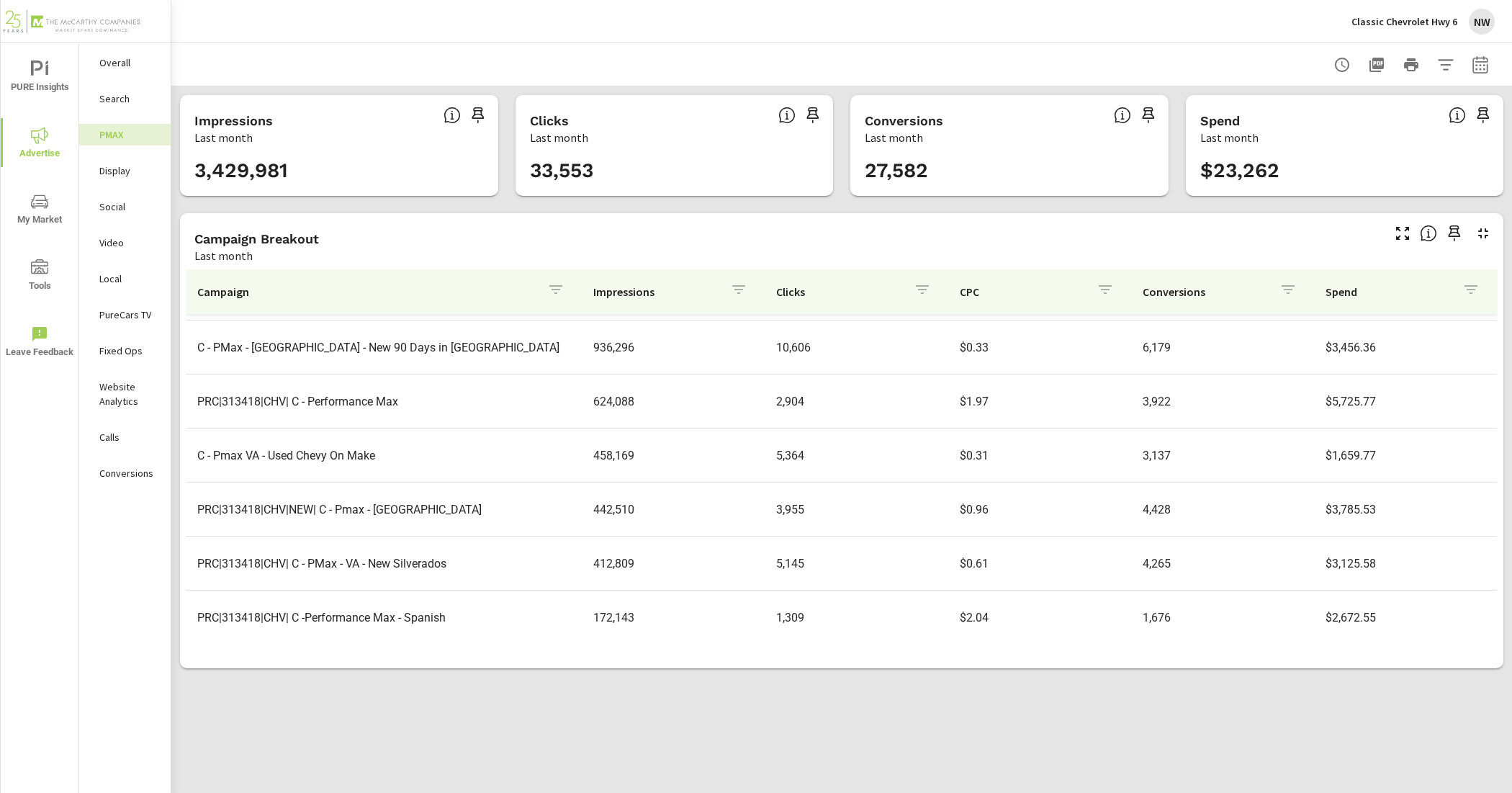
scroll to position [90, 0]
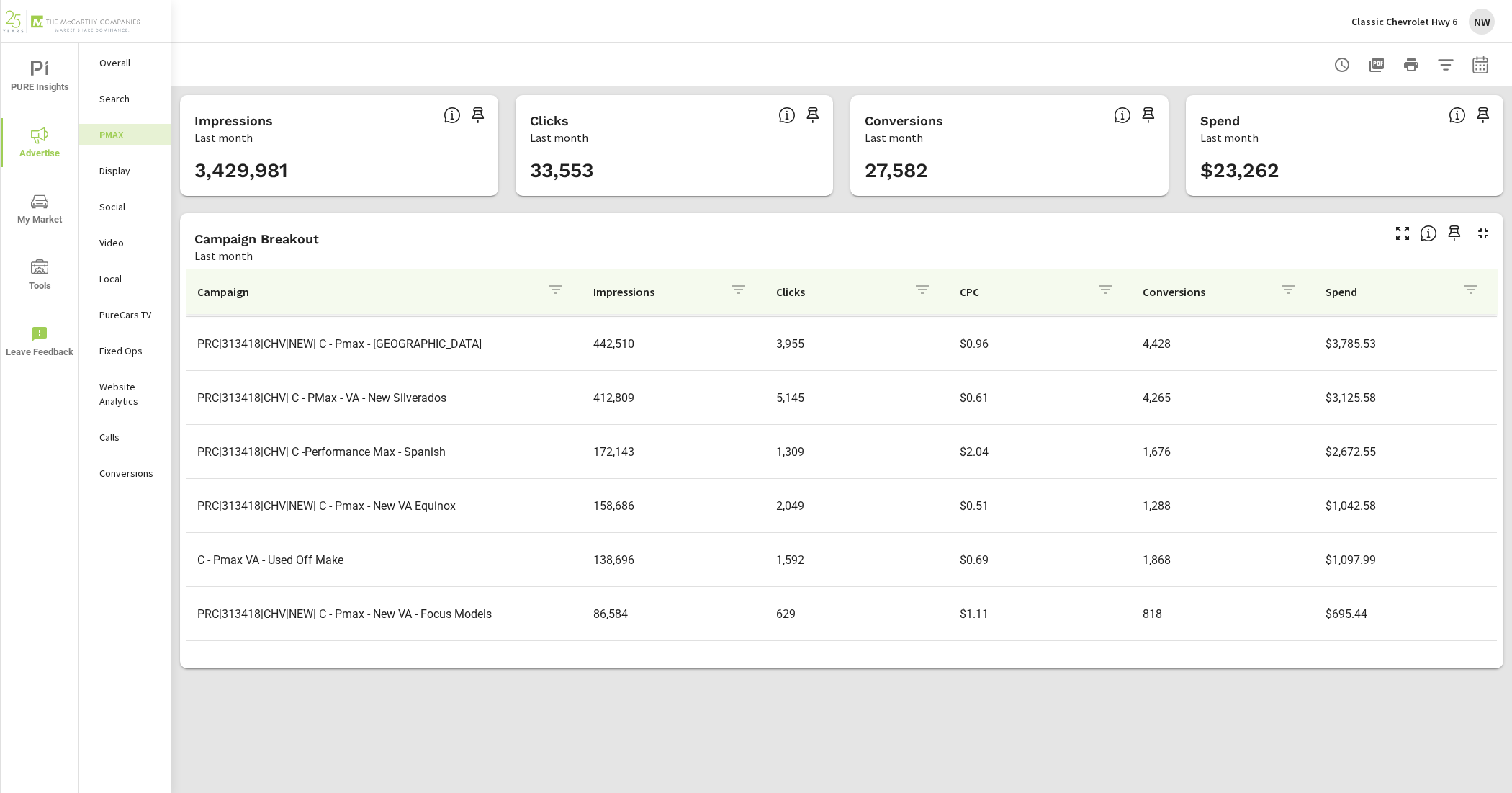
scroll to position [102, 0]
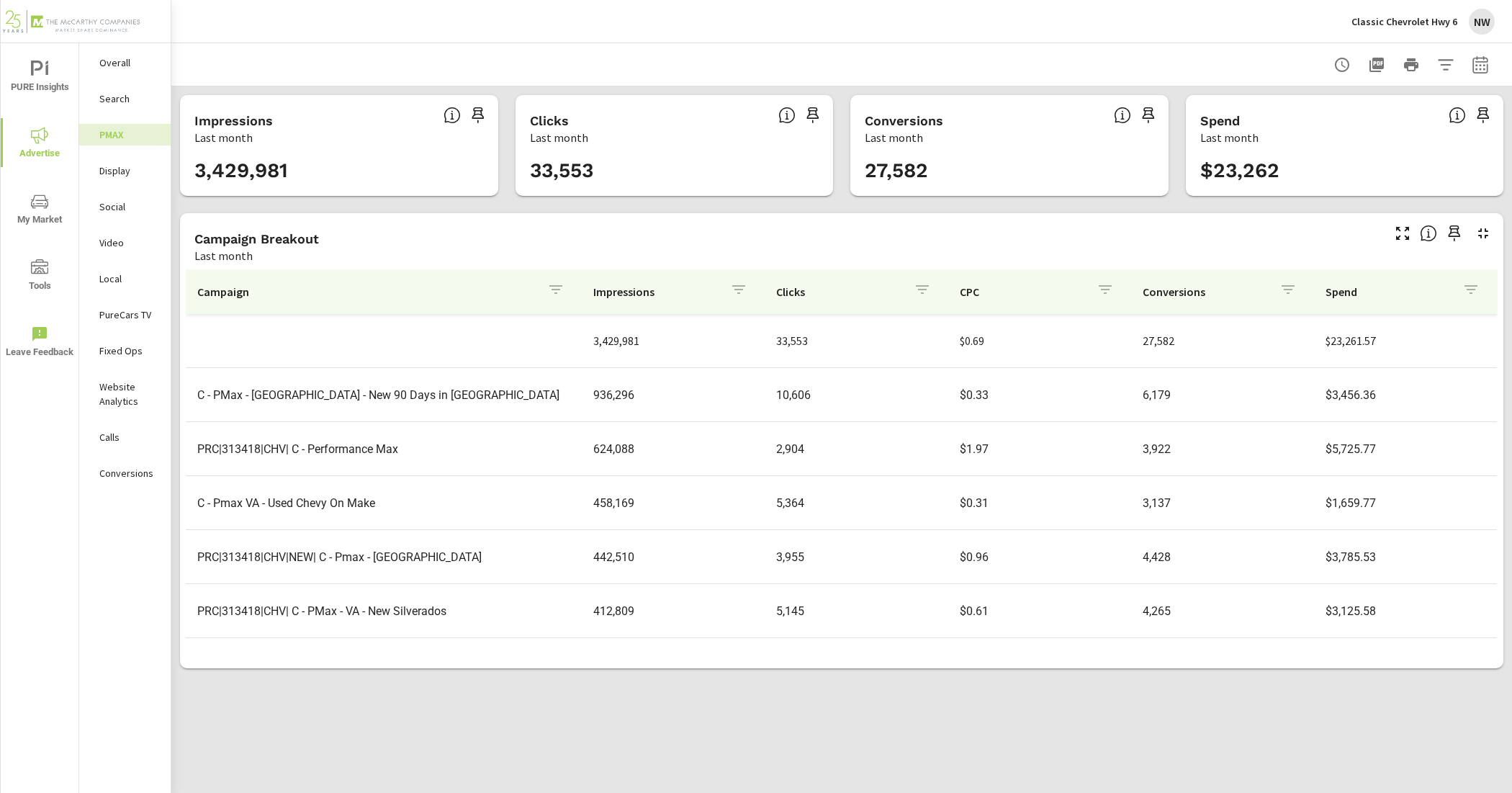
scroll to position [90, 0]
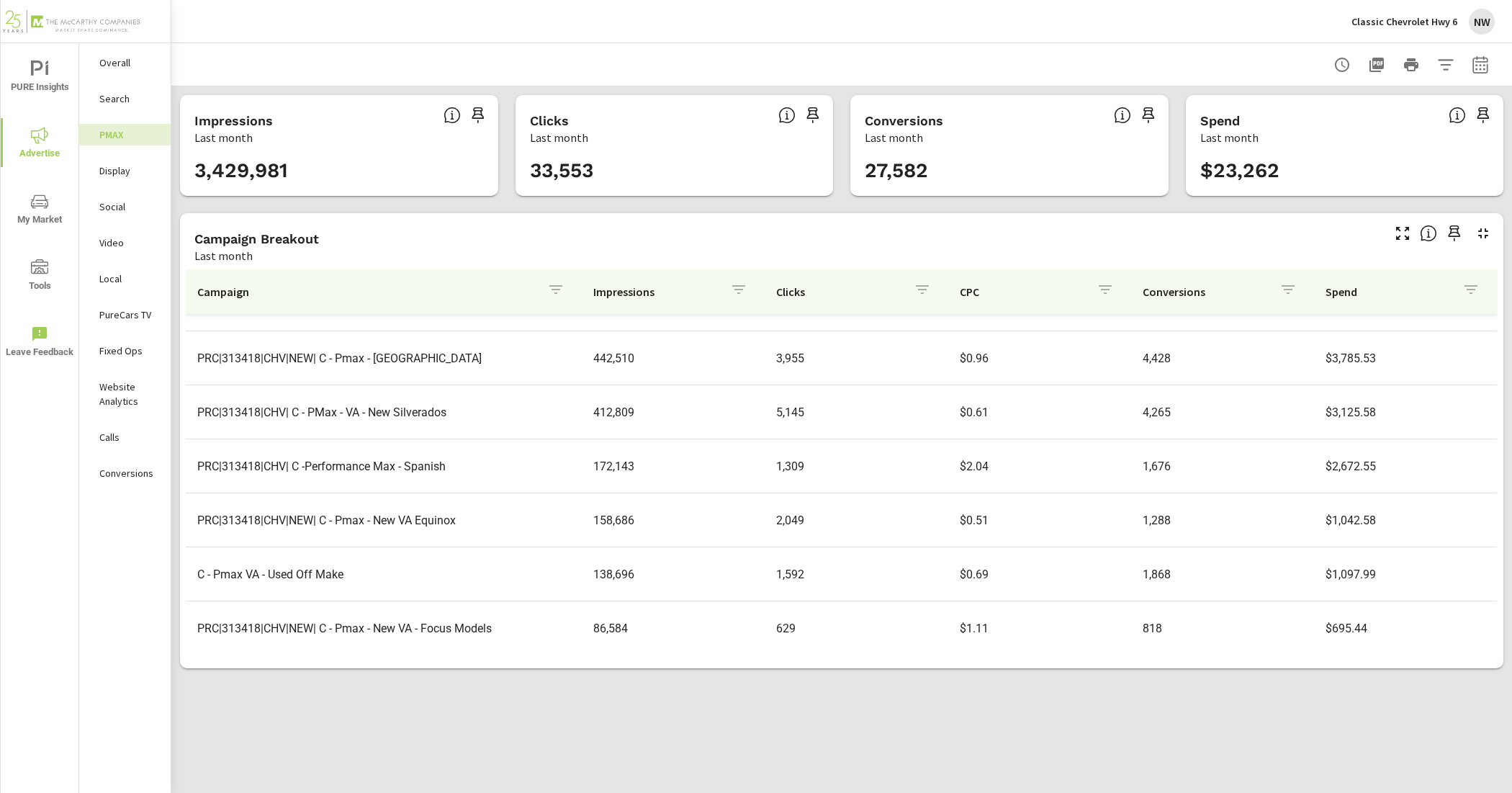
scroll to position [215, 0]
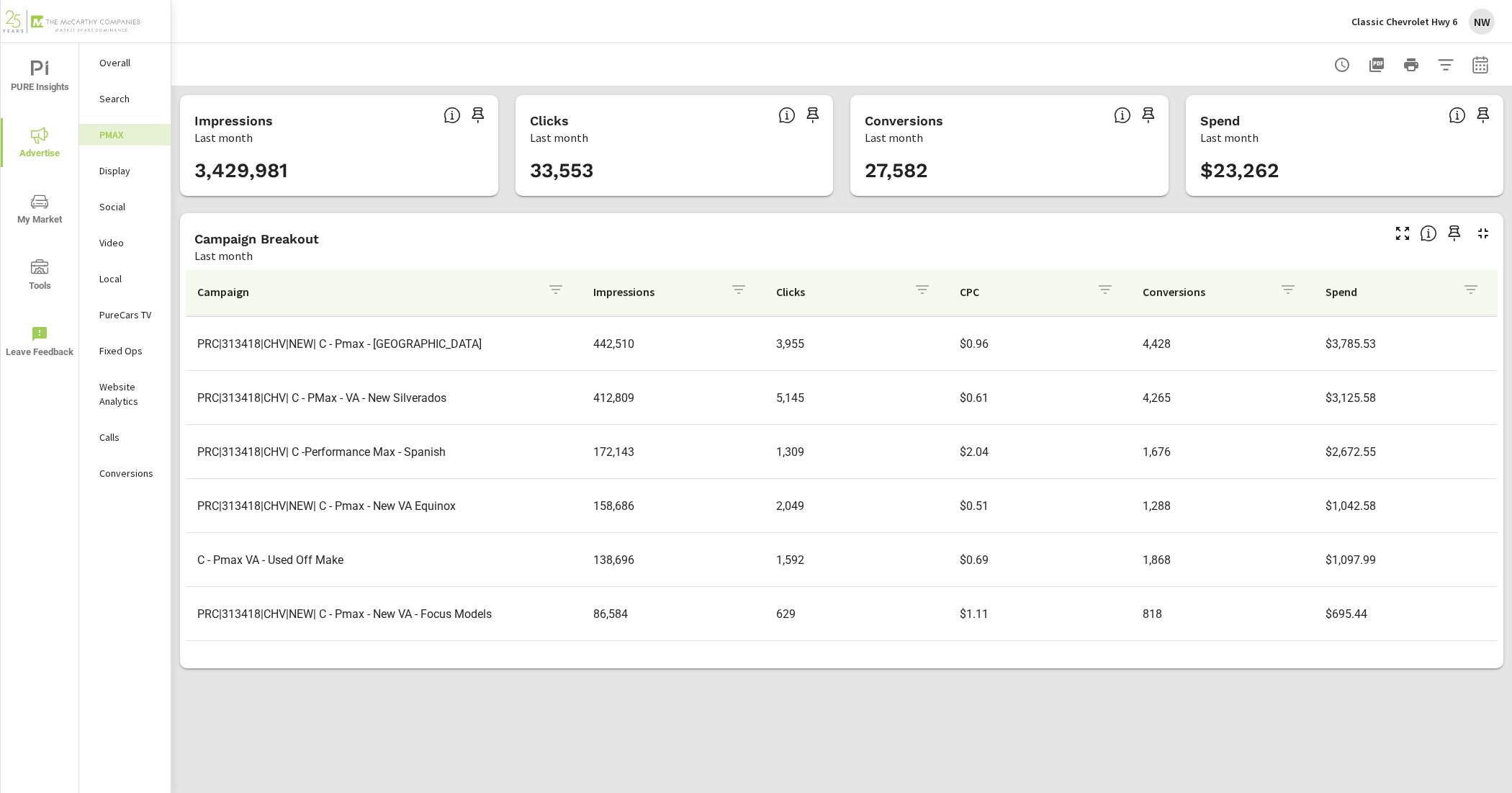
scroll to position [88, 0]
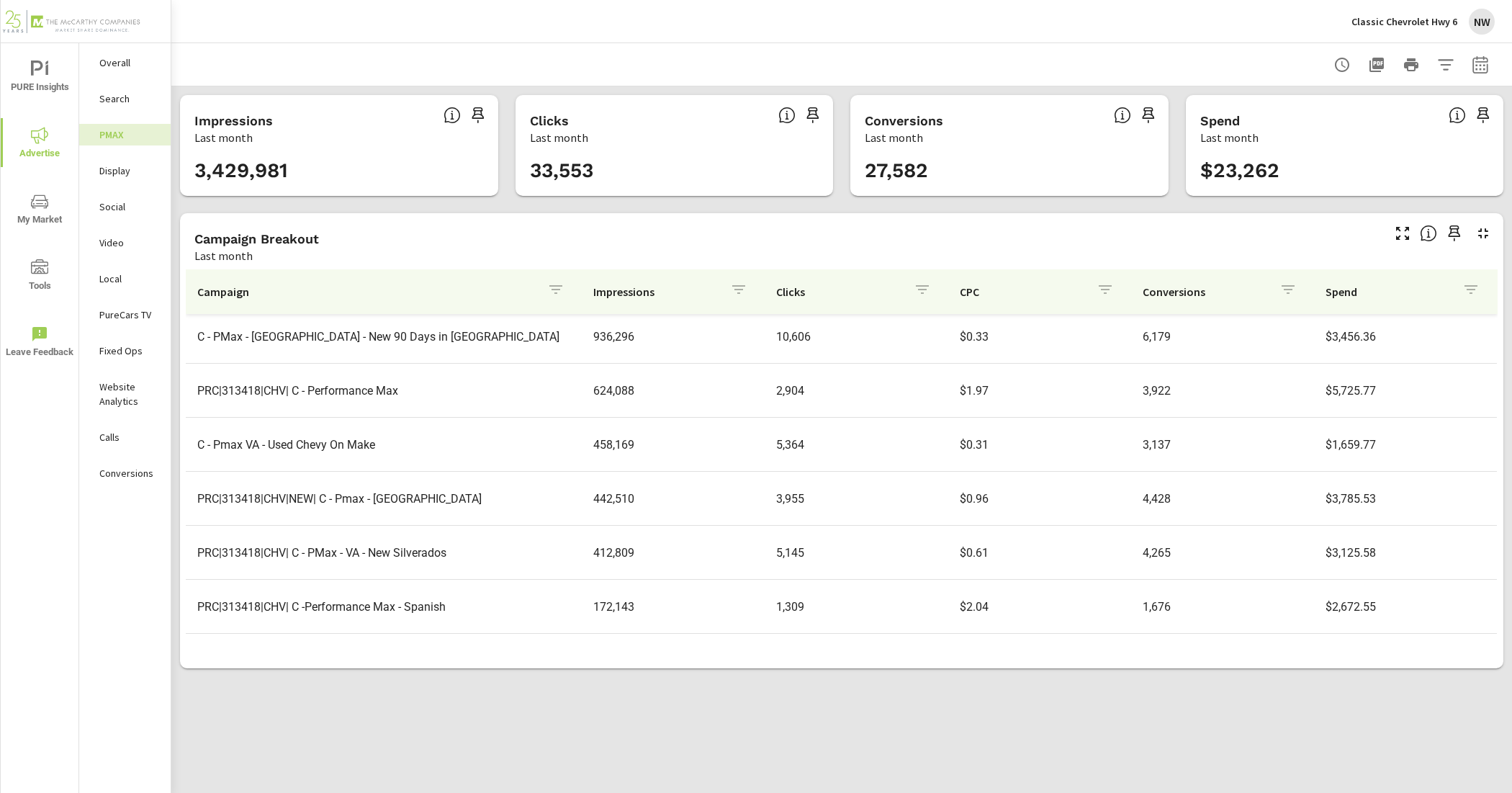
scroll to position [90, 0]
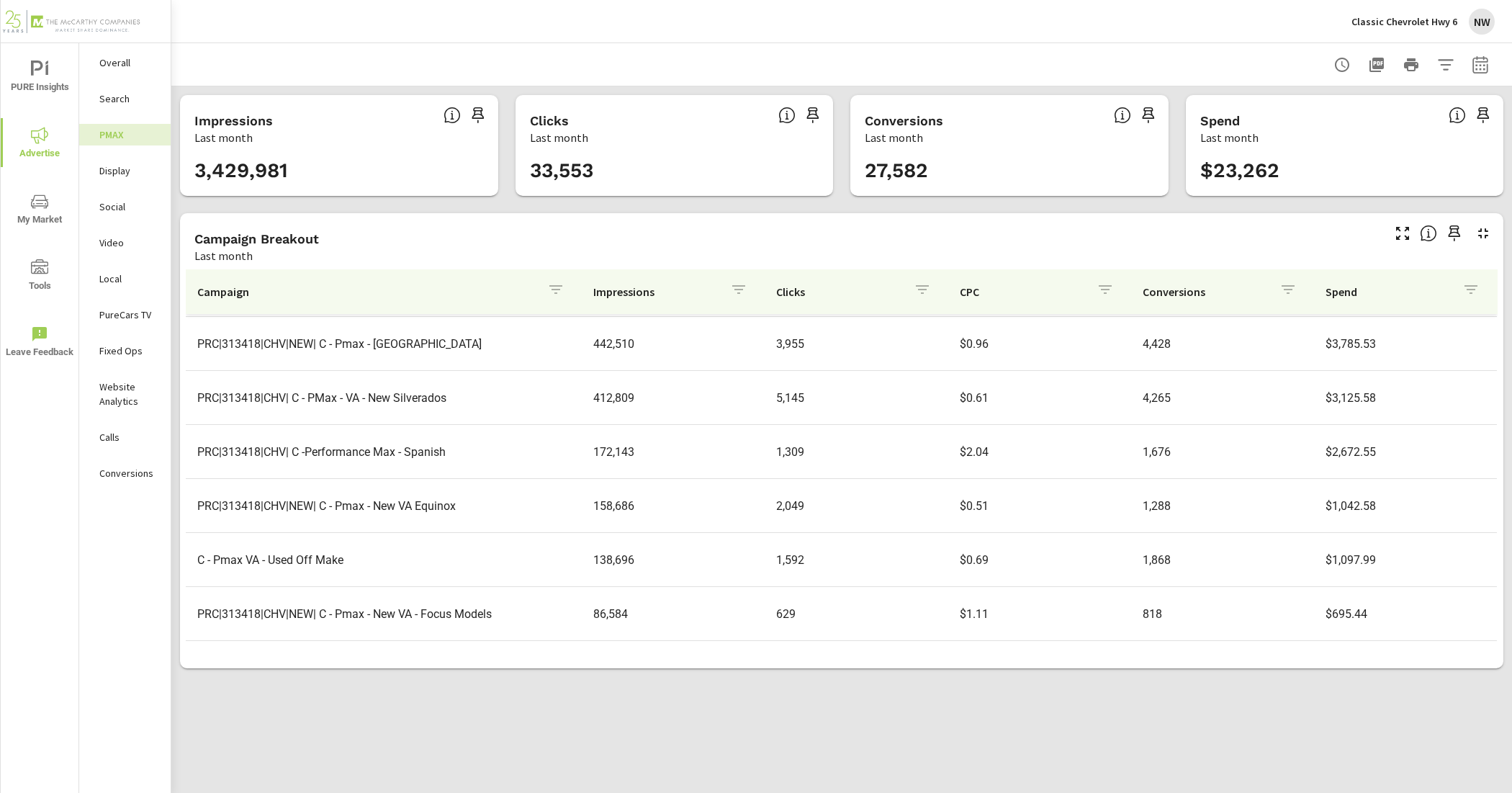
scroll to position [215, 0]
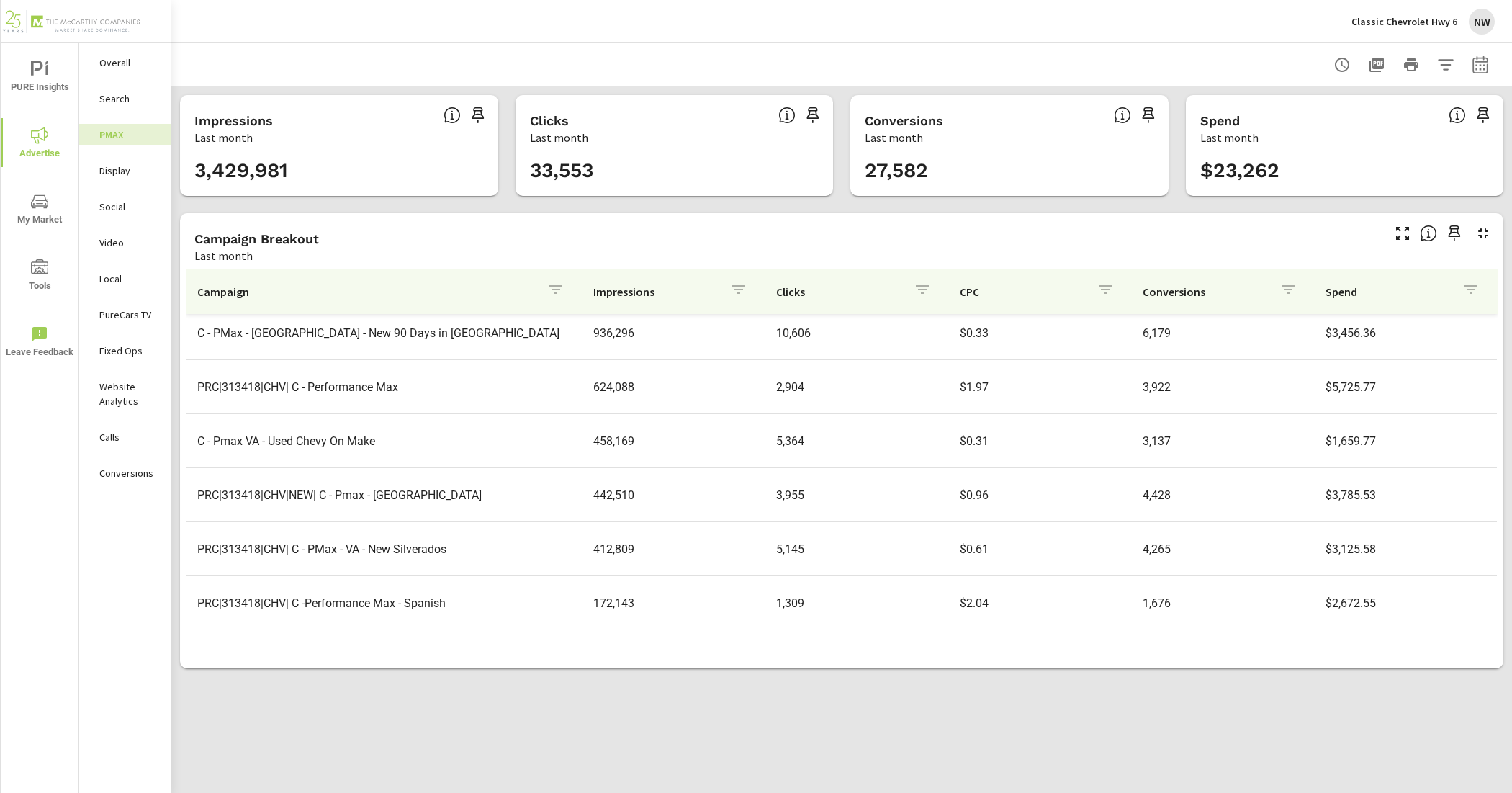
scroll to position [35, 0]
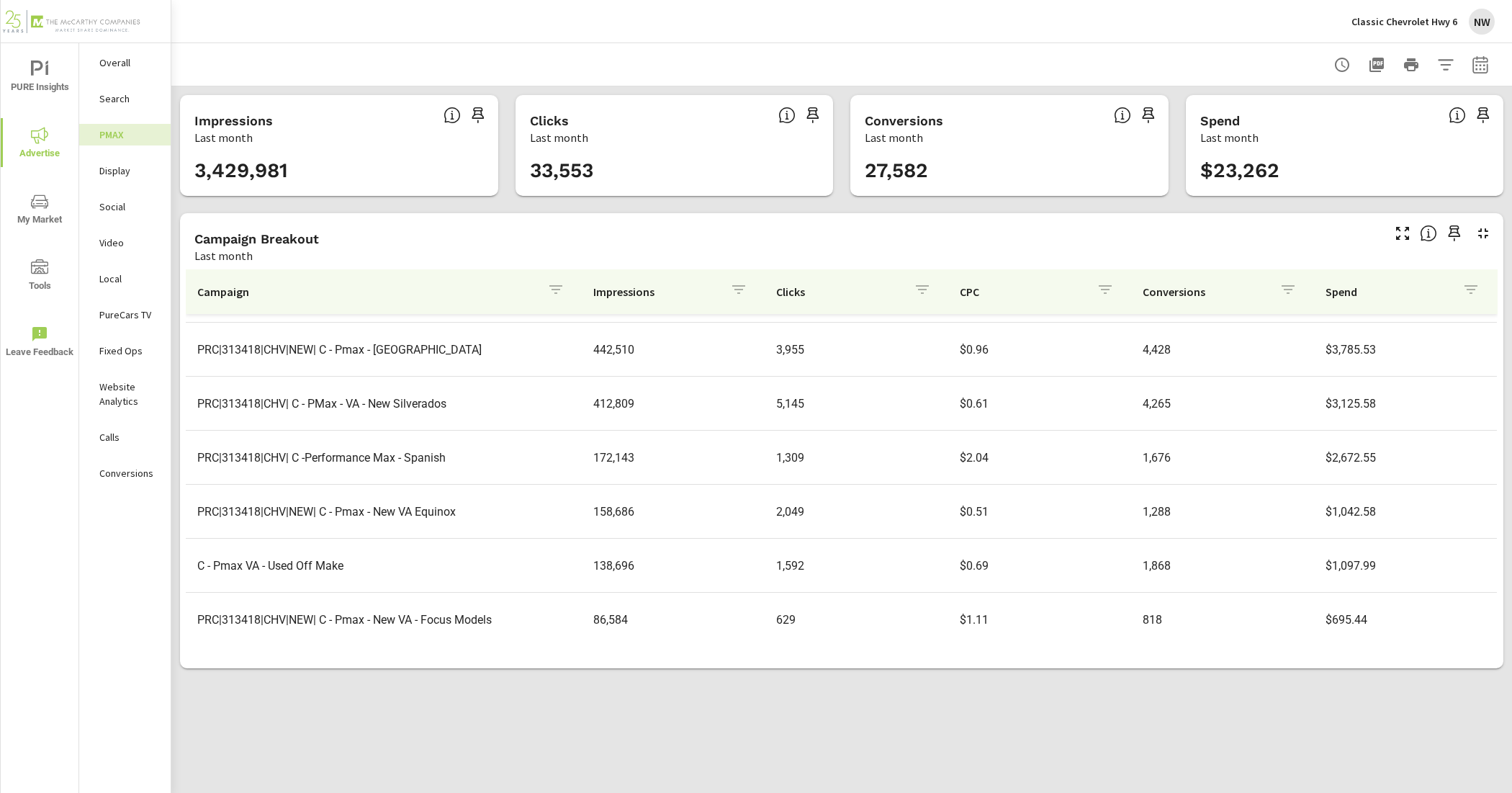
scroll to position [215, 0]
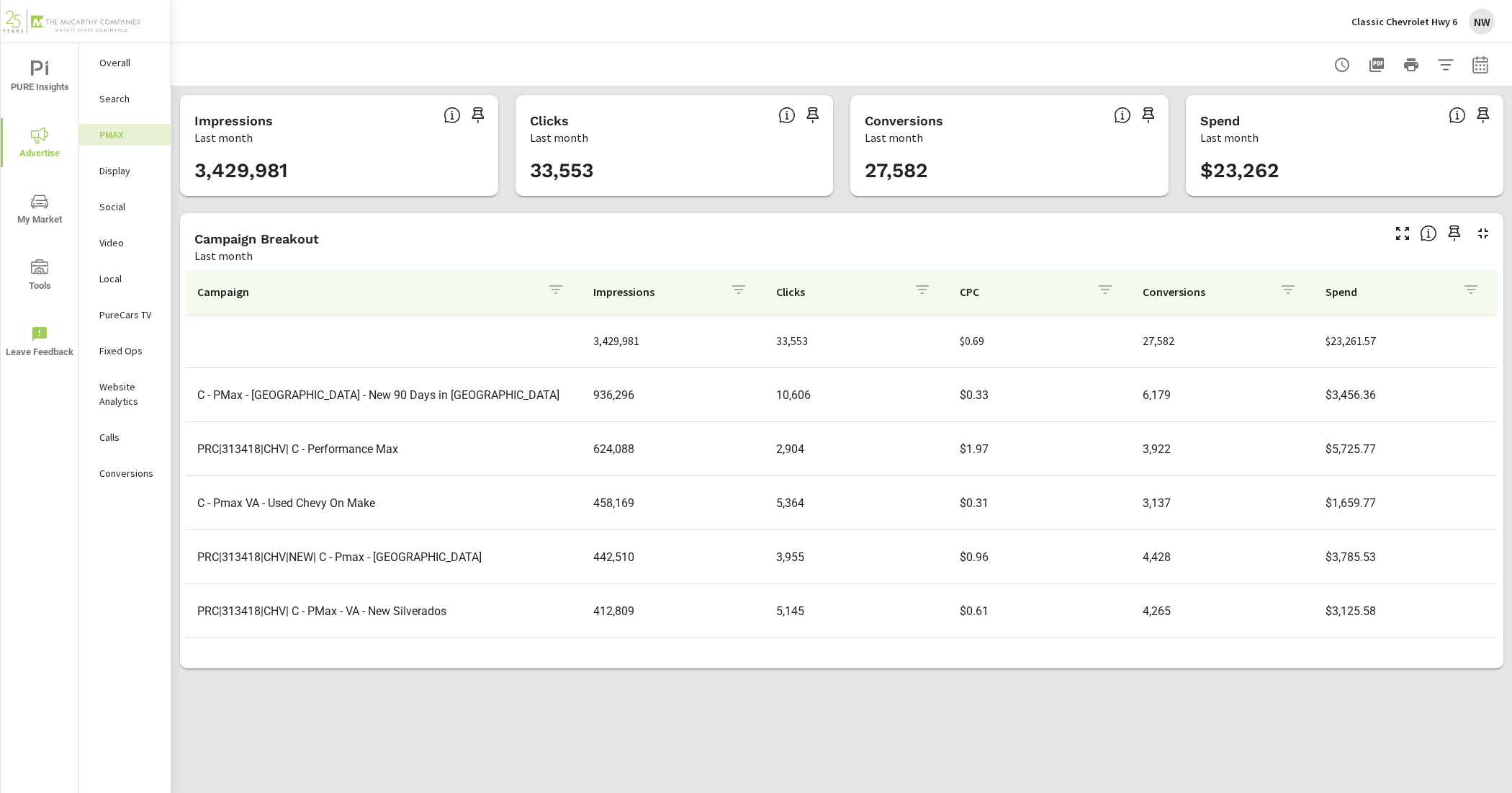
click at [128, 210] on p "Social" at bounding box center [129, 207] width 60 height 14
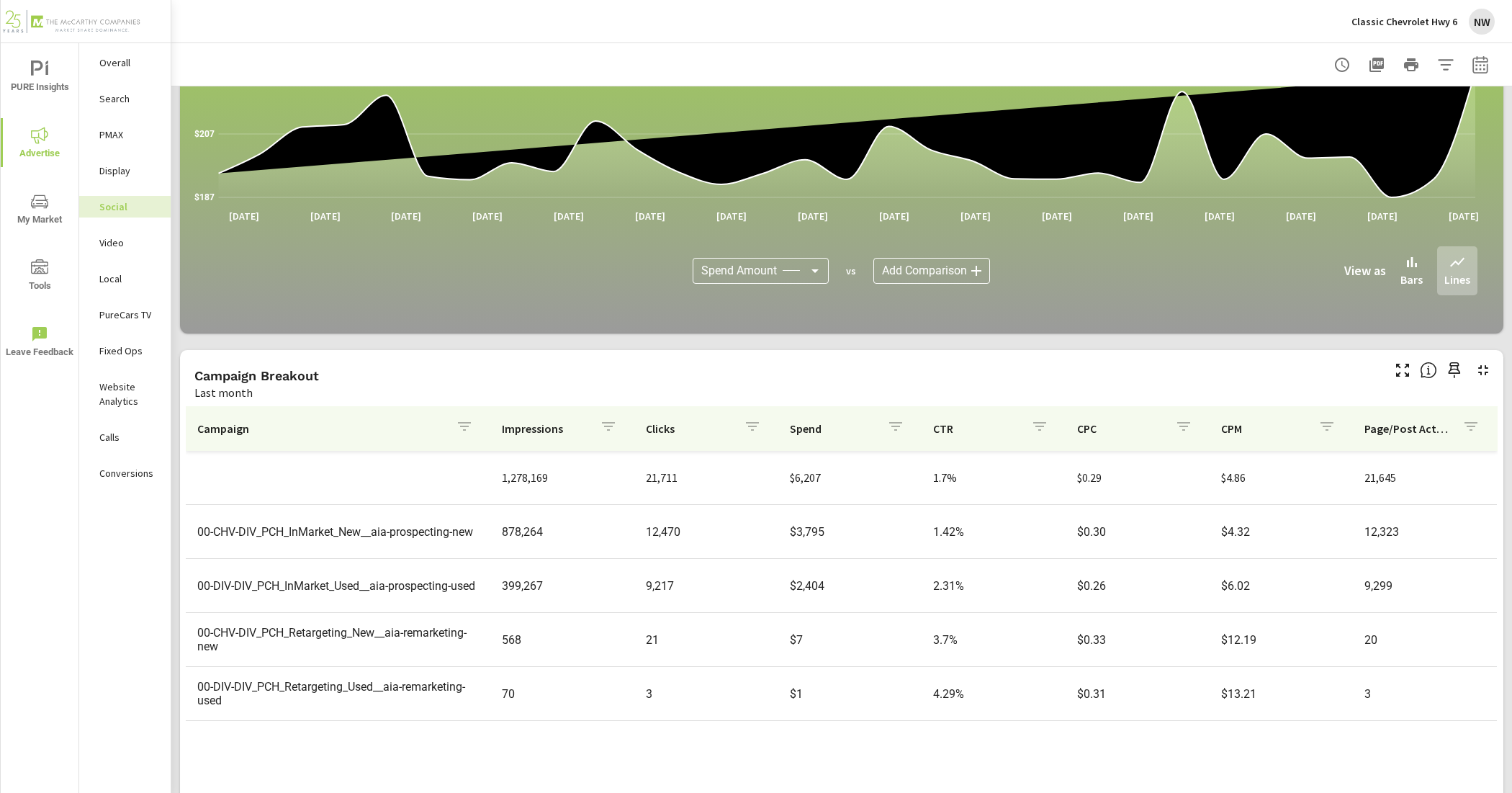
scroll to position [239, 0]
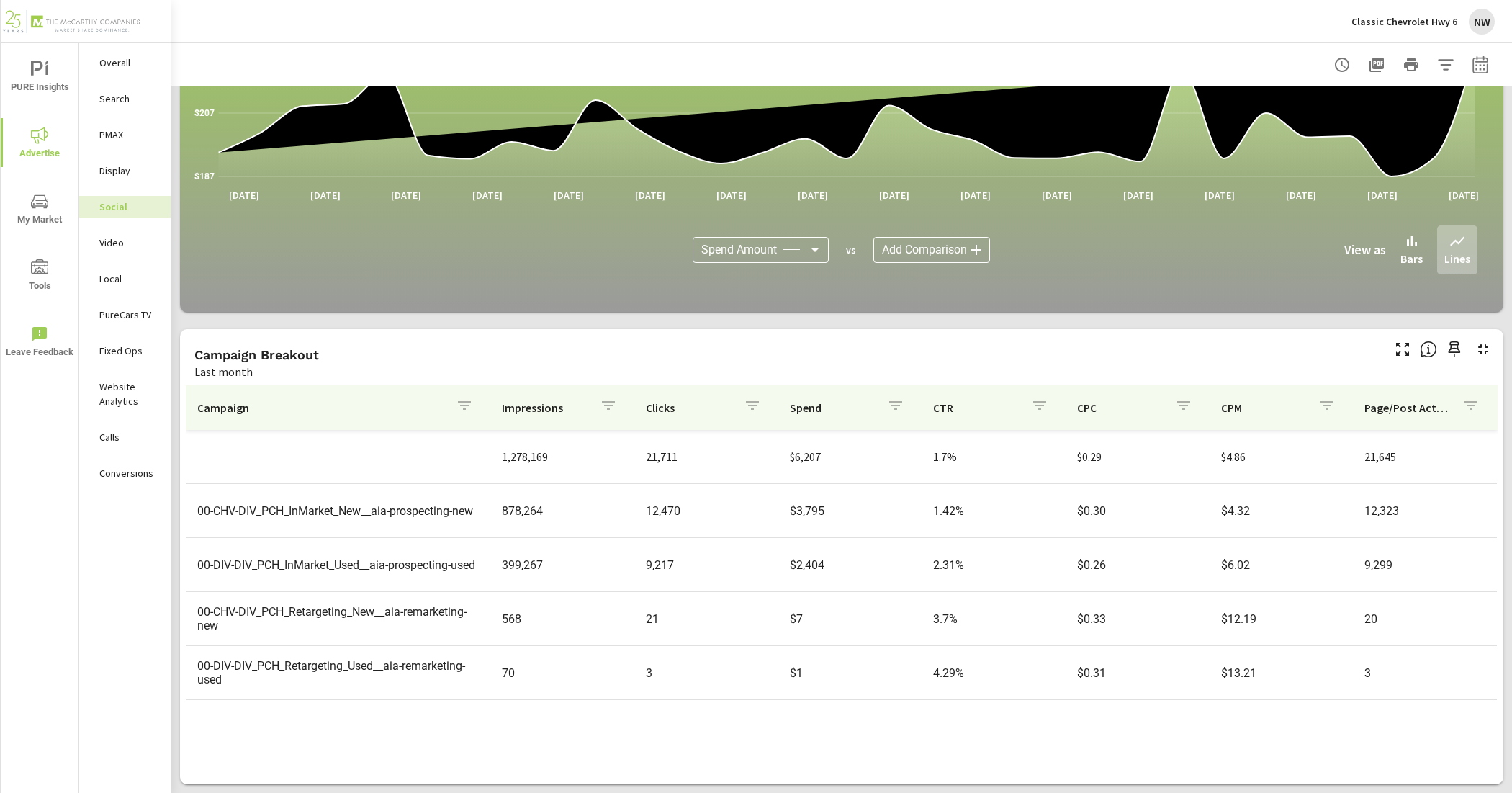
click at [131, 314] on p "PureCars TV" at bounding box center [129, 315] width 60 height 14
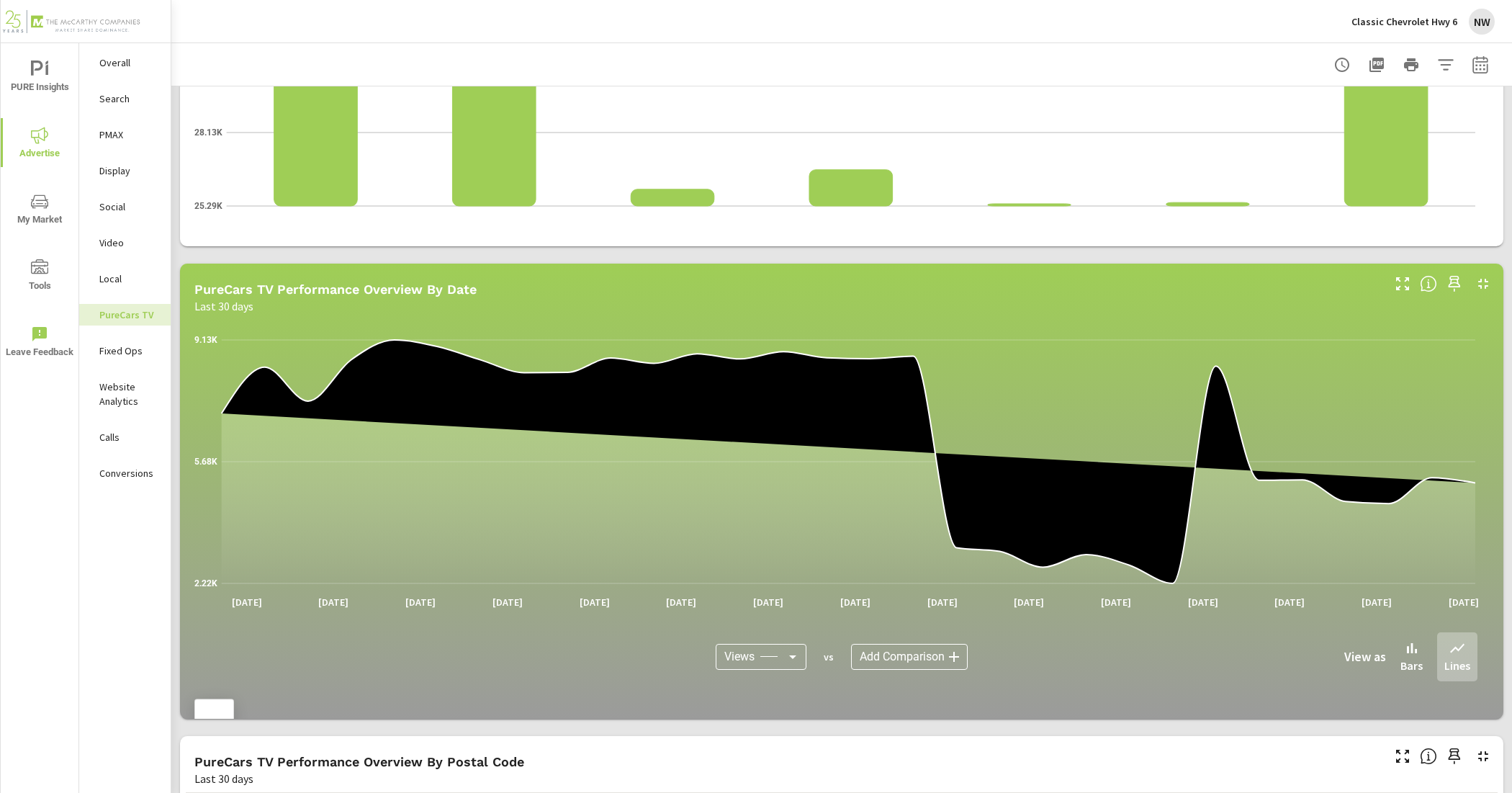
scroll to position [810, 0]
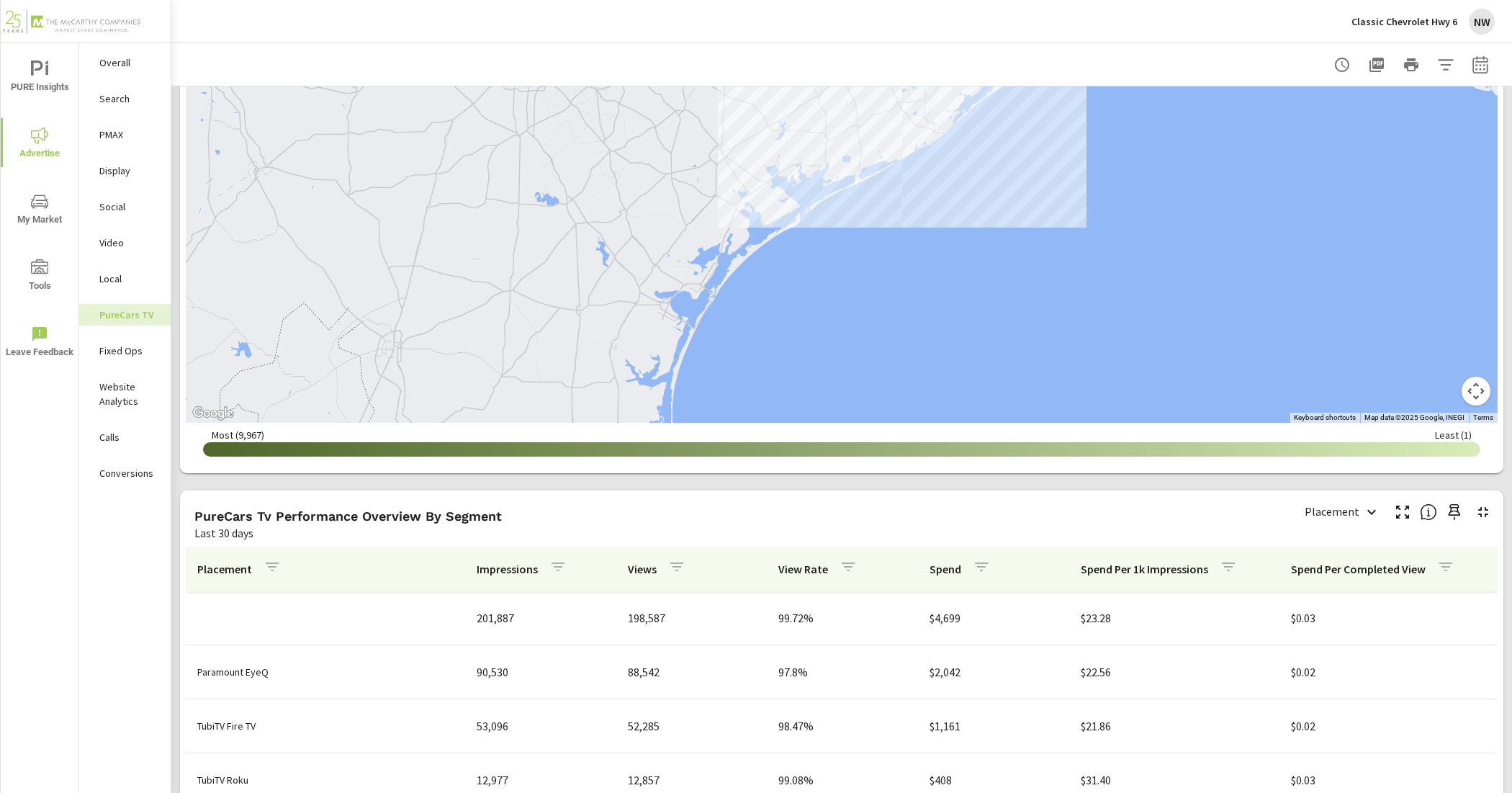
scroll to position [1621, 0]
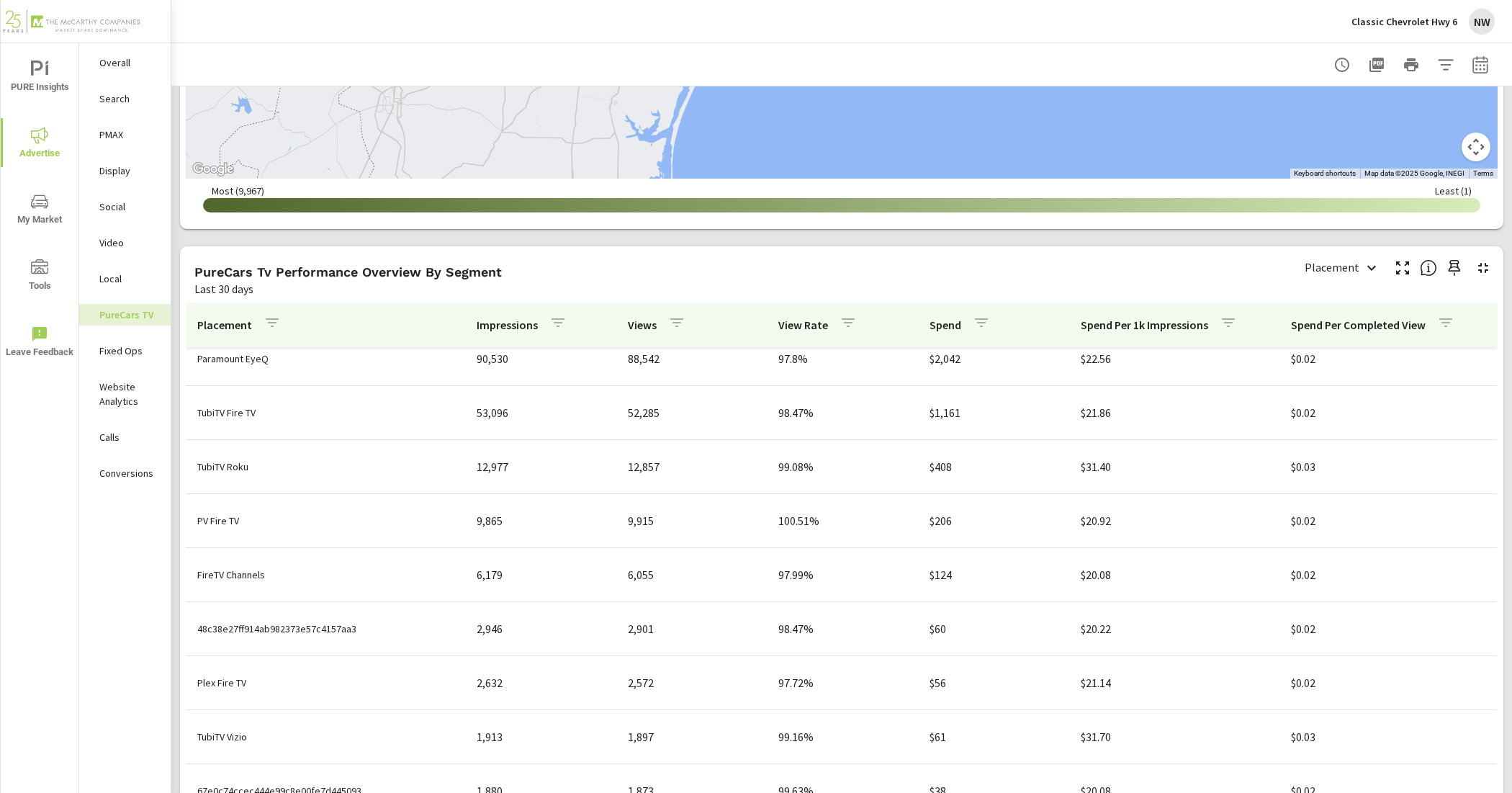
scroll to position [90, 0]
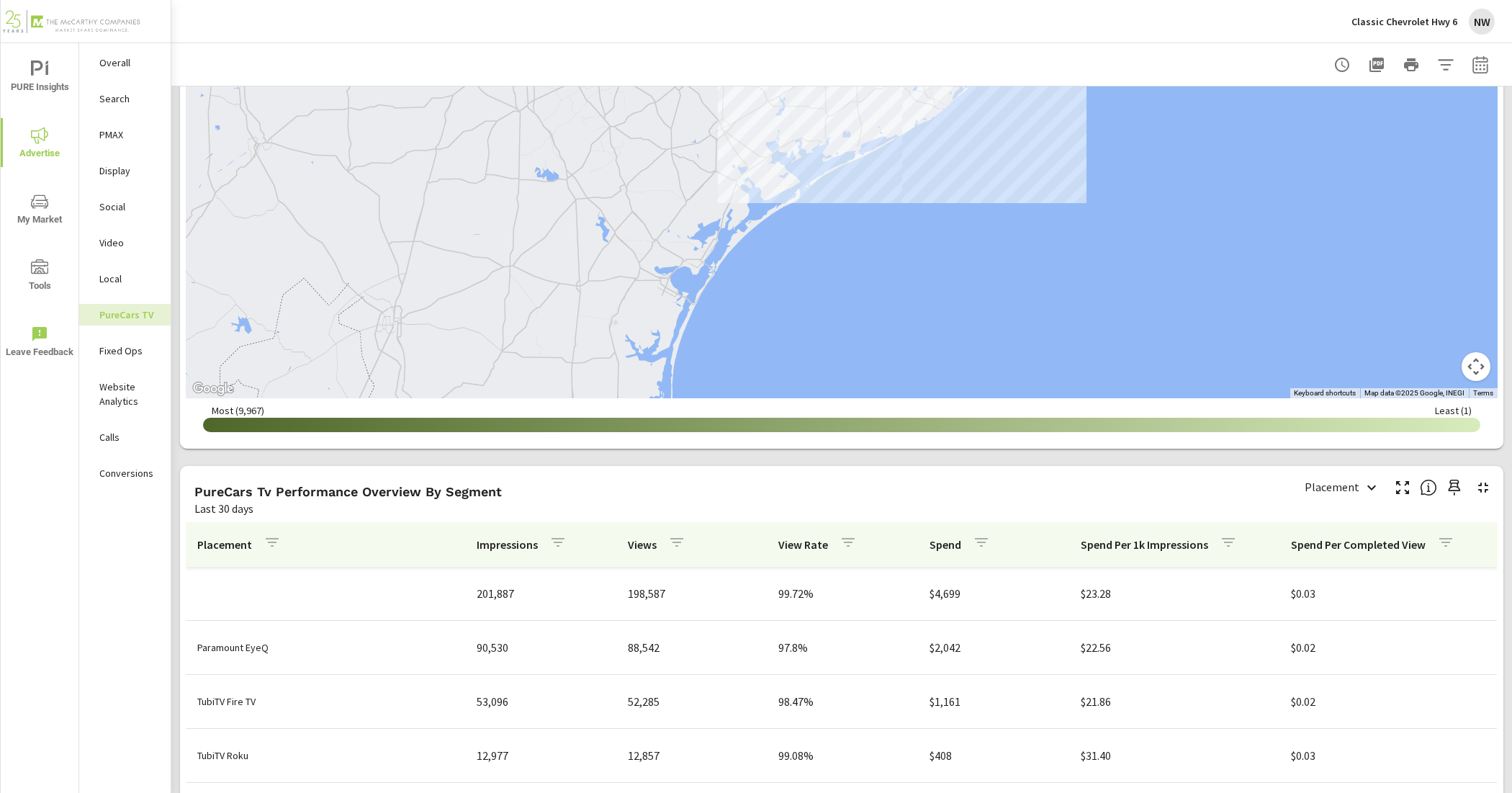
scroll to position [1171, 0]
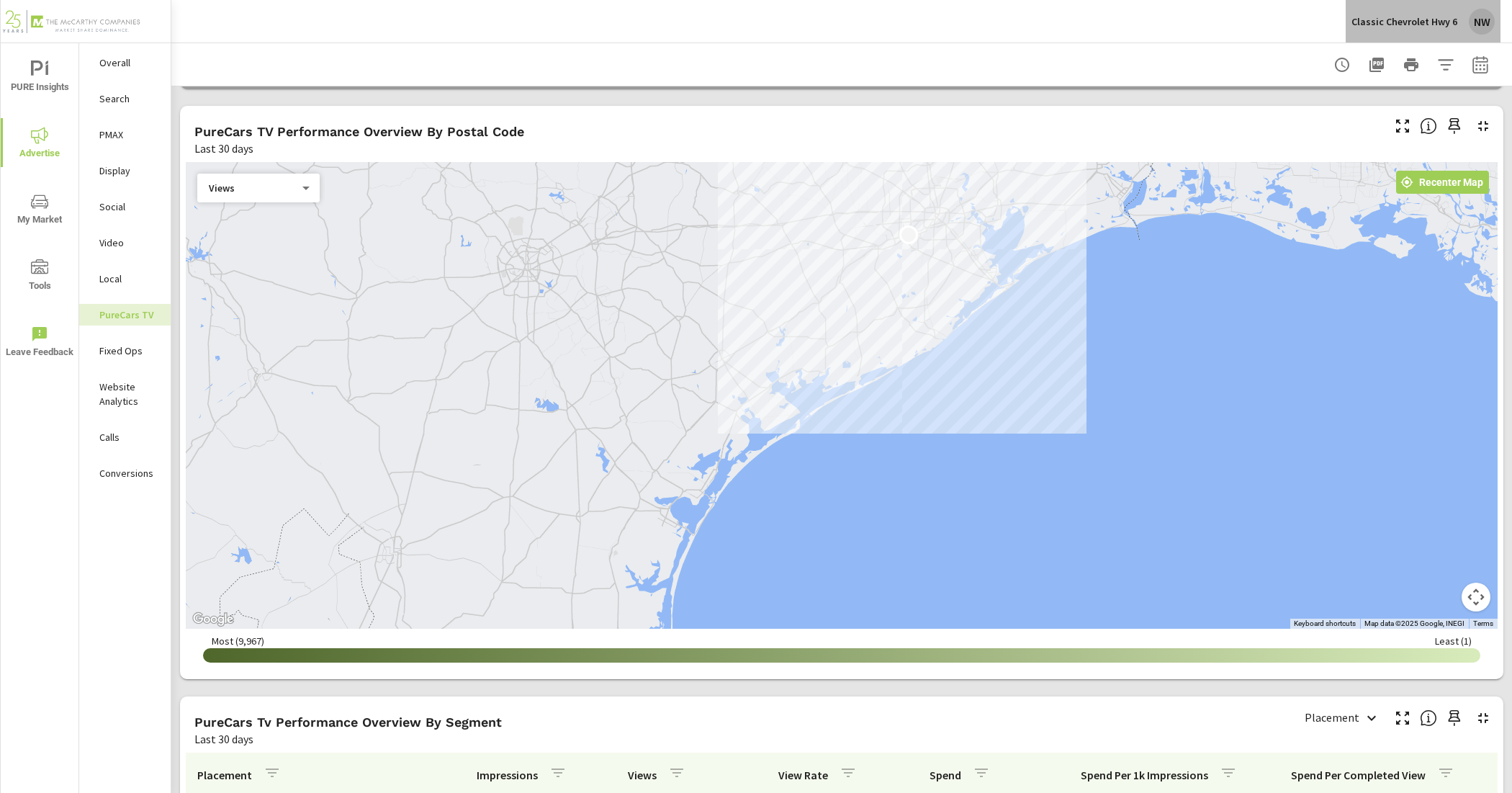
click at [1434, 30] on div "Classic Chevrolet Hwy 6 NW" at bounding box center [1423, 22] width 143 height 26
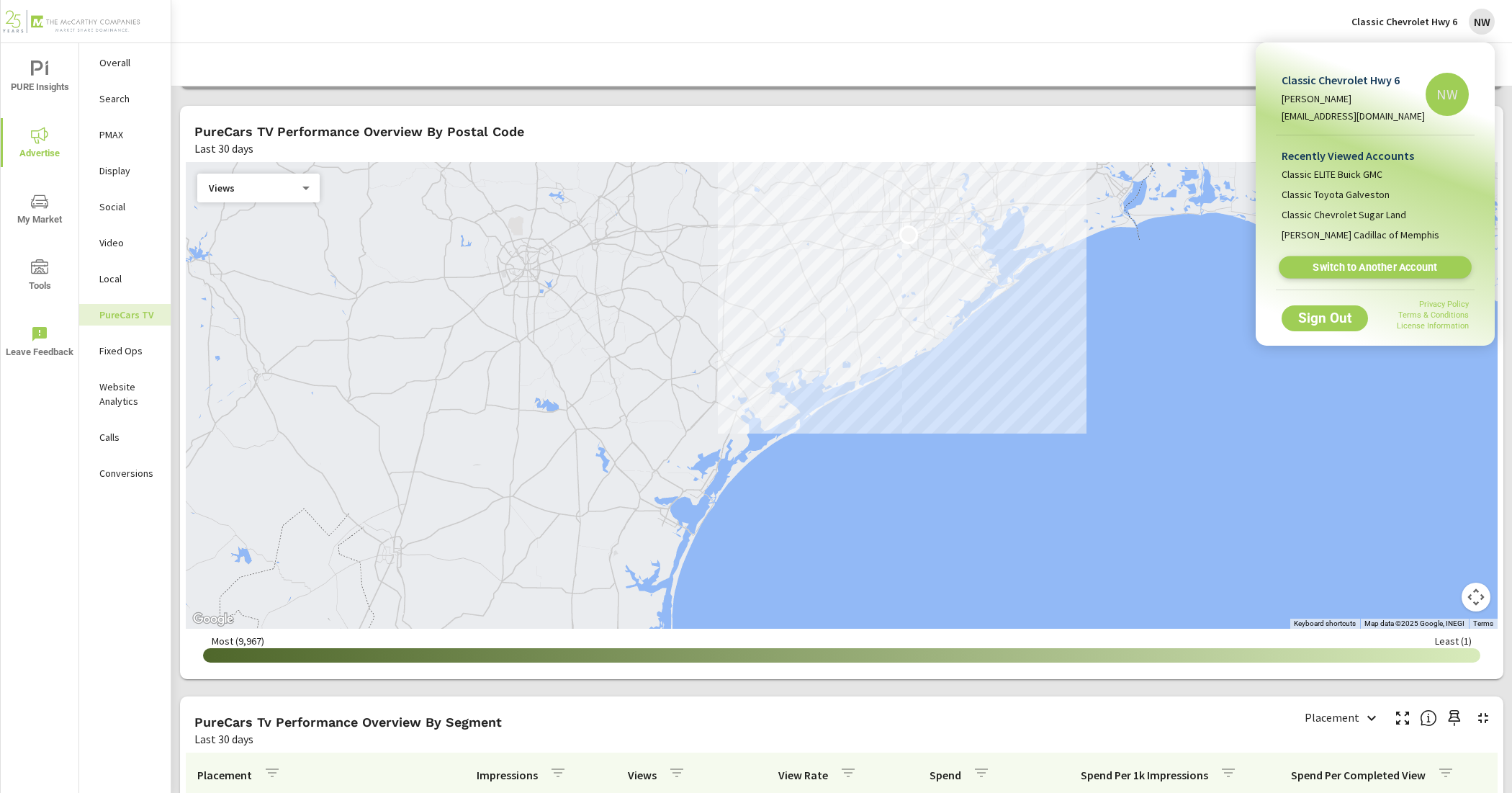
click at [1390, 275] on link "Switch to Another Account" at bounding box center [1376, 267] width 193 height 22
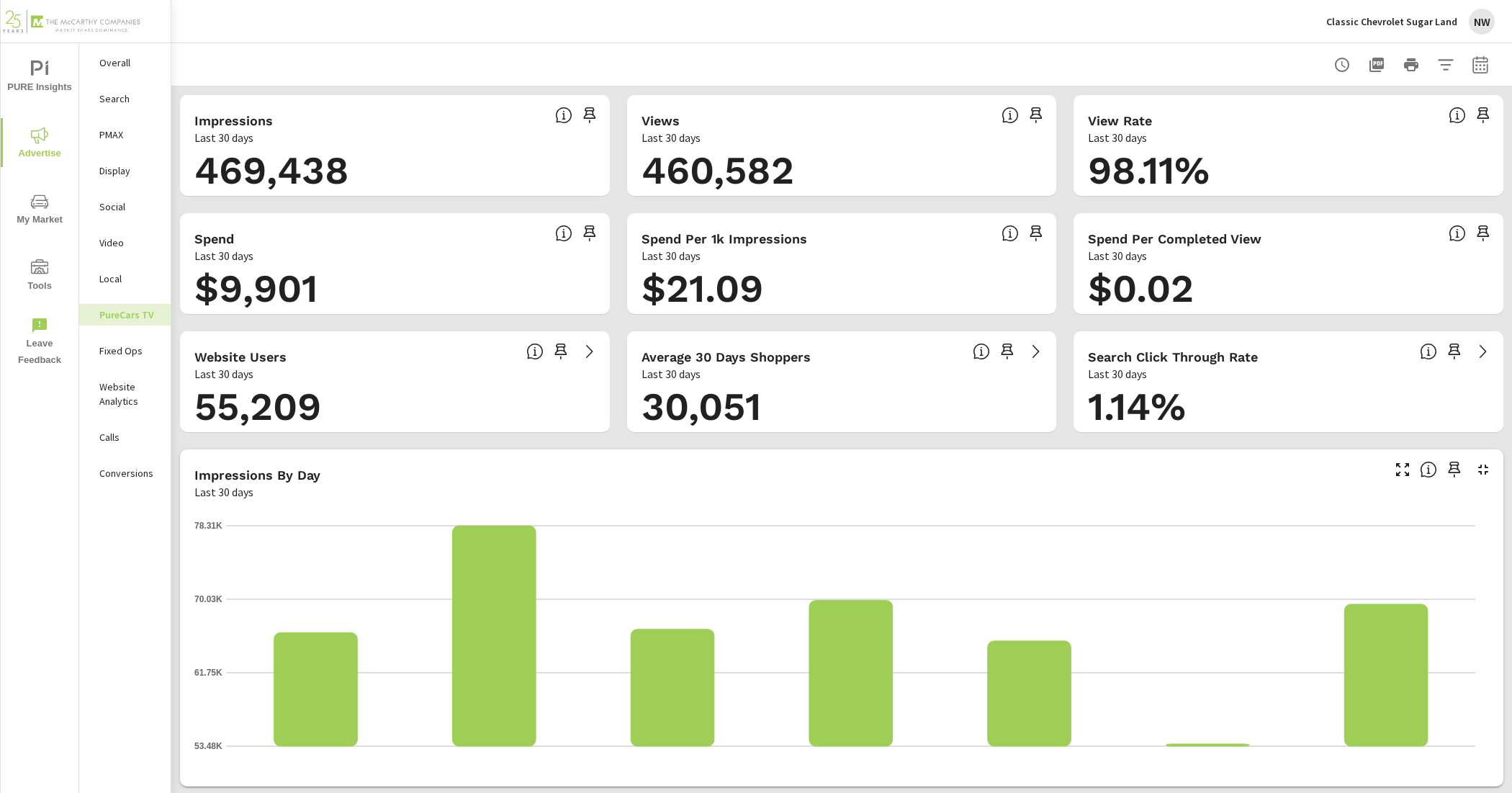
click at [120, 96] on p "Search" at bounding box center [129, 99] width 60 height 14
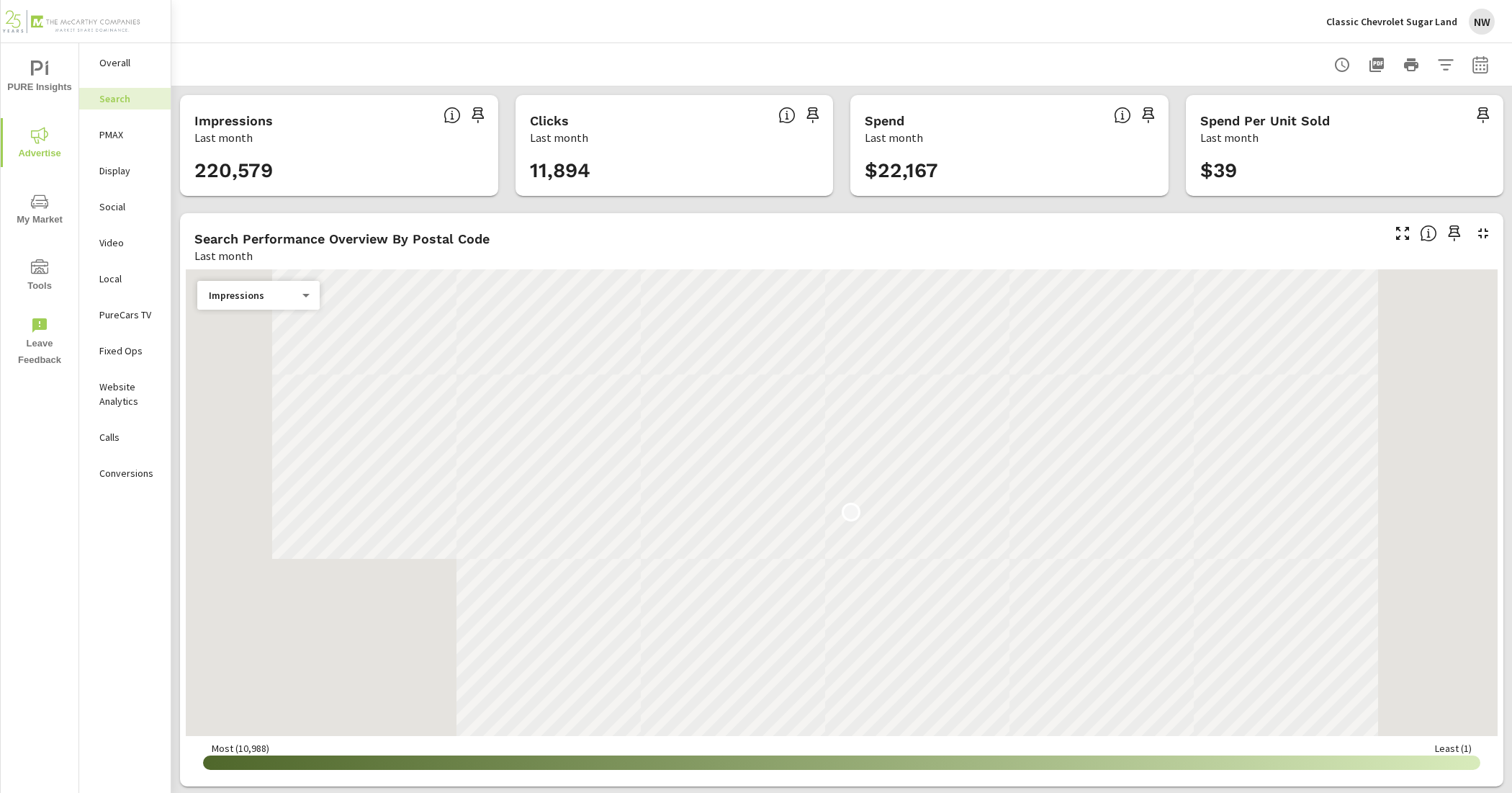
scroll to position [270, 0]
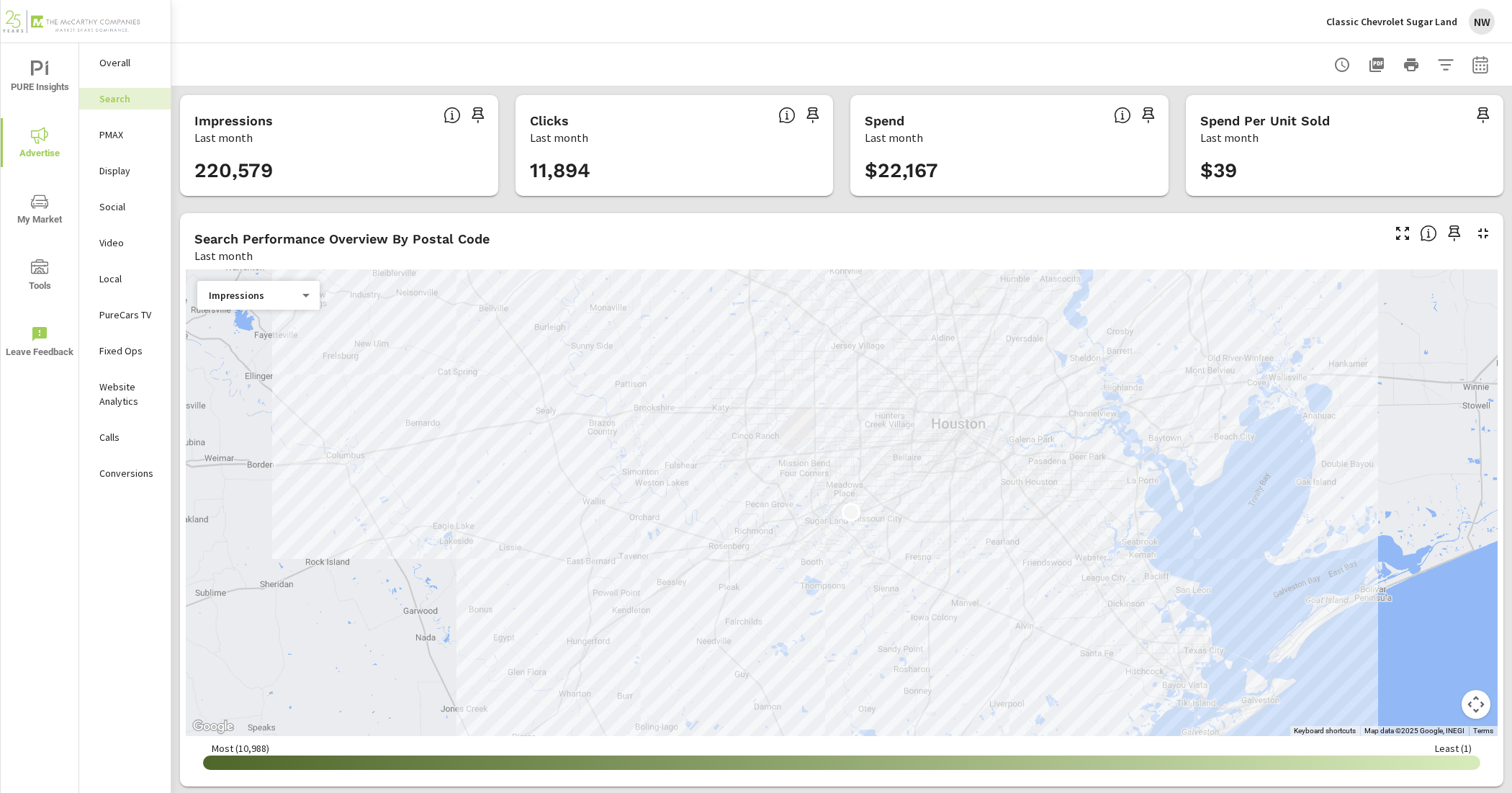
click at [1472, 69] on icon "button" at bounding box center [1481, 65] width 17 height 17
select select "Last month"
click at [1324, 200] on span "Apply" at bounding box center [1320, 203] width 59 height 14
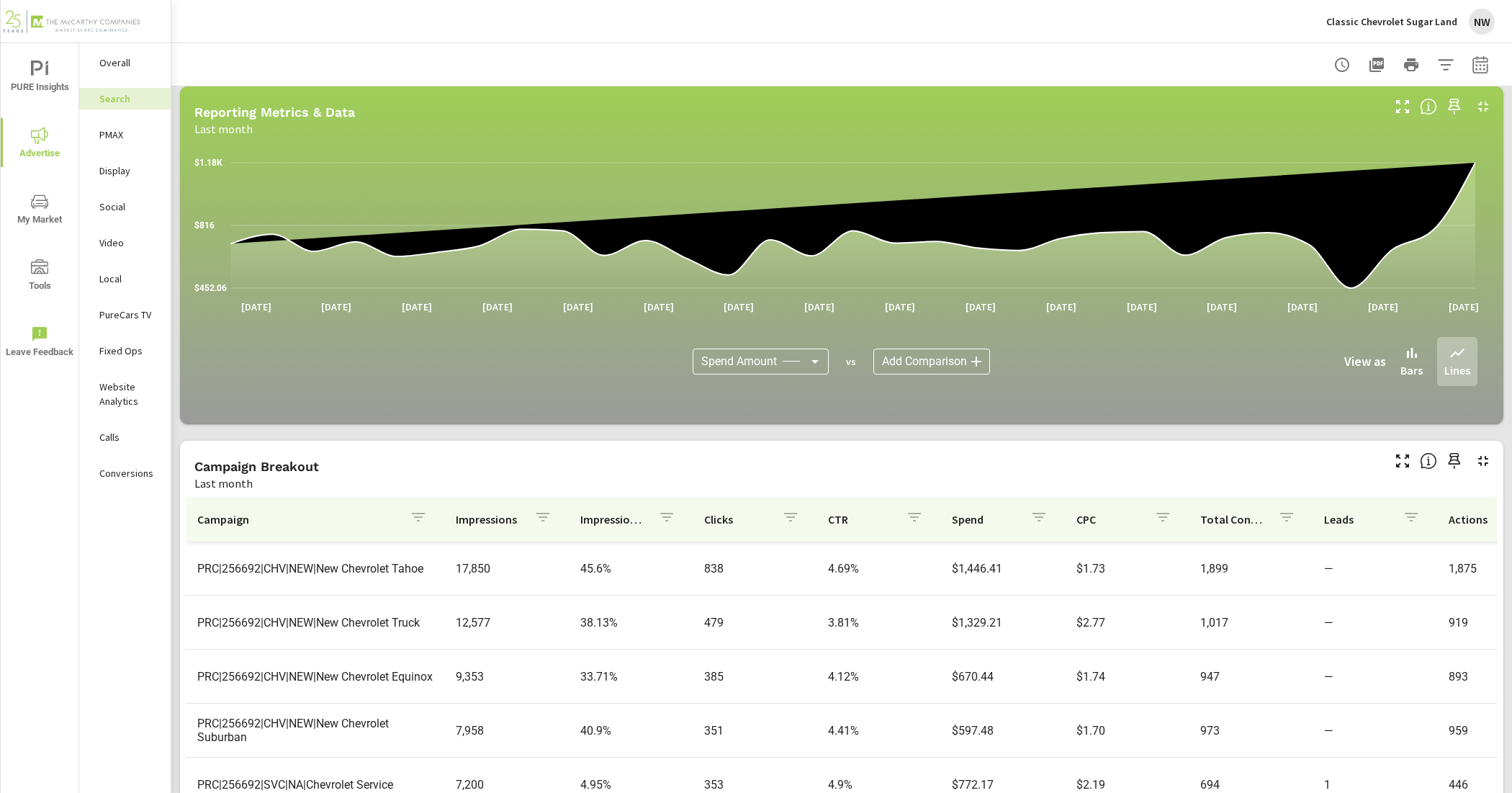
scroll to position [828, 0]
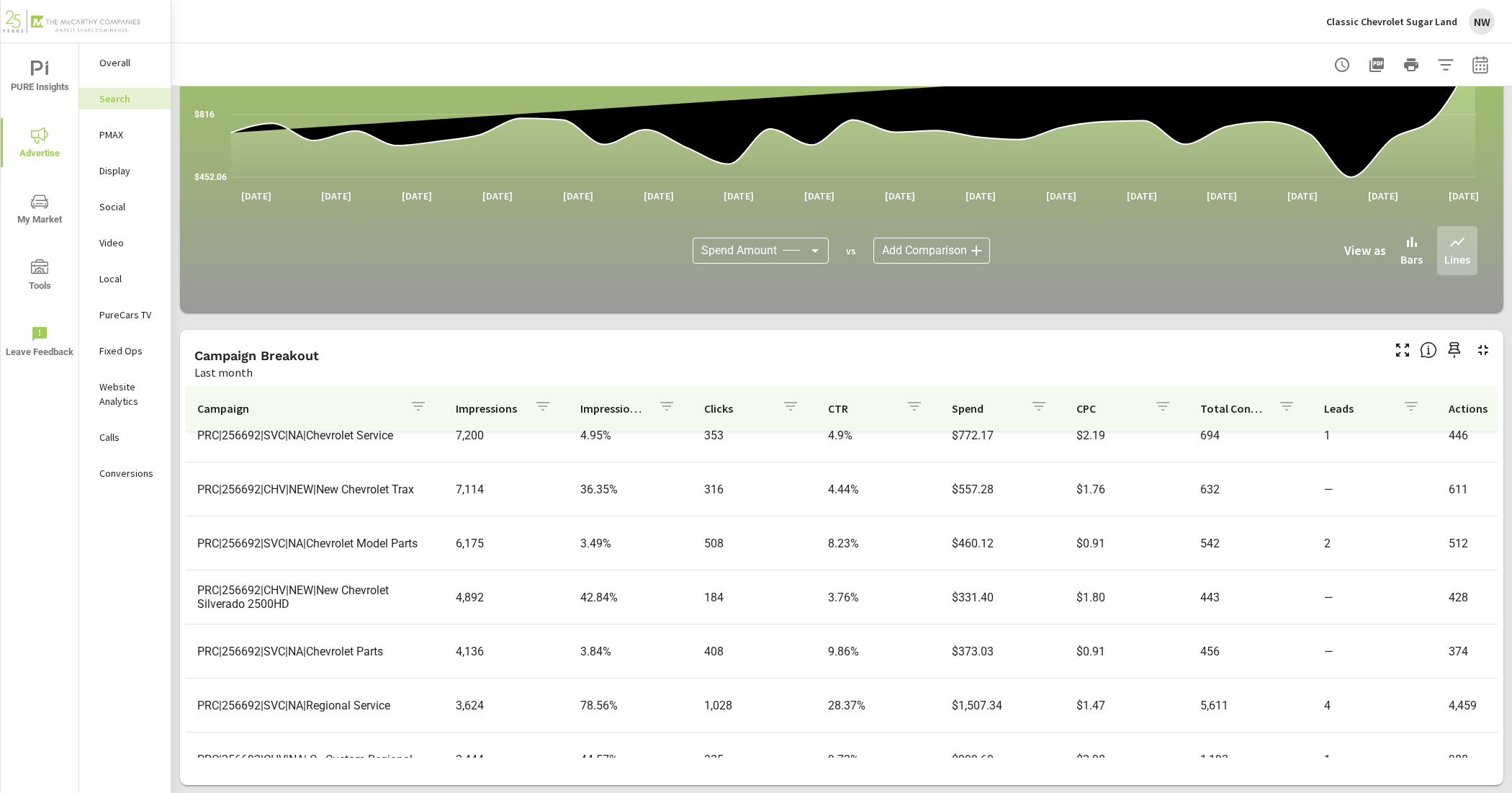
scroll to position [540, 0]
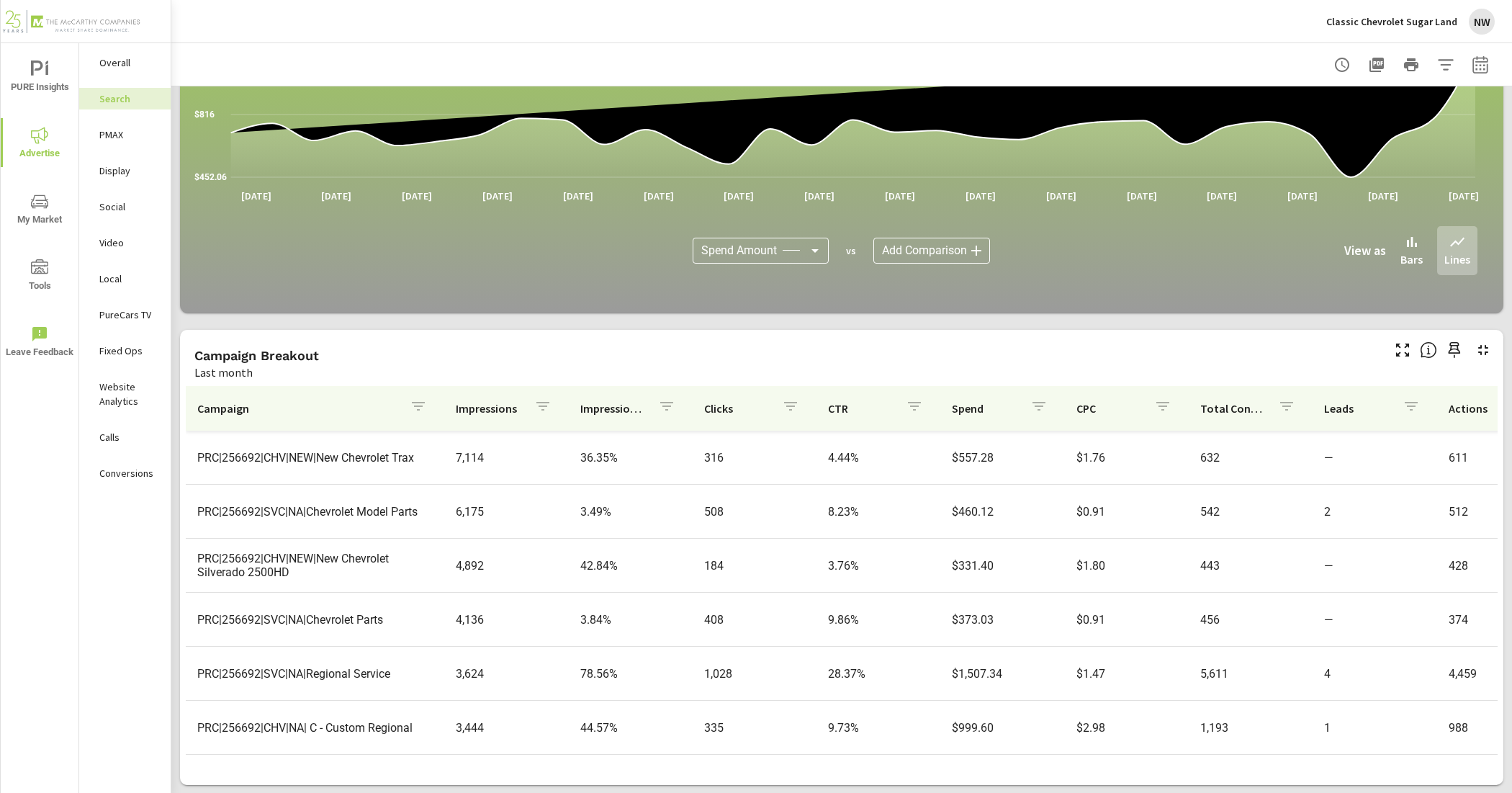
scroll to position [630, 0]
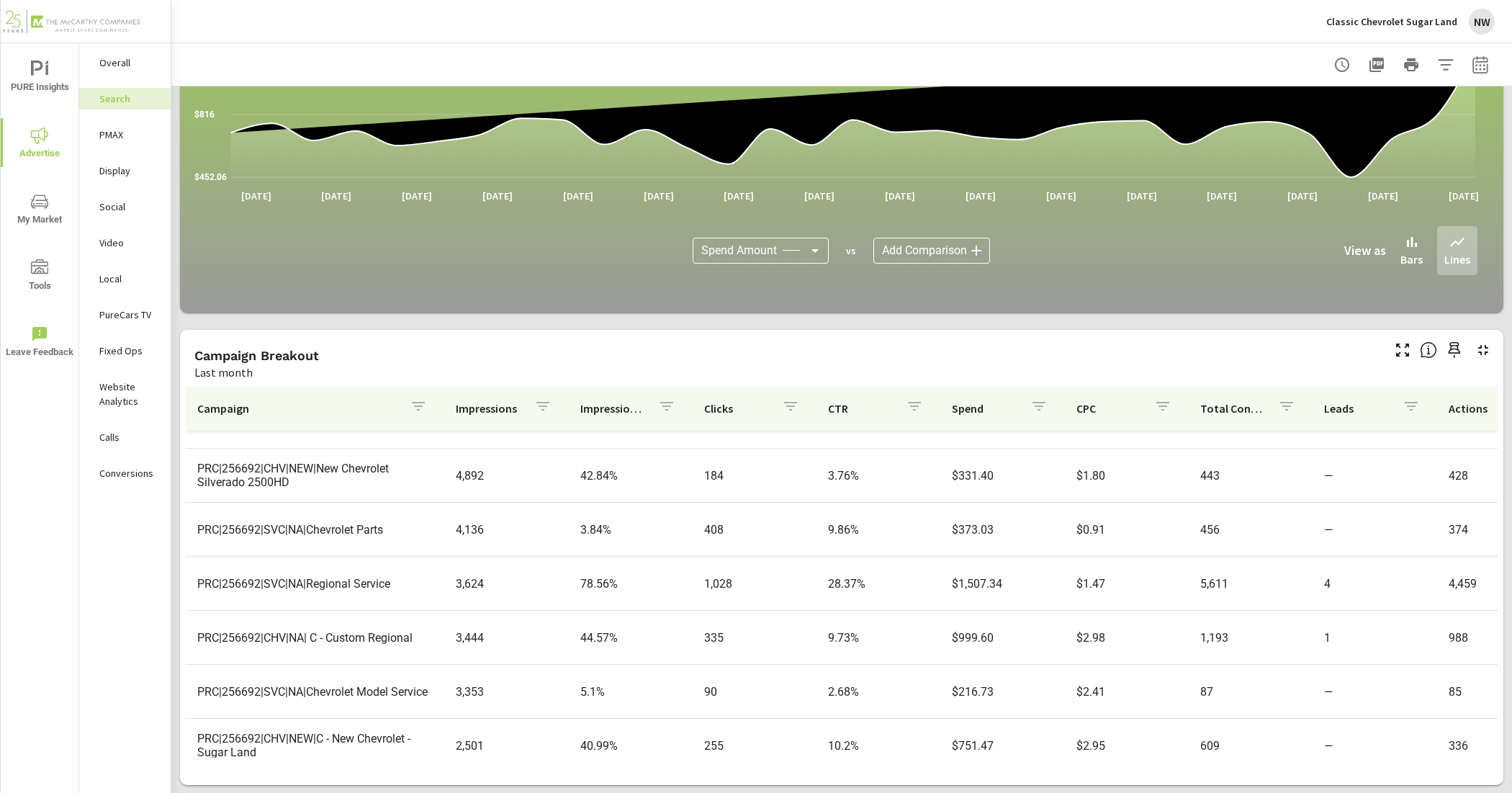
scroll to position [660, 0]
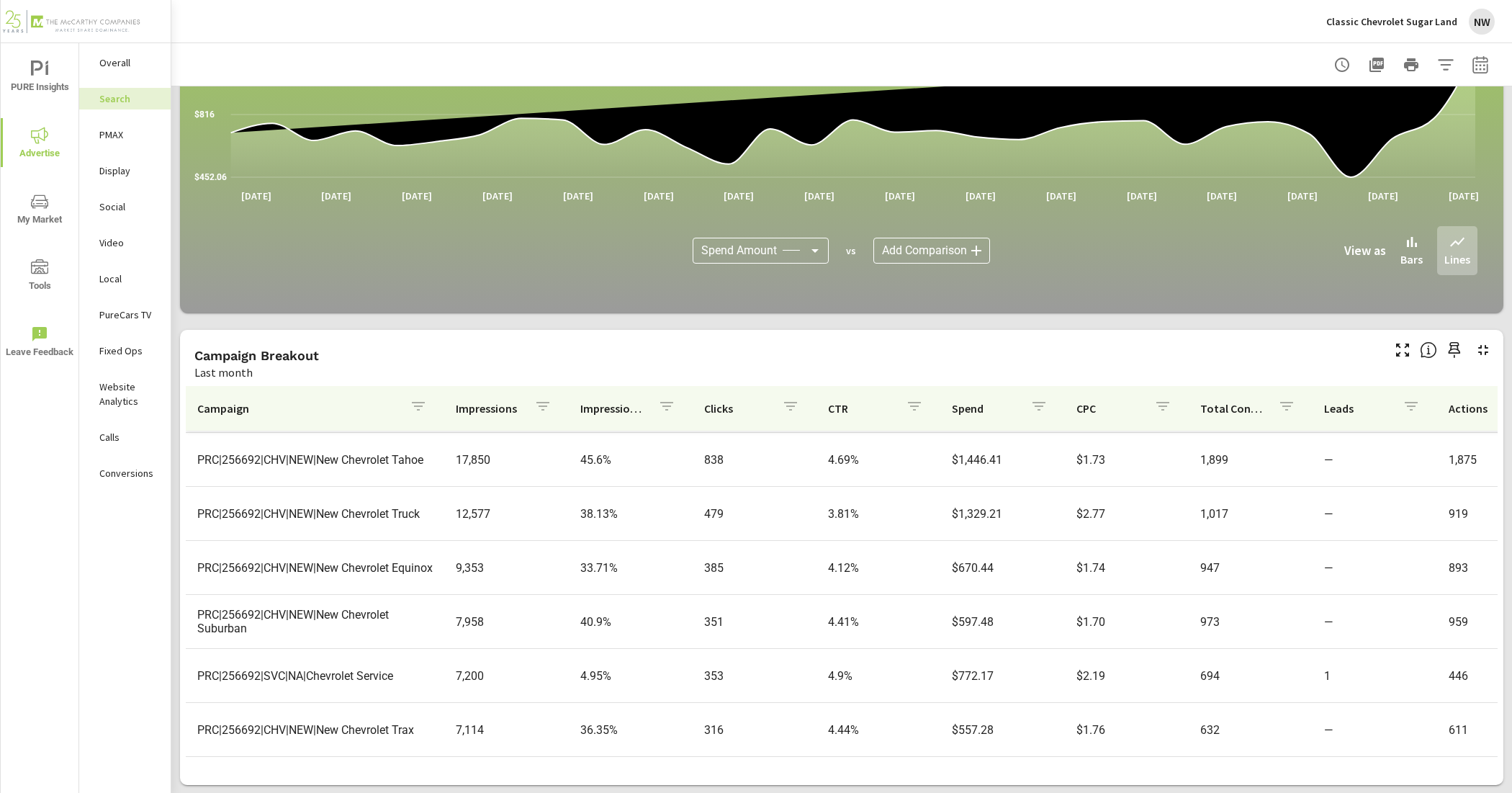
scroll to position [270, 0]
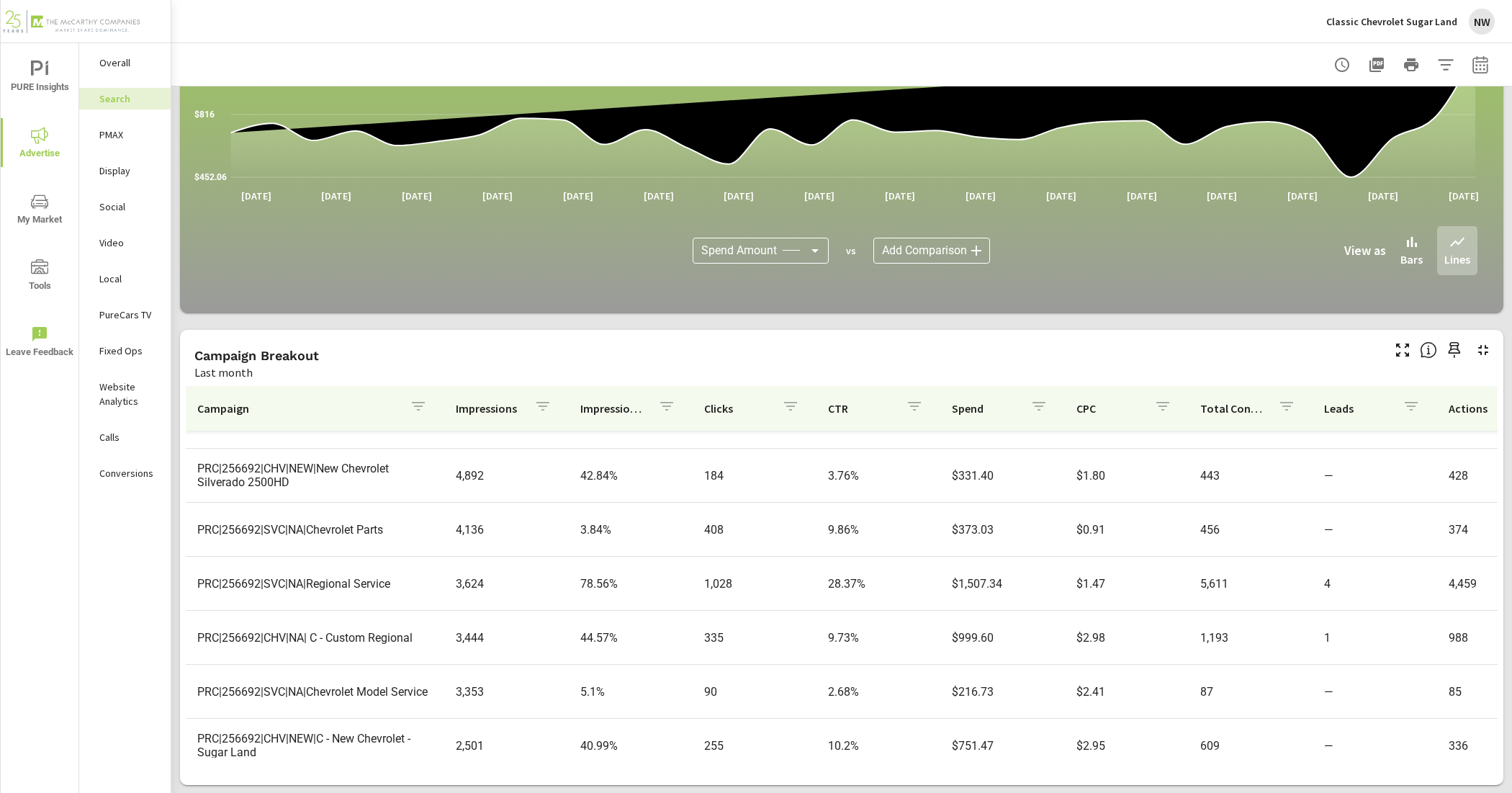
scroll to position [660, 0]
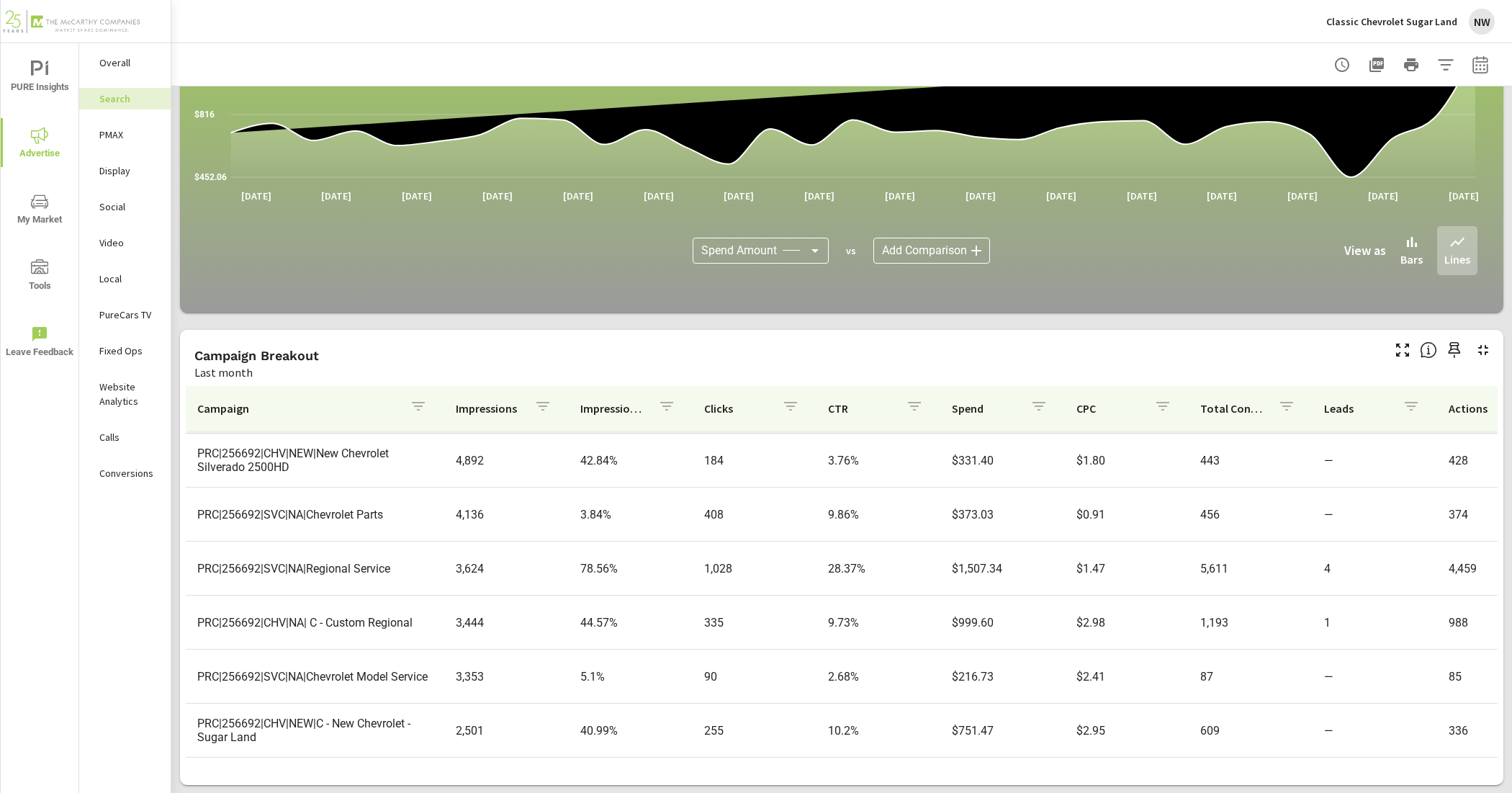
scroll to position [481, 0]
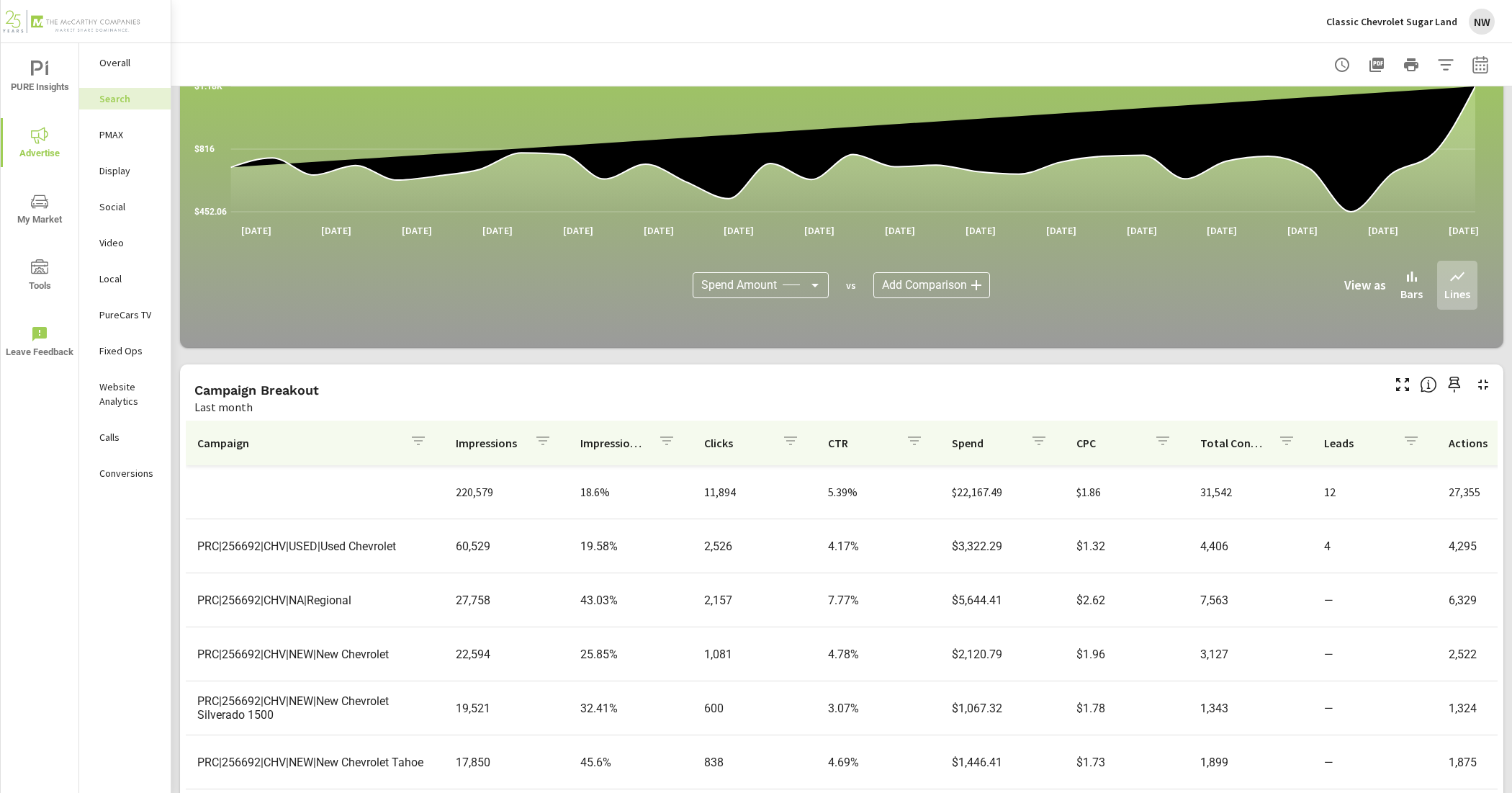
scroll to position [828, 0]
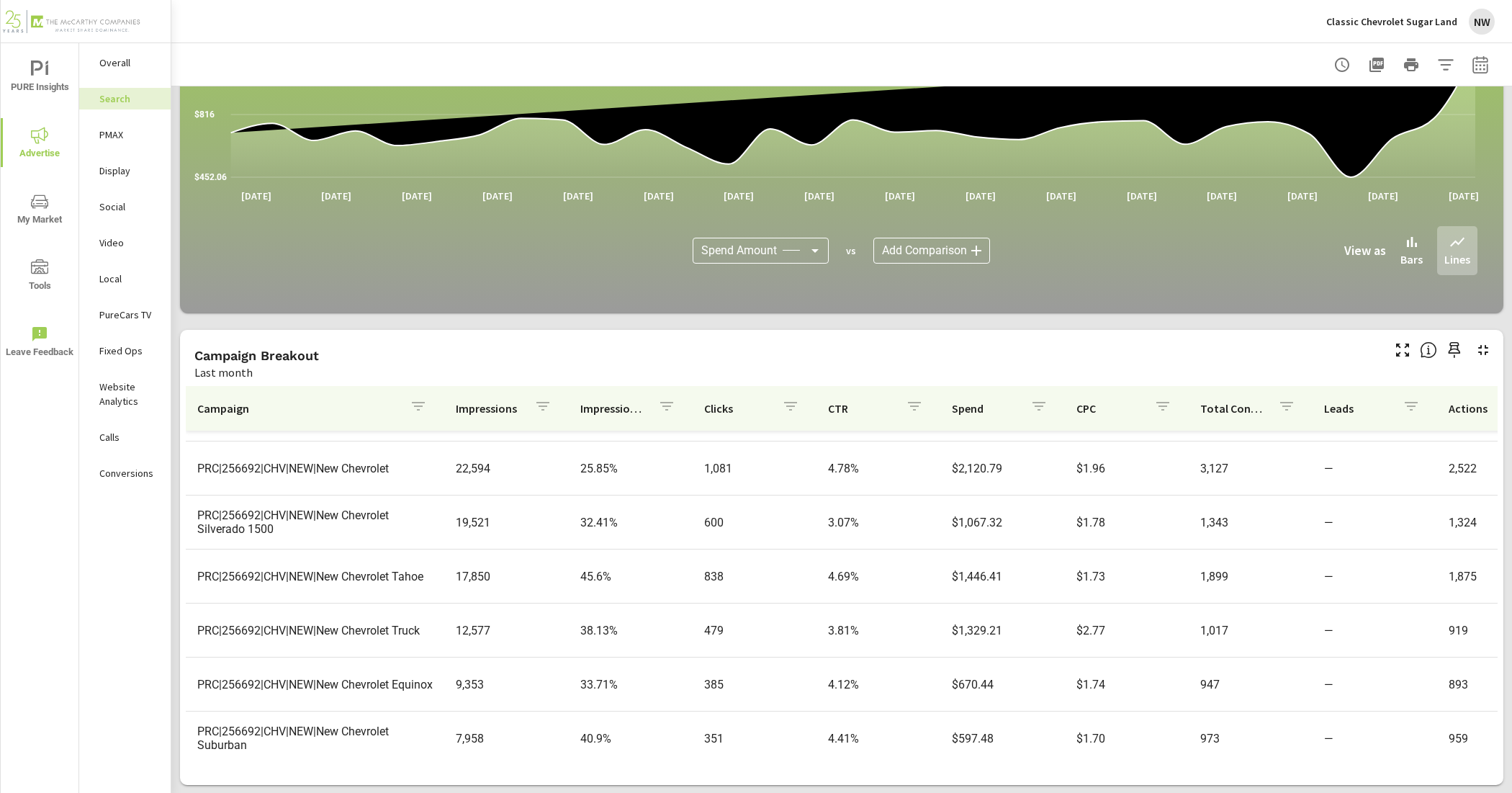
scroll to position [180, 0]
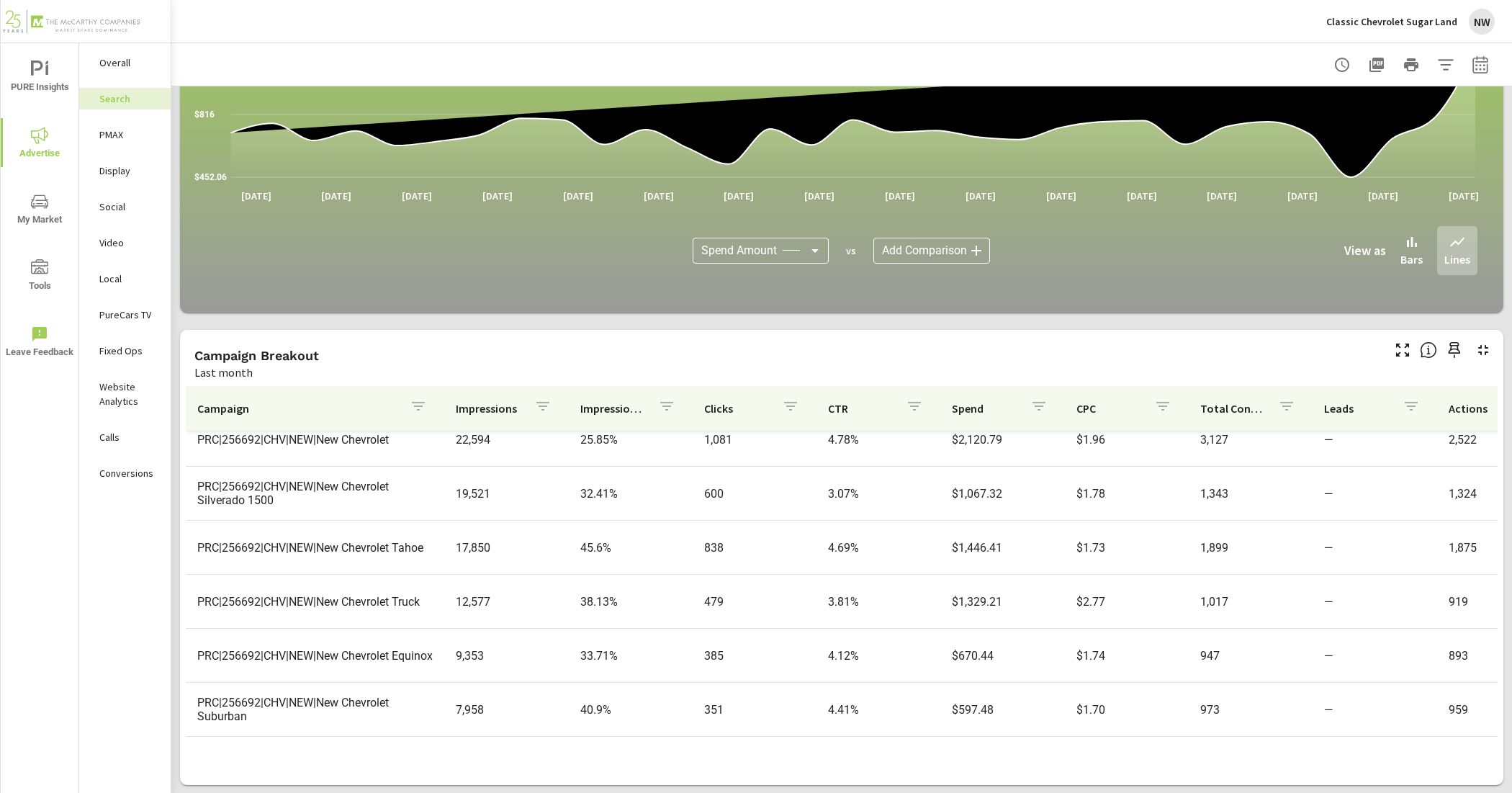
scroll to position [270, 0]
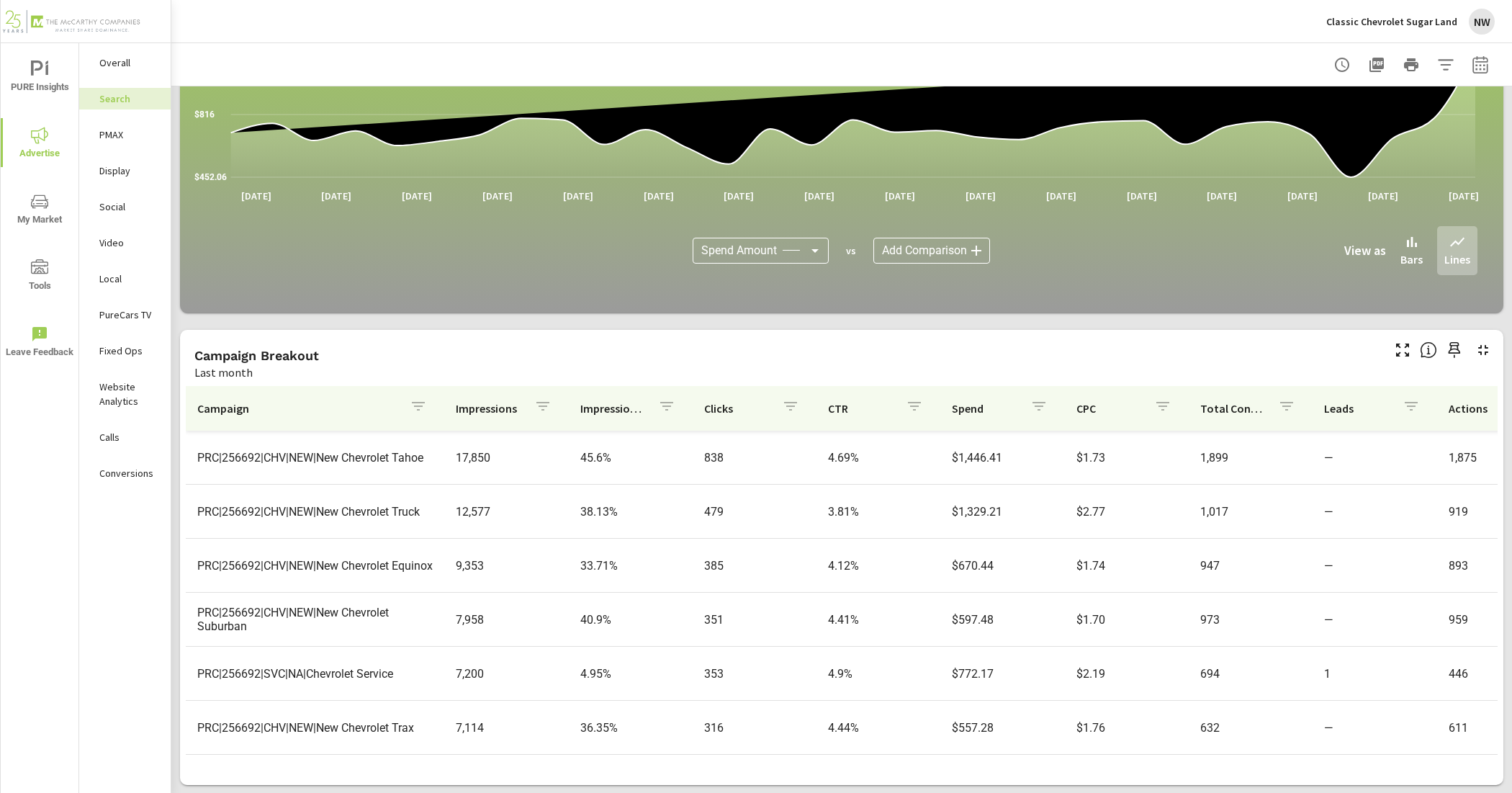
scroll to position [360, 0]
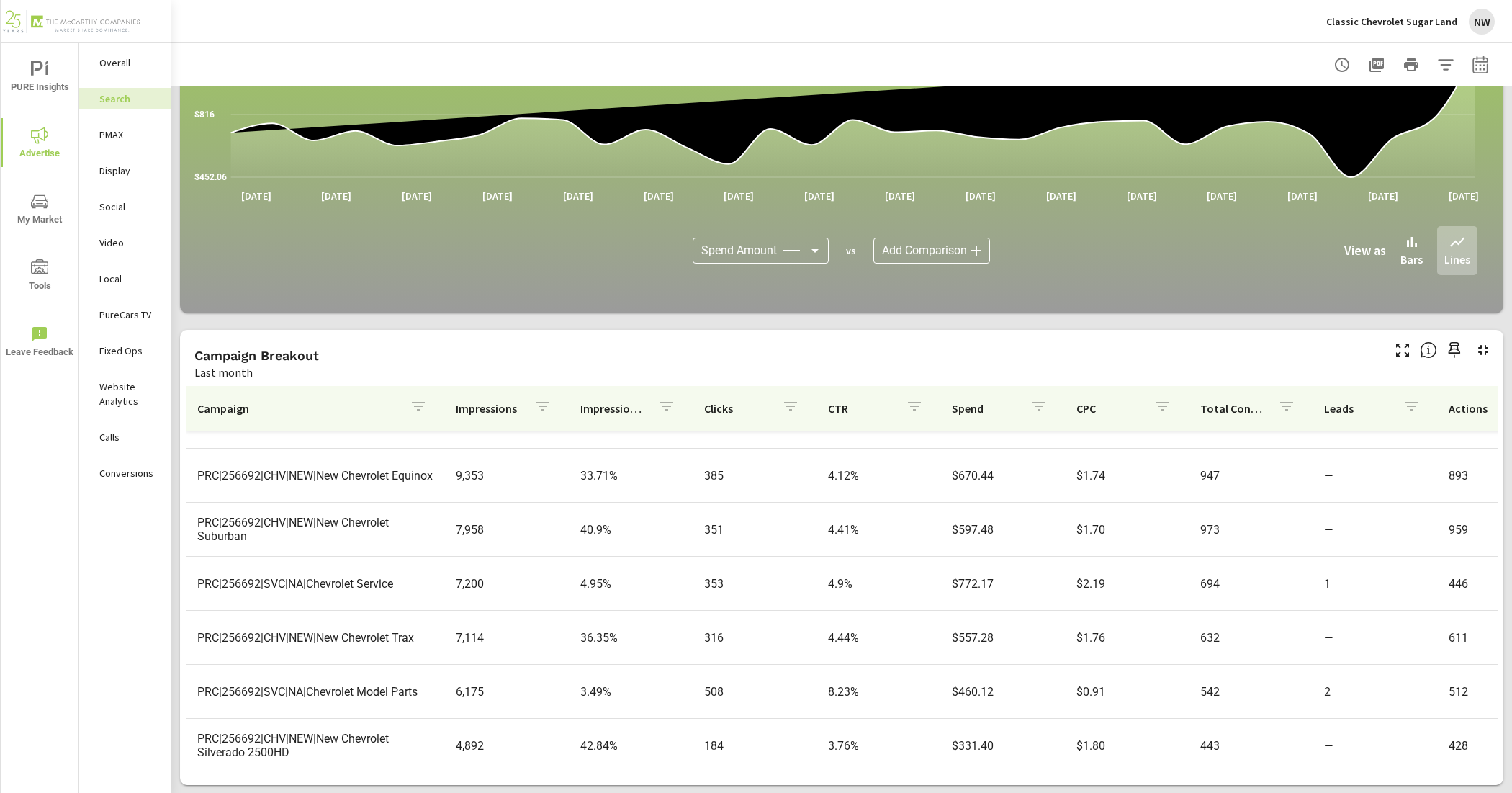
scroll to position [451, 0]
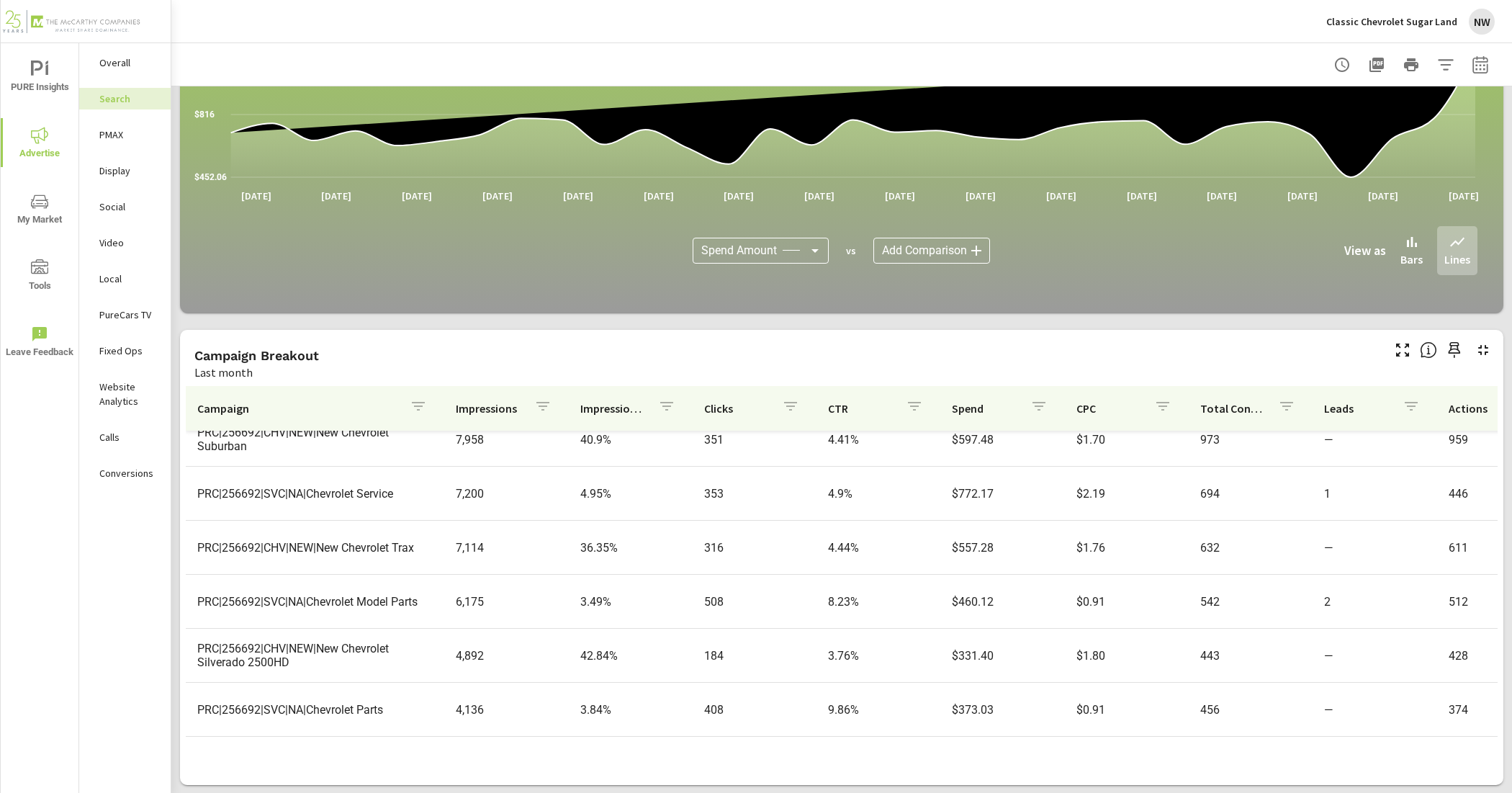
scroll to position [540, 0]
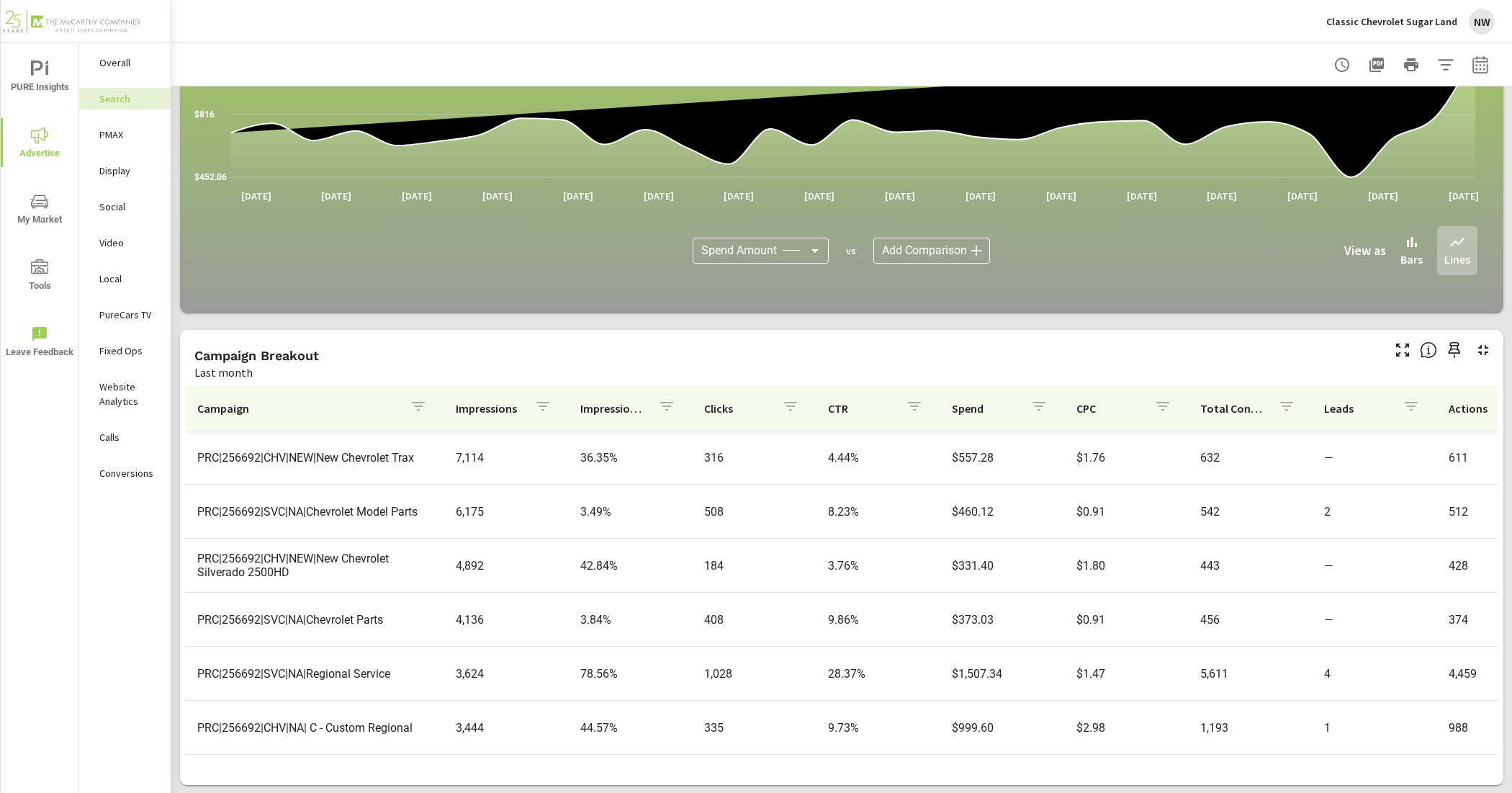
scroll to position [630, 0]
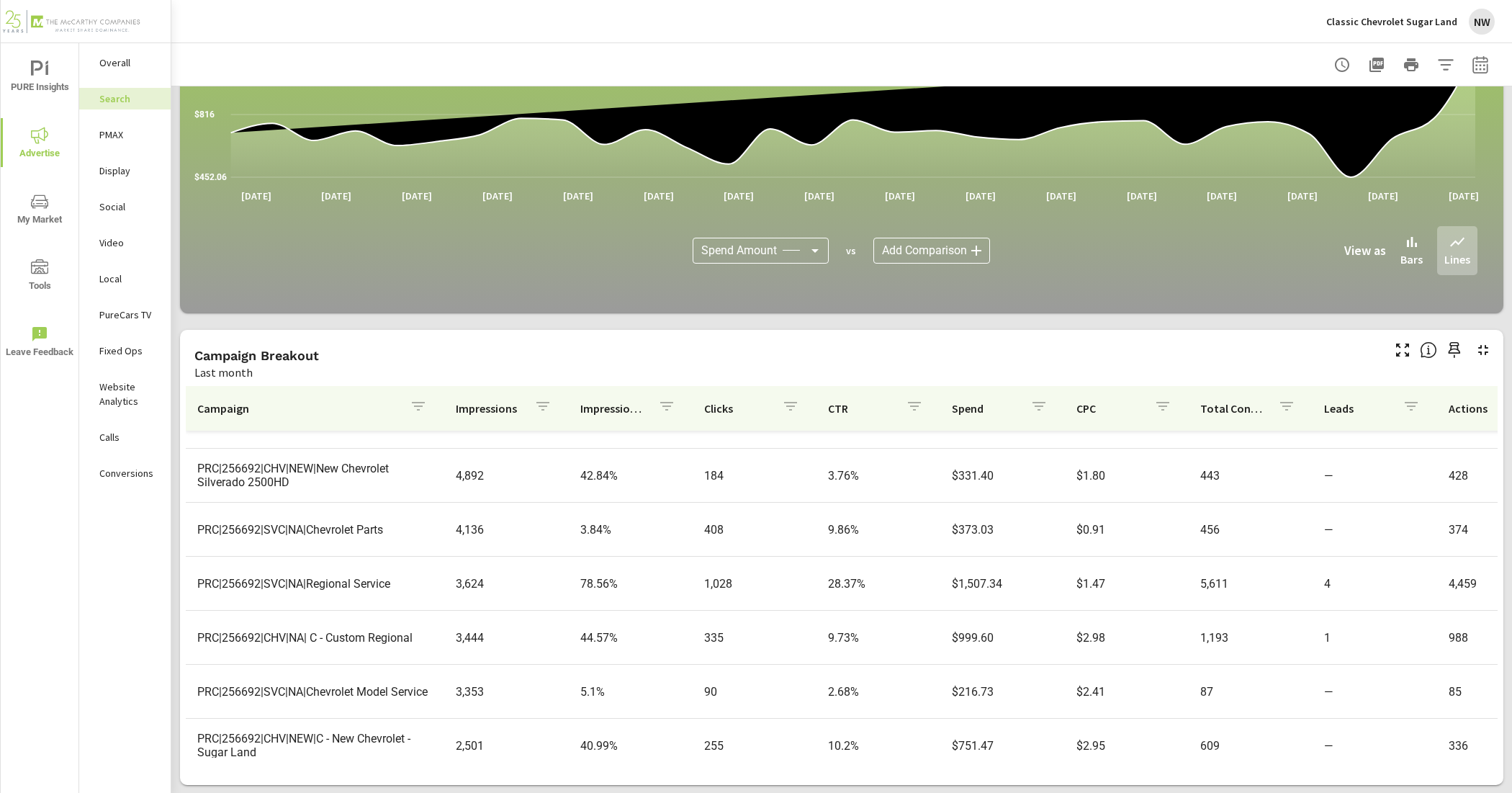
scroll to position [660, 0]
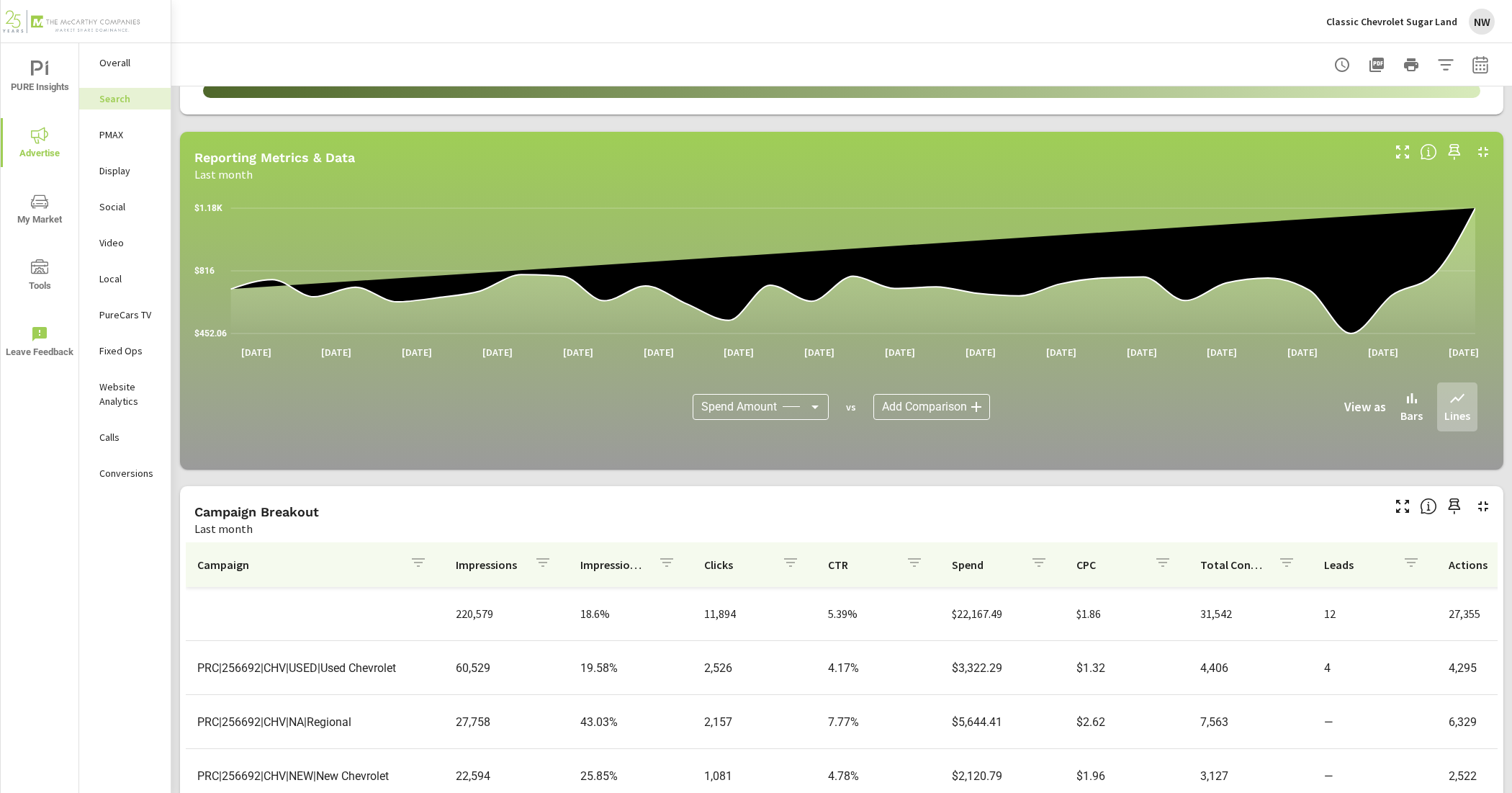
scroll to position [828, 0]
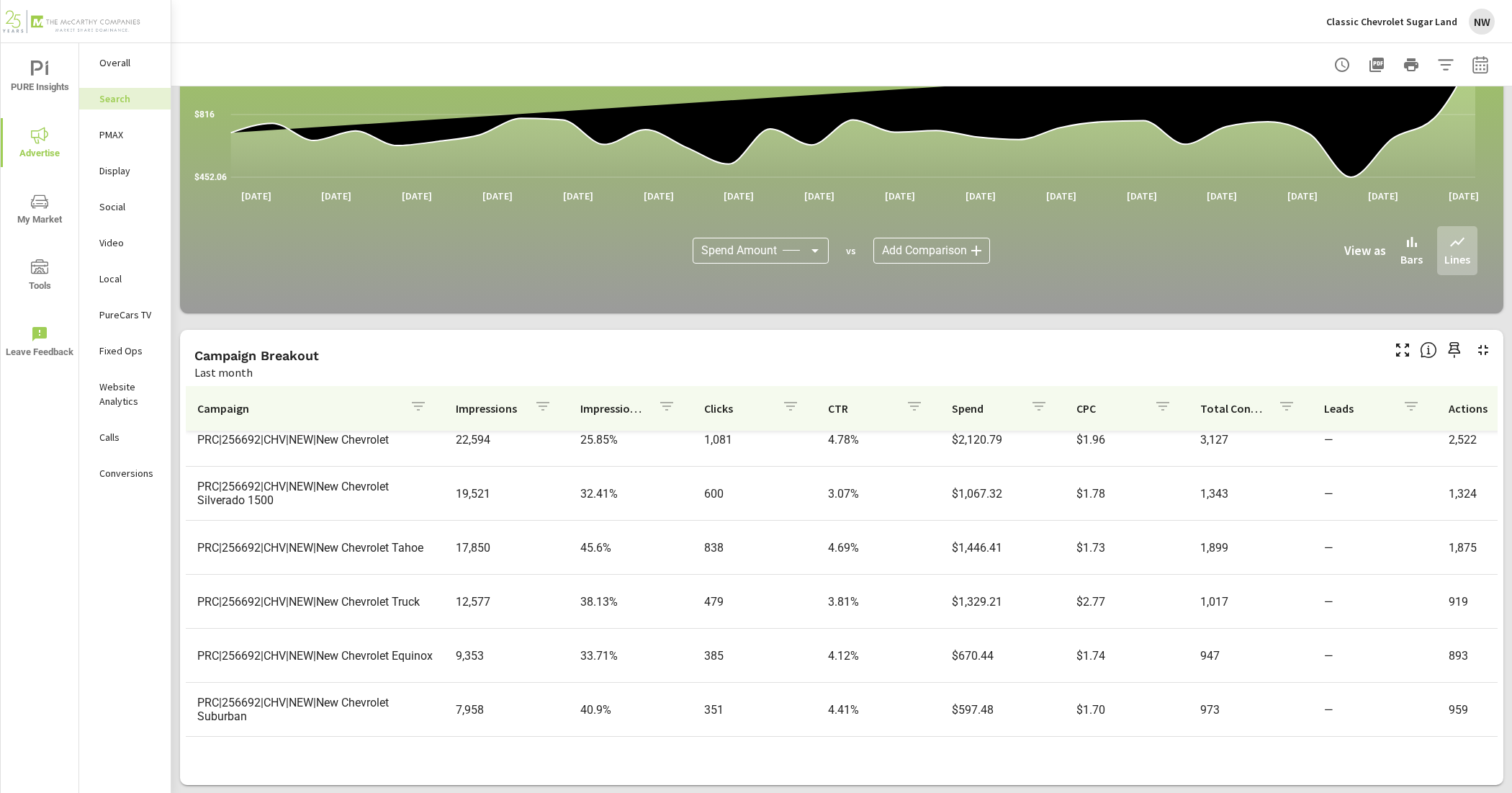
scroll to position [270, 0]
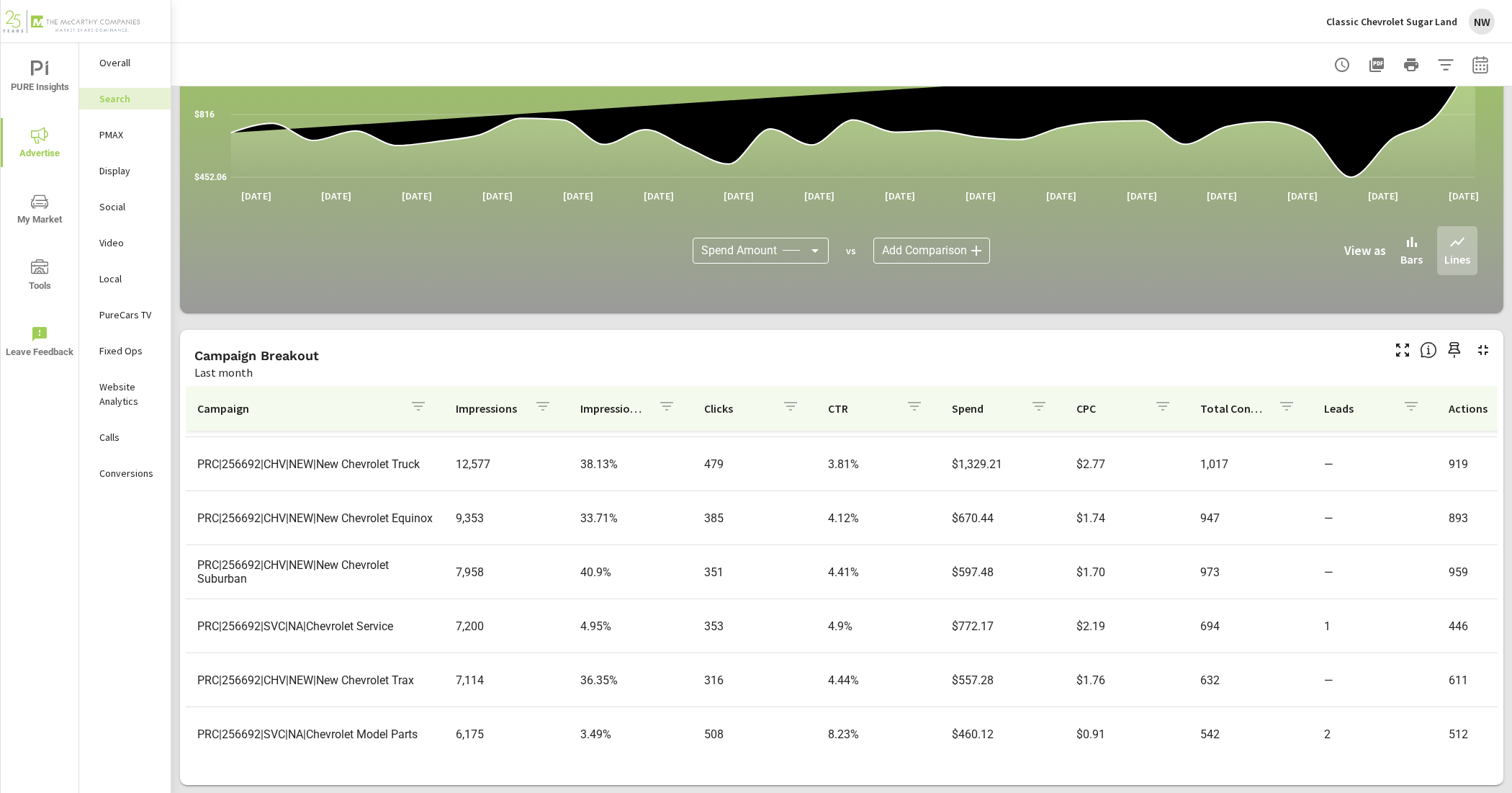
scroll to position [360, 0]
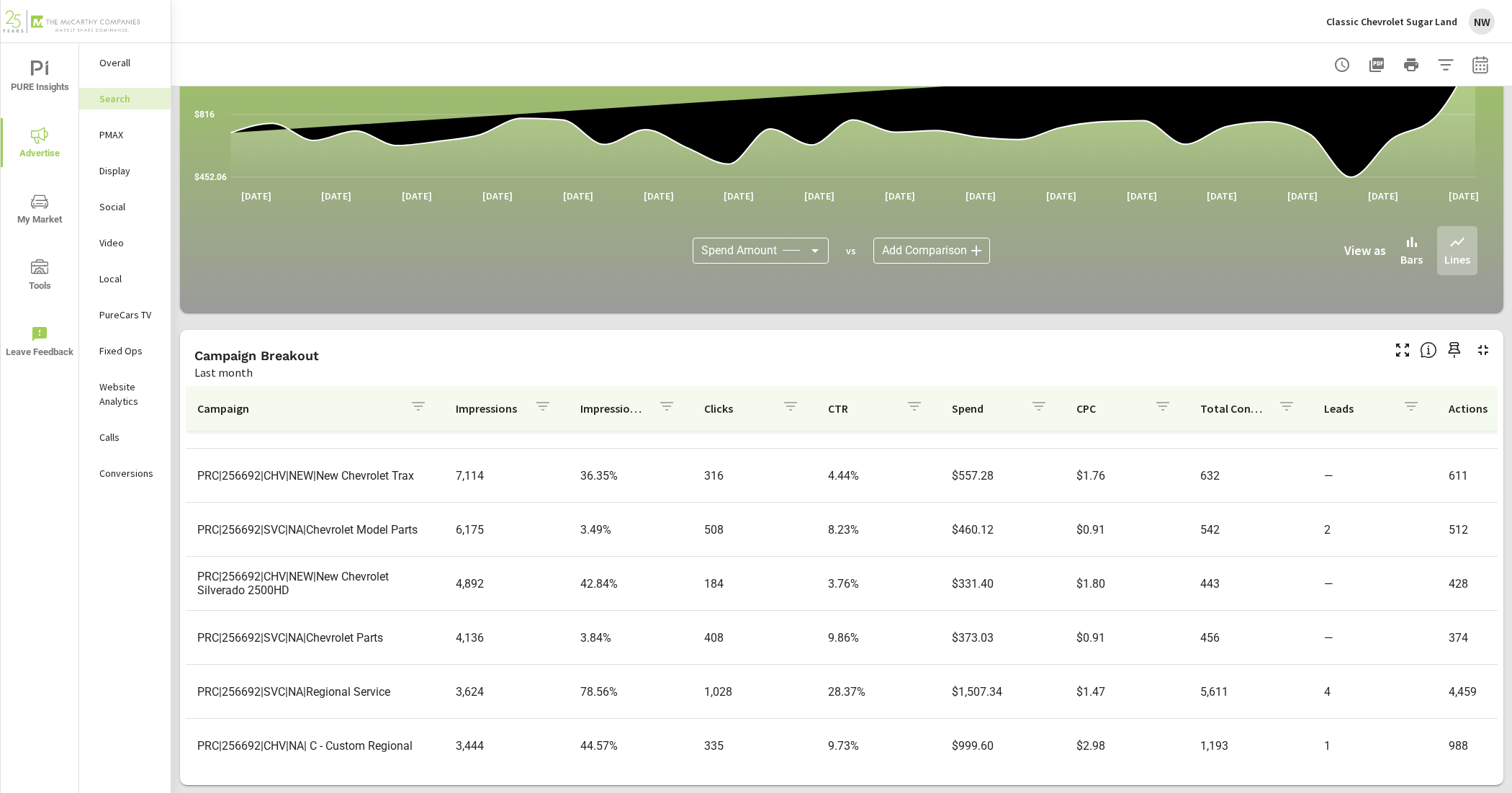
scroll to position [540, 0]
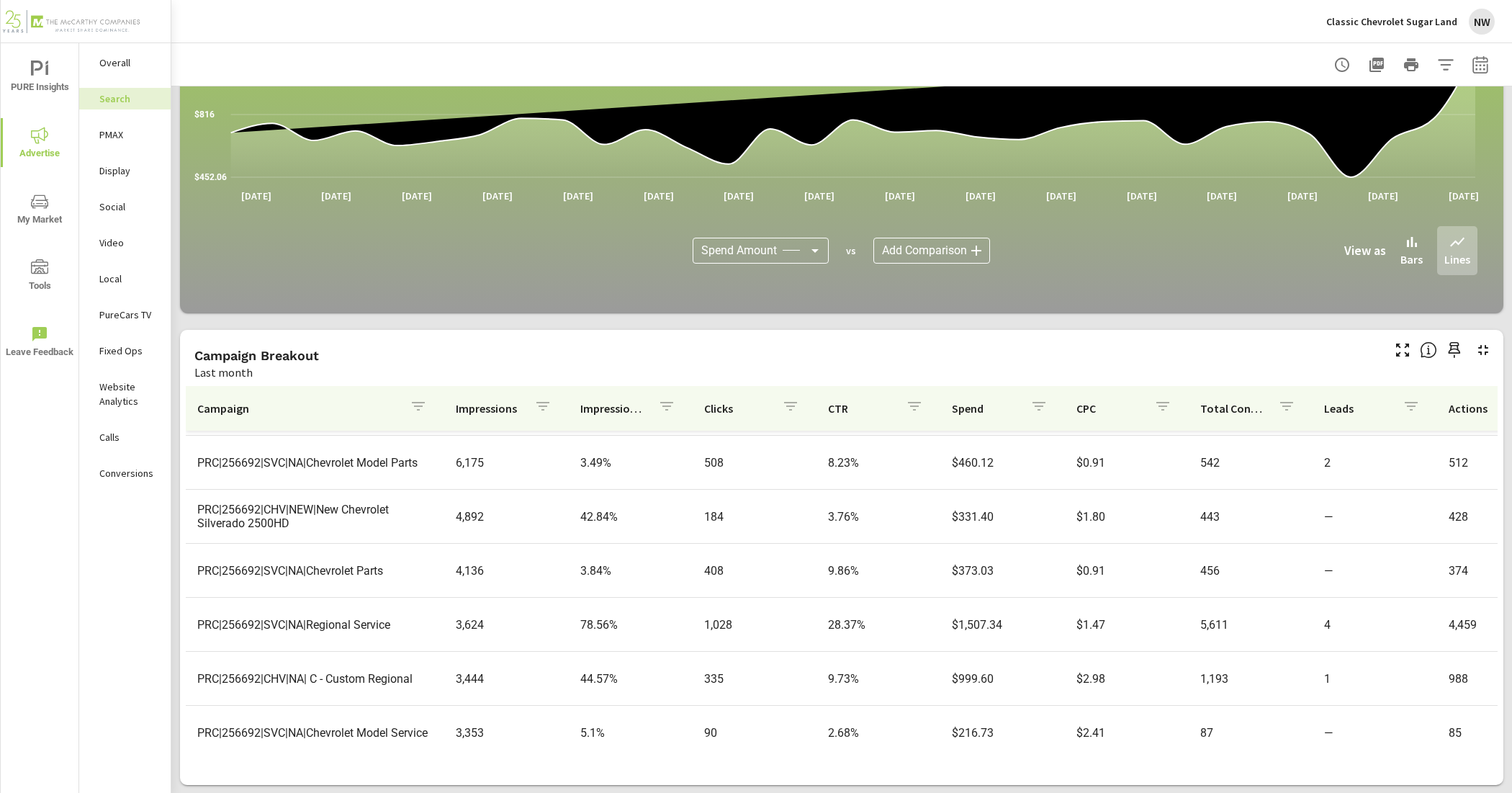
scroll to position [630, 0]
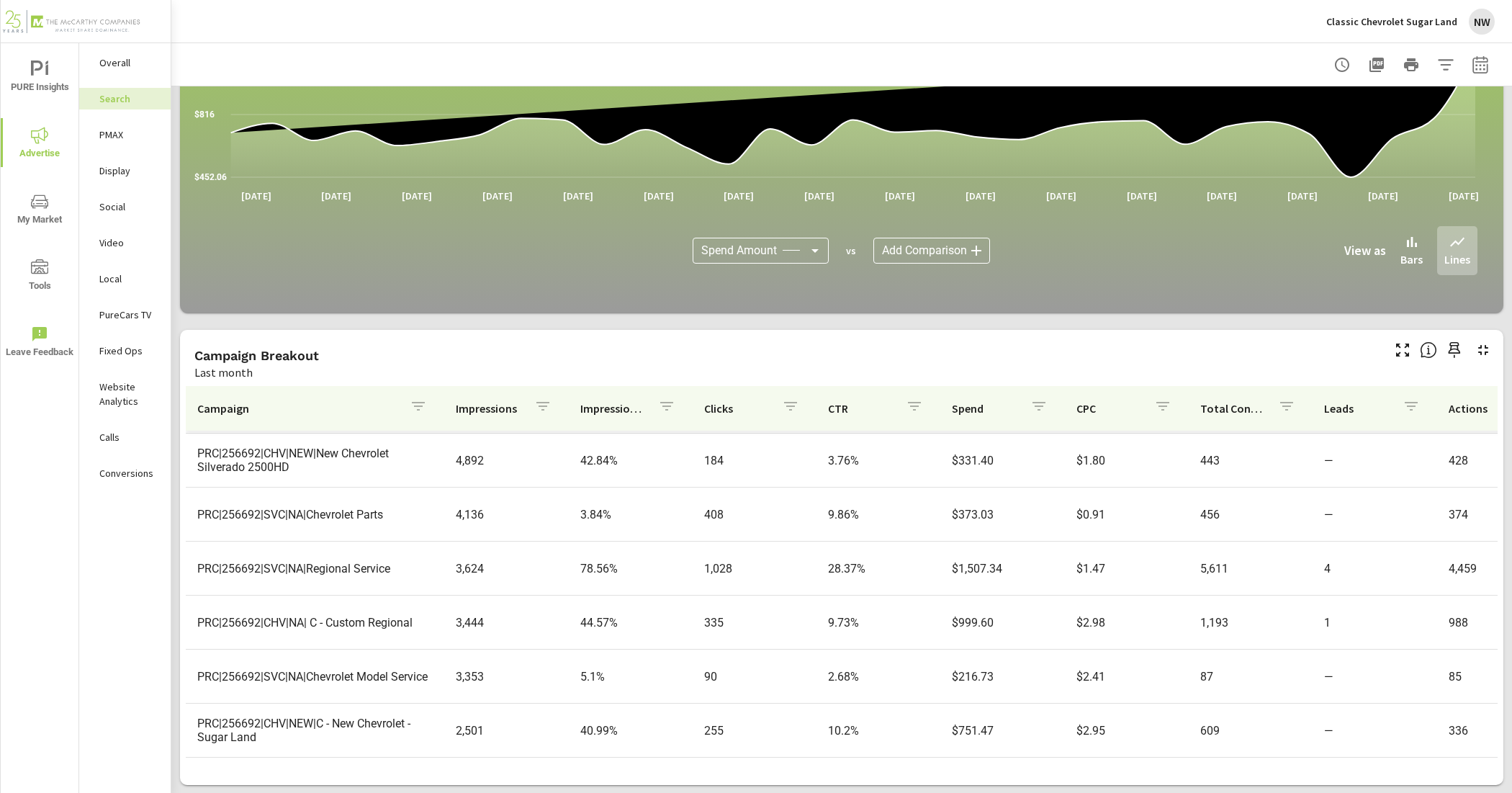
scroll to position [660, 0]
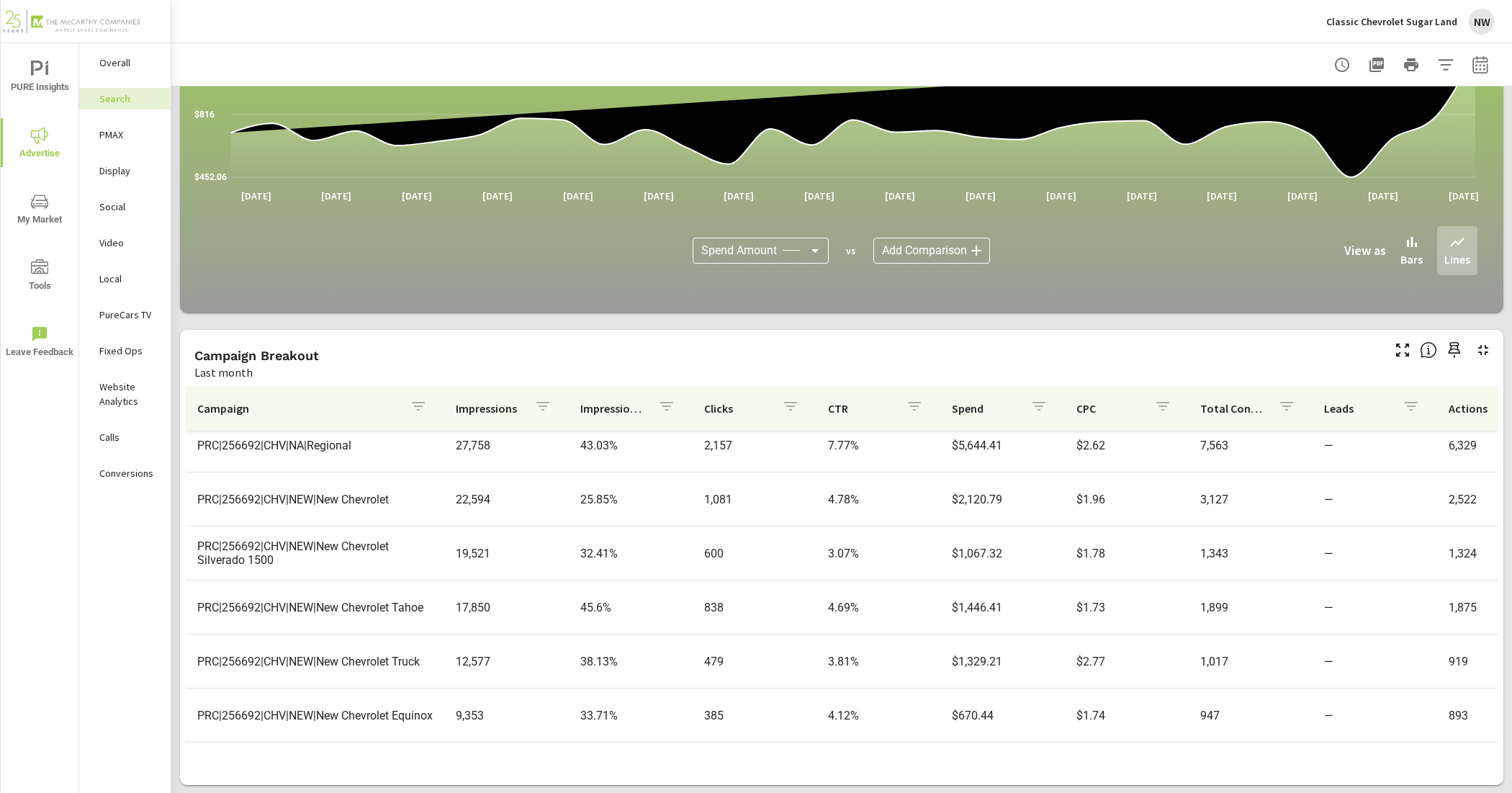
scroll to position [29, 0]
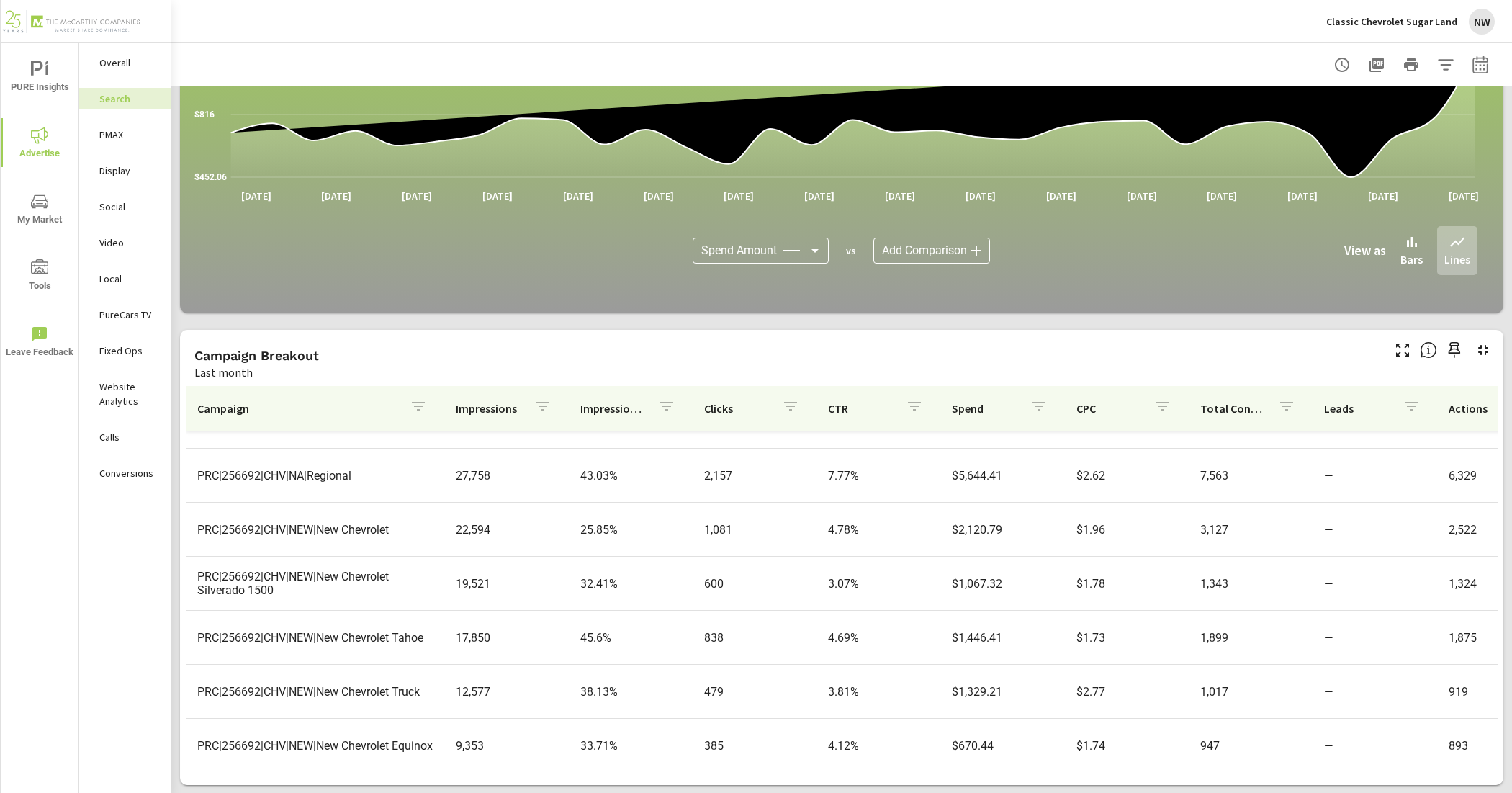
scroll to position [180, 0]
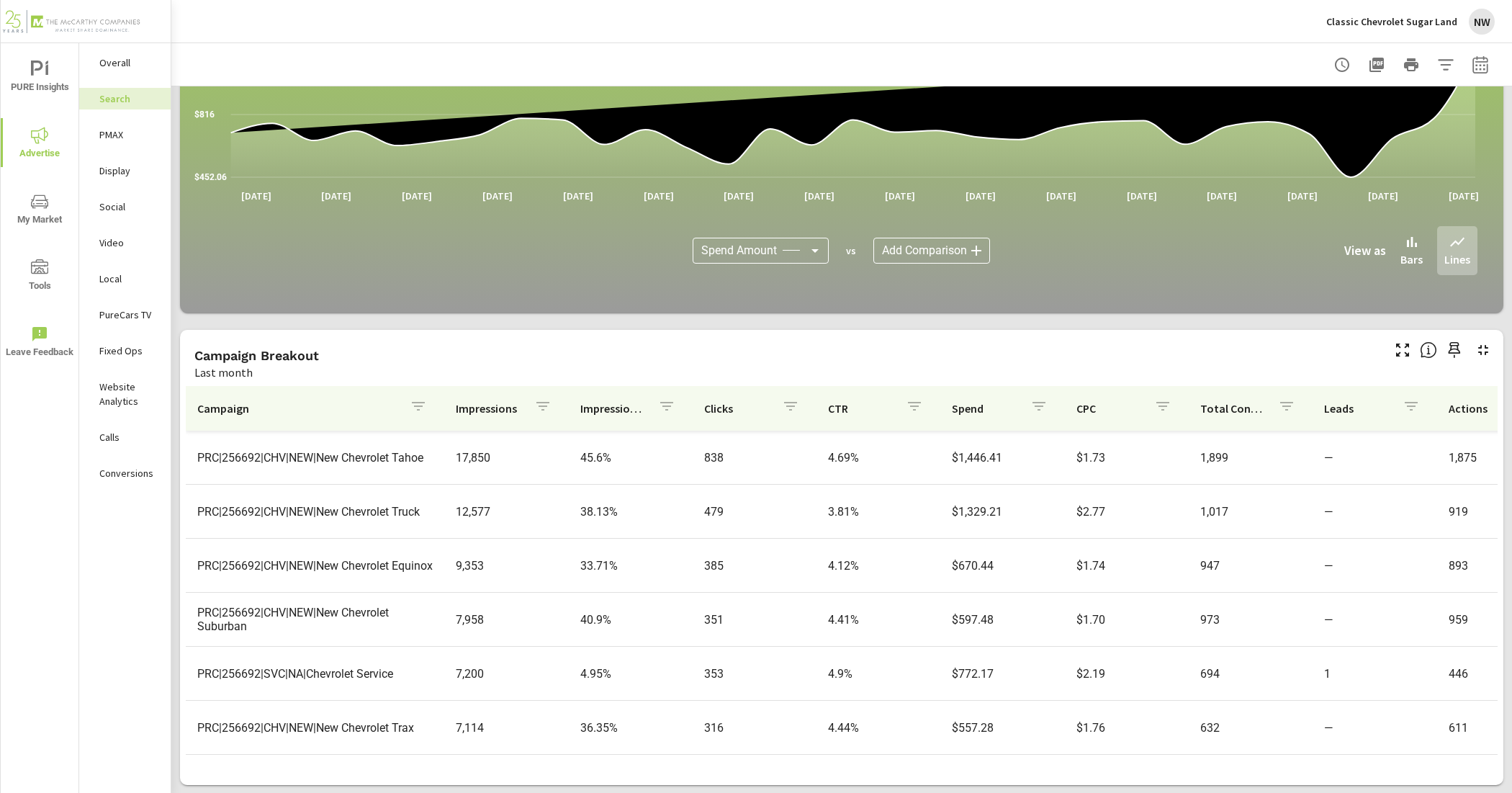
scroll to position [360, 0]
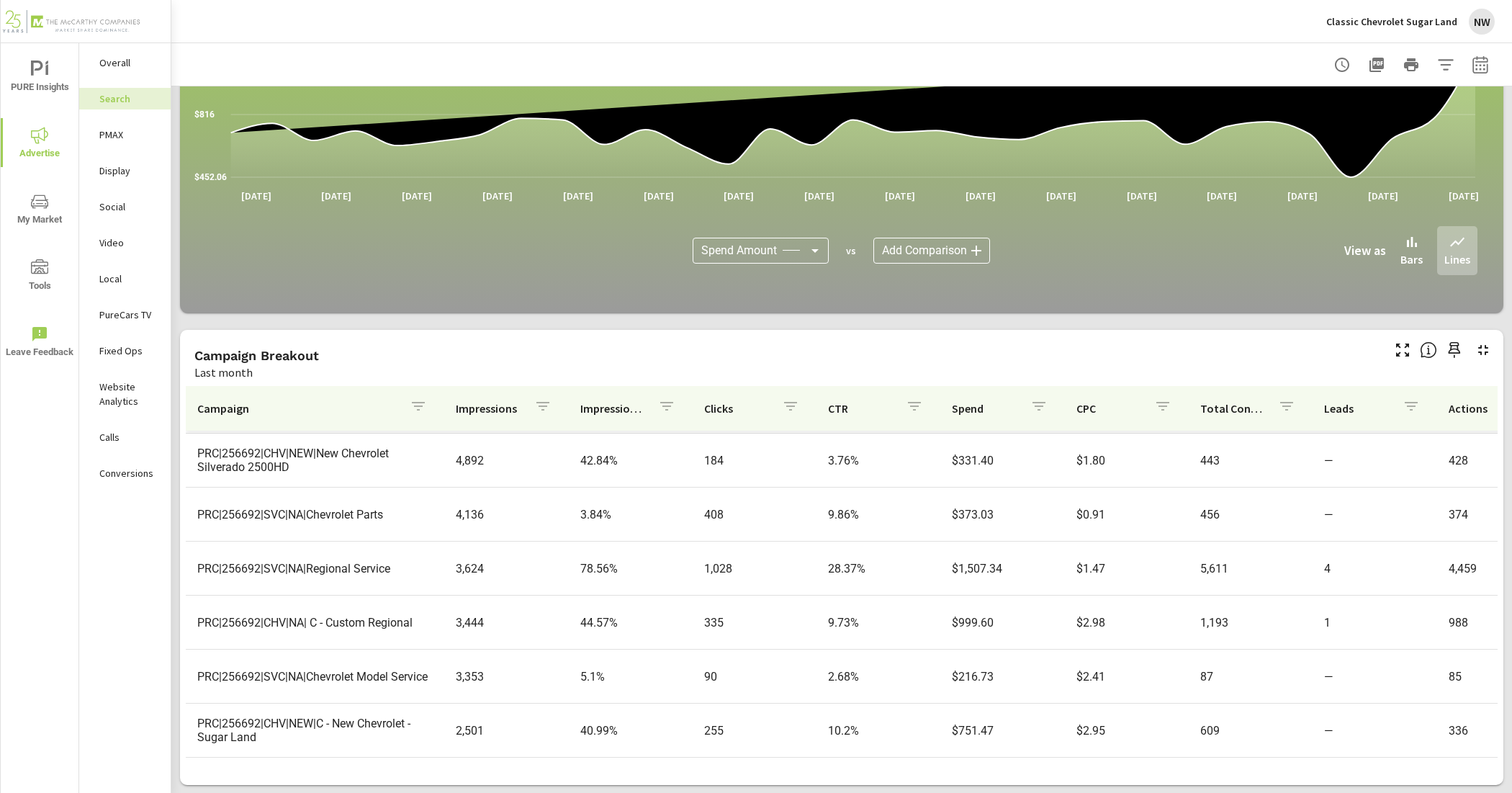
scroll to position [660, 0]
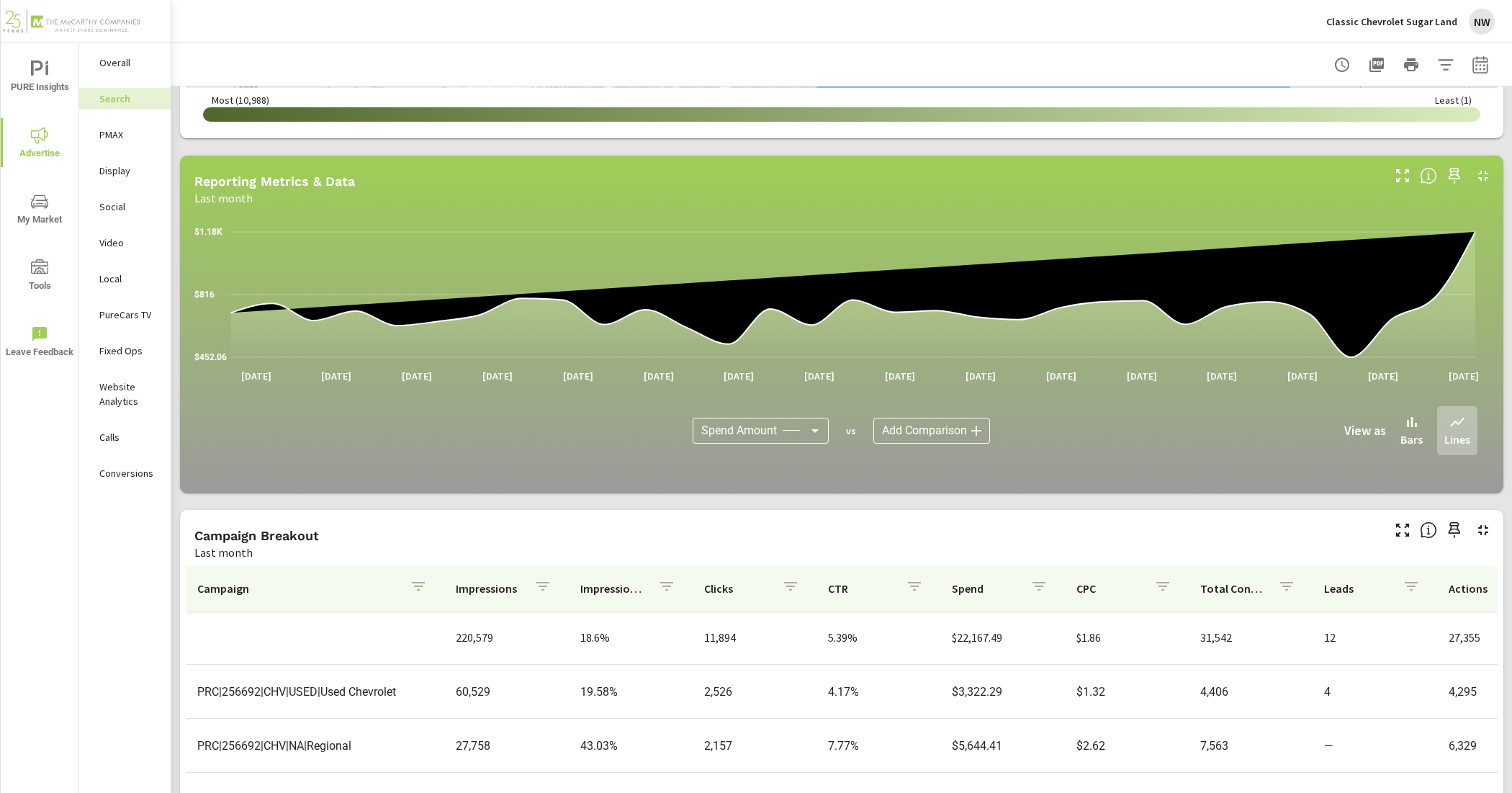
scroll to position [828, 0]
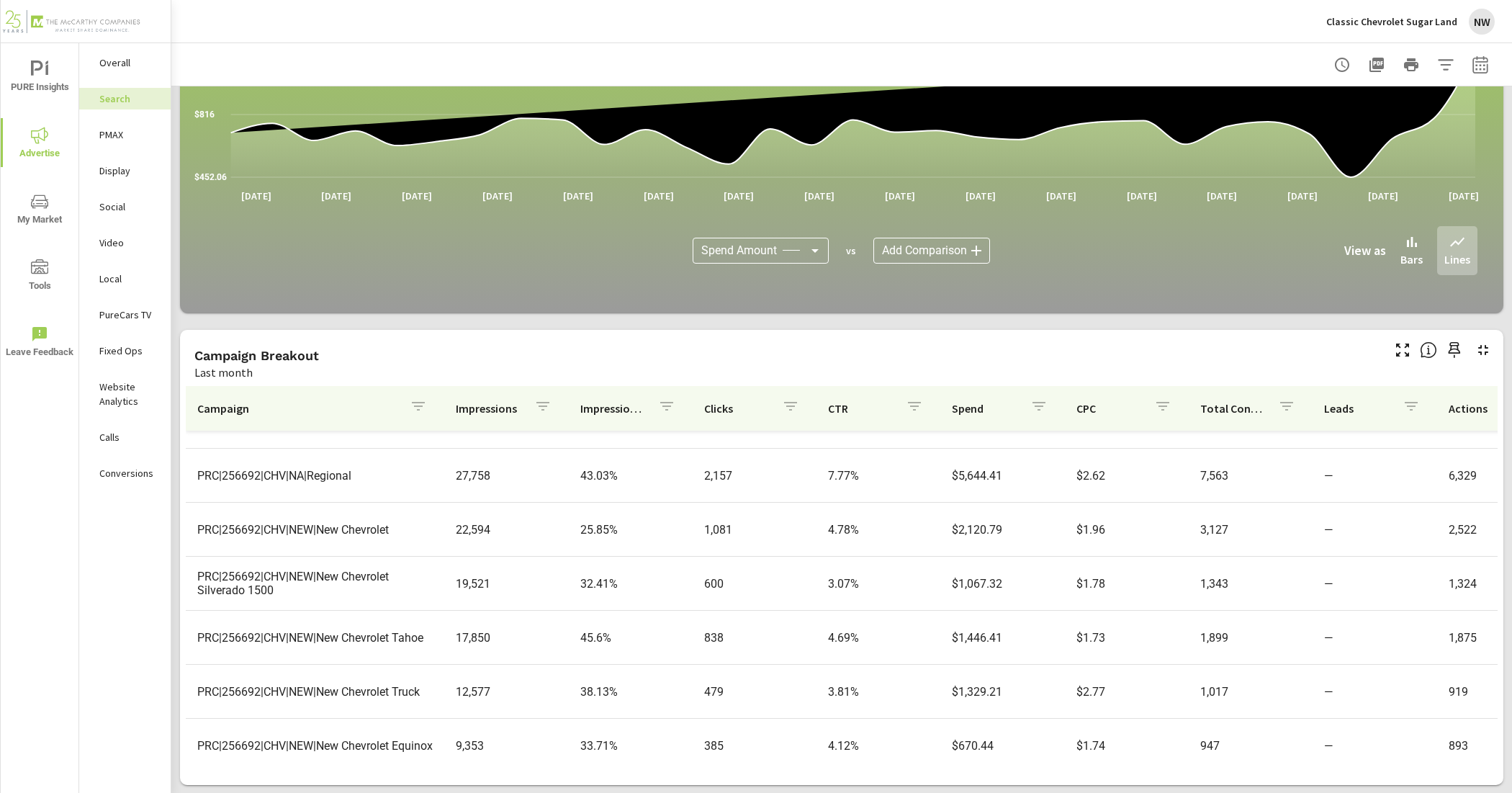
scroll to position [180, 0]
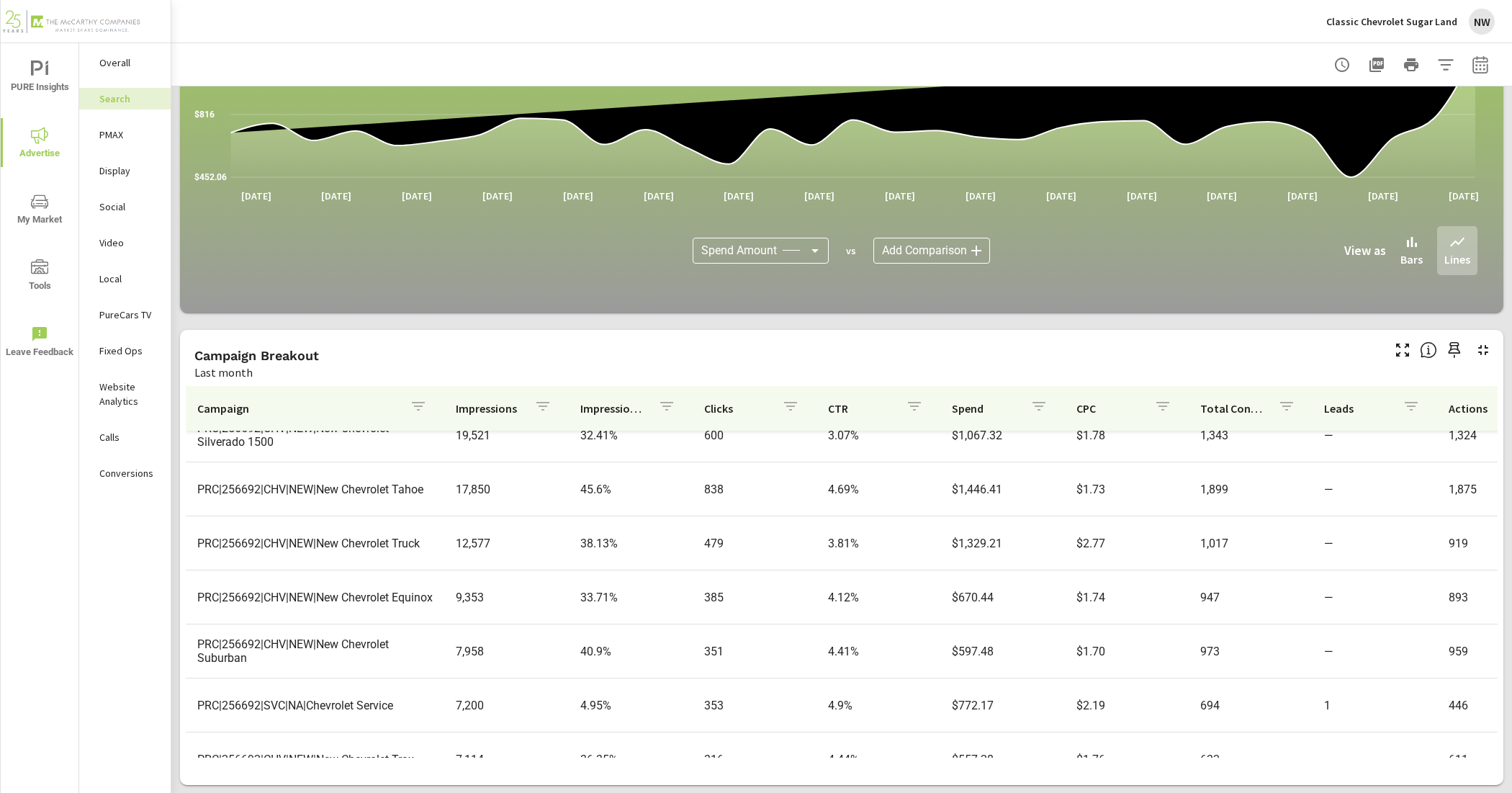
scroll to position [270, 0]
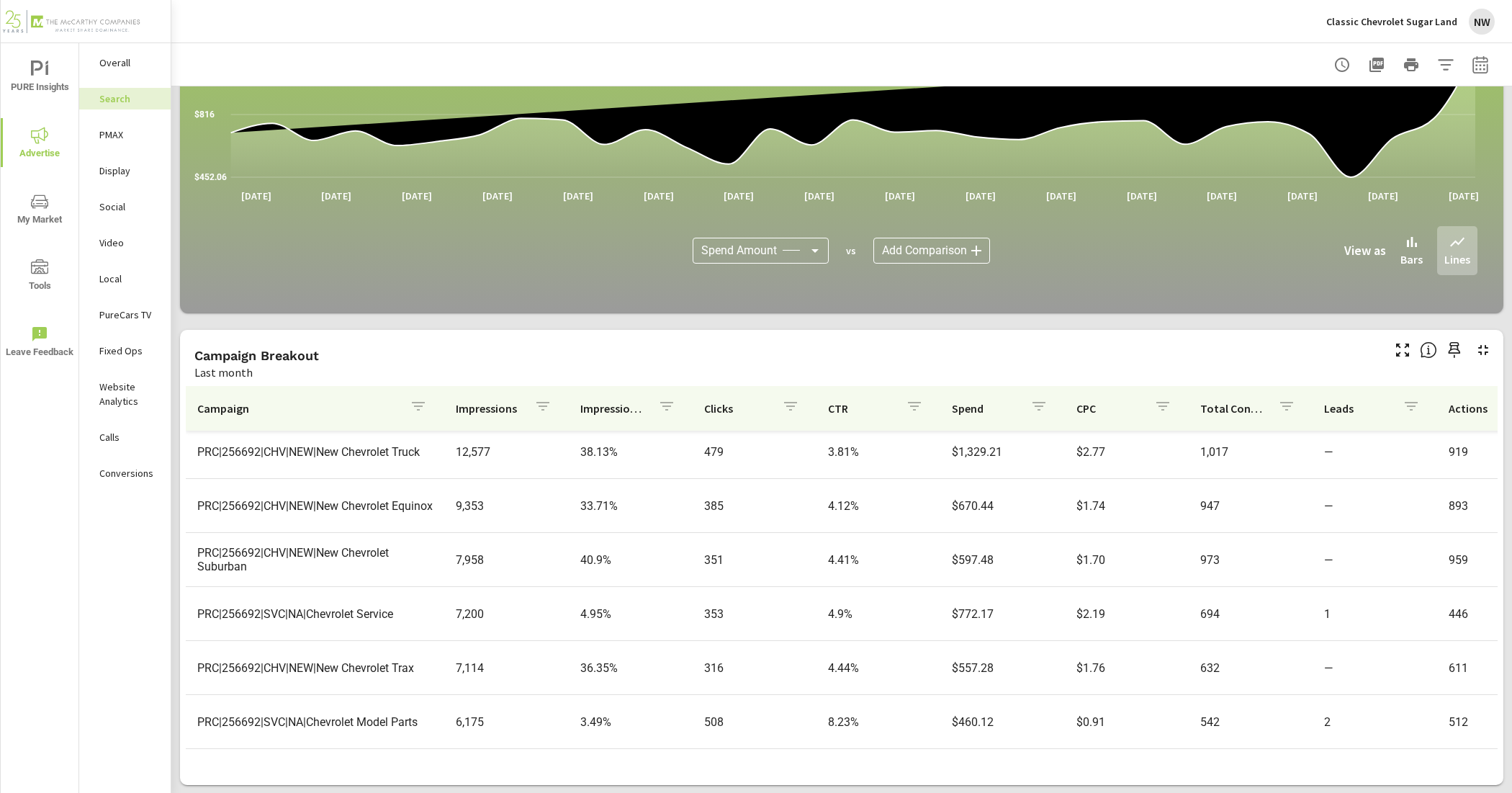
scroll to position [360, 0]
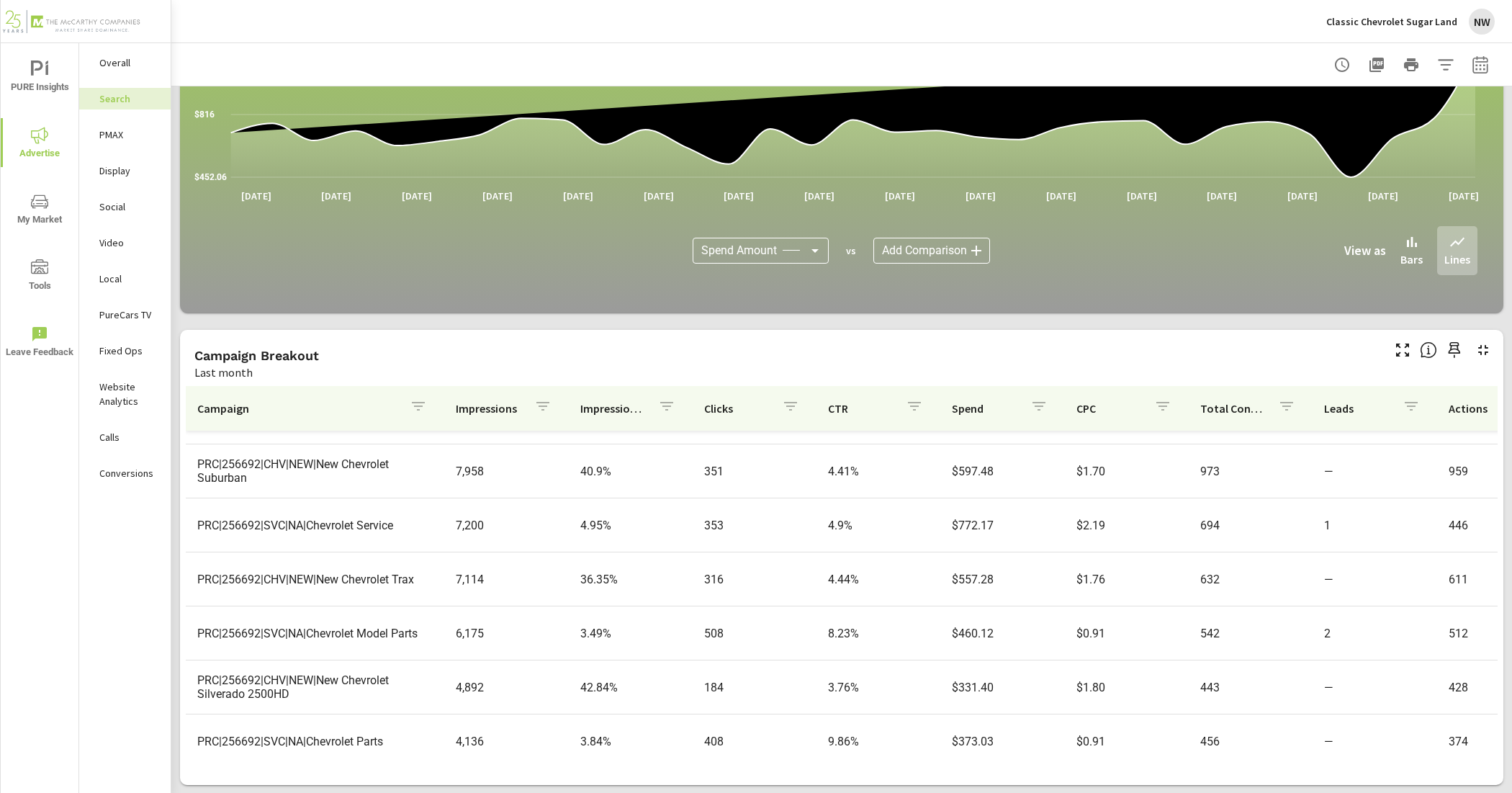
scroll to position [451, 0]
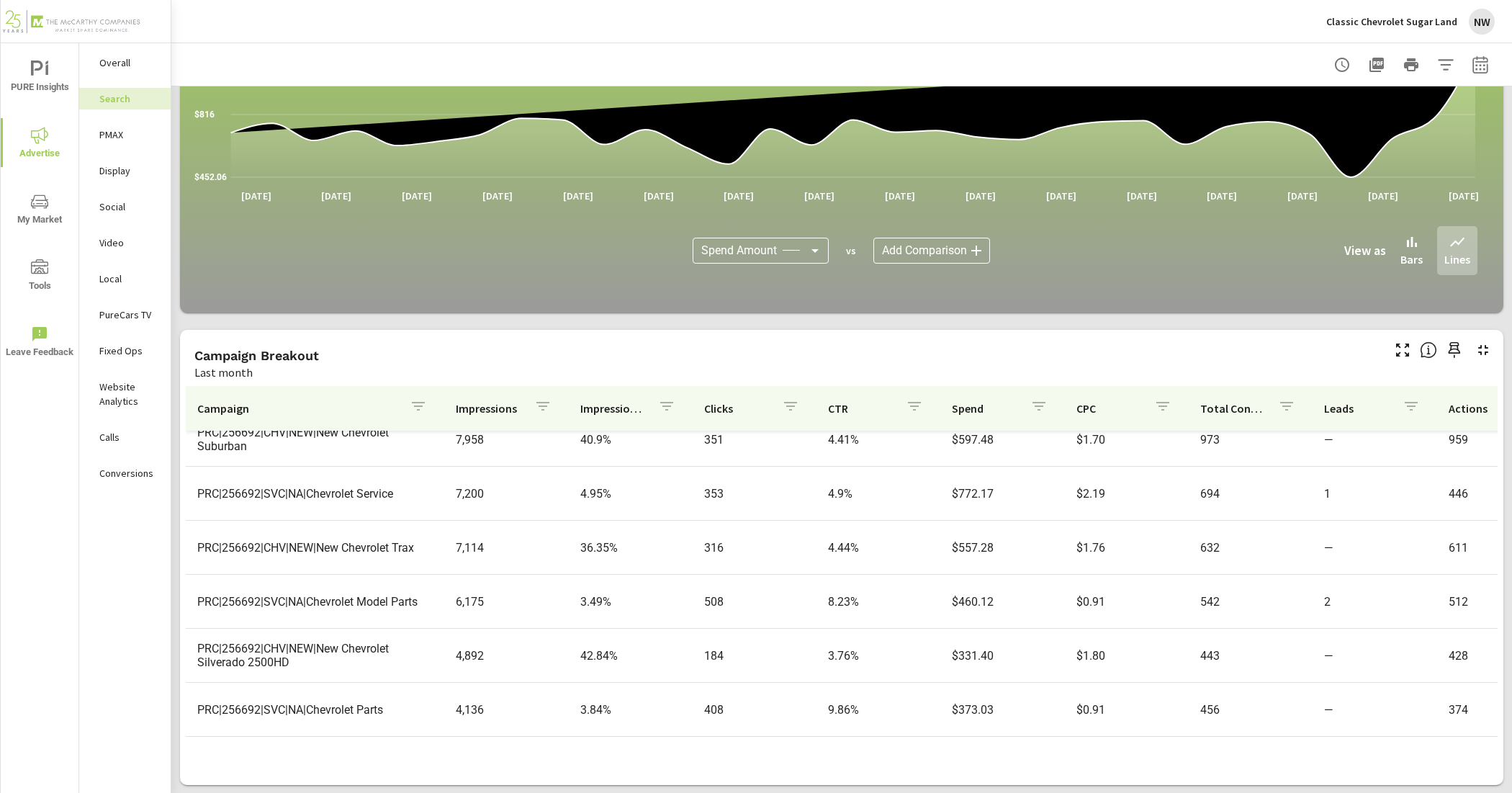
scroll to position [540, 0]
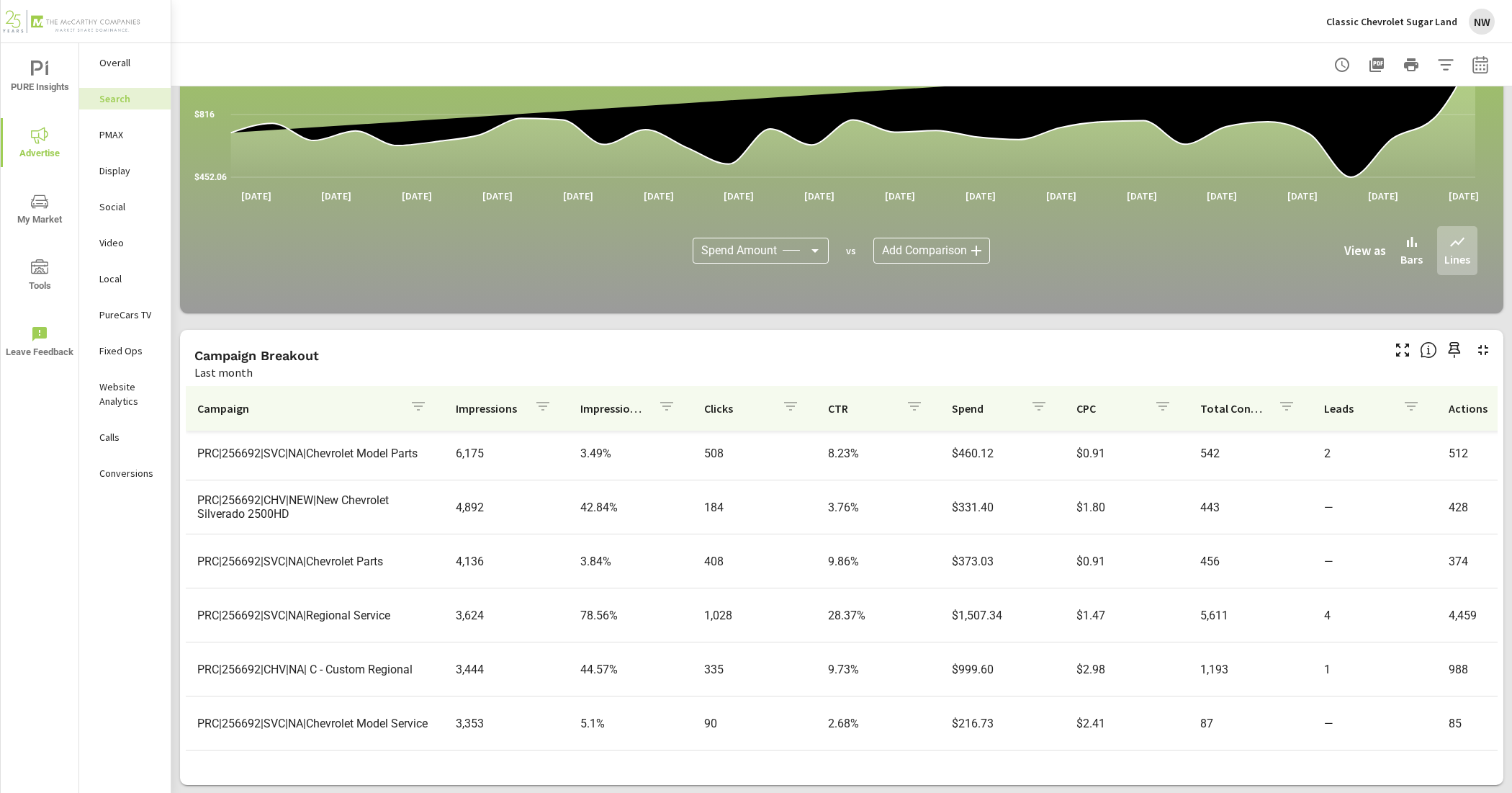
scroll to position [630, 0]
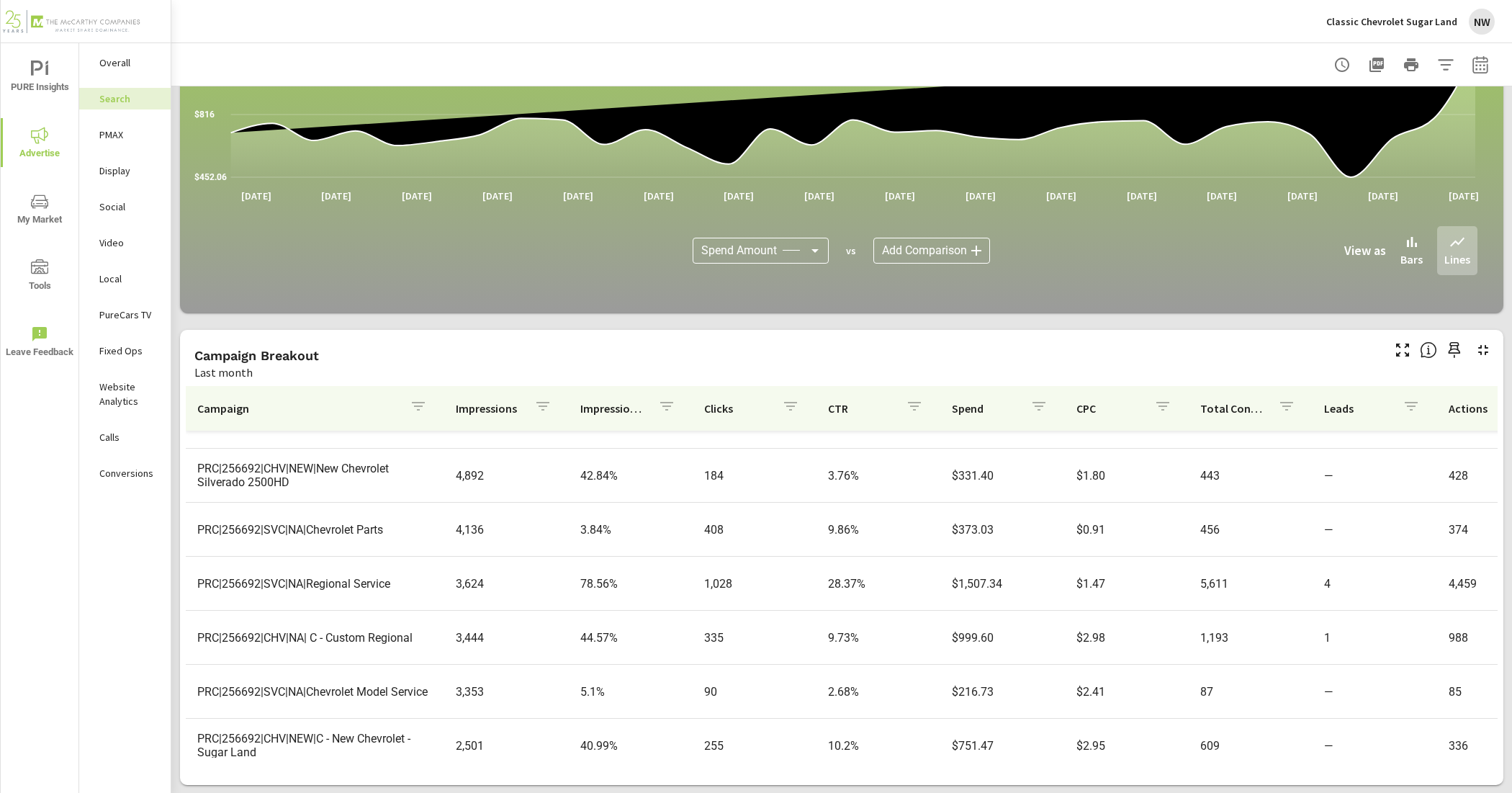
scroll to position [660, 0]
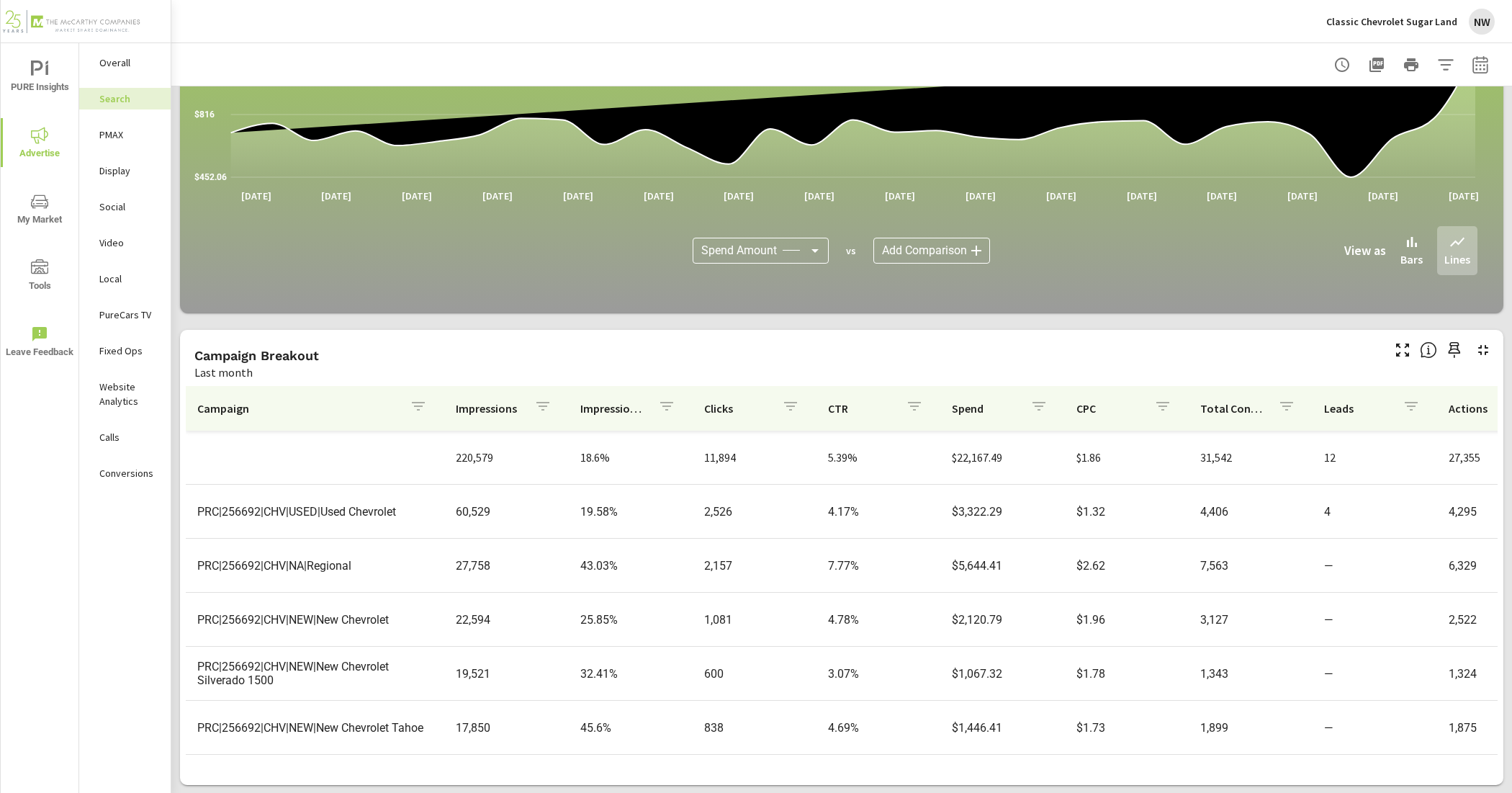
click at [148, 138] on p "PMAX" at bounding box center [129, 135] width 60 height 14
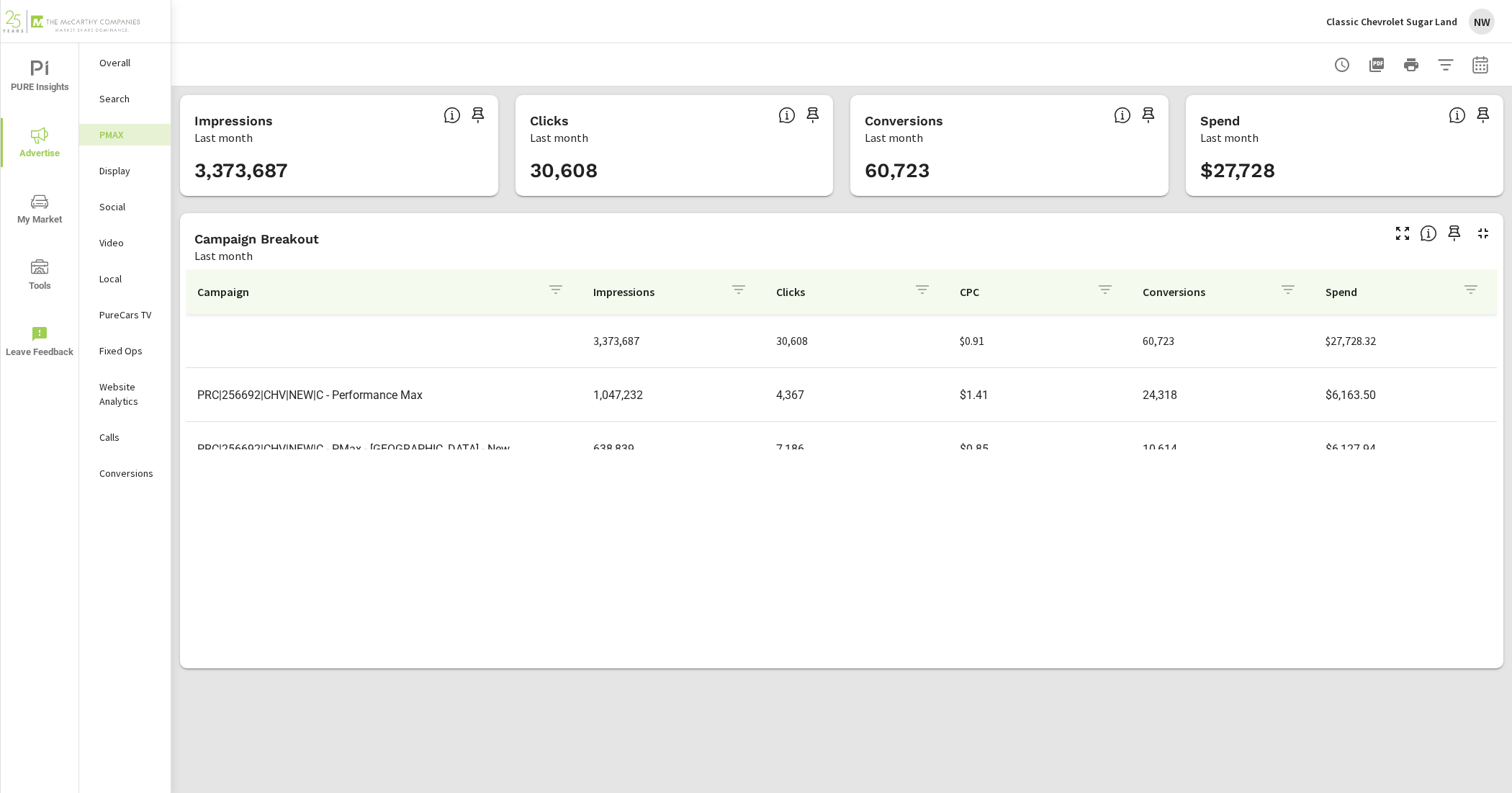
scroll to position [108, 0]
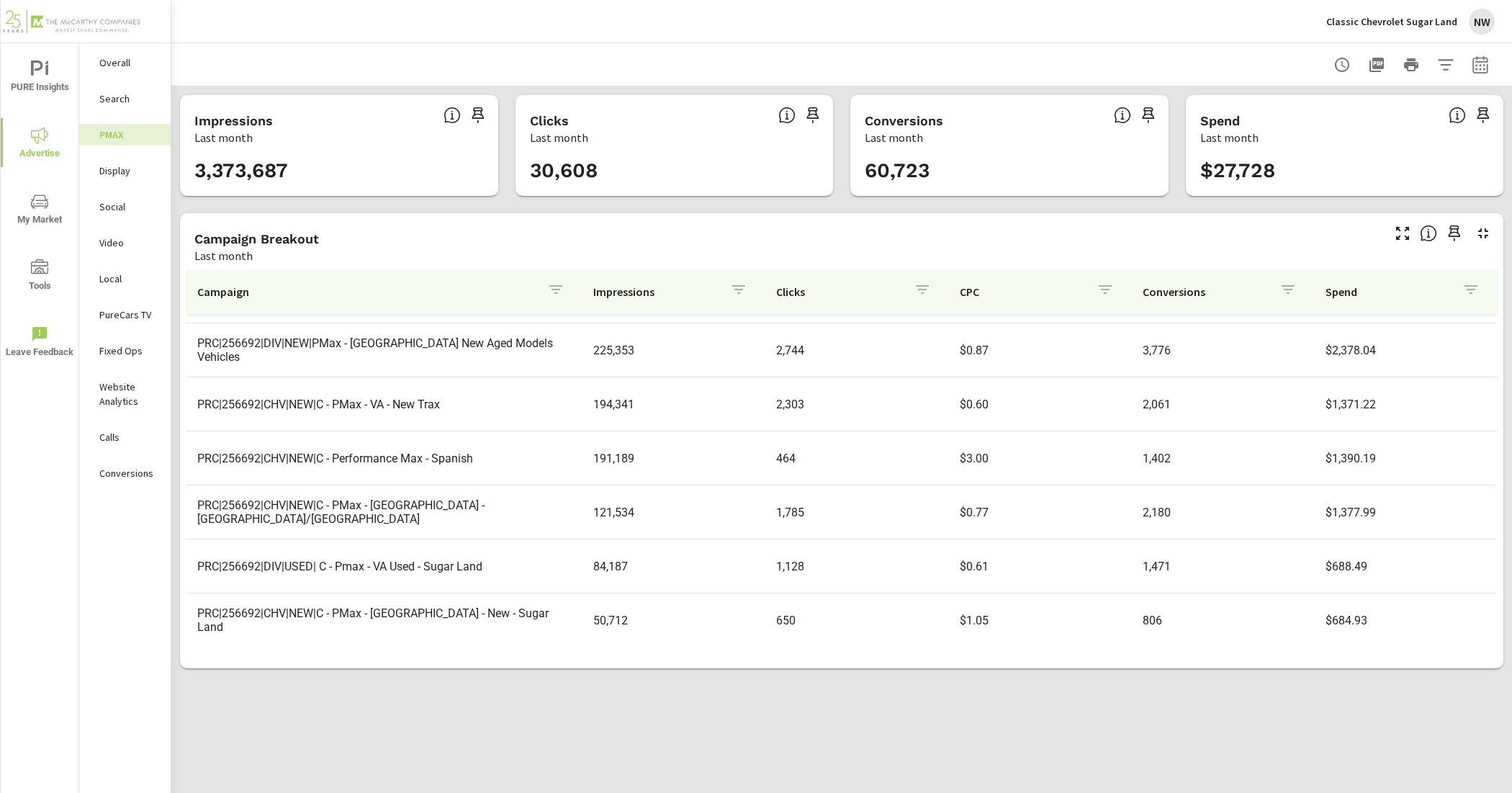
scroll to position [269, 0]
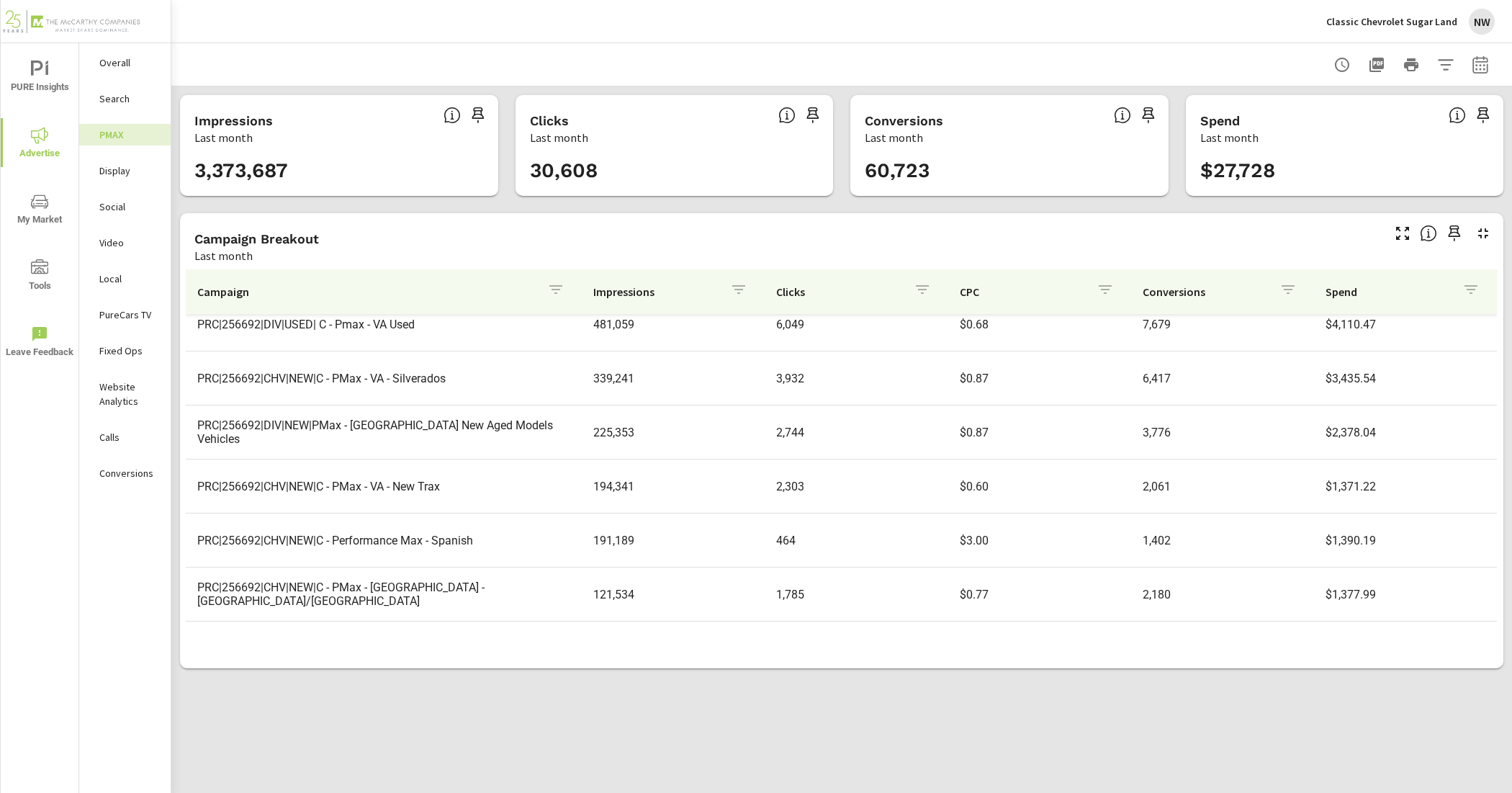
scroll to position [89, 0]
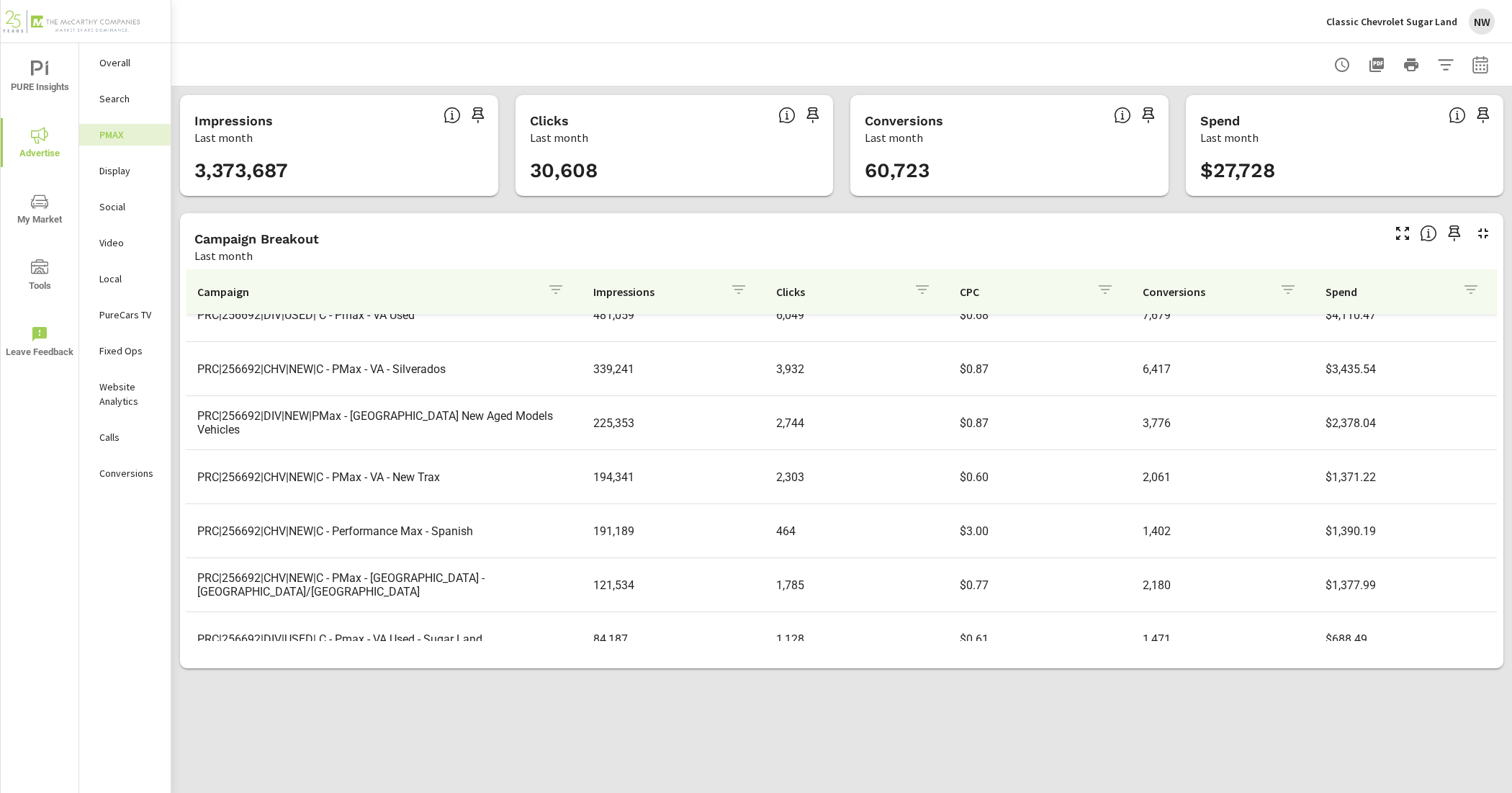
scroll to position [269, 0]
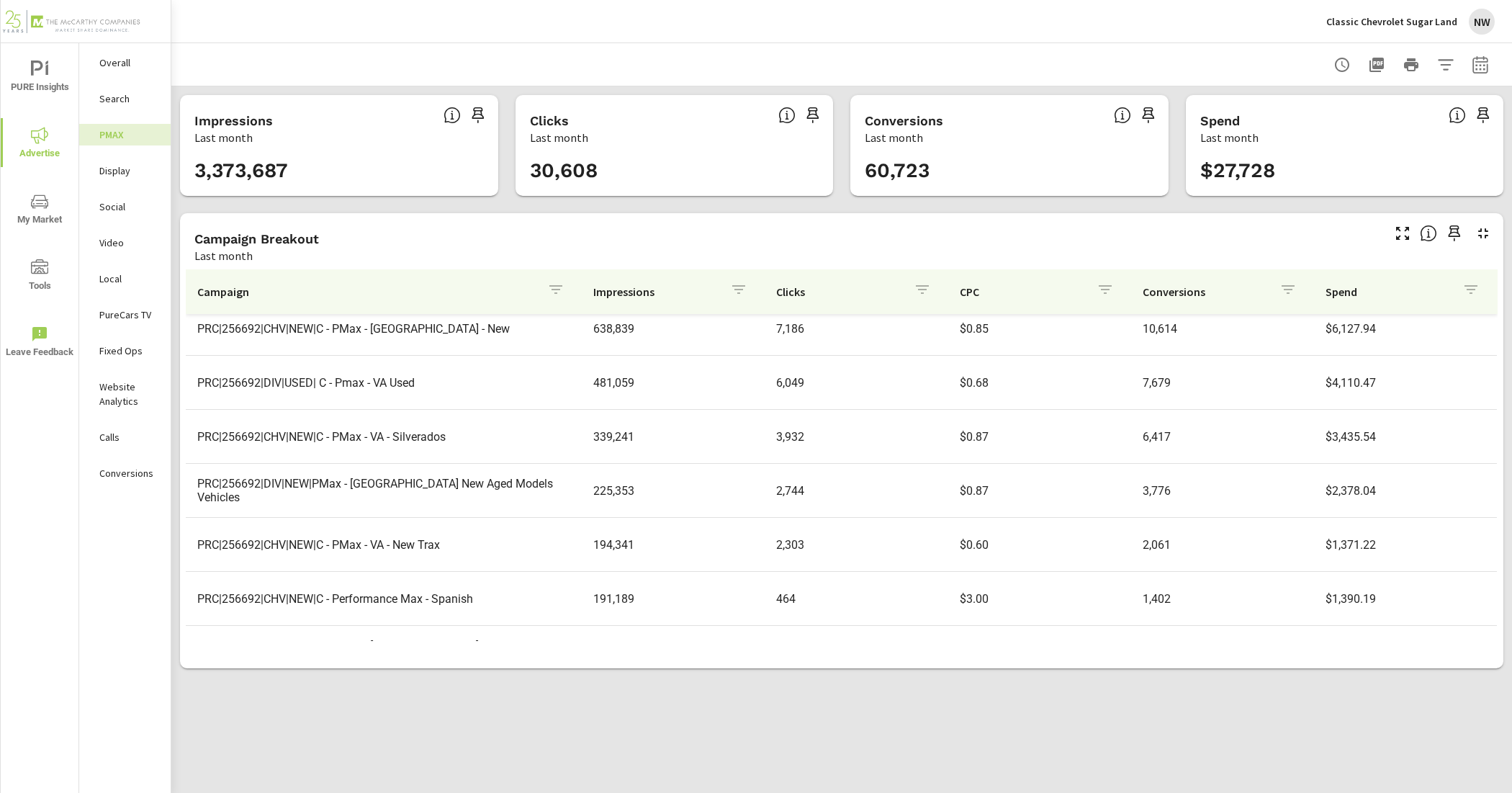
scroll to position [89, 0]
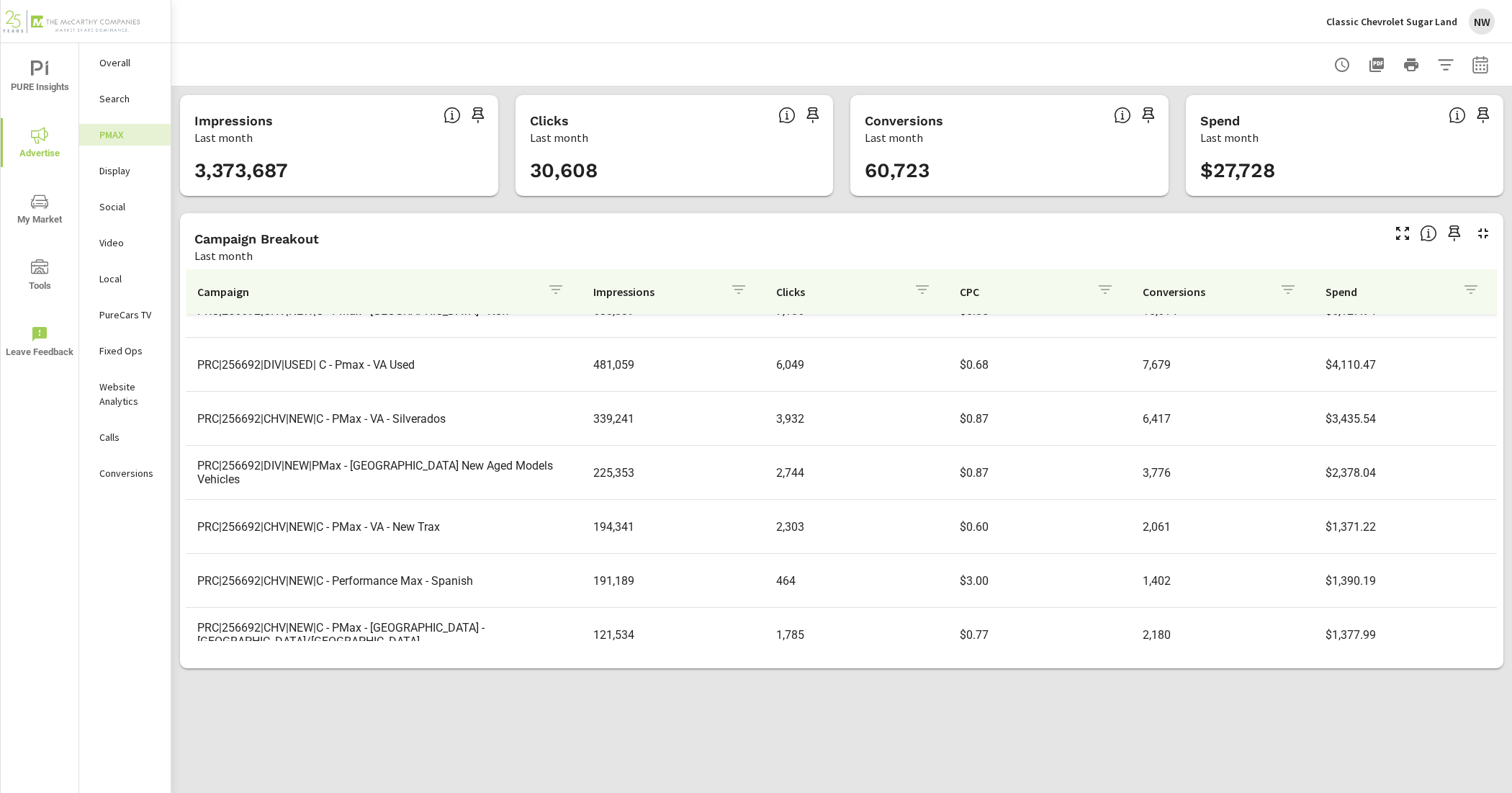
scroll to position [269, 0]
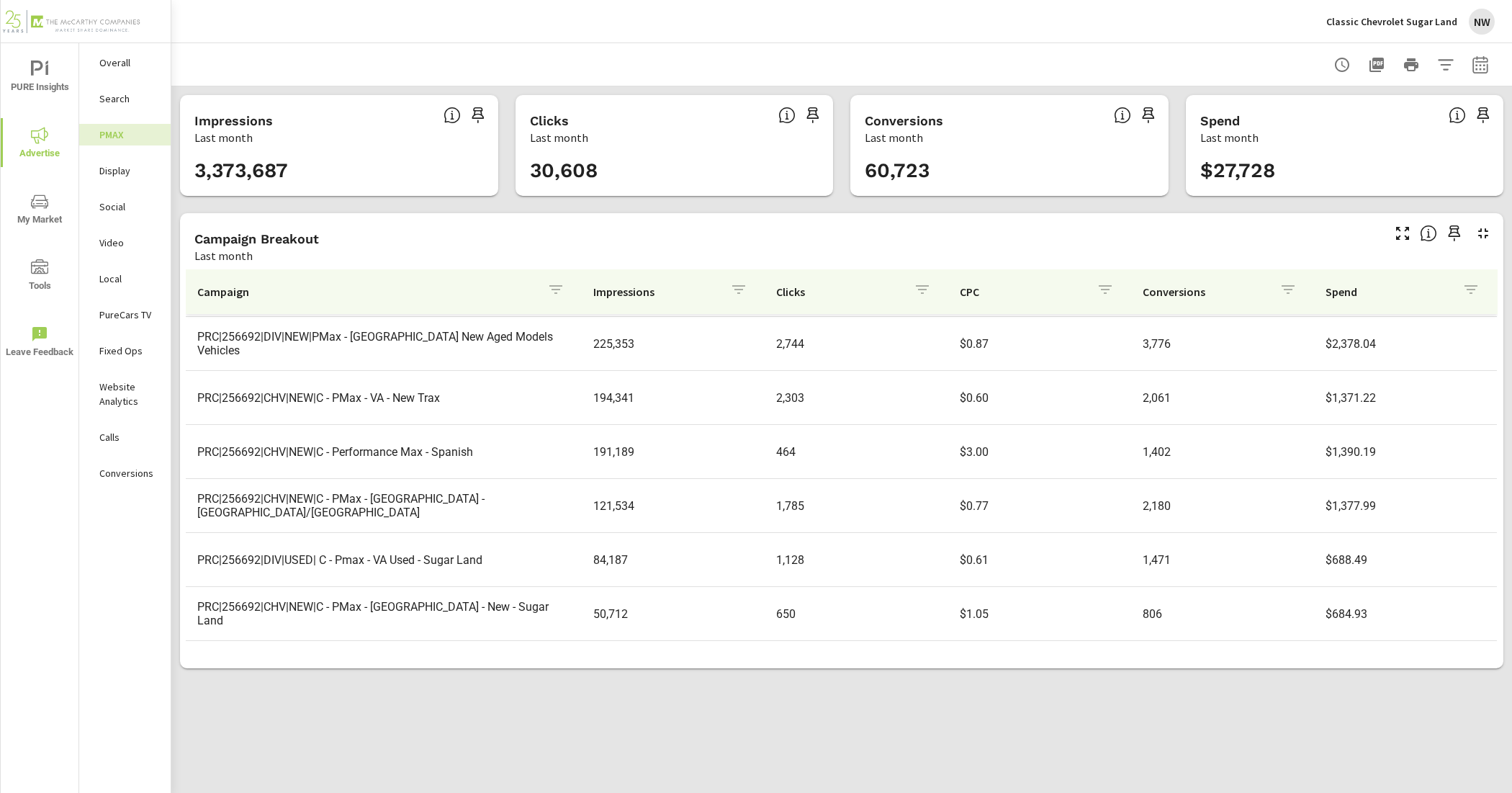
click at [102, 214] on div "Social" at bounding box center [125, 207] width 92 height 22
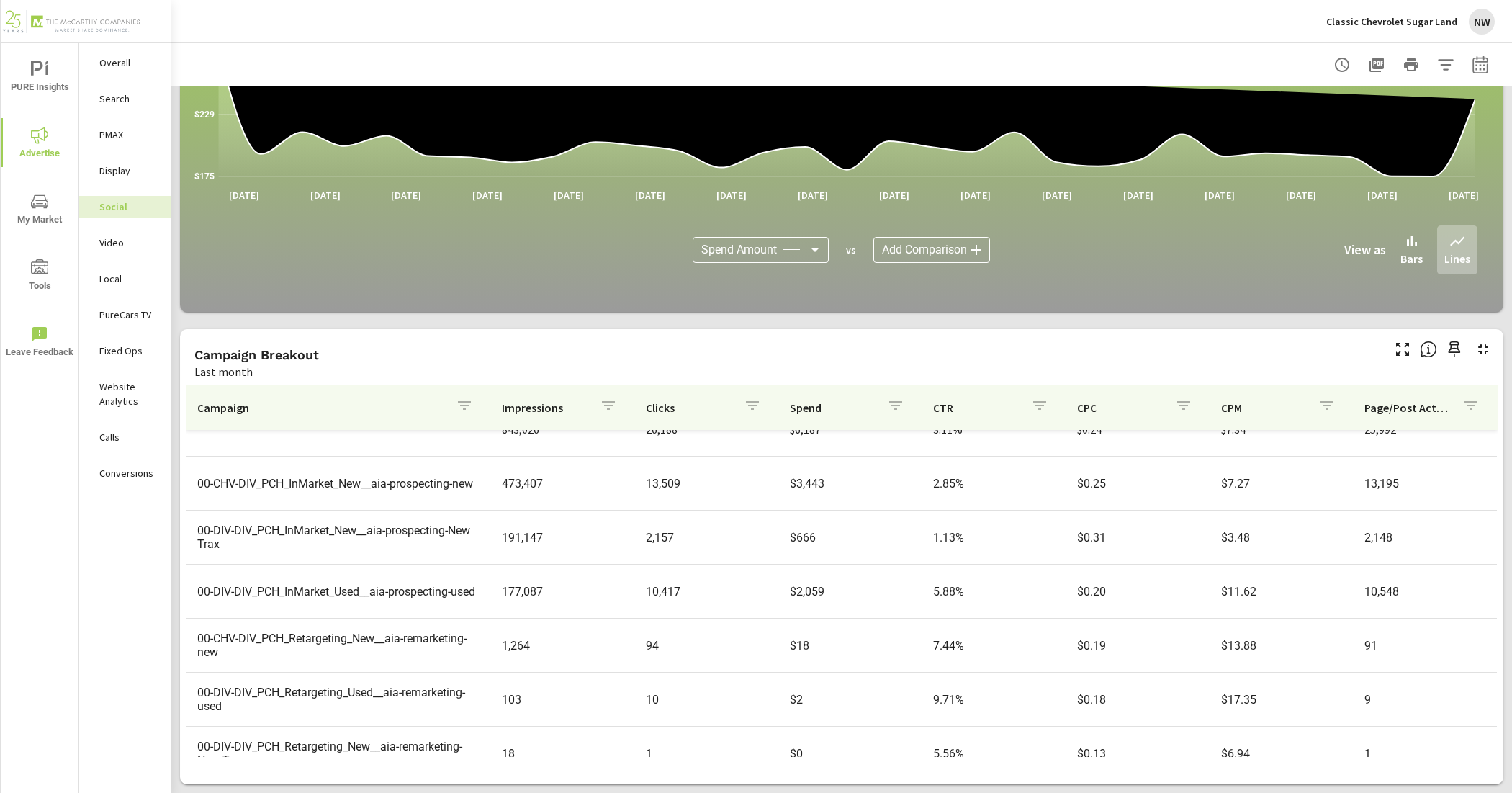
scroll to position [52, 0]
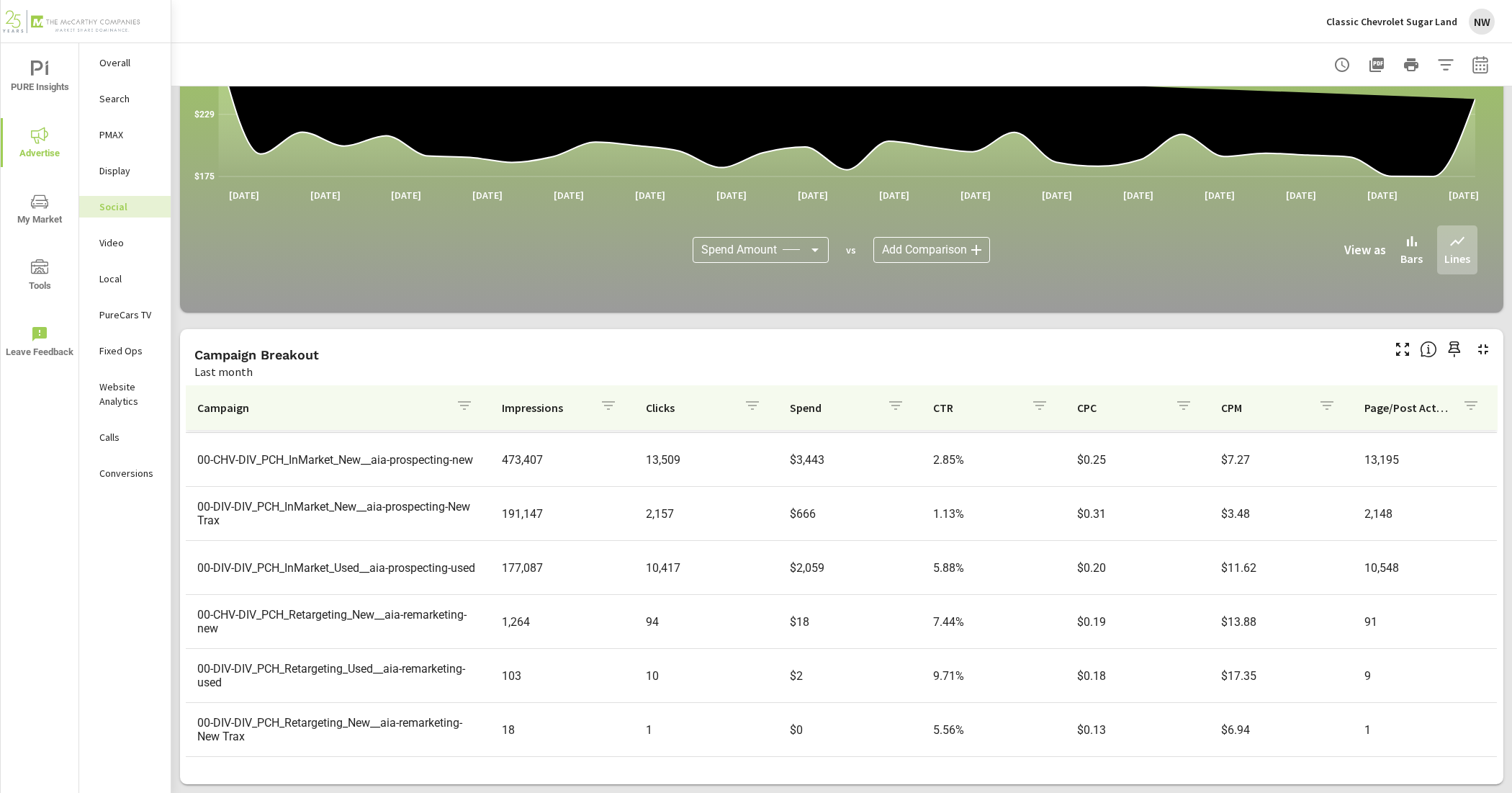
click at [138, 314] on p "PureCars TV" at bounding box center [129, 315] width 60 height 14
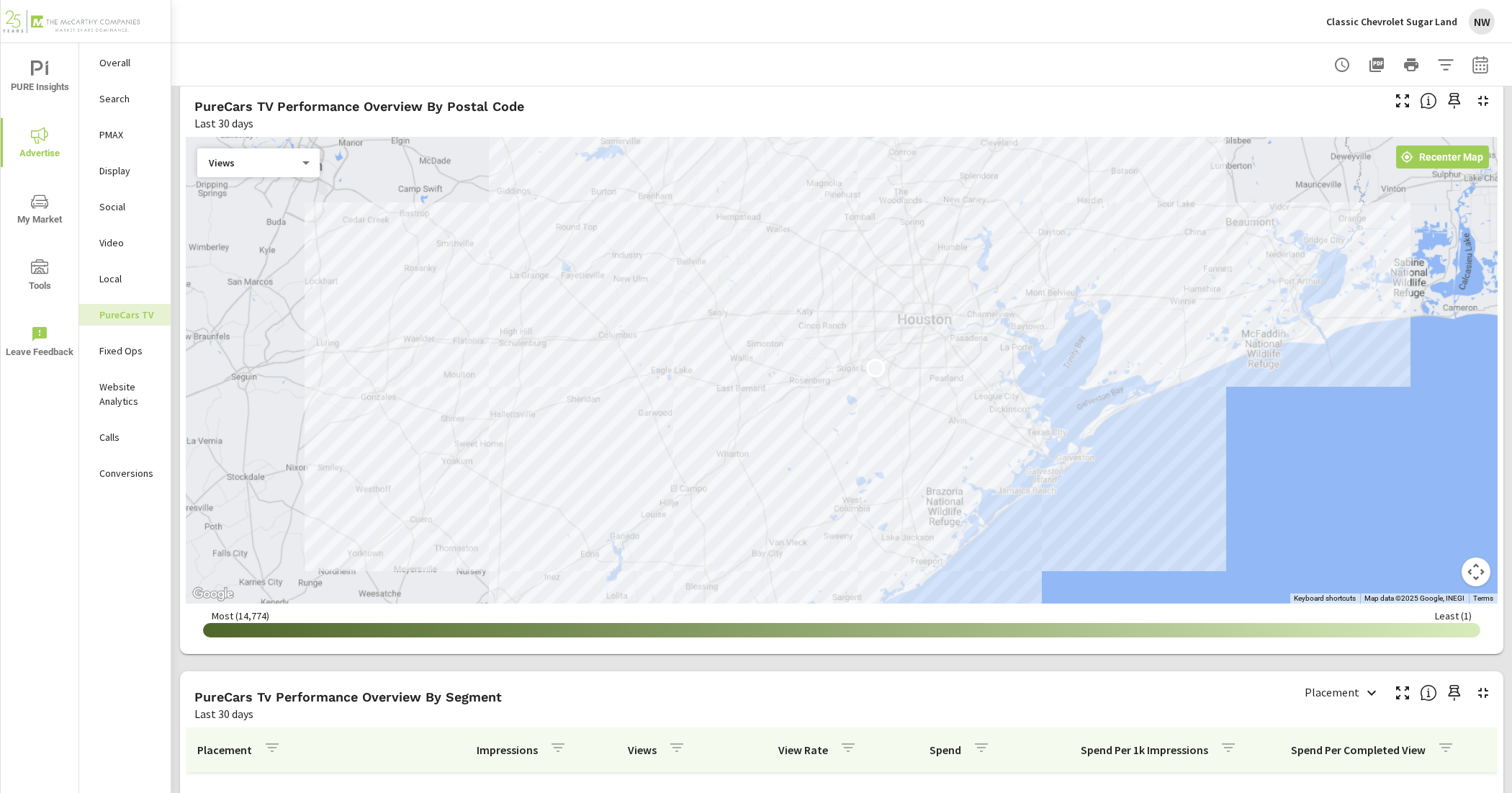
scroll to position [1351, 0]
